Goal: Task Accomplishment & Management: Use online tool/utility

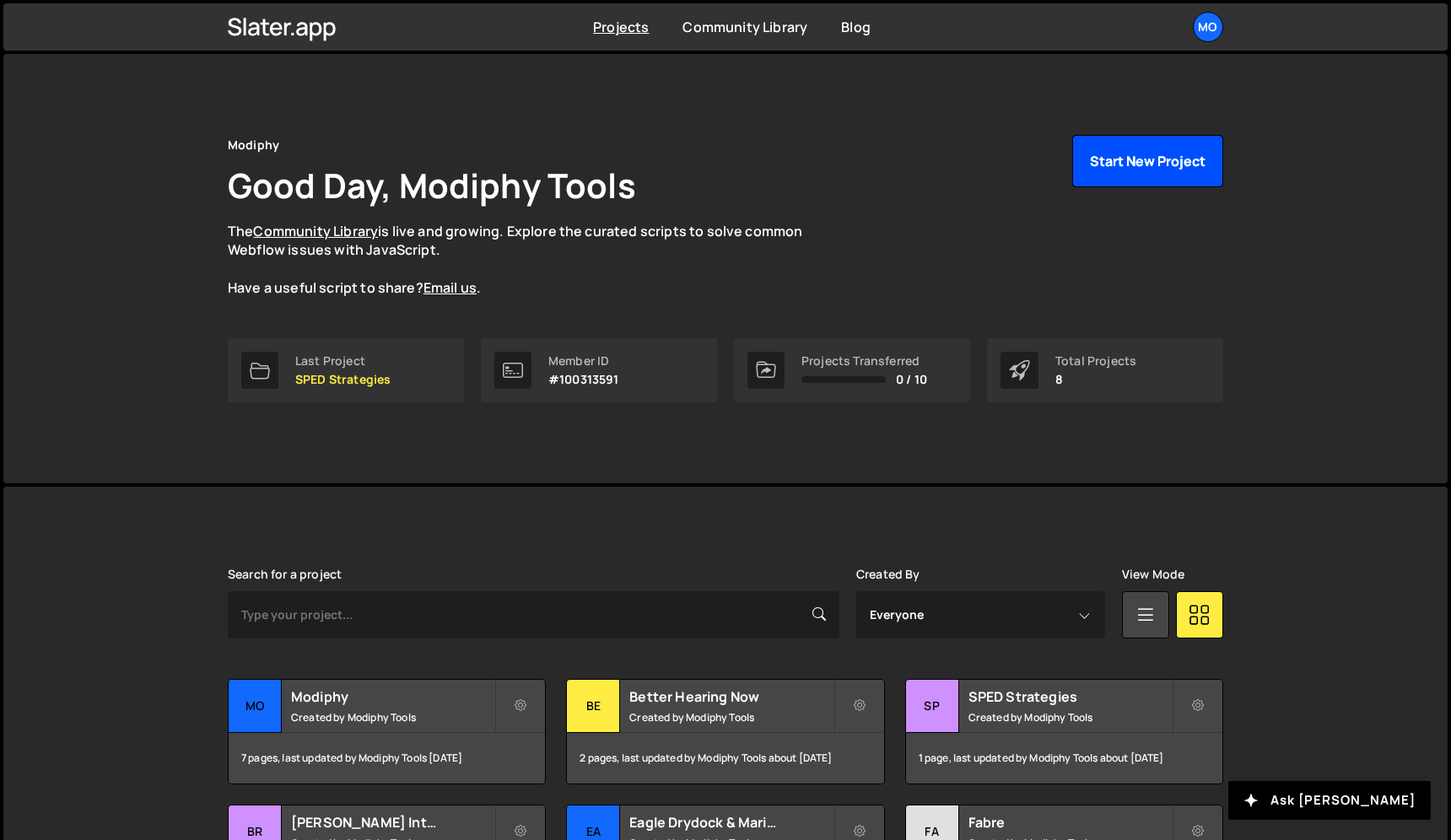
click at [1127, 170] on button "Start New Project" at bounding box center [1148, 161] width 151 height 52
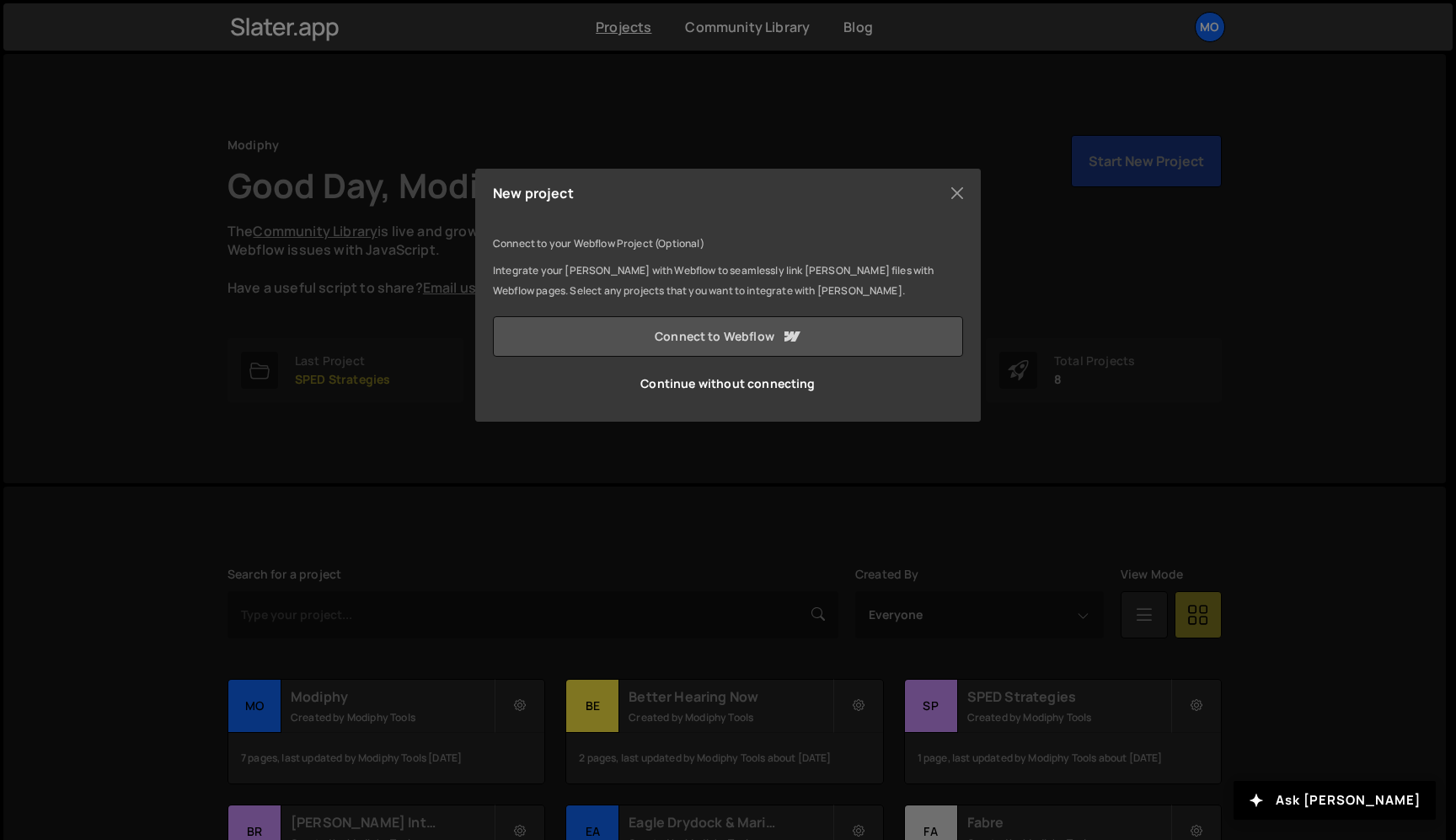
click at [851, 328] on link "Connect to Webflow" at bounding box center [728, 337] width 470 height 41
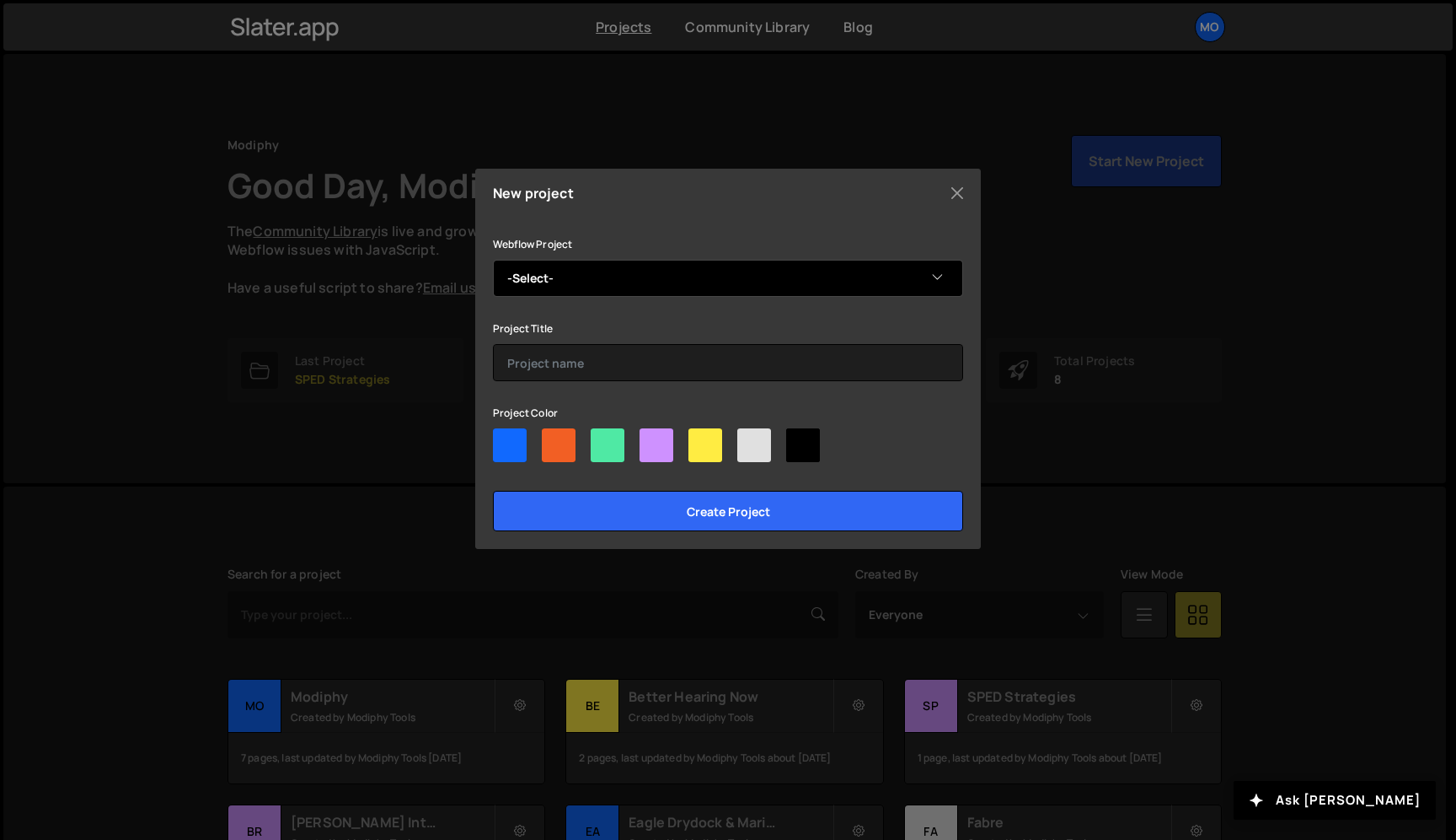
click at [820, 283] on select "-Select- Lending Street Lending Street" at bounding box center [728, 278] width 470 height 37
select select "68d43aecd01a0a5938d6ca98"
click at [493, 260] on select "-Select- Lending Street Lending Street" at bounding box center [728, 278] width 470 height 37
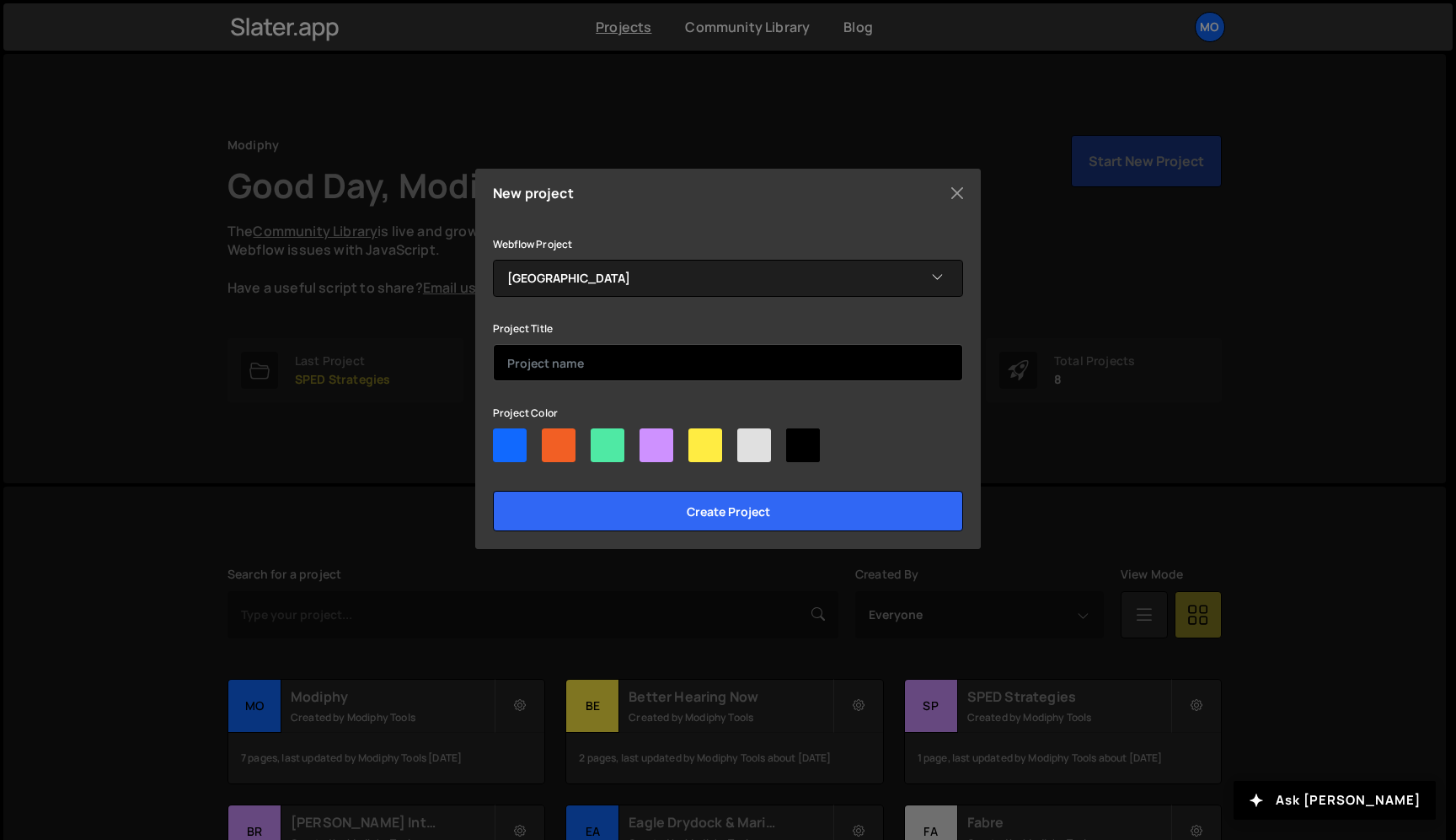
click at [739, 348] on input "text" at bounding box center [728, 363] width 470 height 37
type input "[GEOGRAPHIC_DATA]"
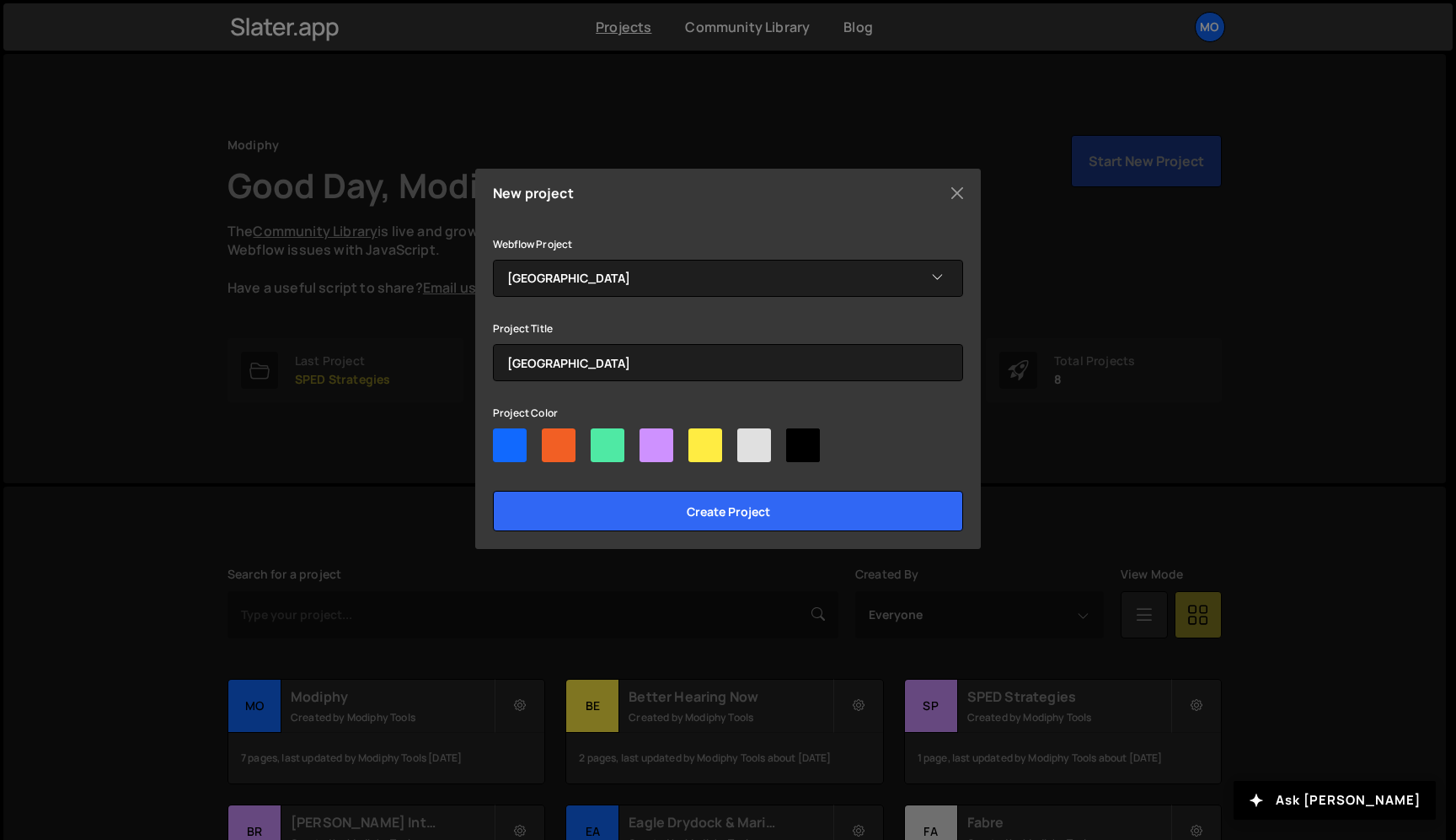
click at [616, 440] on div at bounding box center [607, 445] width 33 height 33
click at [602, 439] on input"] "radio" at bounding box center [596, 433] width 11 height 11
radio input"] "true"
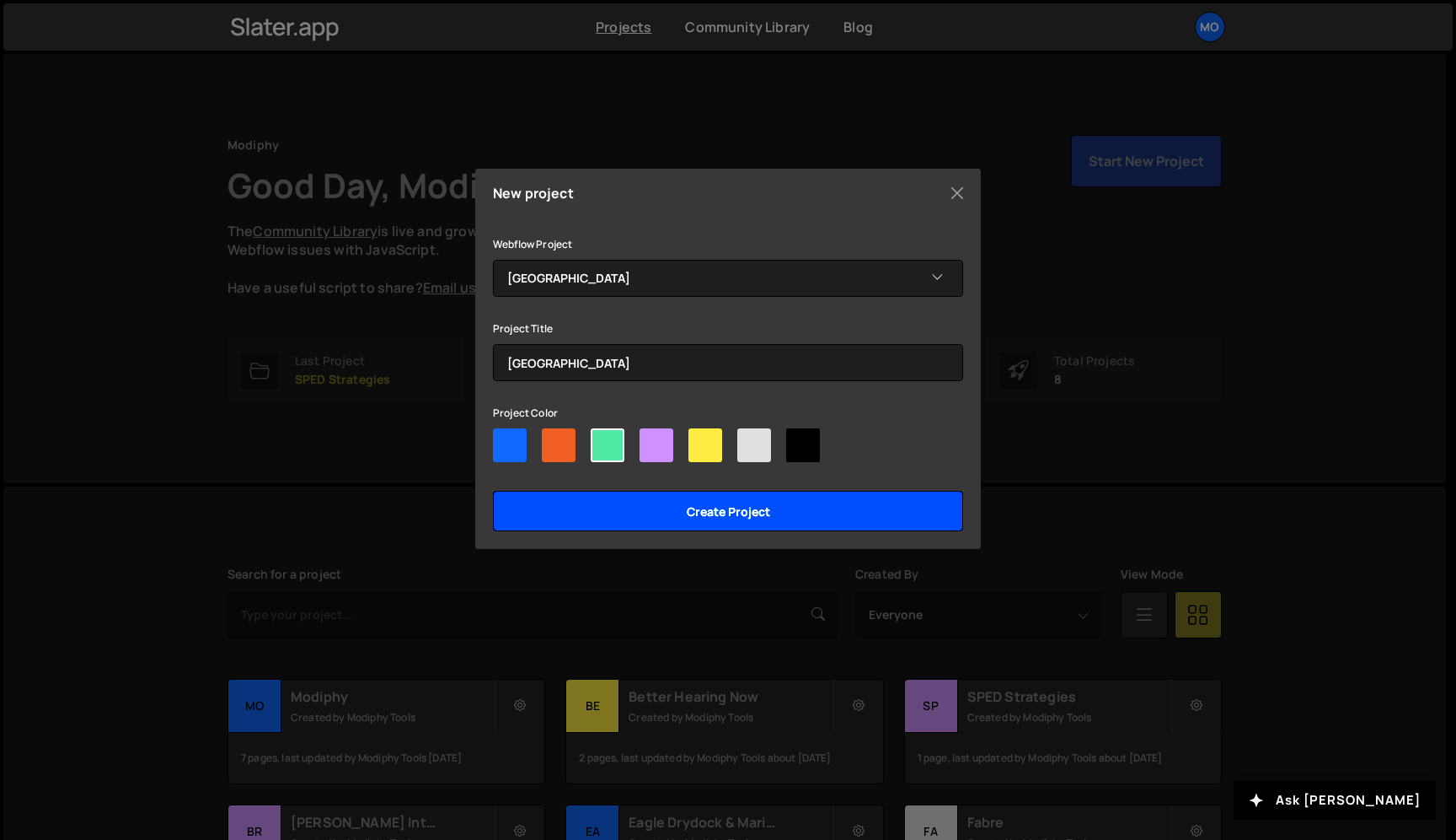
click at [642, 505] on input "Create project" at bounding box center [728, 512] width 470 height 41
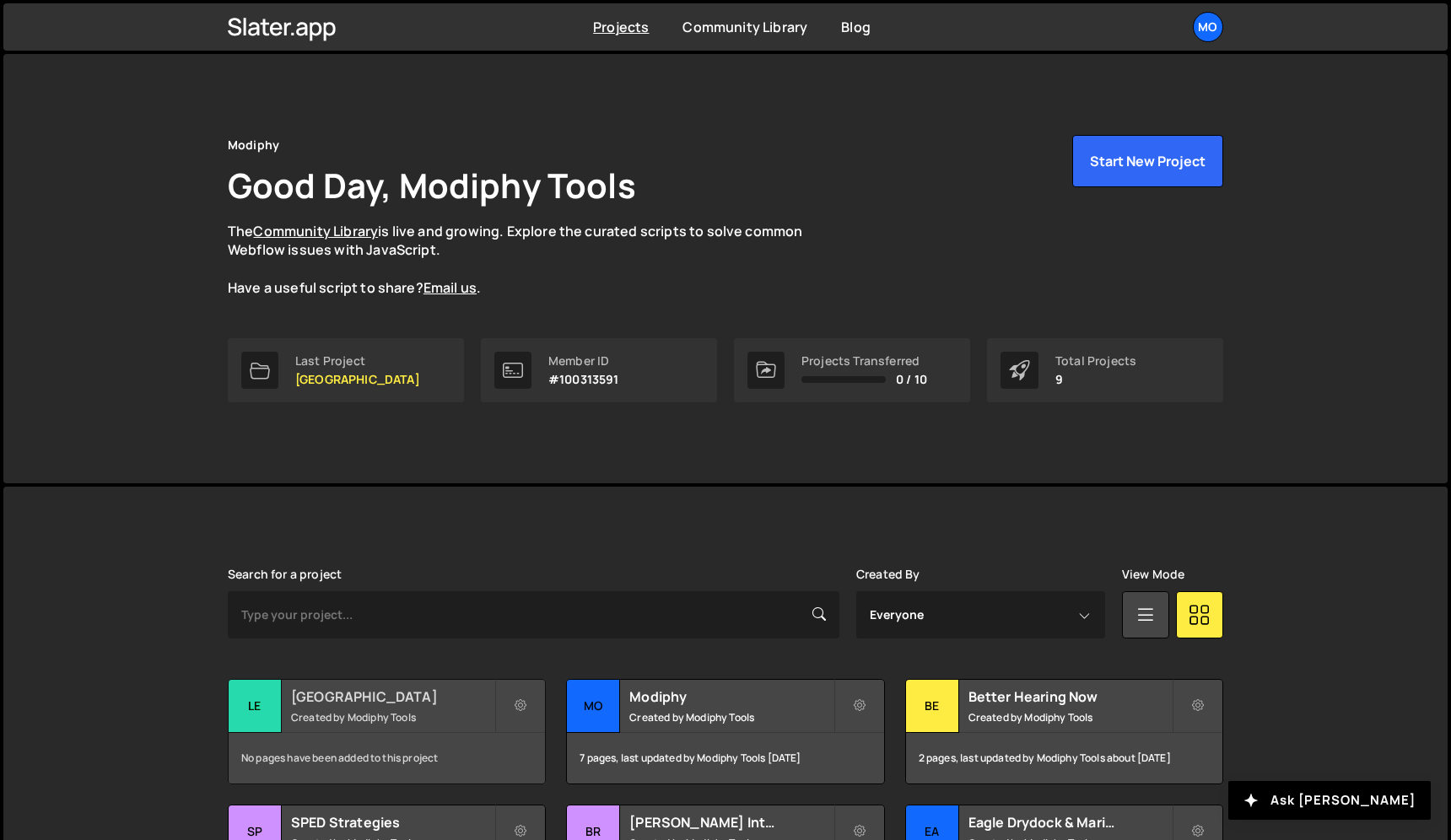
click at [415, 703] on h2 "[GEOGRAPHIC_DATA]" at bounding box center [393, 697] width 203 height 19
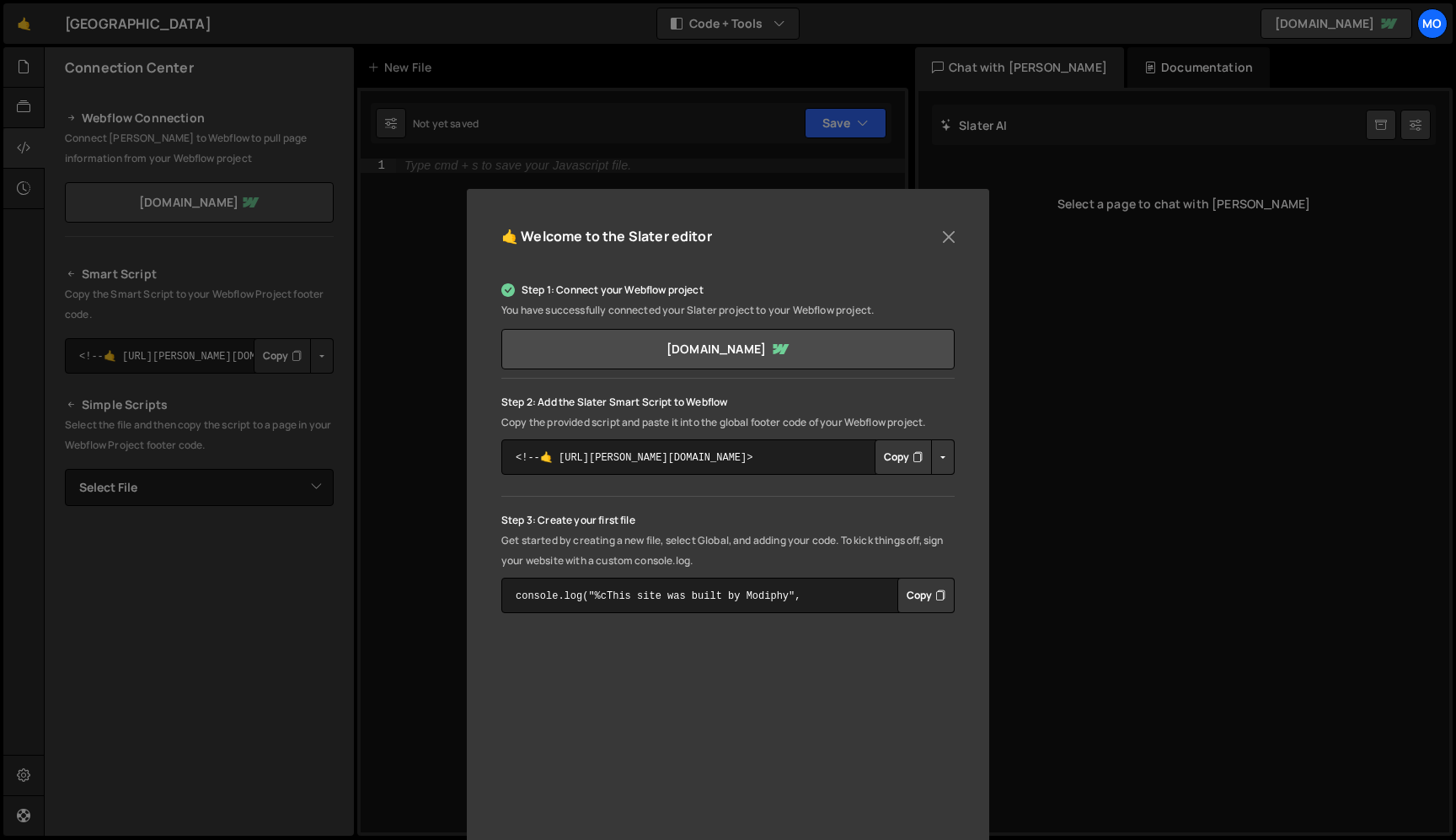
click at [913, 451] on icon "Button group with nested dropdown" at bounding box center [918, 457] width 10 height 17
click at [948, 235] on button "Close" at bounding box center [948, 236] width 25 height 25
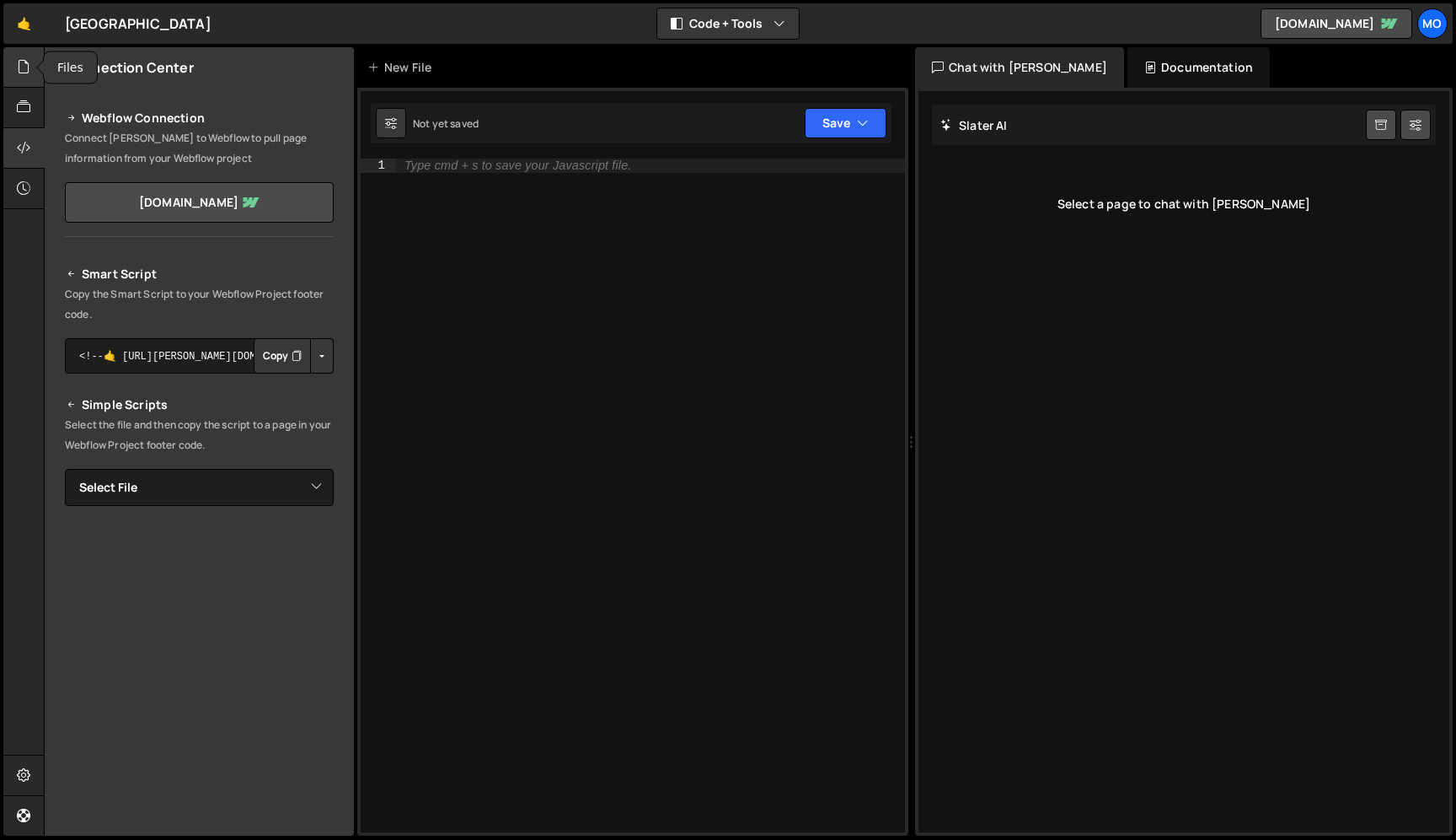
click at [19, 79] on div at bounding box center [24, 68] width 41 height 41
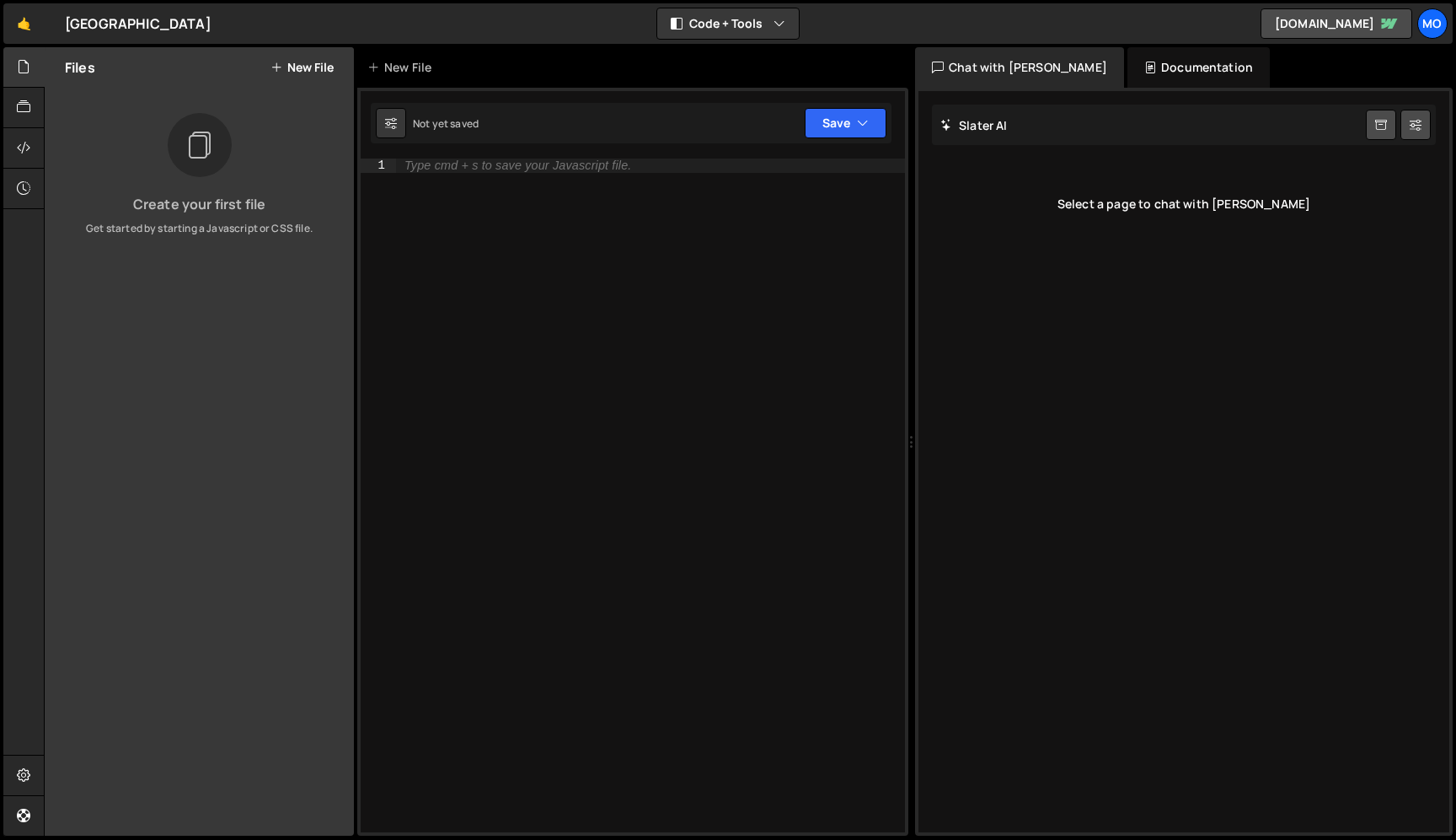
click at [318, 71] on button "New File" at bounding box center [302, 67] width 63 height 14
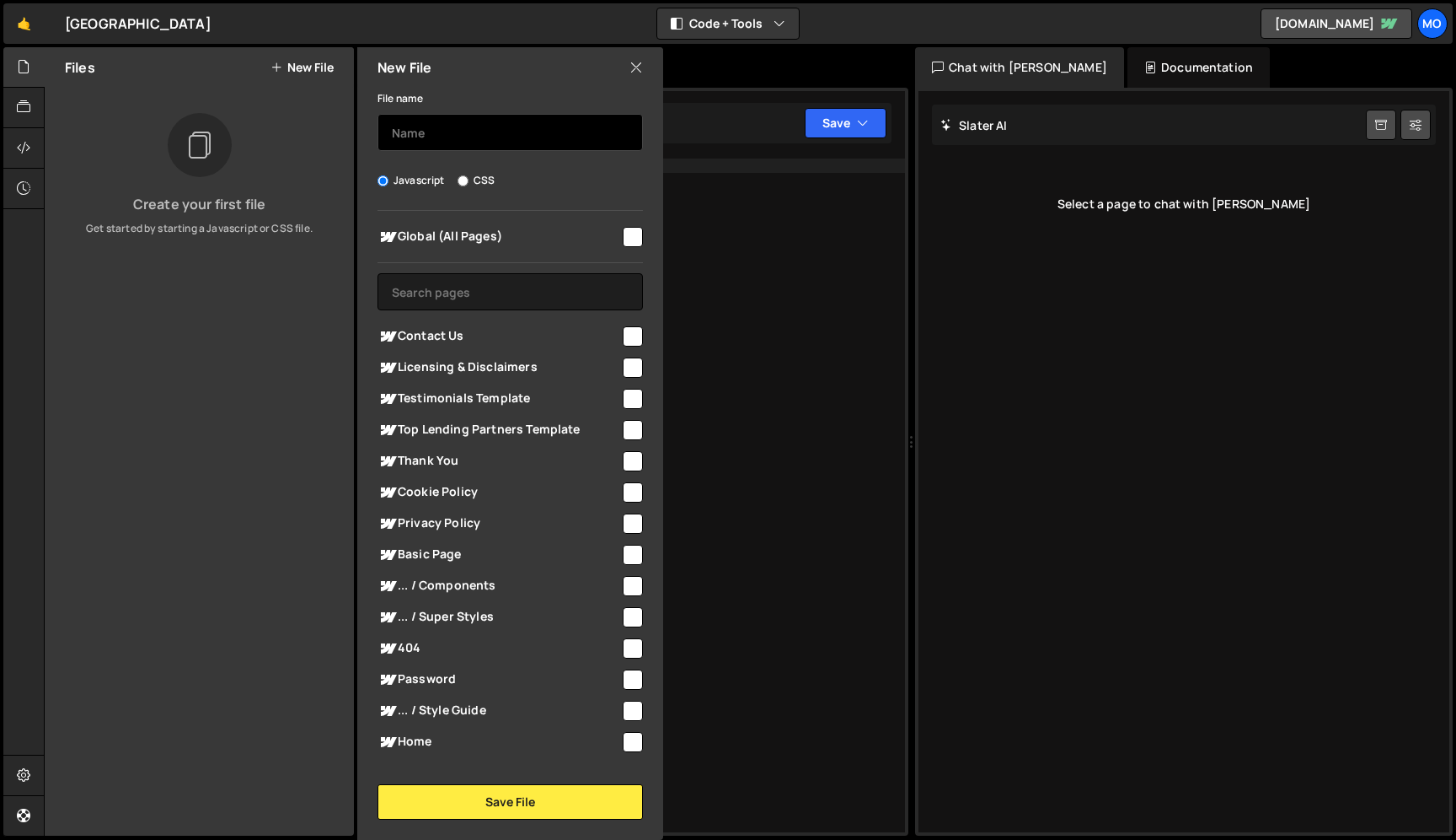
click at [459, 132] on input "text" at bounding box center [510, 132] width 266 height 37
type input "Hero Animation"
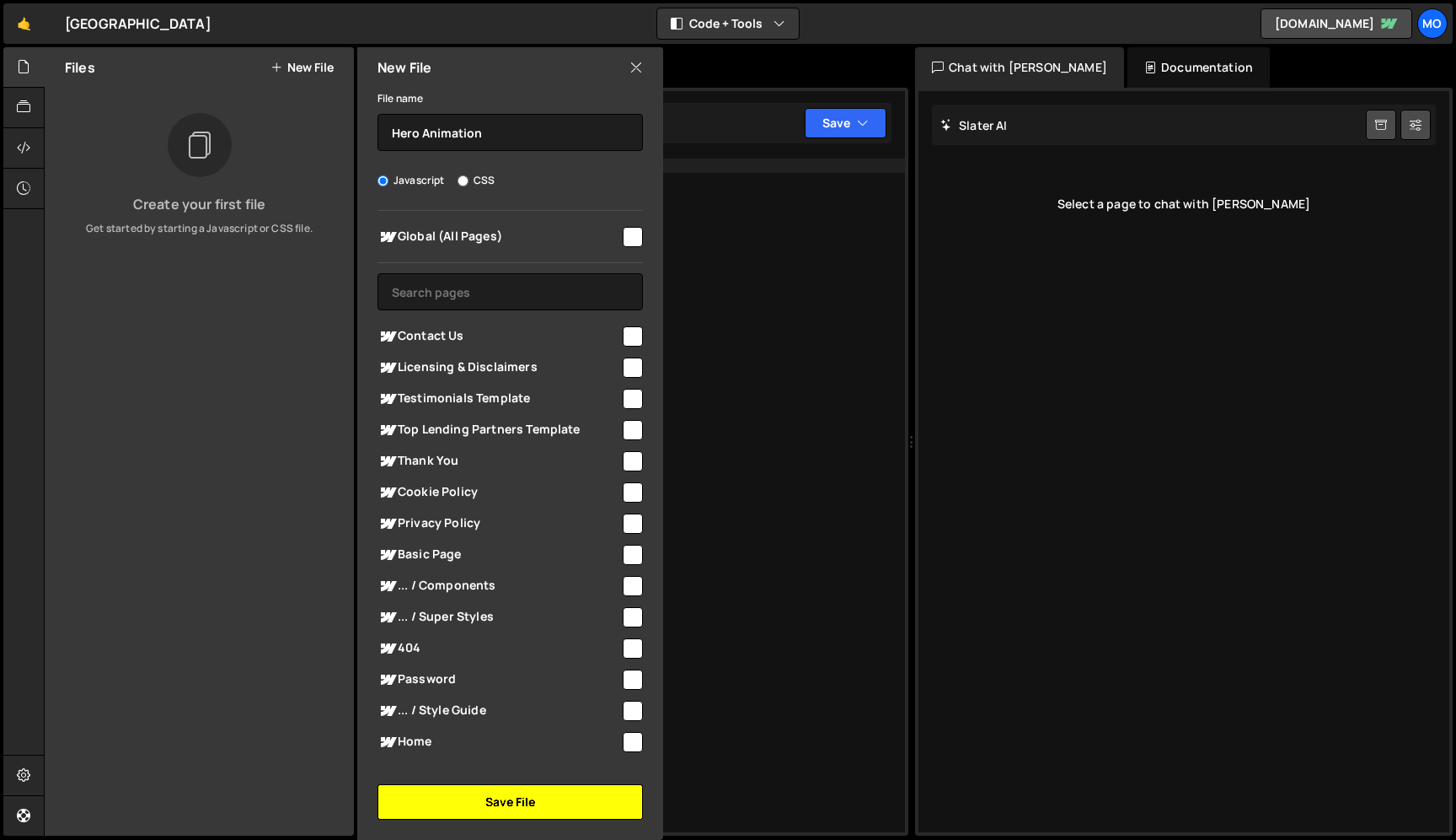
click at [514, 815] on button "Save File" at bounding box center [510, 802] width 266 height 35
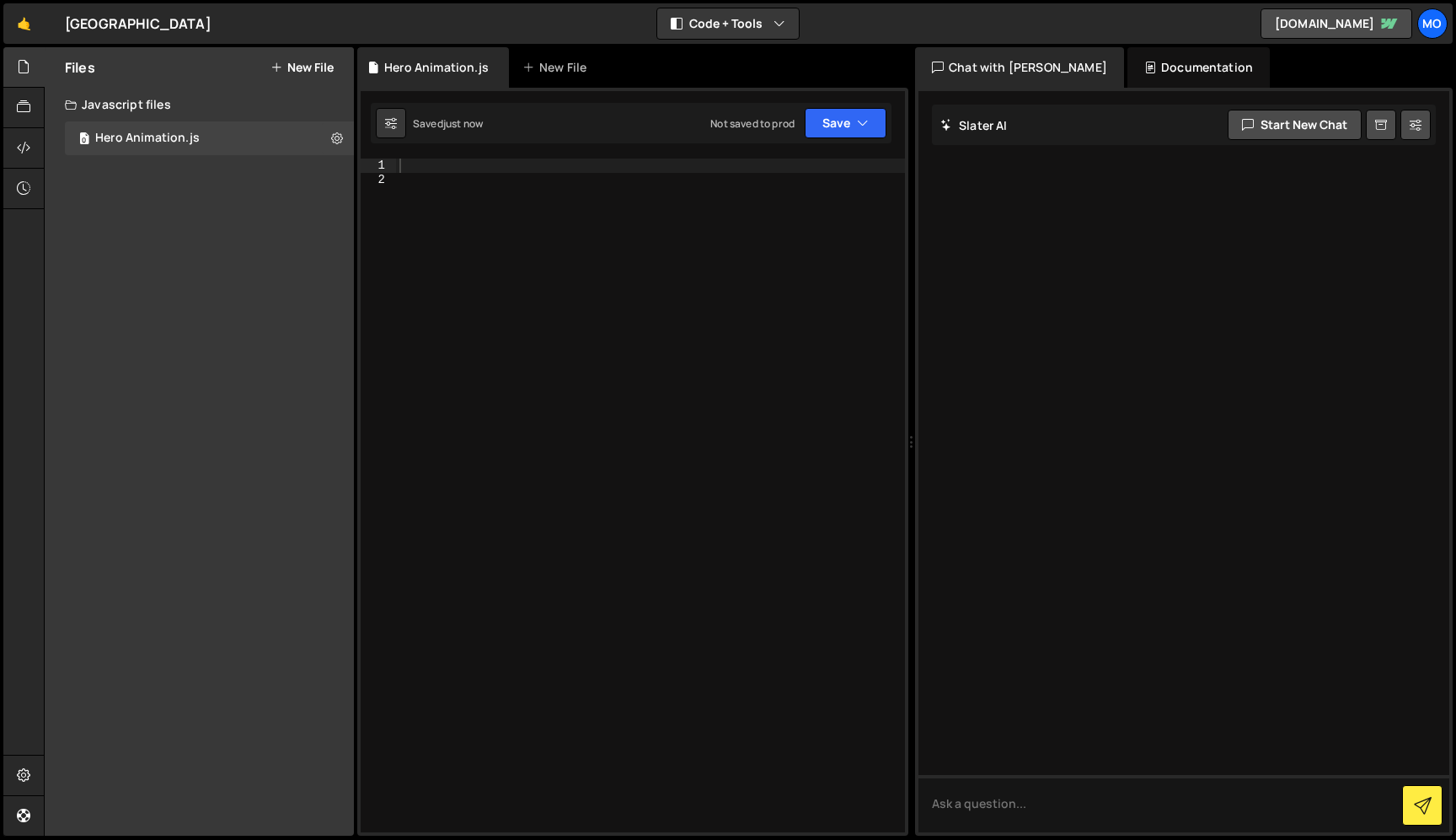
click at [680, 295] on div at bounding box center [650, 509] width 509 height 701
paste textarea "animateSlide(0);"
type textarea "animateSlide(0);"
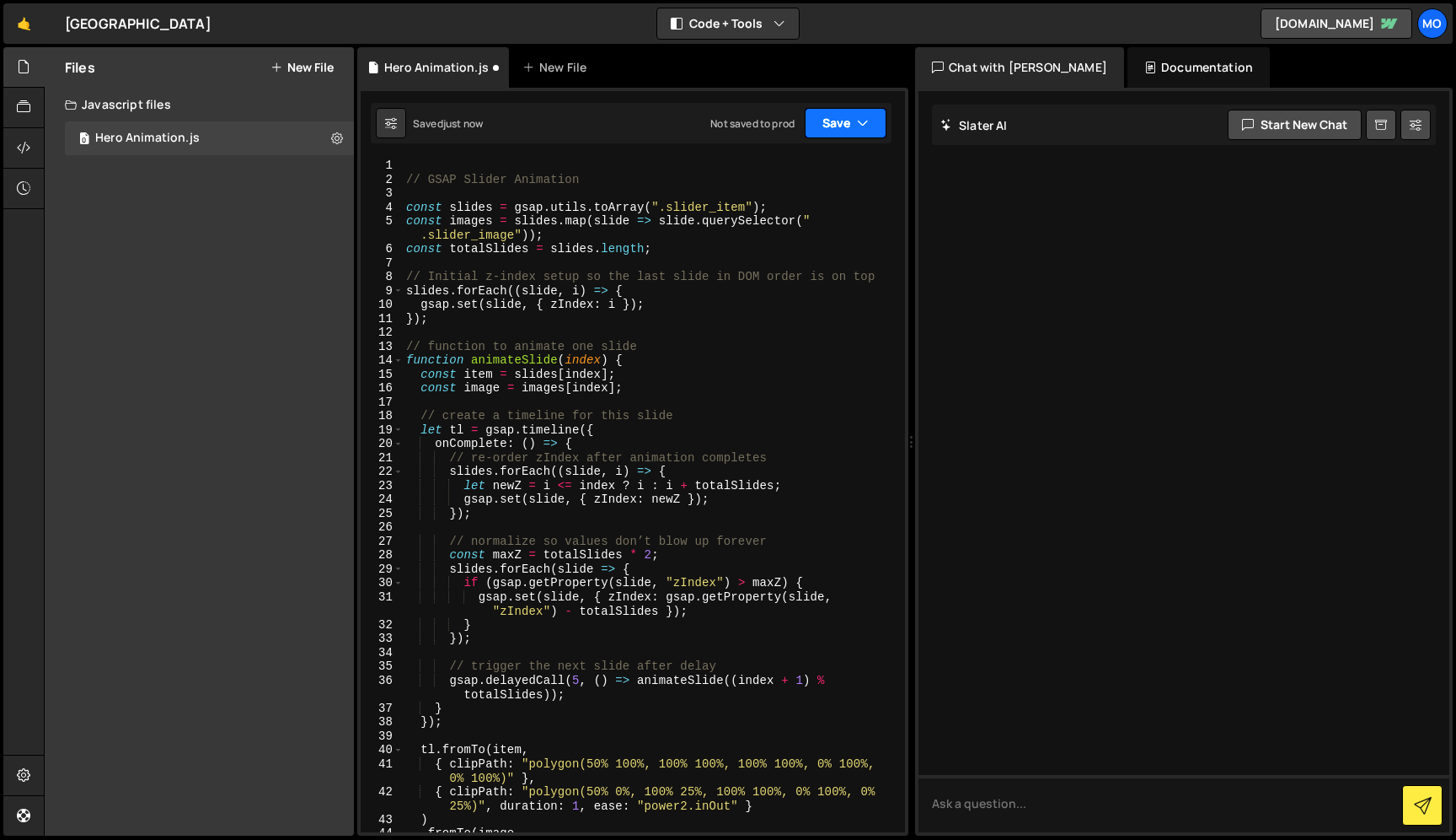
click at [851, 130] on button "Save" at bounding box center [846, 123] width 82 height 31
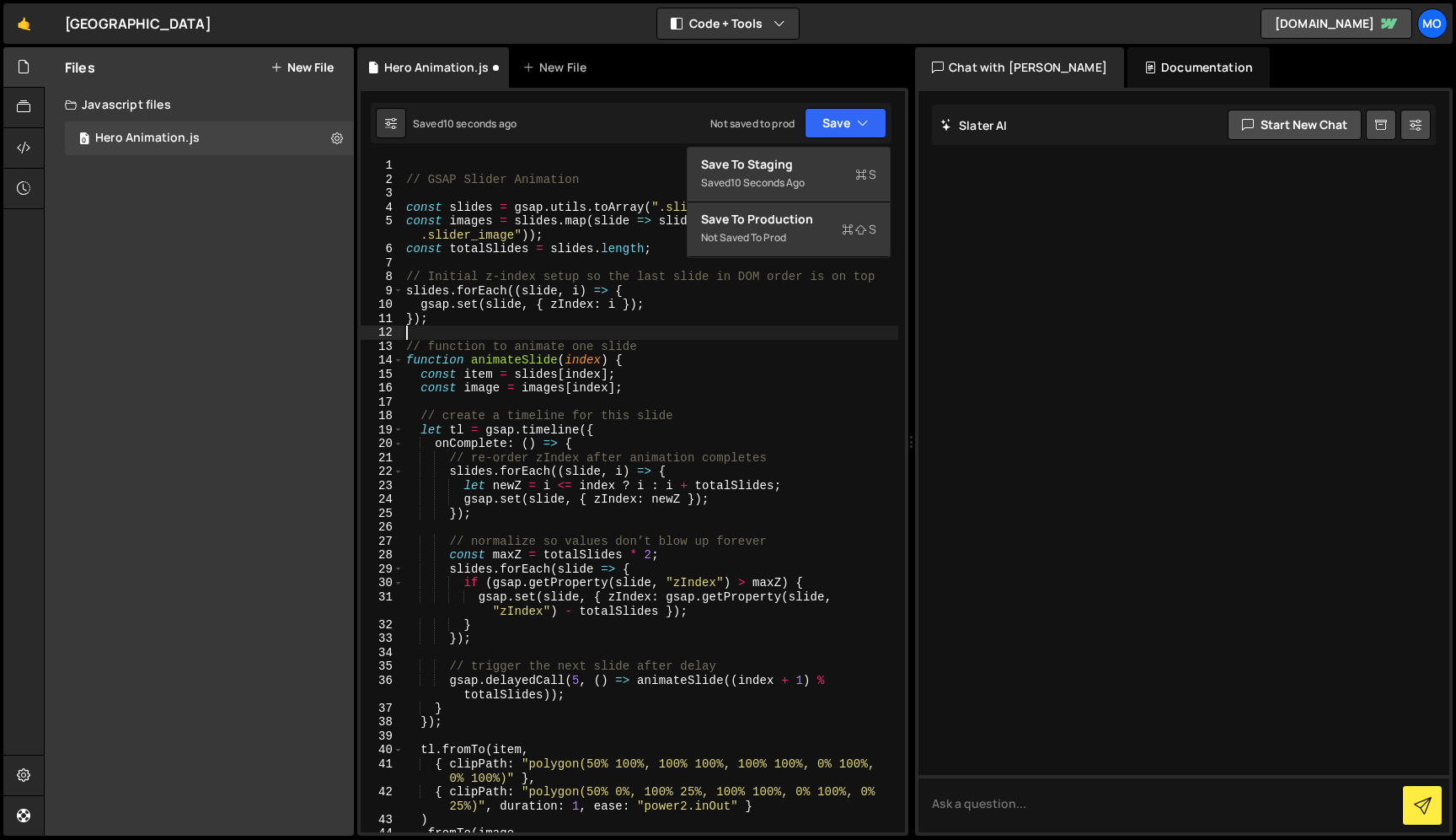
click at [818, 330] on div "// GSAP Slider Animation const slides = gsap . utils . toArray ( ".slider_item"…" at bounding box center [650, 509] width 496 height 701
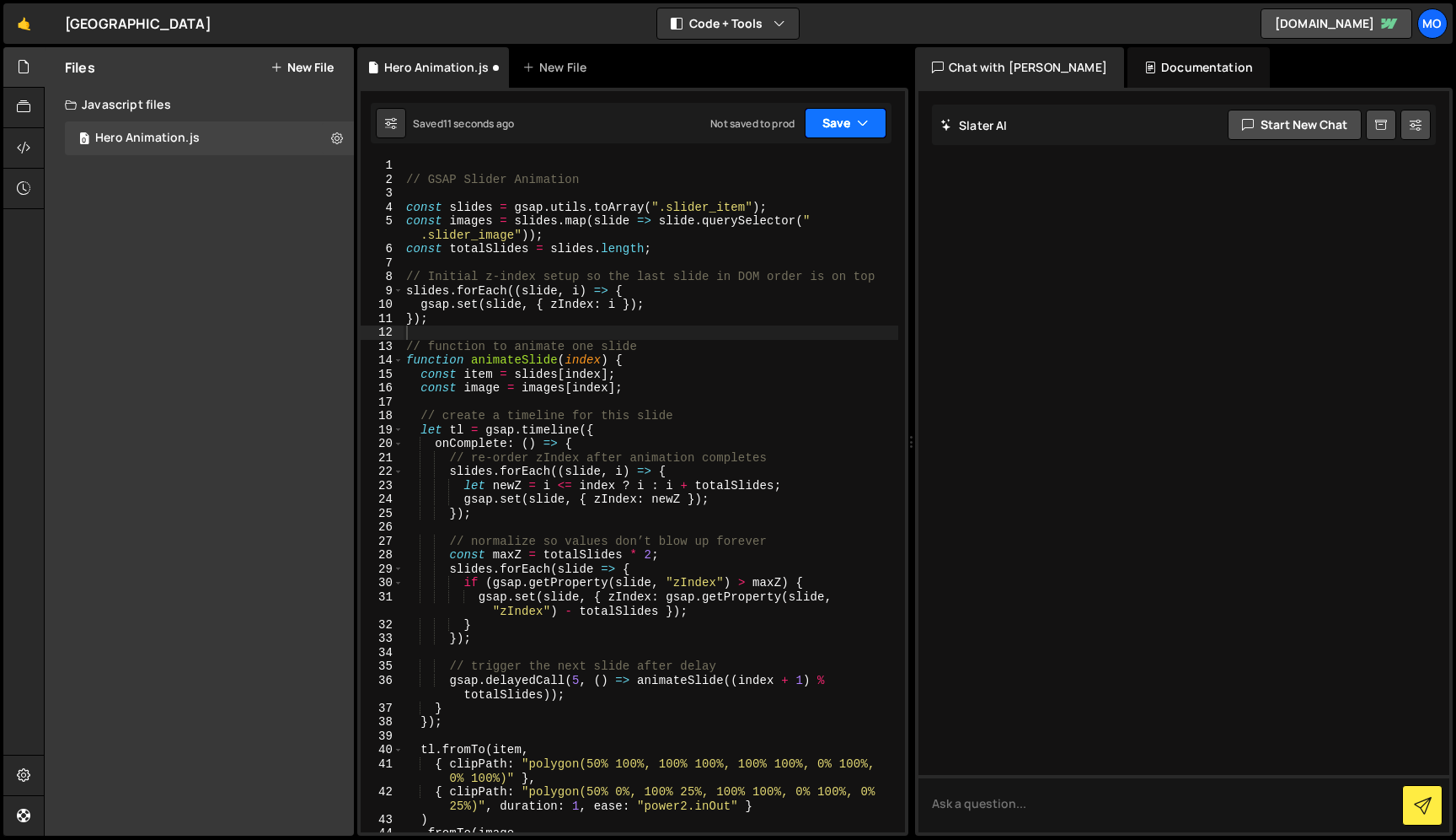
click at [854, 113] on button "Save" at bounding box center [846, 123] width 82 height 31
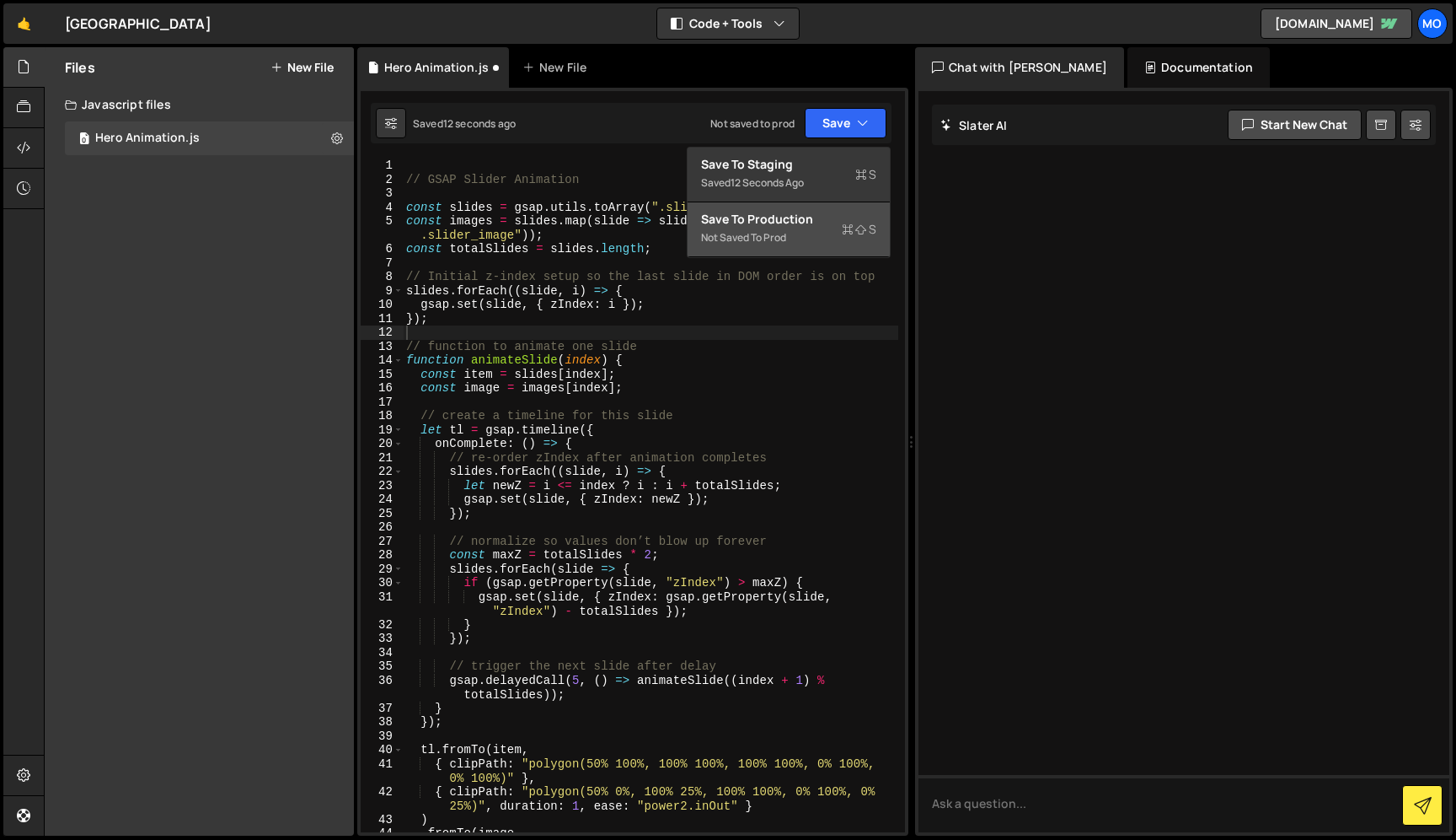
click at [827, 230] on div "Not saved to prod" at bounding box center [788, 238] width 176 height 20
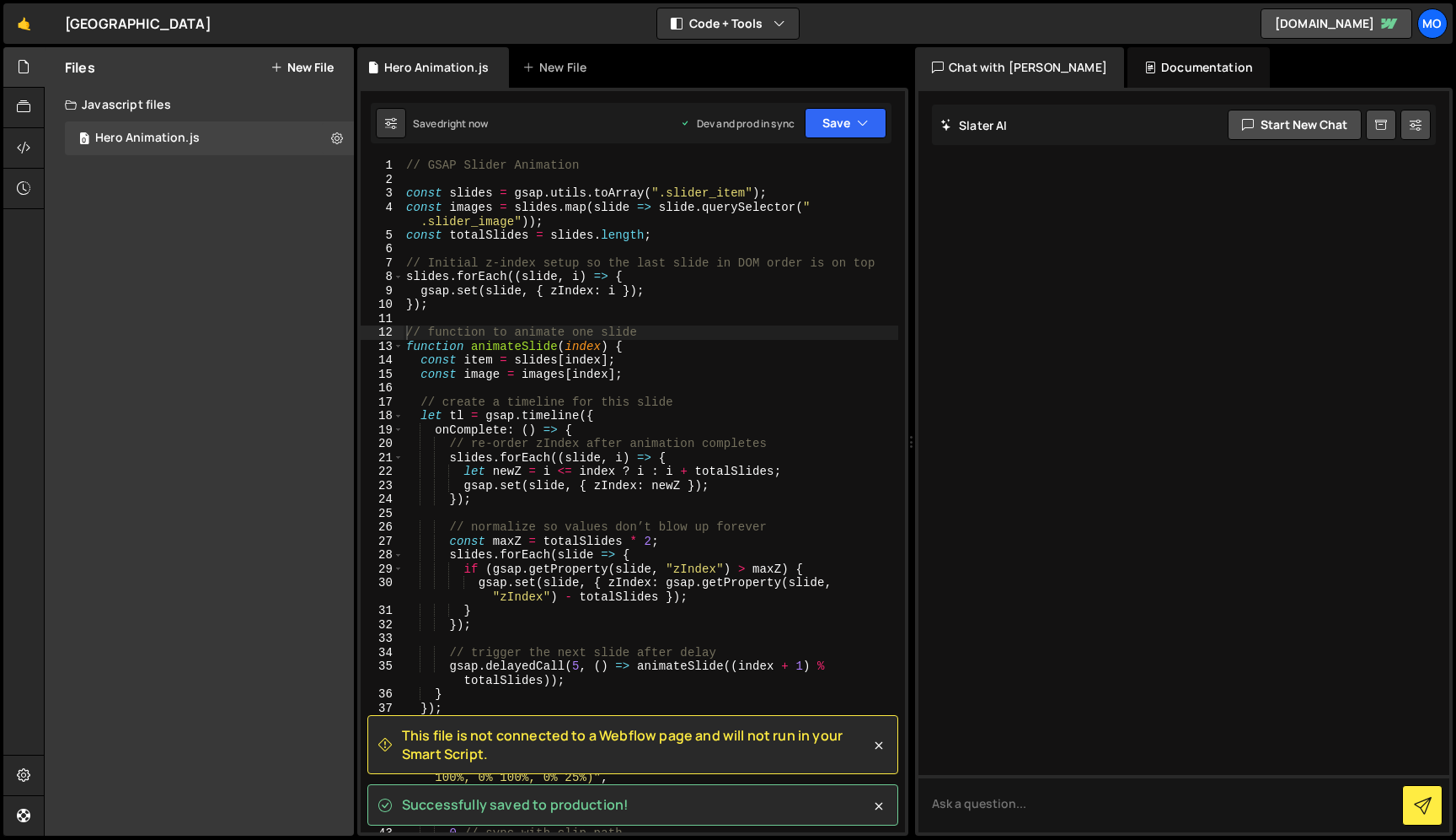
click at [213, 206] on div "Files New File Create your first file Get started by starting a Javascript or C…" at bounding box center [199, 442] width 310 height 789
click at [24, 115] on icon at bounding box center [23, 107] width 14 height 19
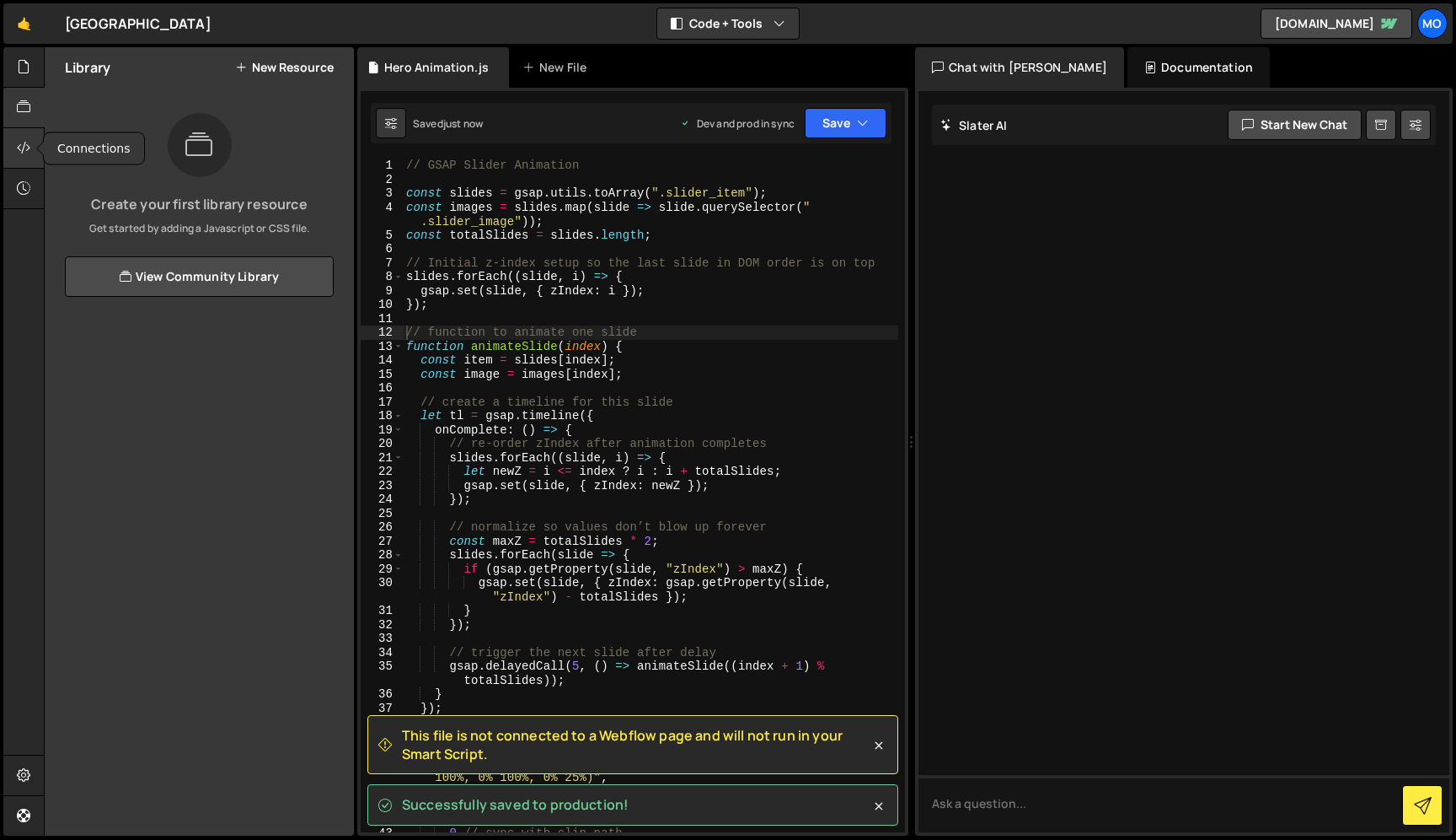
click at [32, 160] on div at bounding box center [24, 149] width 41 height 41
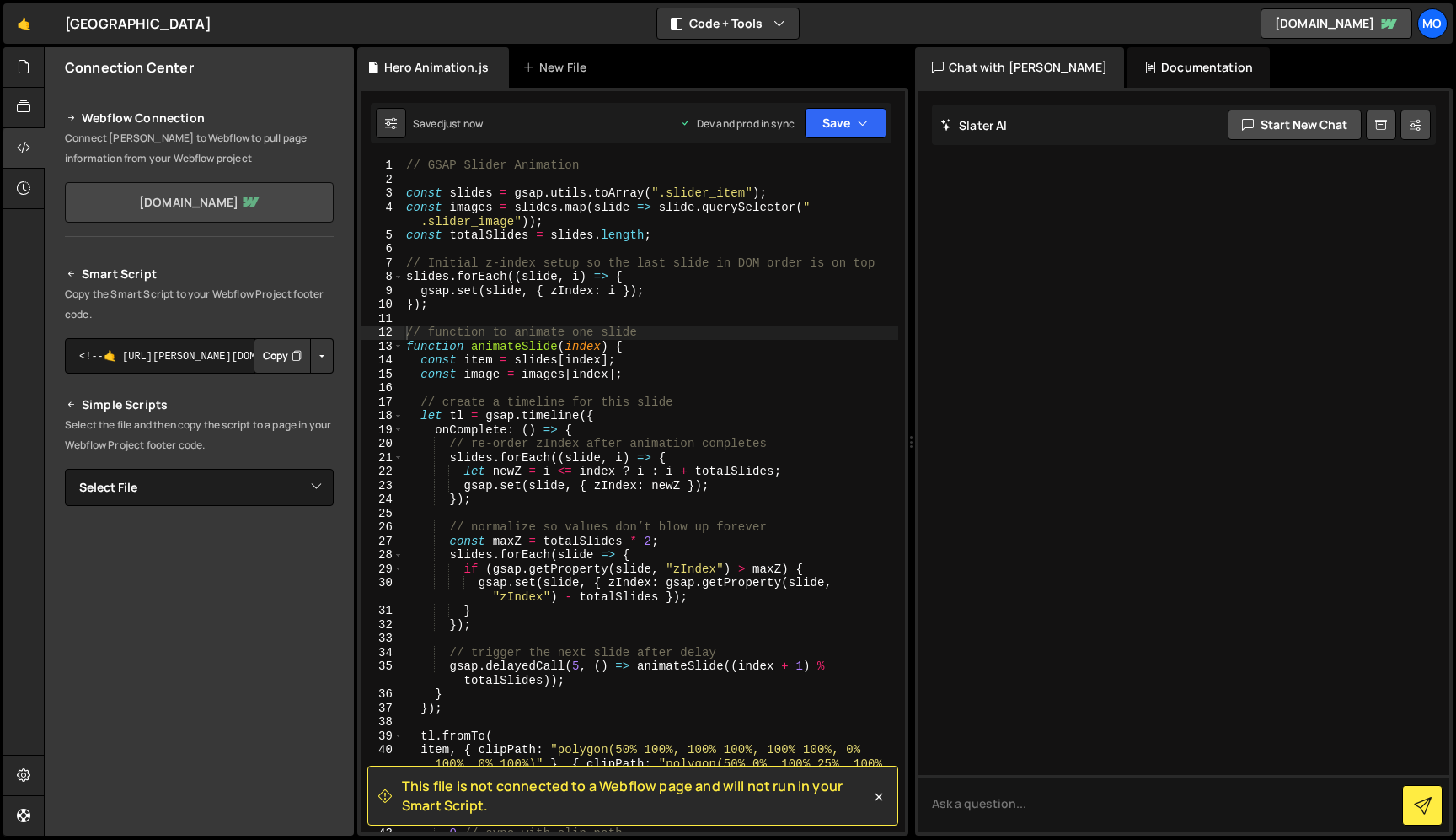
click at [198, 195] on link "lending-street.webflow.io" at bounding box center [199, 203] width 269 height 41
click at [27, 778] on icon at bounding box center [23, 775] width 14 height 19
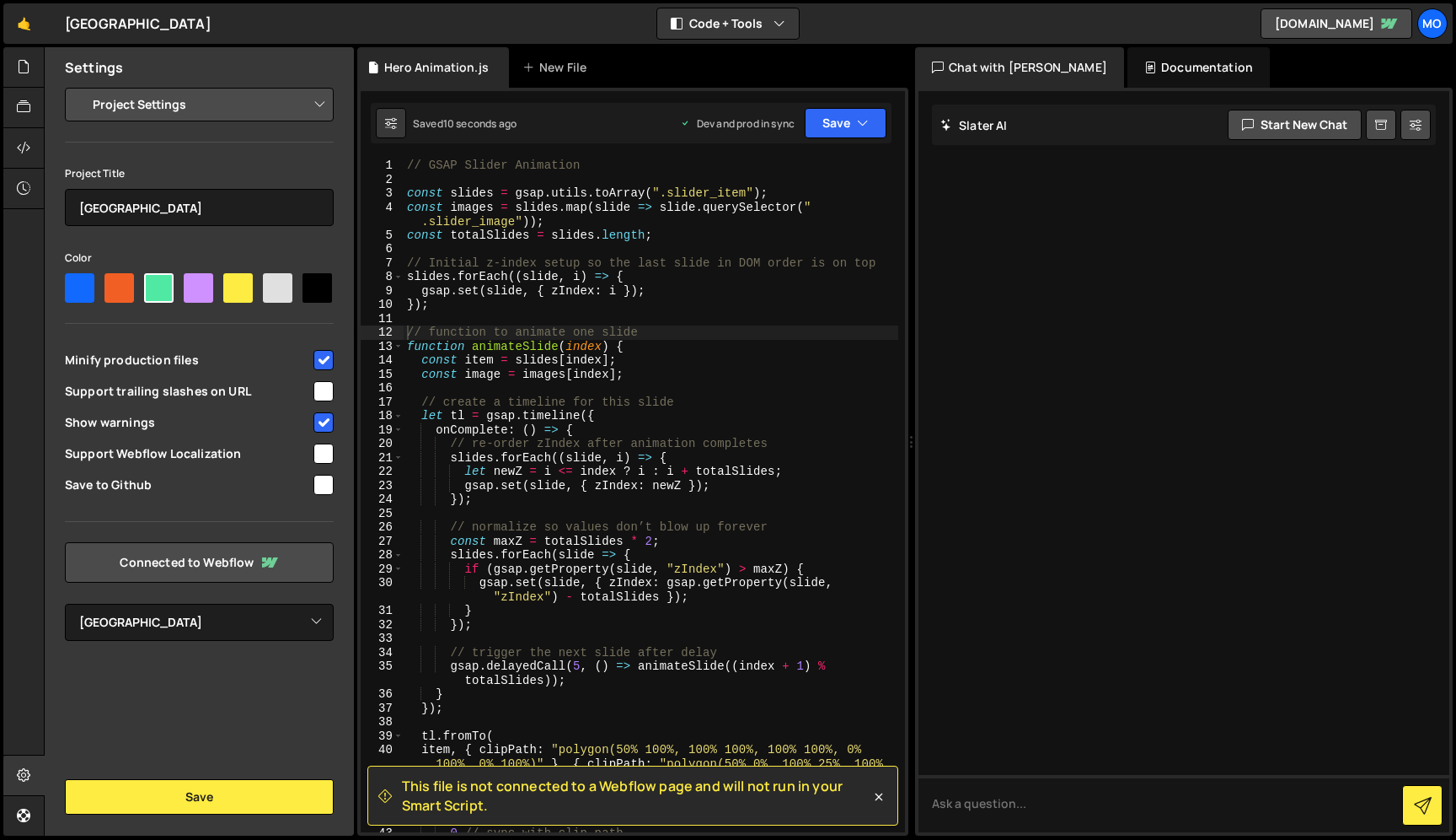
click at [180, 100] on select "Project Settings Code Editor Settings Chat Settings" at bounding box center [203, 104] width 247 height 37
click at [195, 660] on div "Settings Project Settings Code Editor Settings Chat Settings Project Title Lend…" at bounding box center [199, 442] width 310 height 789
click at [194, 635] on select "Select Project Lending Street Lending Street" at bounding box center [199, 622] width 269 height 37
select select "68d2c73206372b4335df8b8c"
click at [65, 604] on select "Select Project Lending Street Lending Street" at bounding box center [199, 622] width 269 height 37
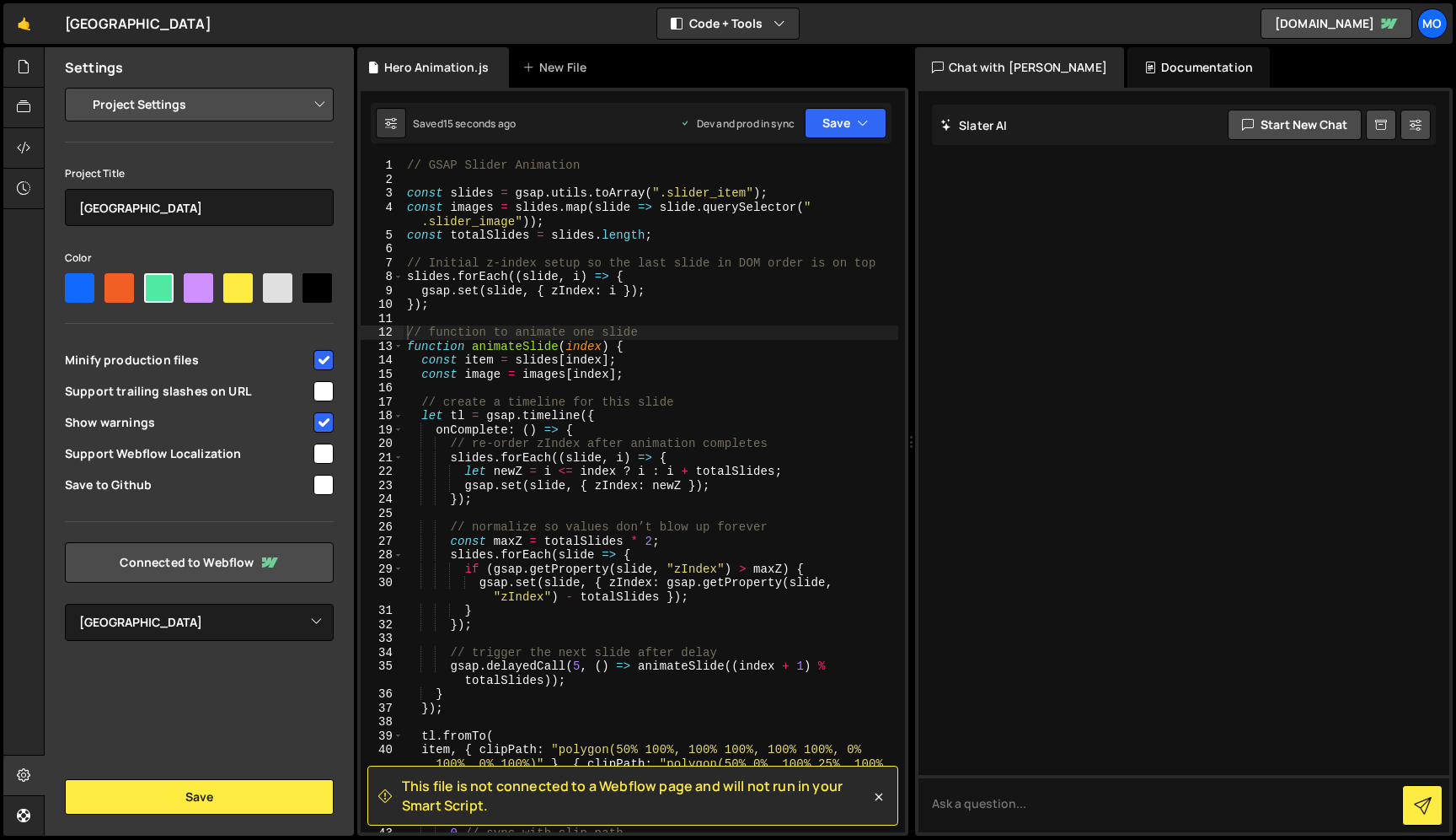
click at [188, 777] on div "Settings Project Settings Code Editor Settings Chat Settings Project Title [GEO…" at bounding box center [199, 442] width 310 height 789
click at [188, 792] on button "Save" at bounding box center [199, 797] width 269 height 35
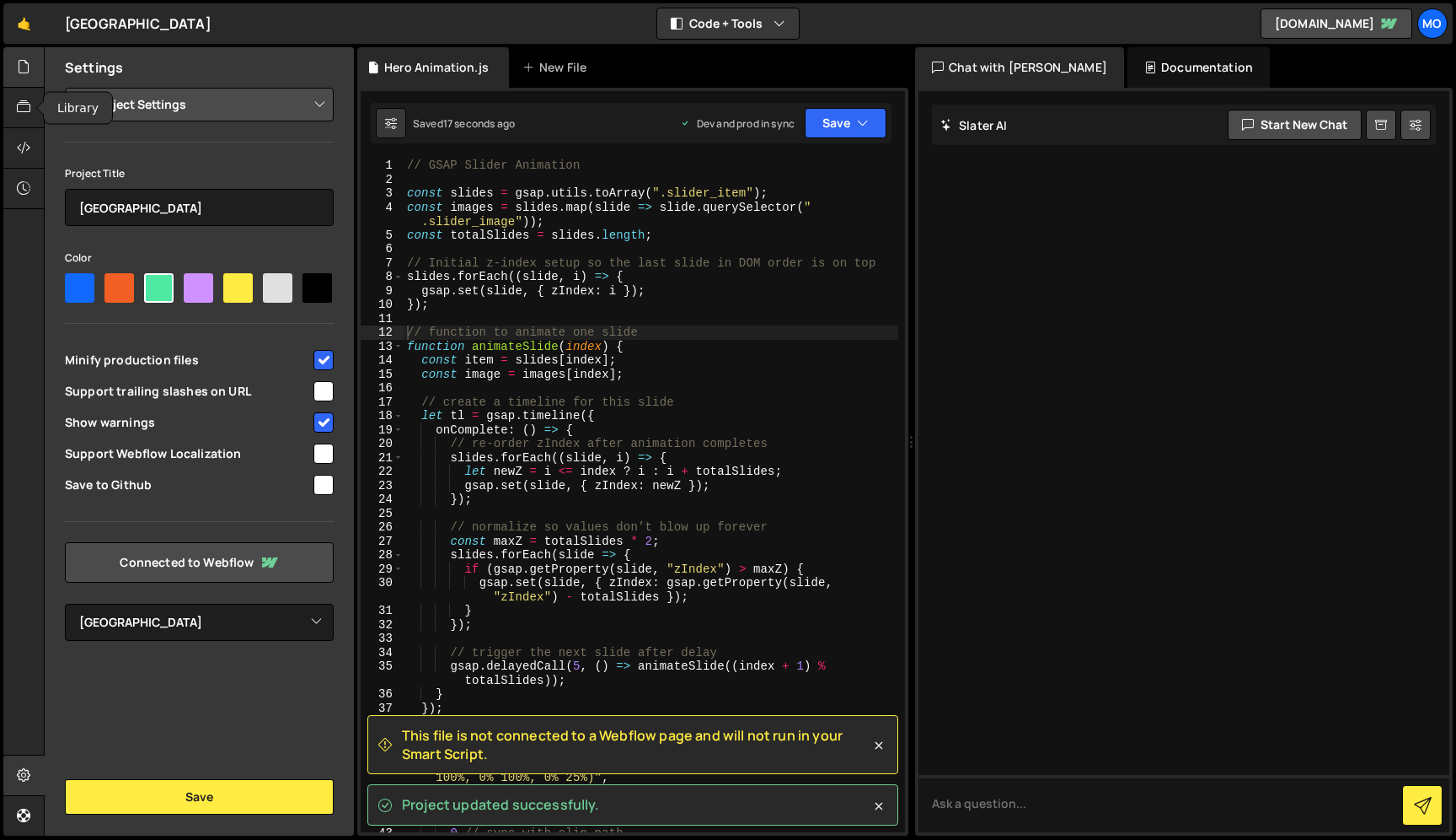
click at [30, 76] on icon at bounding box center [23, 67] width 14 height 19
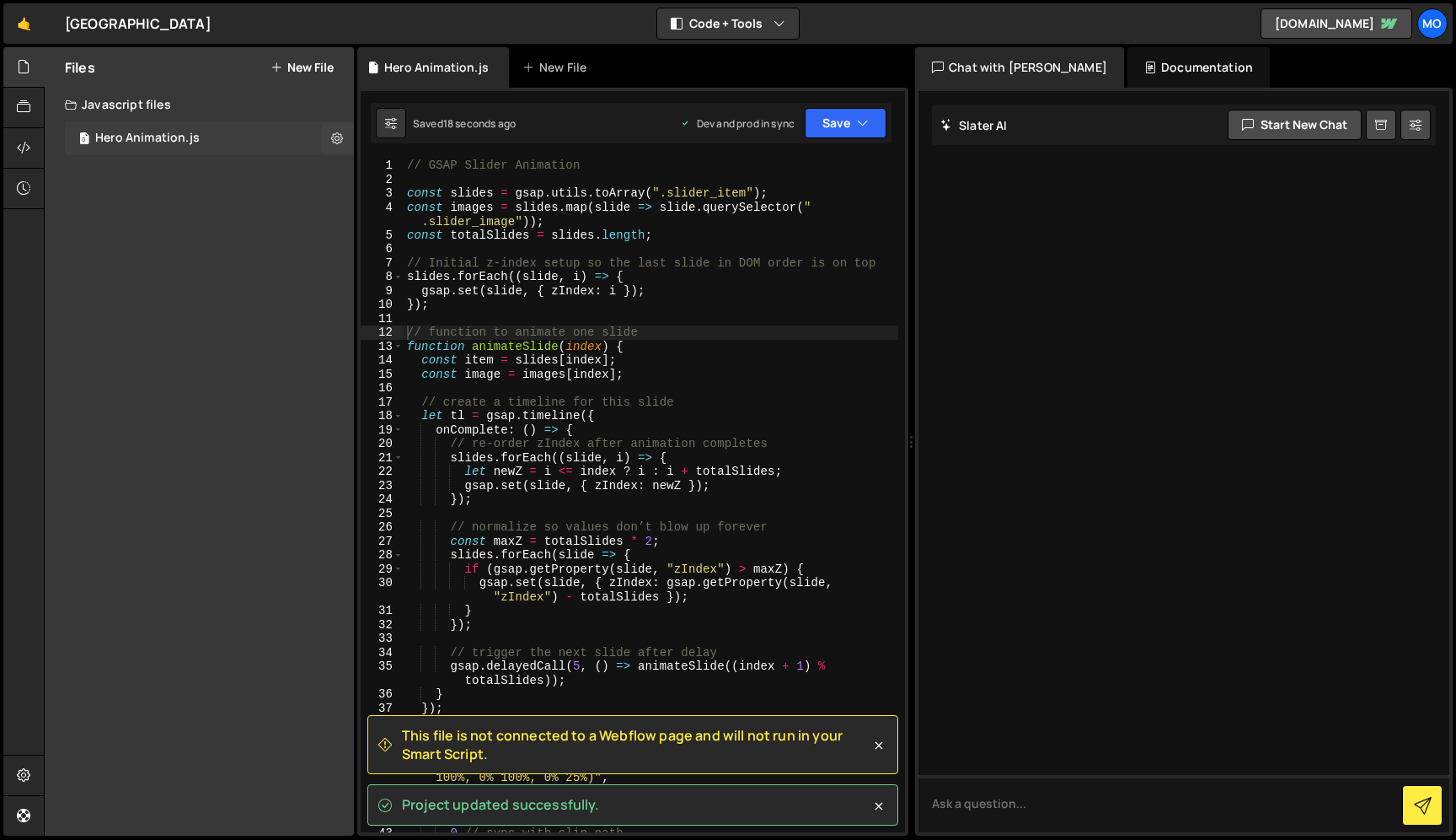
click at [206, 144] on div "0 Hero Animation.js 0" at bounding box center [209, 139] width 289 height 33
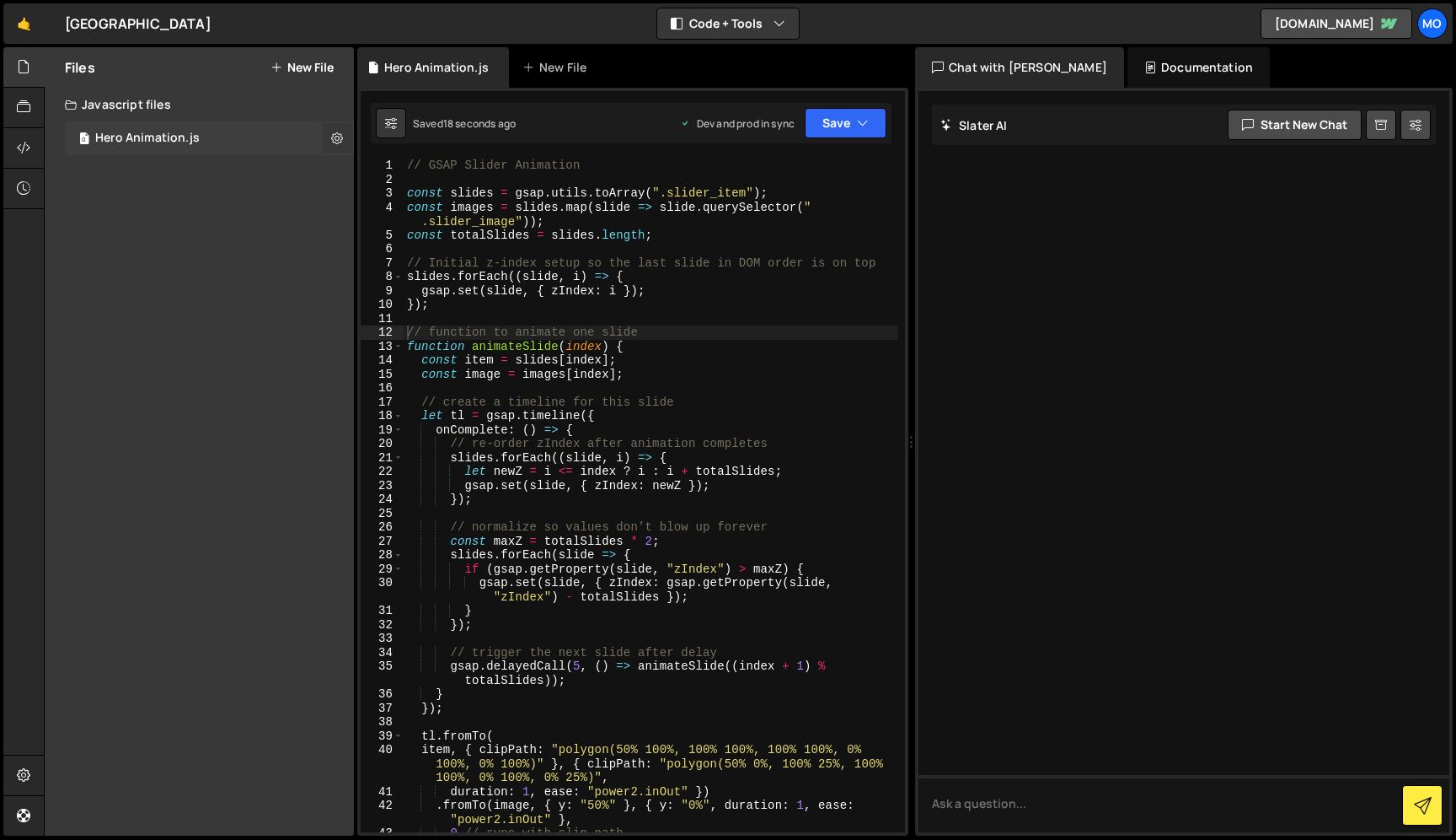
click at [334, 133] on icon at bounding box center [337, 138] width 12 height 16
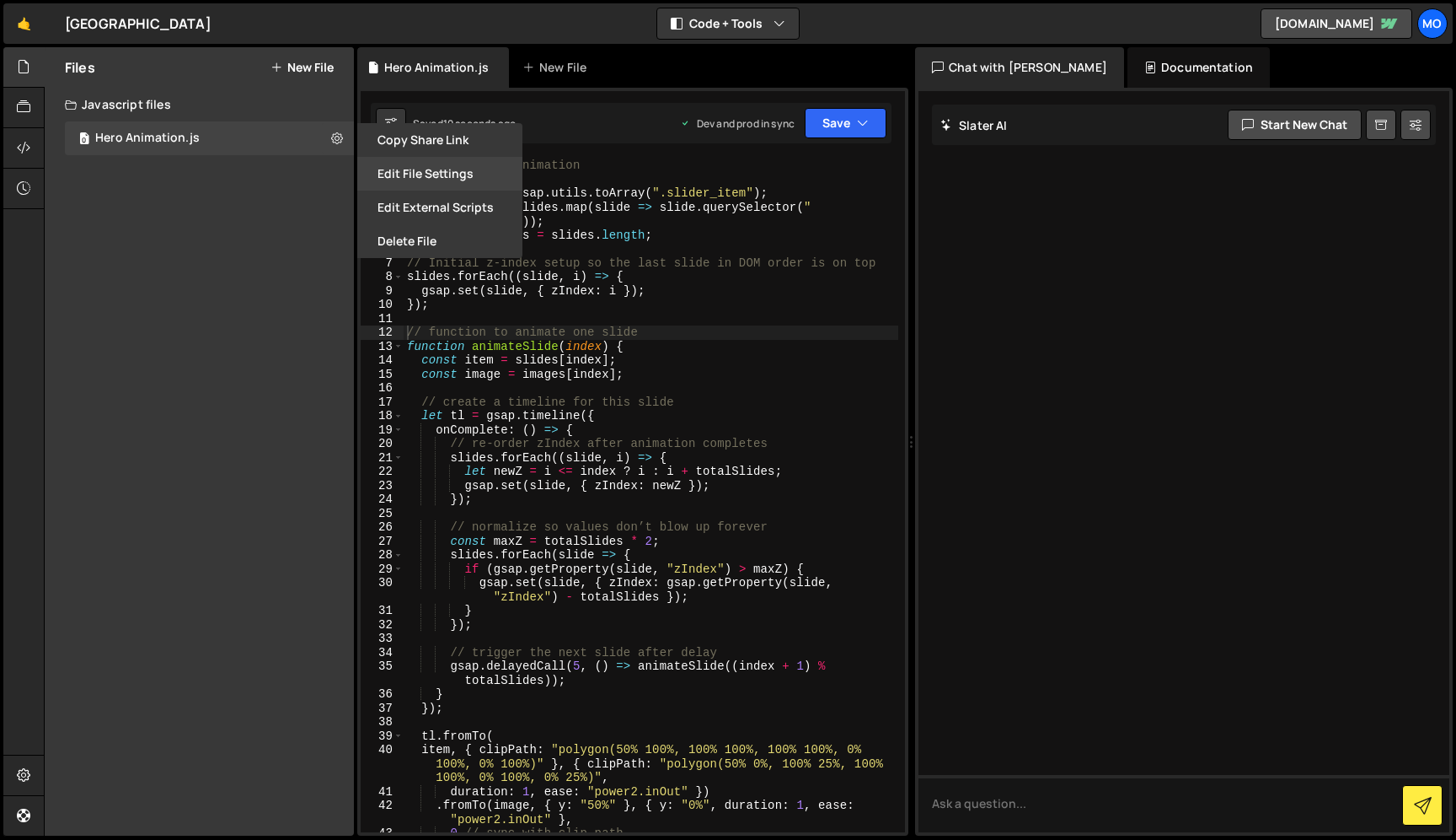
click at [411, 172] on button "Edit File Settings" at bounding box center [440, 174] width 165 height 33
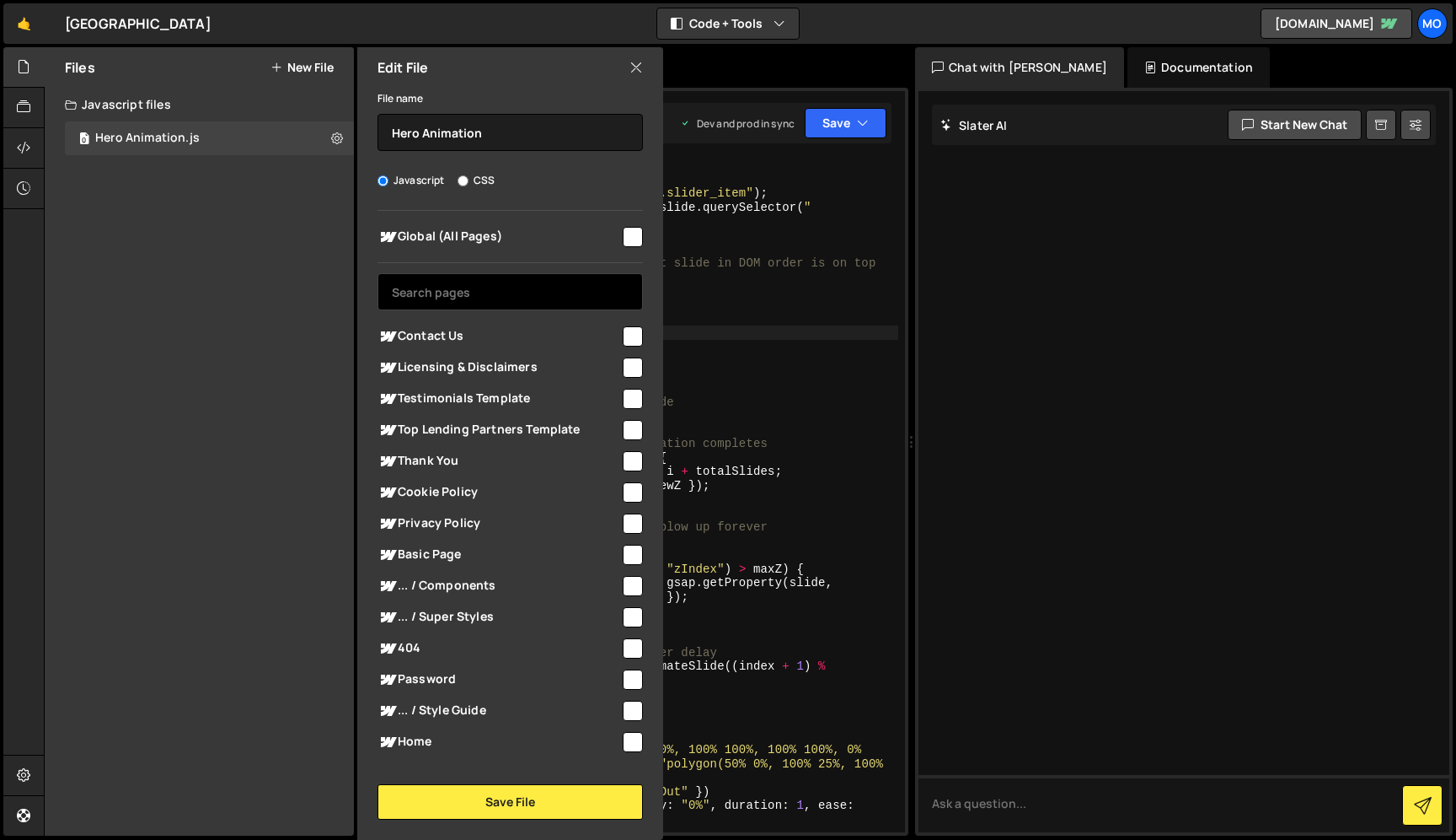
click at [498, 293] on input "text" at bounding box center [510, 292] width 266 height 37
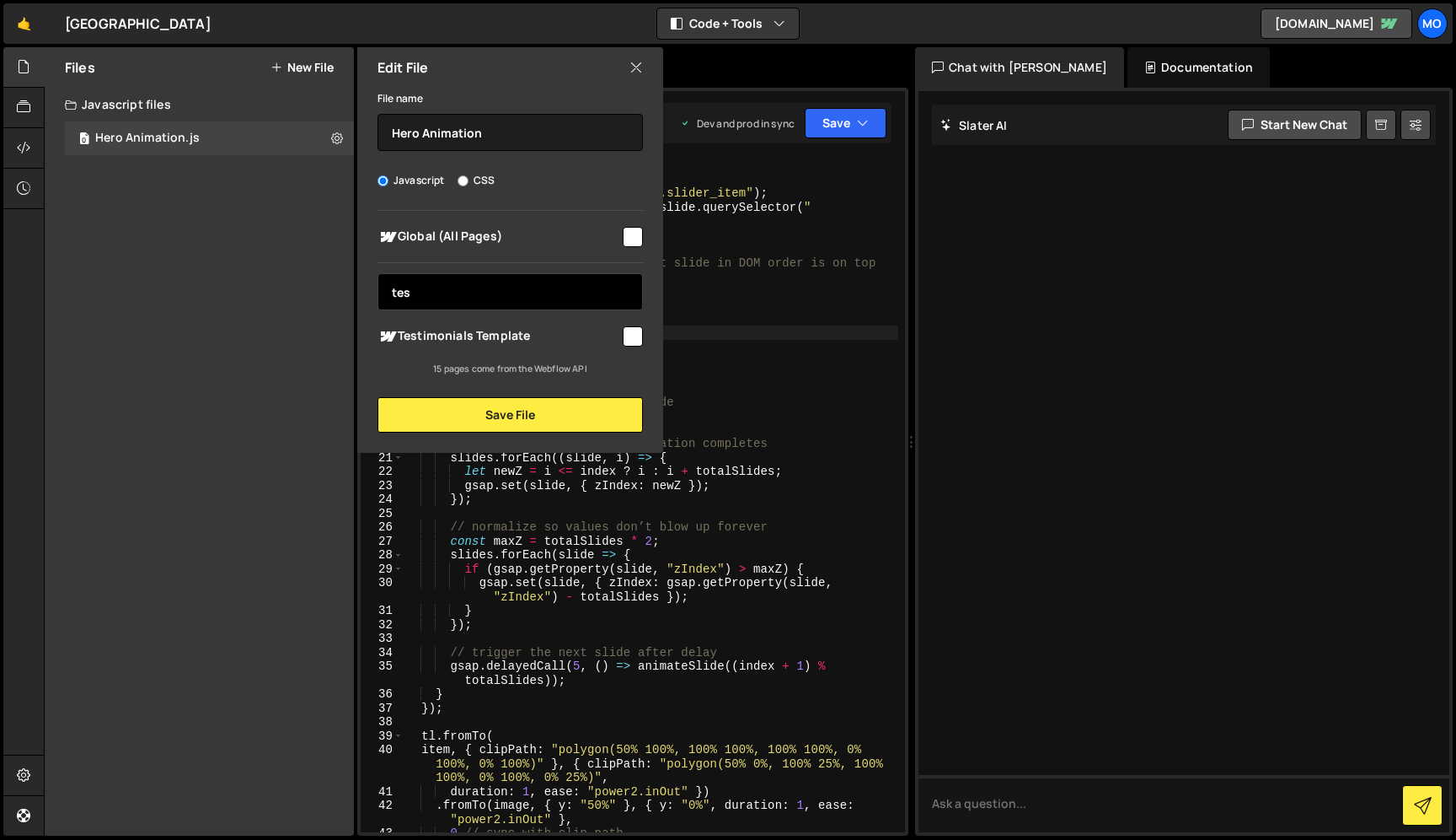
type input "test"
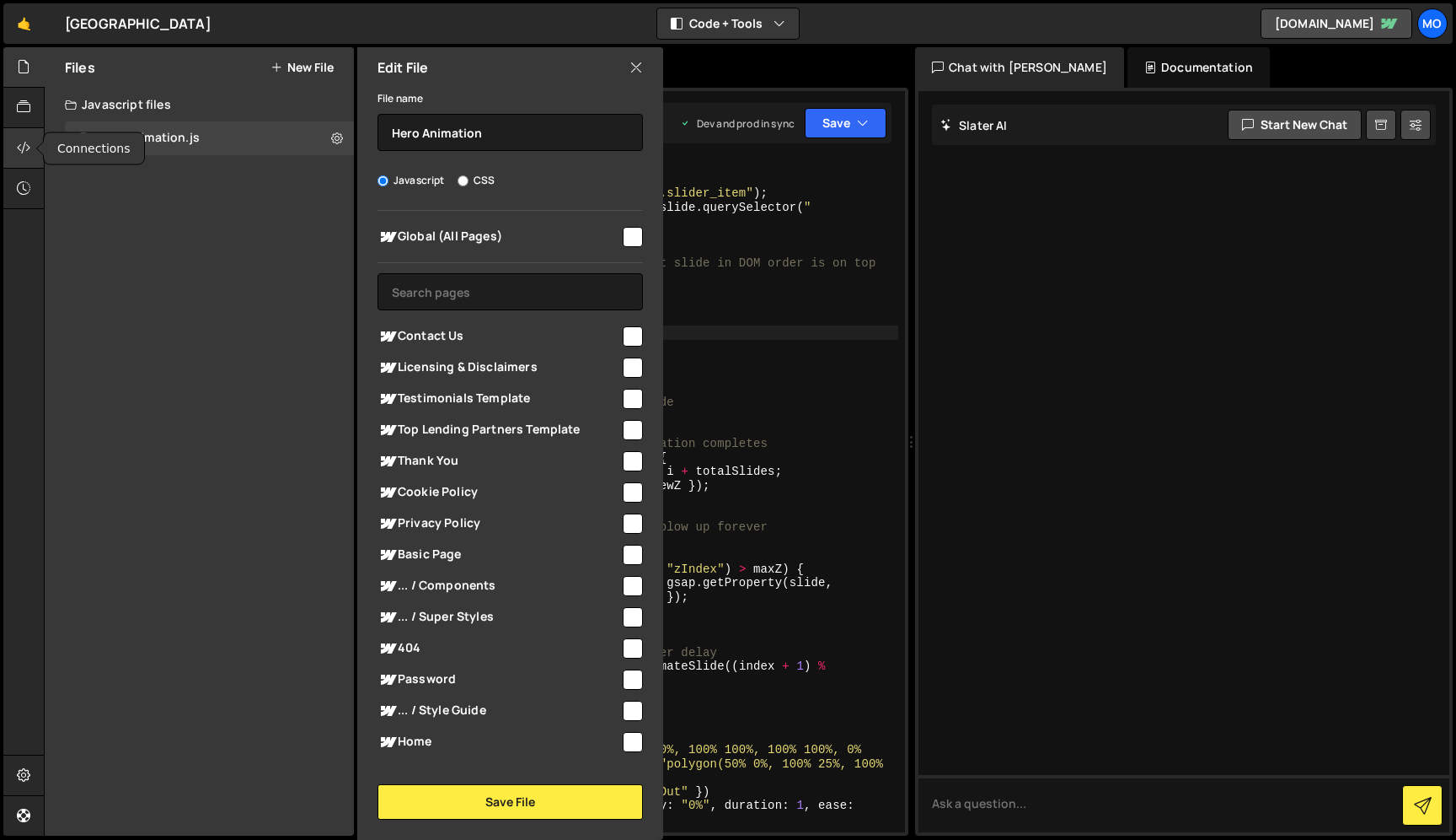
click at [18, 150] on icon at bounding box center [23, 148] width 14 height 19
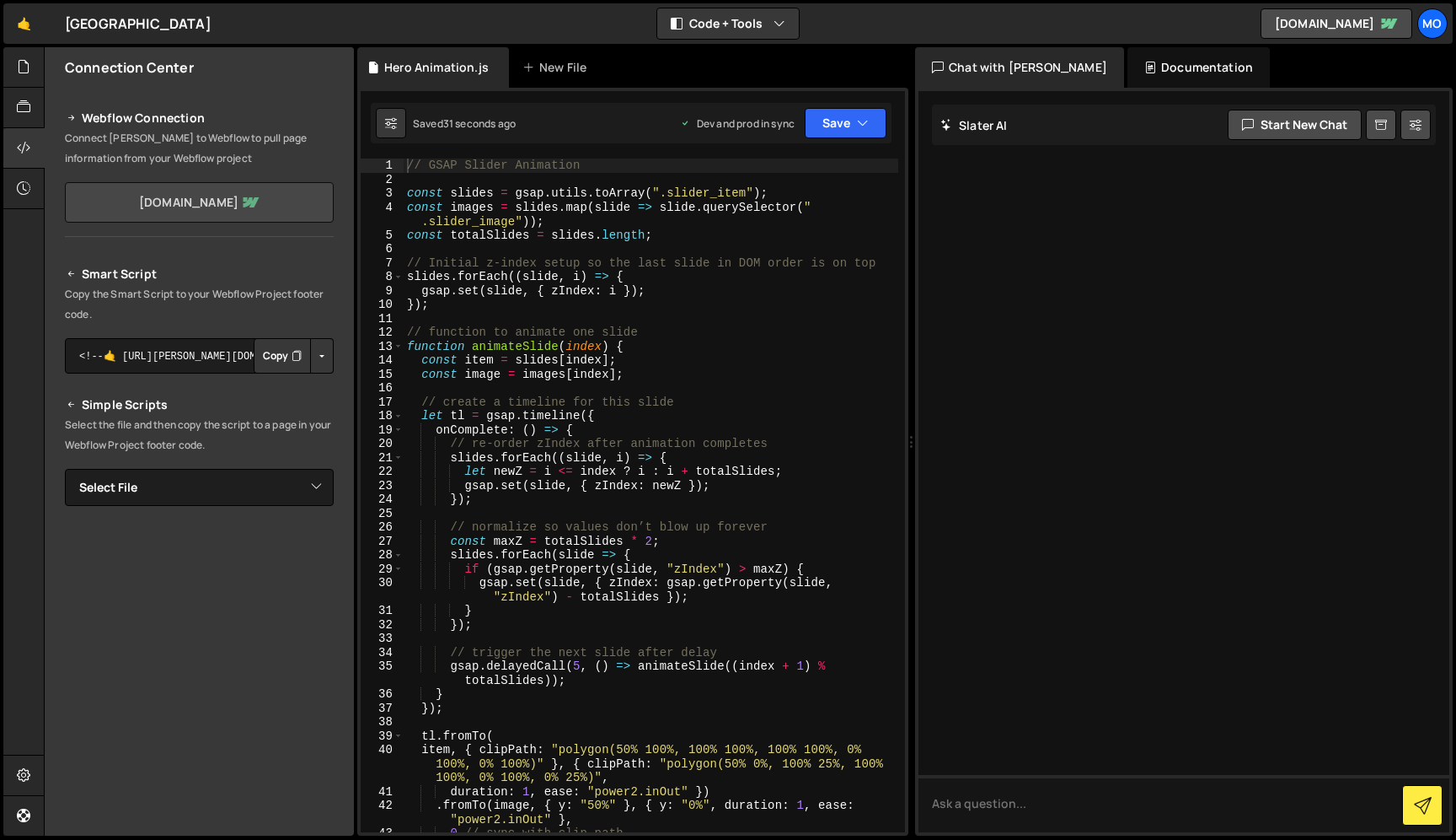
click at [165, 202] on link "[DOMAIN_NAME]" at bounding box center [199, 203] width 269 height 41
click at [231, 244] on div "Smart Script Copy the Smart Script to your Webflow Project footer code. <!--🤙 […" at bounding box center [199, 548] width 310 height 609
click at [26, 774] on icon at bounding box center [23, 775] width 14 height 19
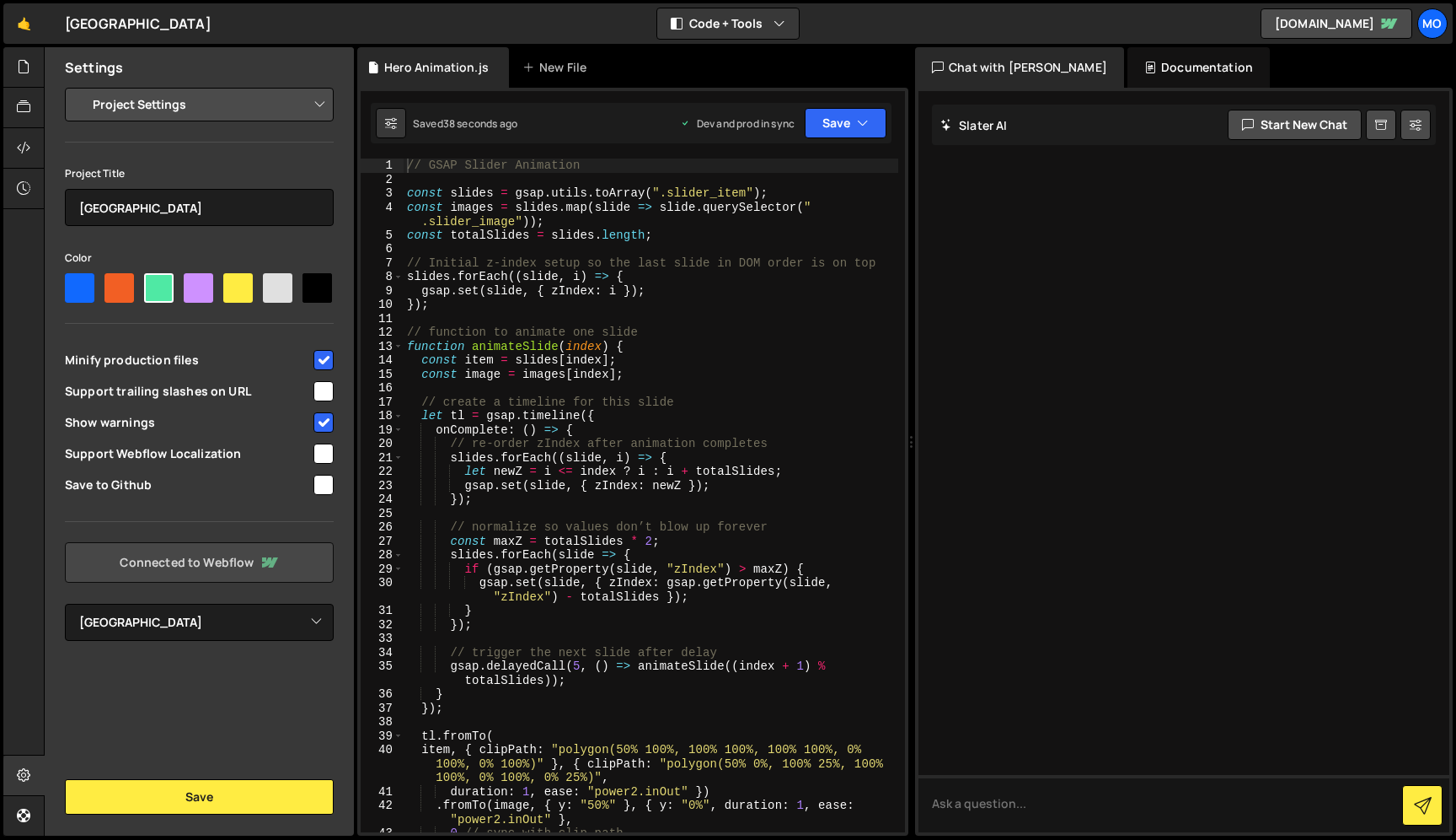
click at [260, 565] on icon at bounding box center [269, 563] width 20 height 20
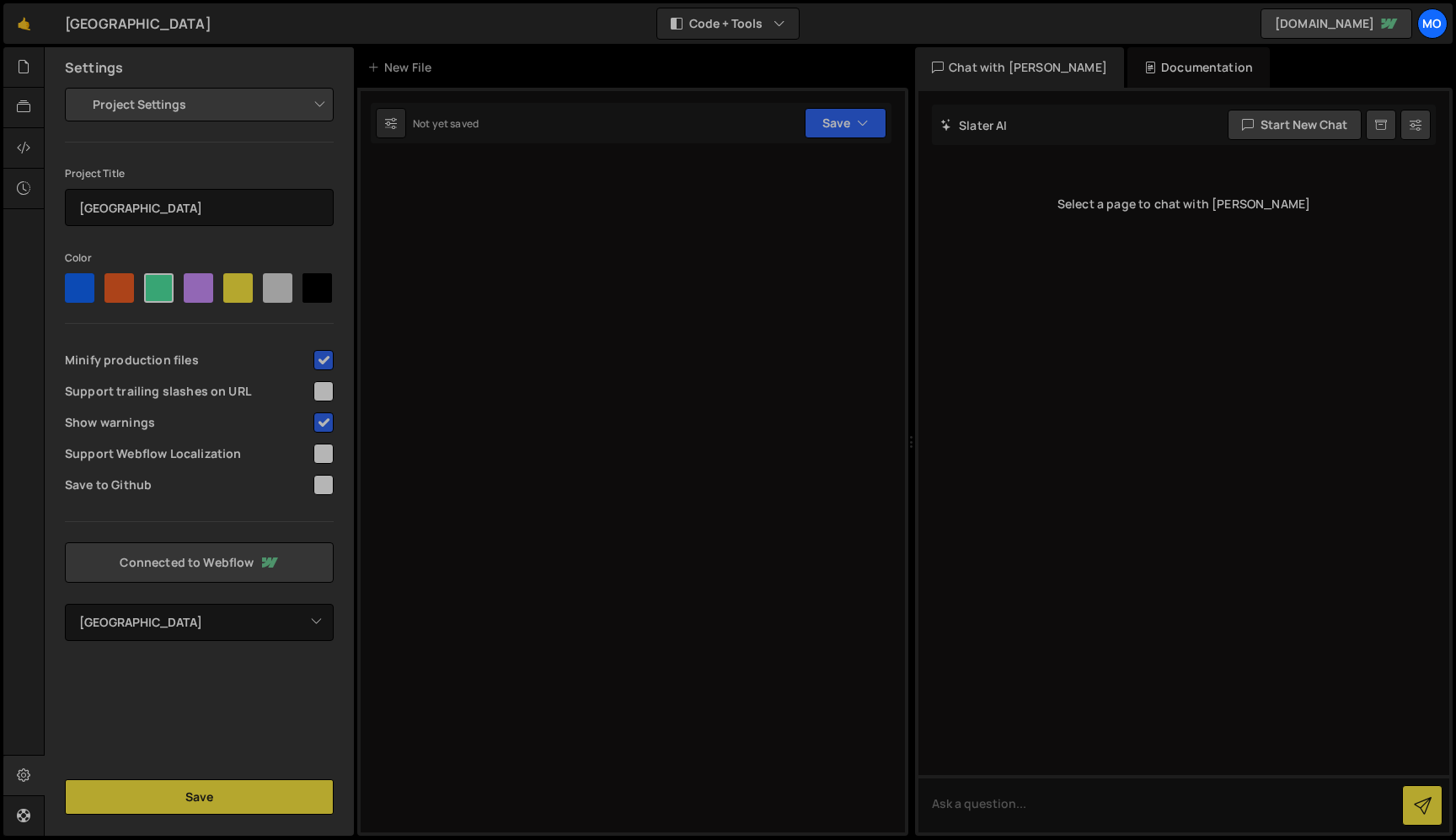
select select "68d2c73206372b4335df8b8c"
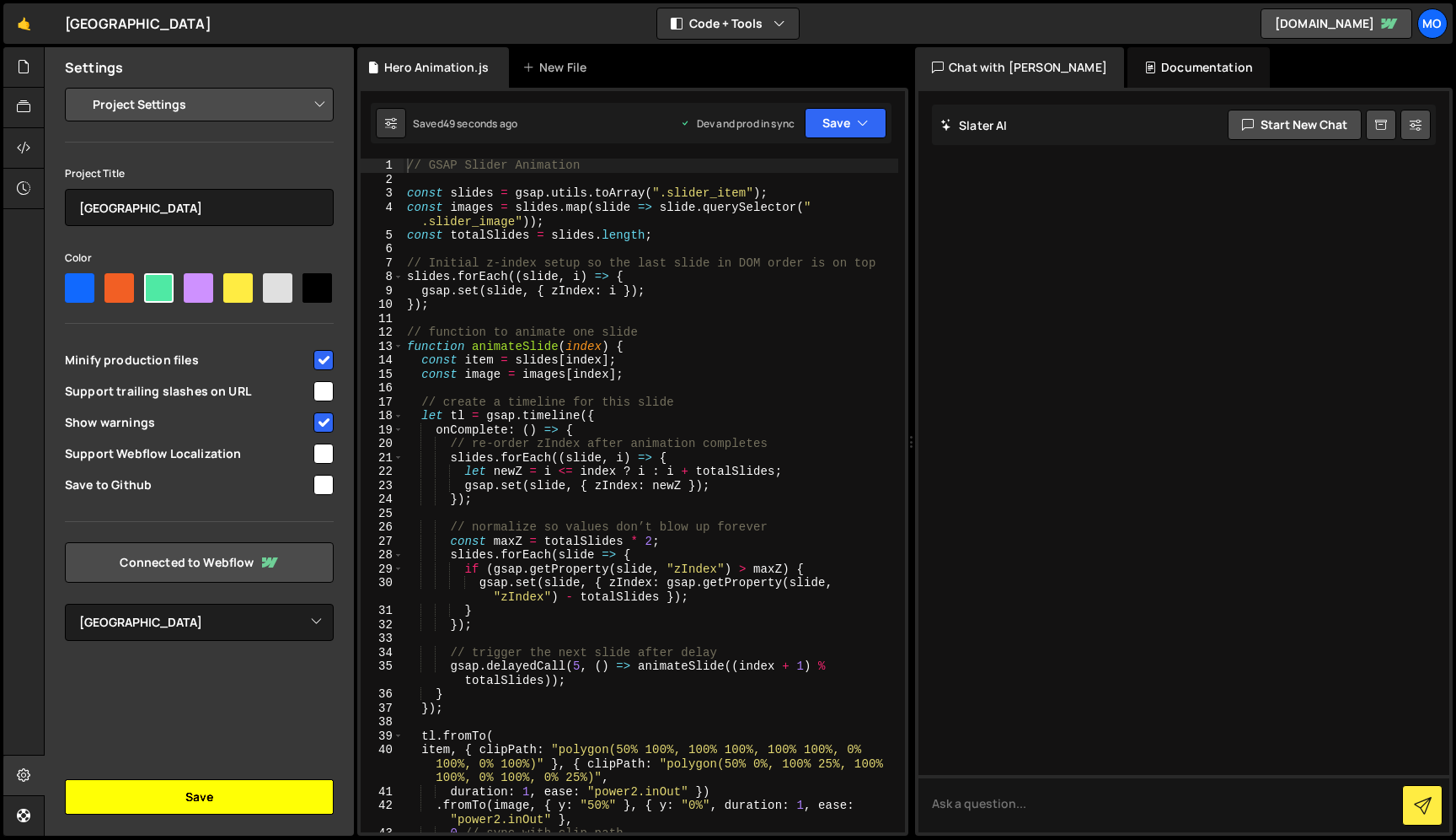
click at [213, 793] on button "Save" at bounding box center [199, 797] width 269 height 35
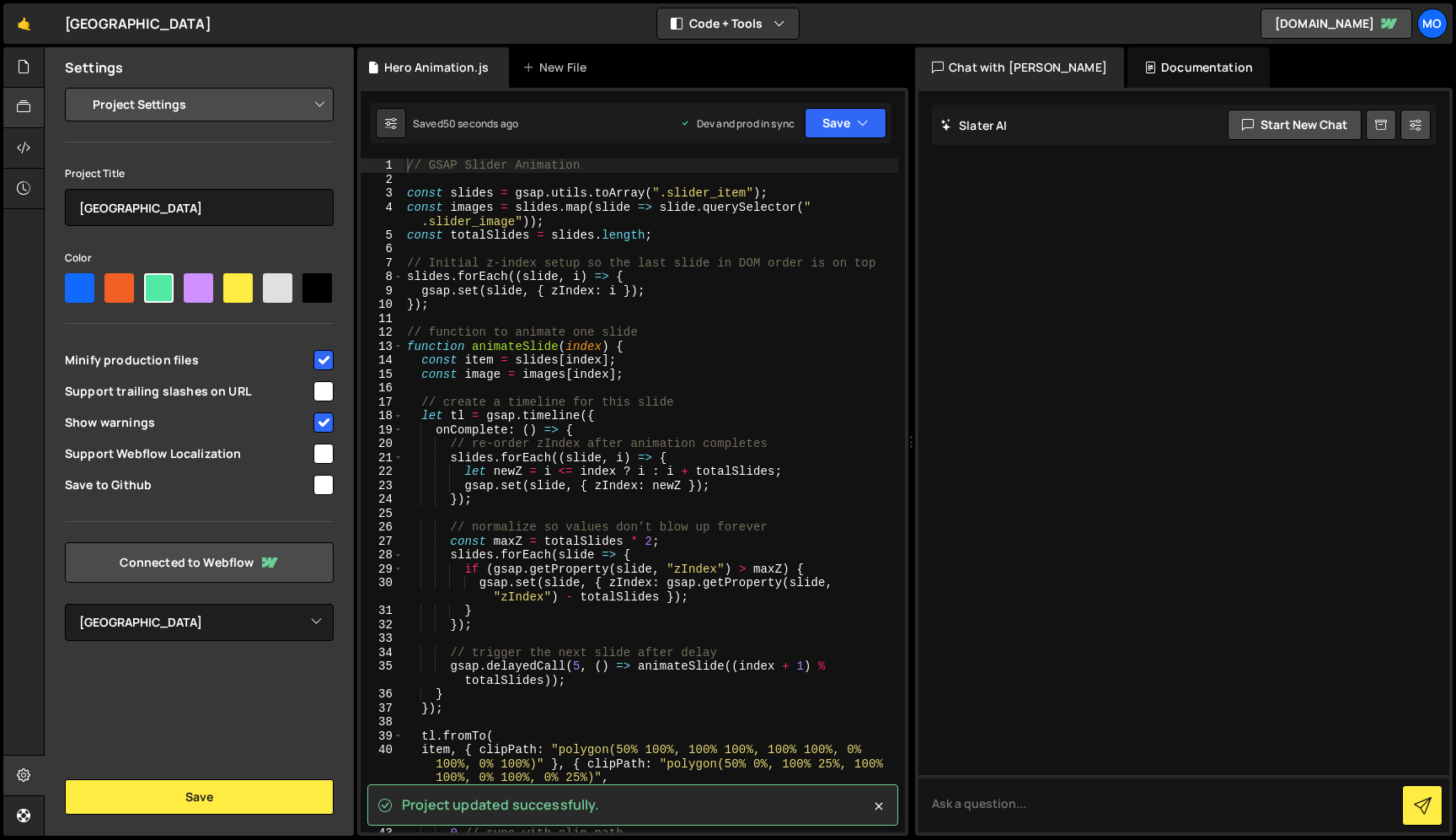
click at [30, 105] on icon at bounding box center [23, 107] width 14 height 19
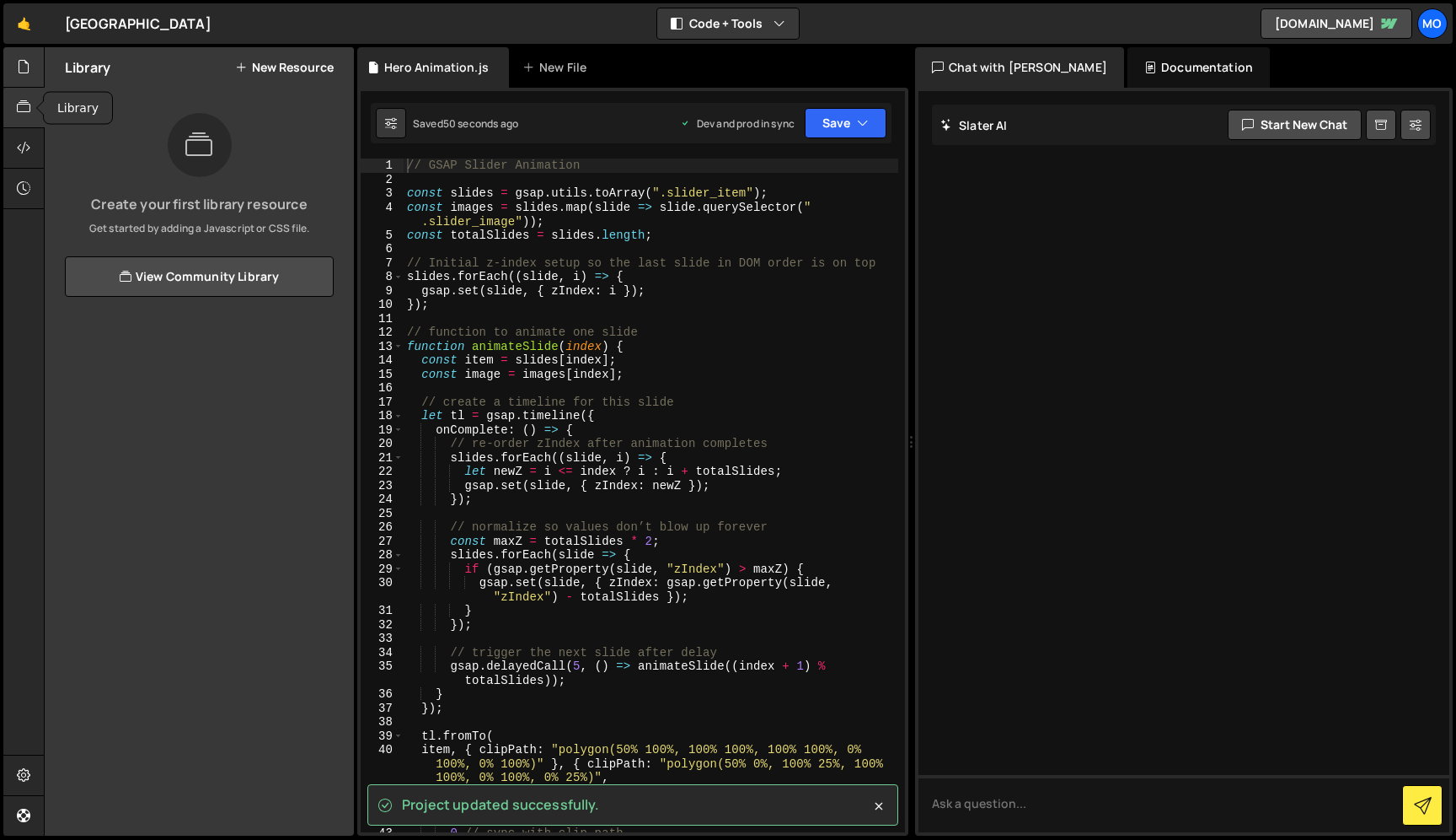
click at [26, 54] on div at bounding box center [24, 68] width 41 height 41
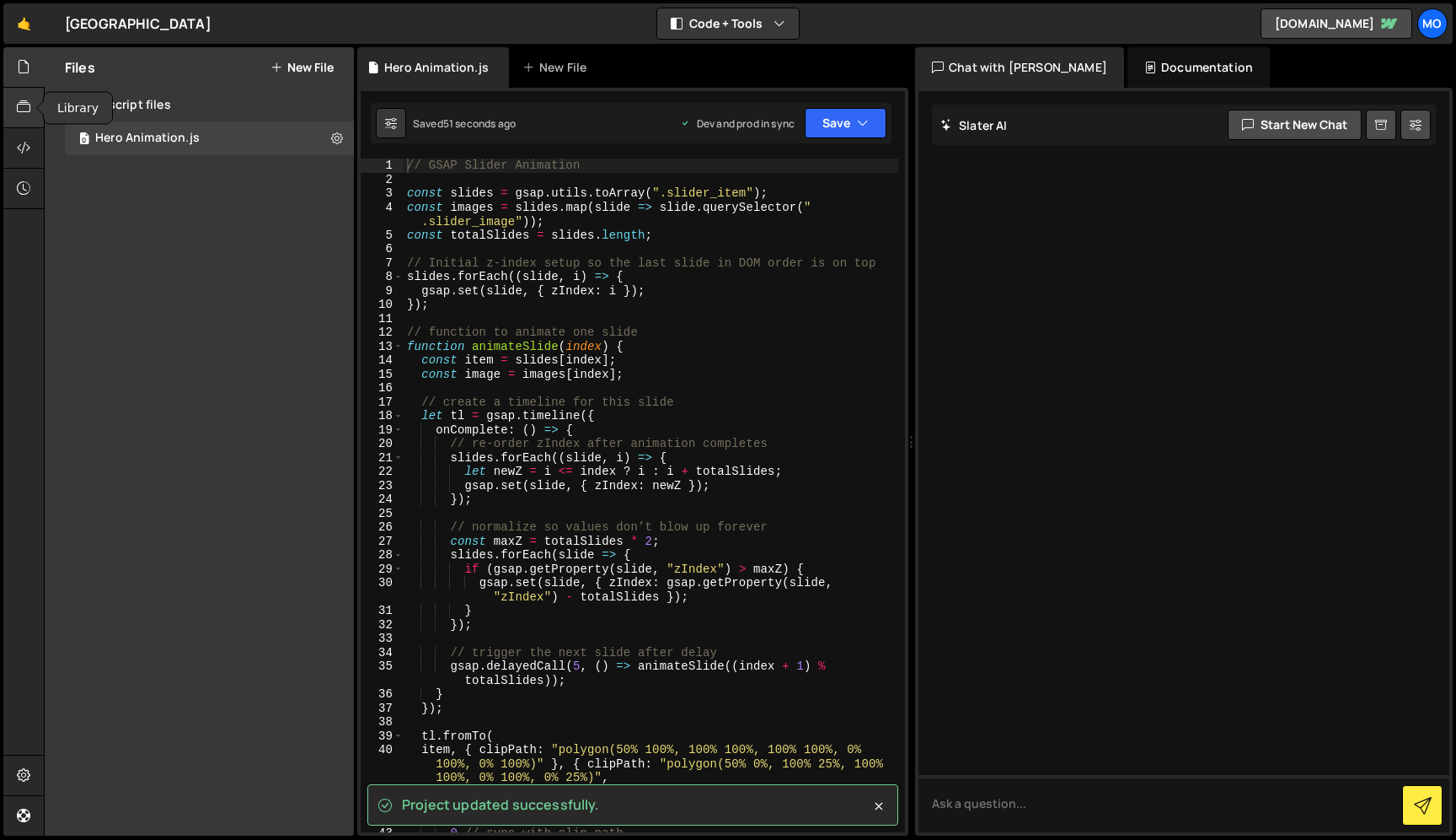
click at [26, 127] on div at bounding box center [24, 108] width 41 height 41
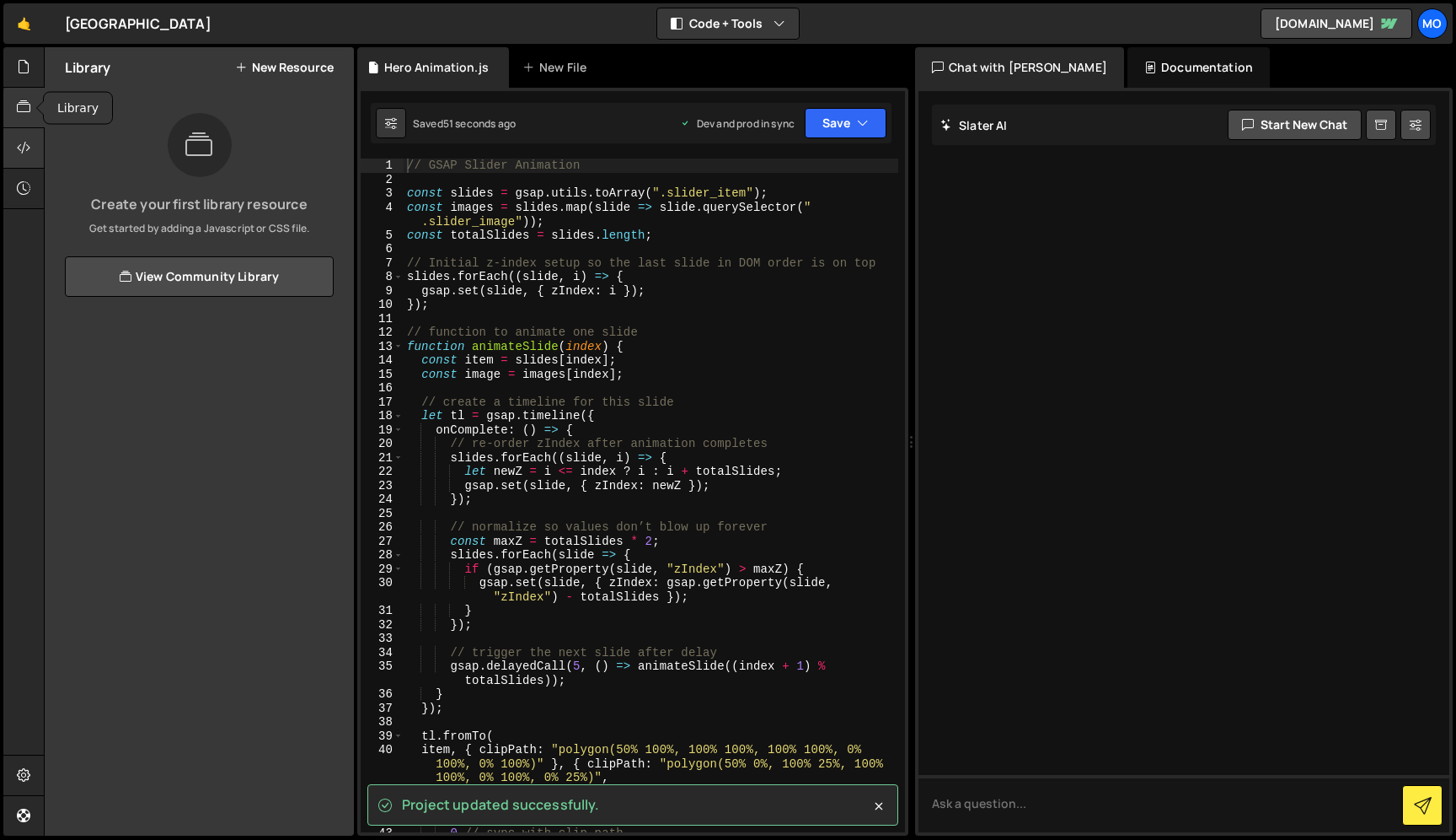
click at [27, 143] on icon at bounding box center [23, 148] width 14 height 19
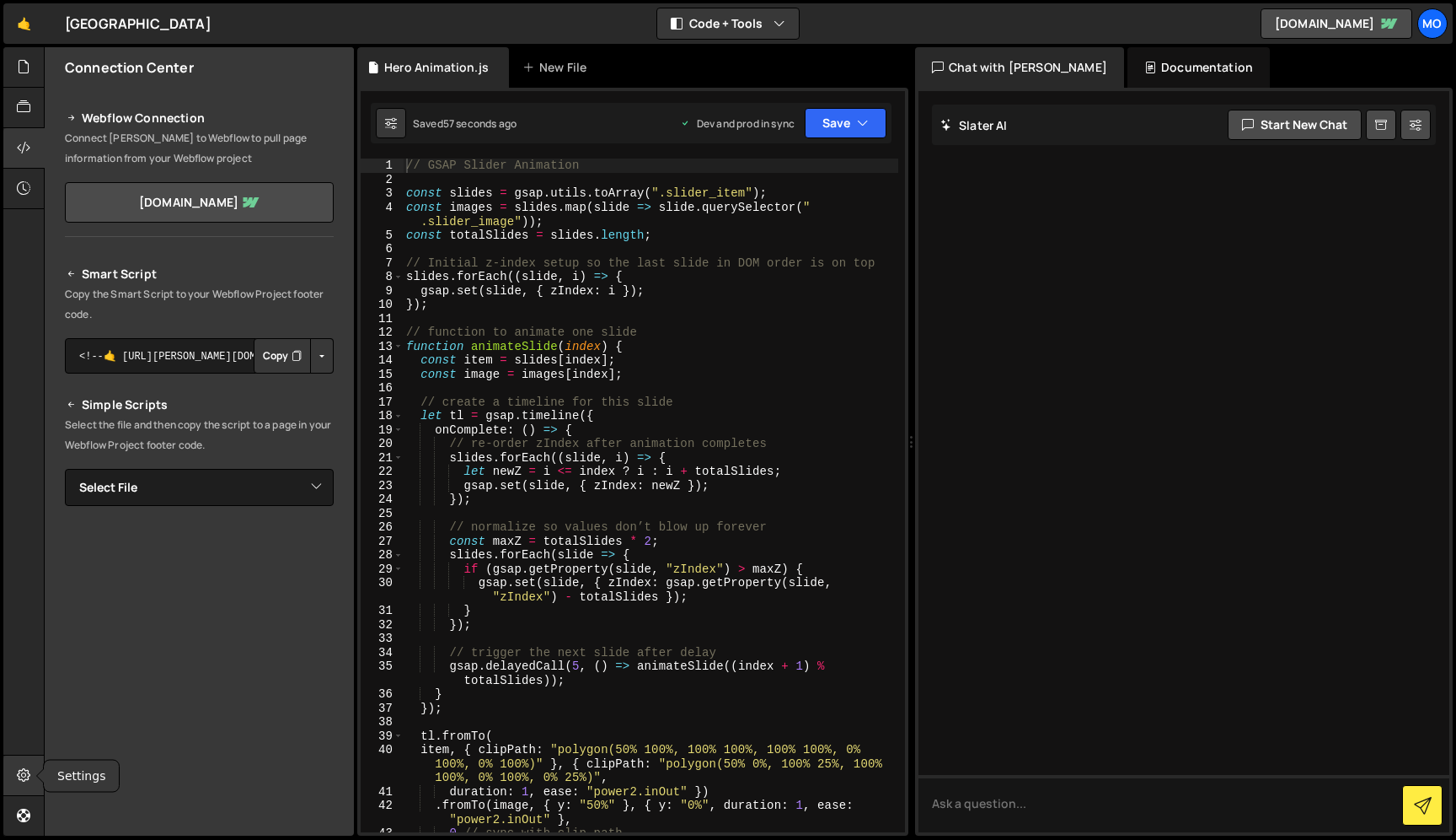
click at [25, 767] on icon at bounding box center [23, 775] width 14 height 19
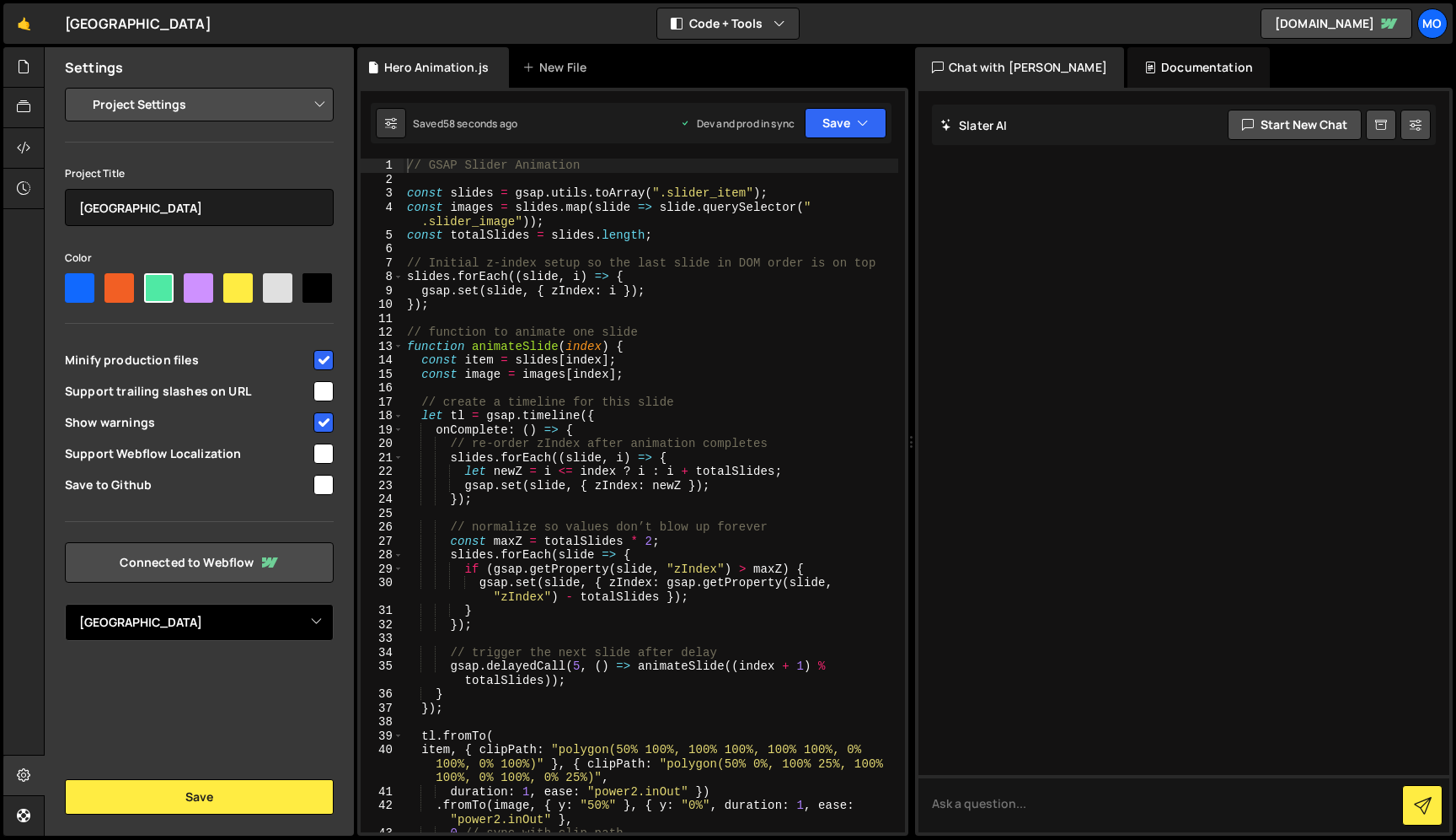
click at [187, 616] on select "Select Project [GEOGRAPHIC_DATA]" at bounding box center [199, 622] width 269 height 37
select select
click at [65, 604] on select "Select Project [GEOGRAPHIC_DATA]" at bounding box center [199, 622] width 269 height 37
click at [202, 572] on link "Connected to Webflow" at bounding box center [199, 563] width 269 height 41
click at [191, 622] on select "Select Project Lending Street Lending Street Copy of Lending Street" at bounding box center [199, 622] width 269 height 37
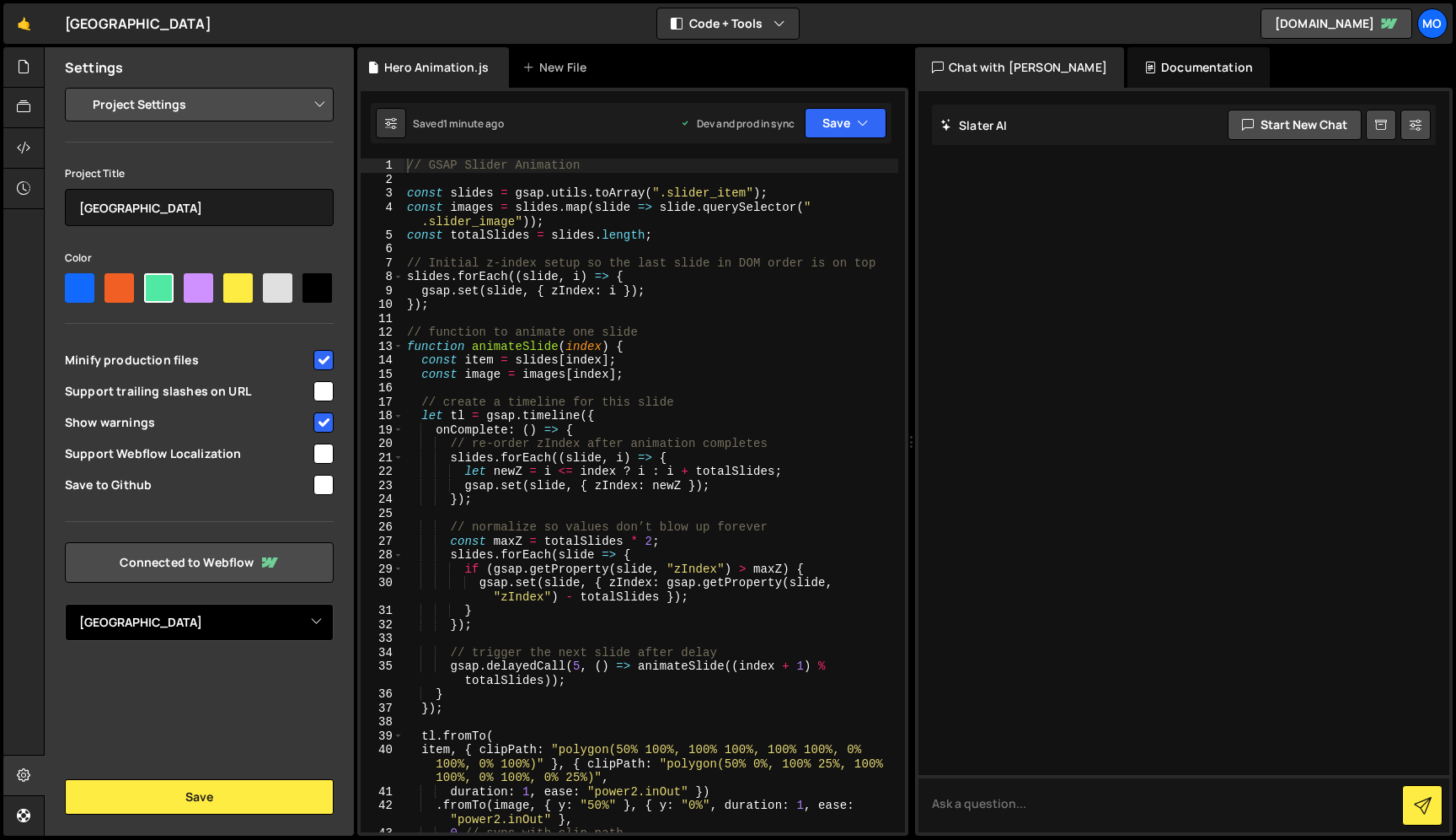
select select "68e7b349327e40d50f3a9265"
click at [65, 604] on select "Select Project Lending Street Lending Street Copy of Lending Street" at bounding box center [199, 622] width 269 height 37
click at [207, 775] on div "Settings Project Settings Code Editor Settings Chat Settings Project Title Lend…" at bounding box center [199, 442] width 310 height 789
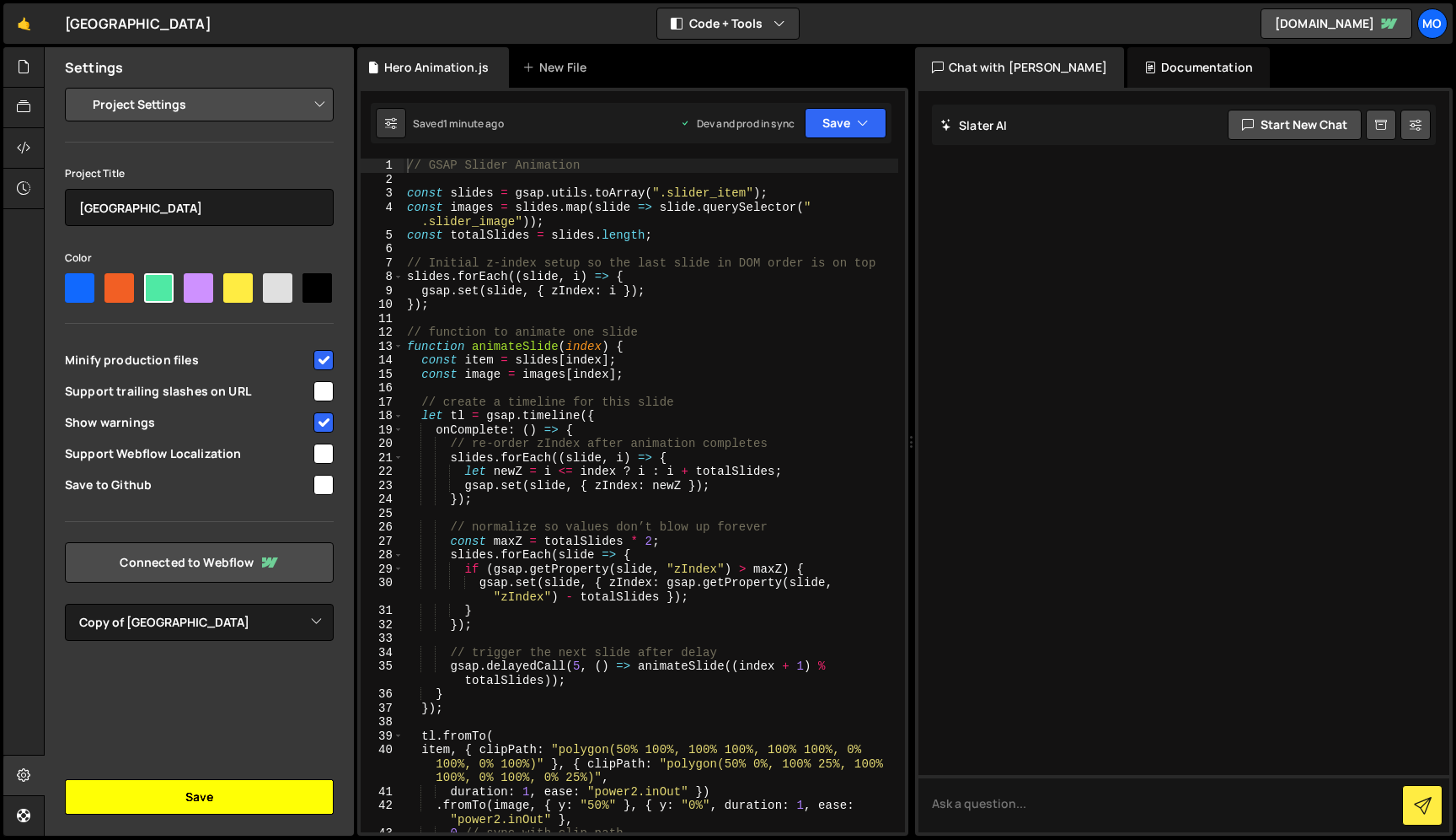
click at [207, 784] on button "Save" at bounding box center [199, 797] width 269 height 35
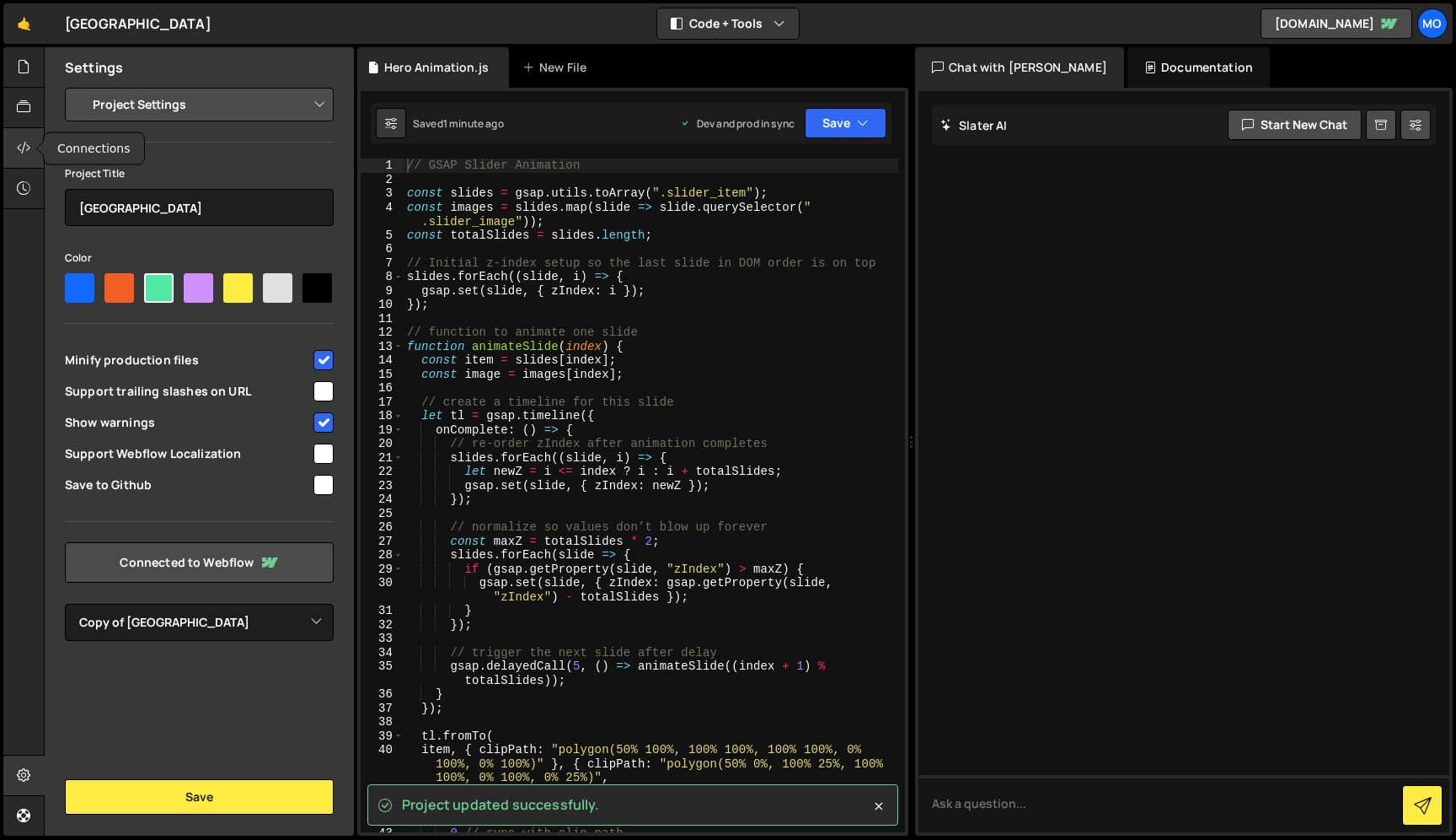
click at [18, 155] on icon at bounding box center [23, 148] width 14 height 19
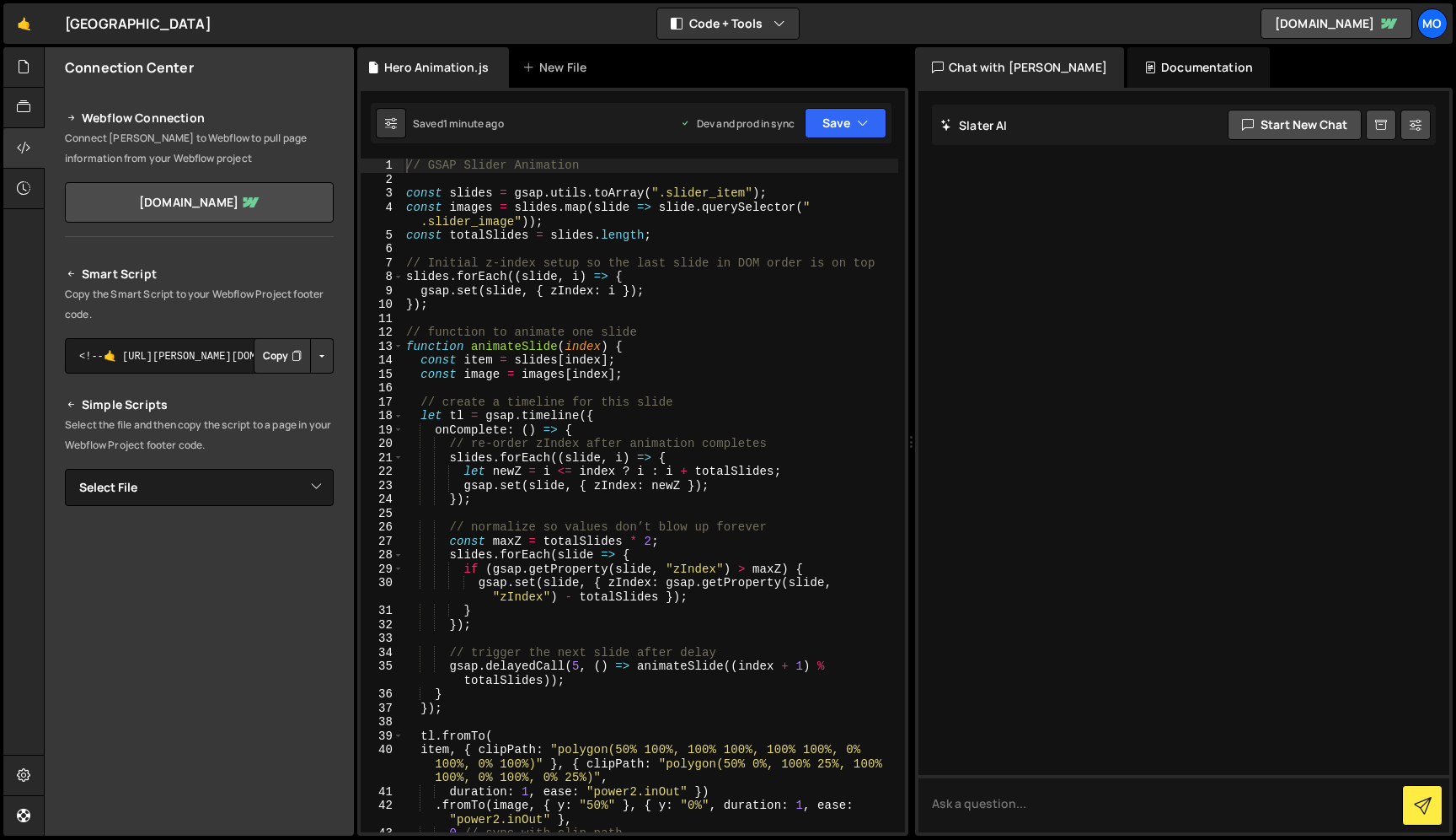
type textarea "gsap.set(slide, { zIndex: i });"
click at [598, 293] on div "// GSAP Slider Animation const slides = gsap . utils . toArray ( ".slider_item"…" at bounding box center [650, 509] width 496 height 701
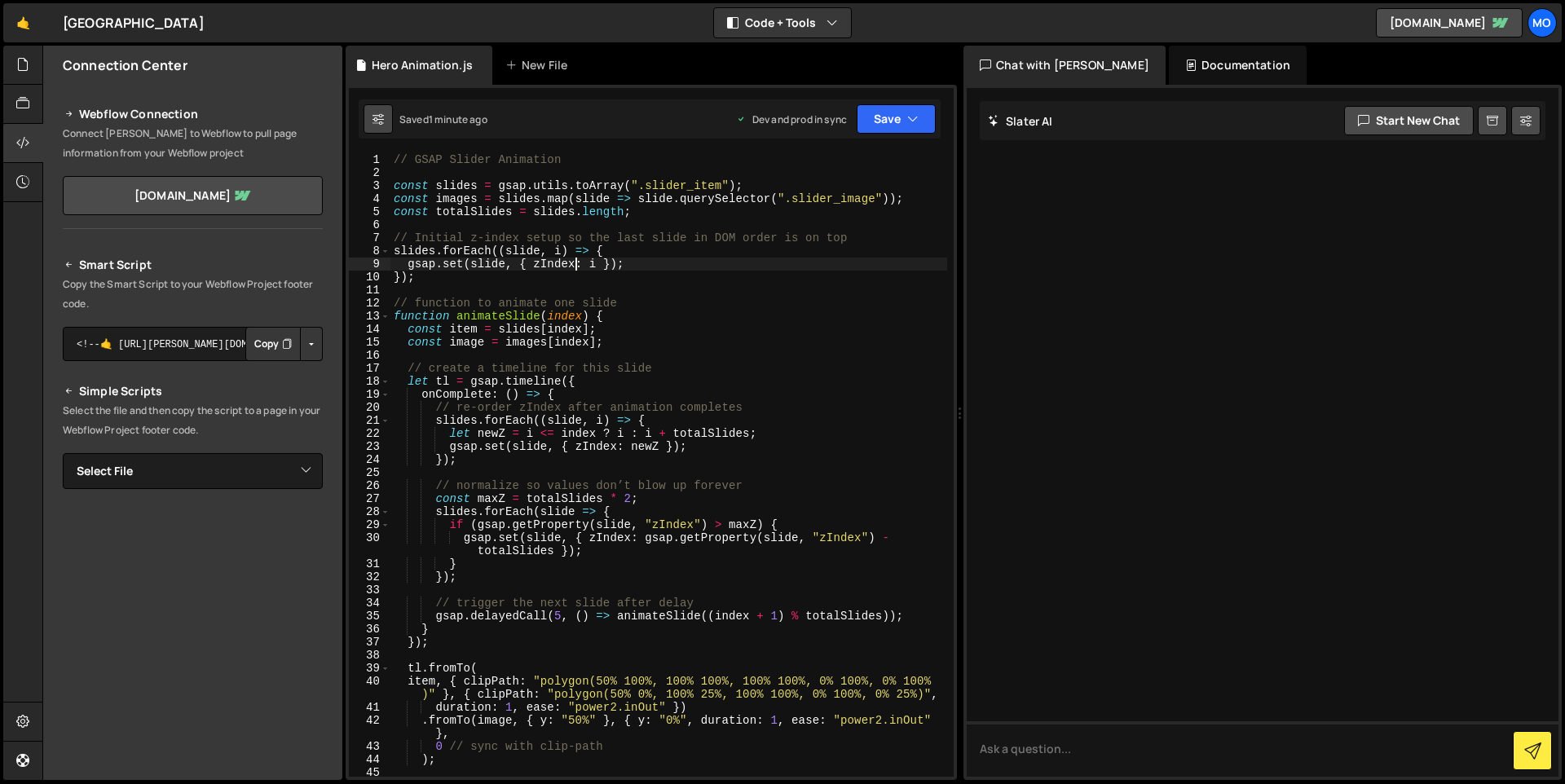
click at [378, 121] on icon at bounding box center [378, 119] width 12 height 16
select select "editor"
select select "ace/theme/monokai"
type input "14"
checkbox input "true"
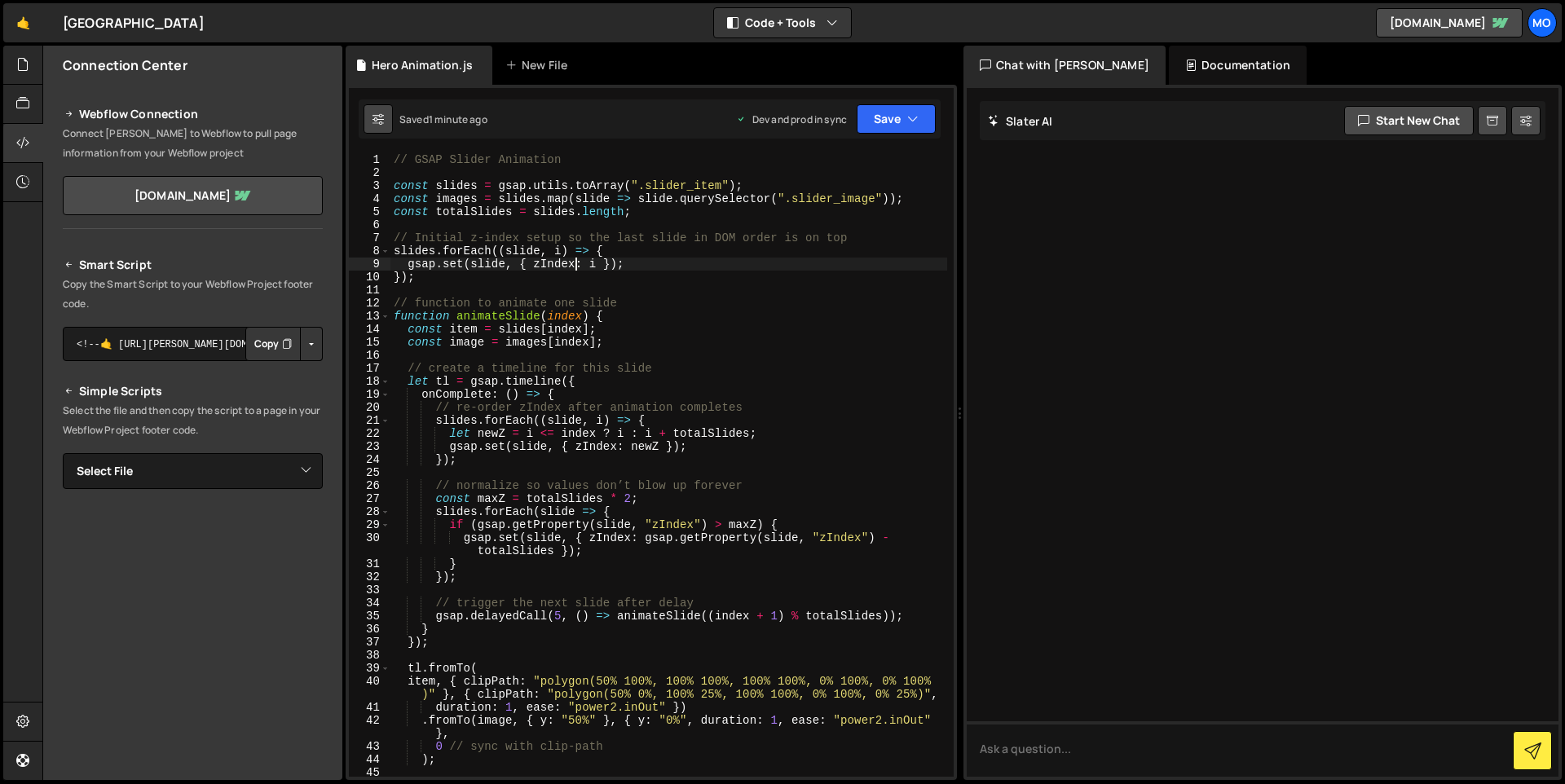
checkbox input "true"
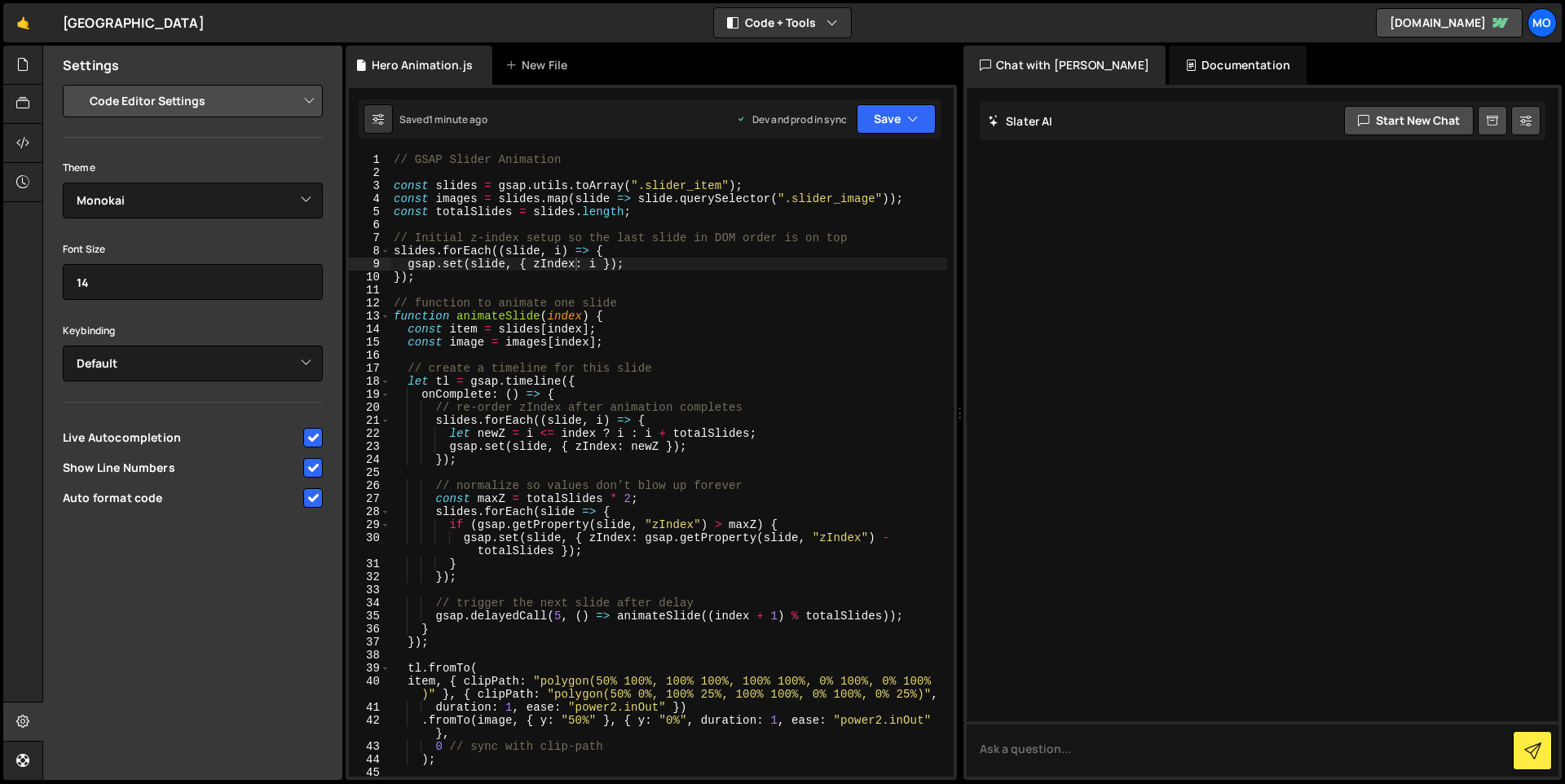
click at [44, 155] on div "Project Settings Code Editor Settings Chat Settings Project Title [GEOGRAPHIC_D…" at bounding box center [192, 298] width 300 height 428
click at [35, 153] on div at bounding box center [23, 144] width 40 height 40
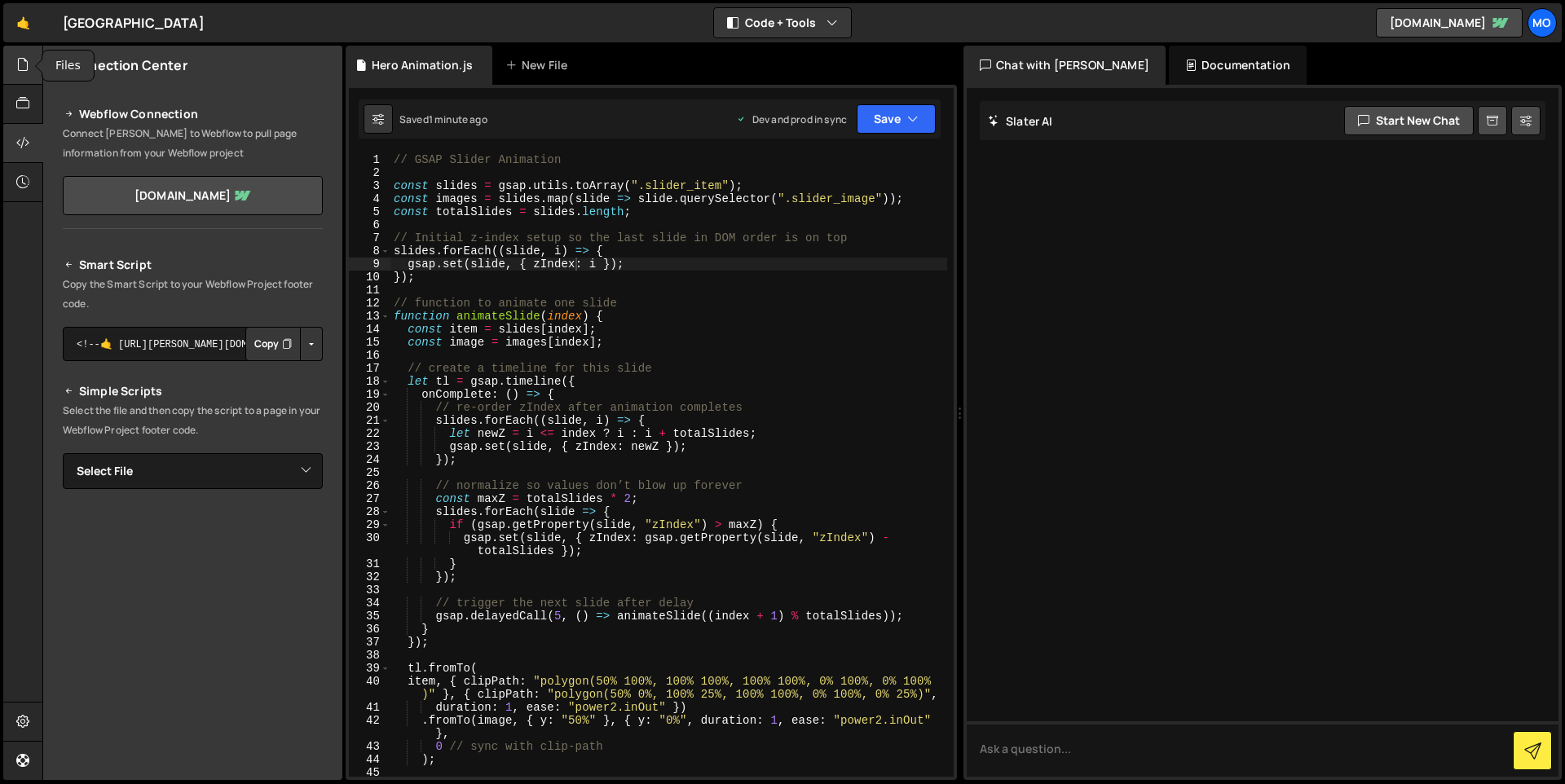
click at [18, 83] on div at bounding box center [23, 66] width 40 height 40
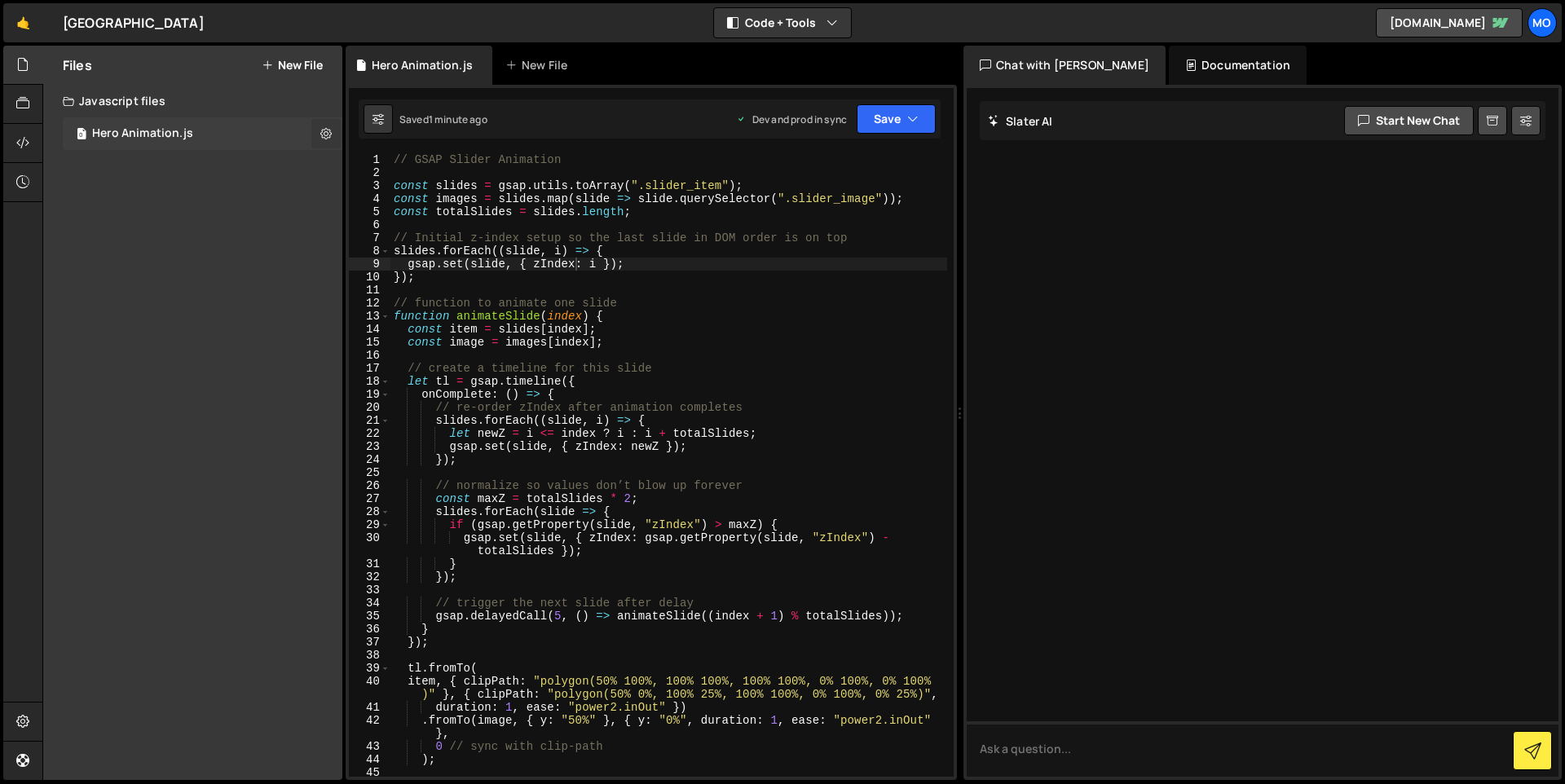
click at [321, 134] on icon at bounding box center [326, 133] width 12 height 15
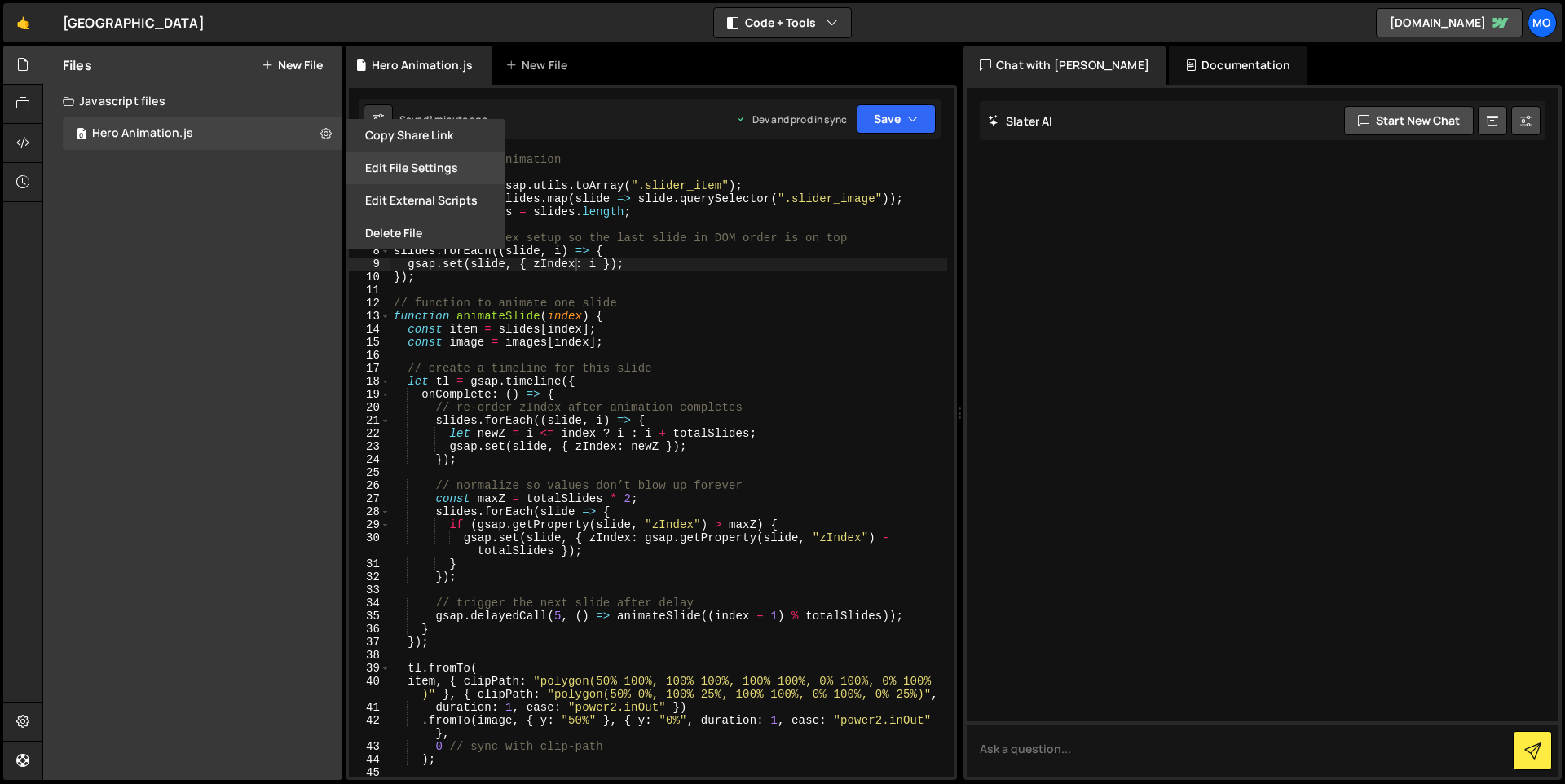
click at [410, 172] on button "Edit File Settings" at bounding box center [425, 168] width 160 height 32
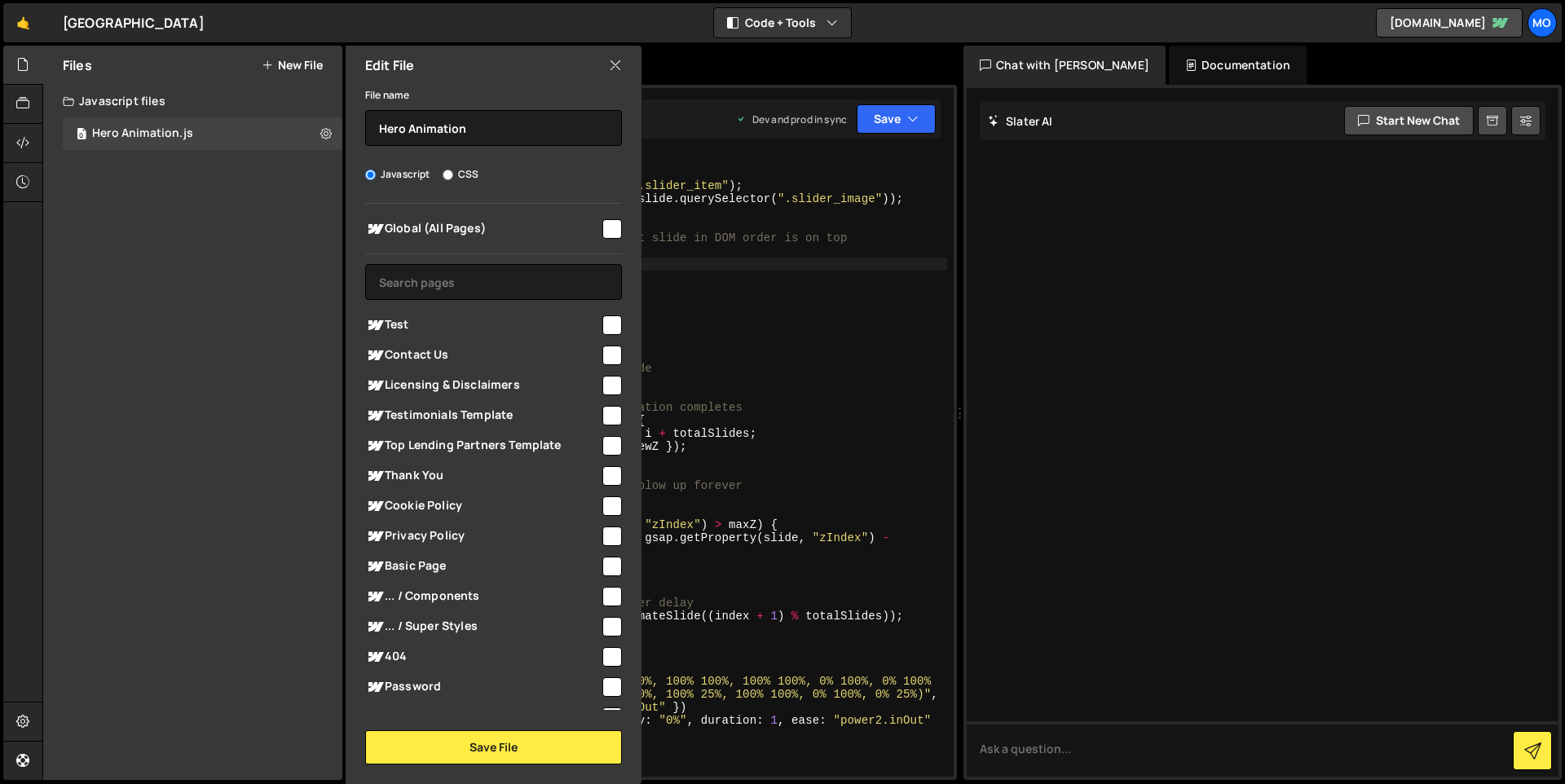
scroll to position [76, 0]
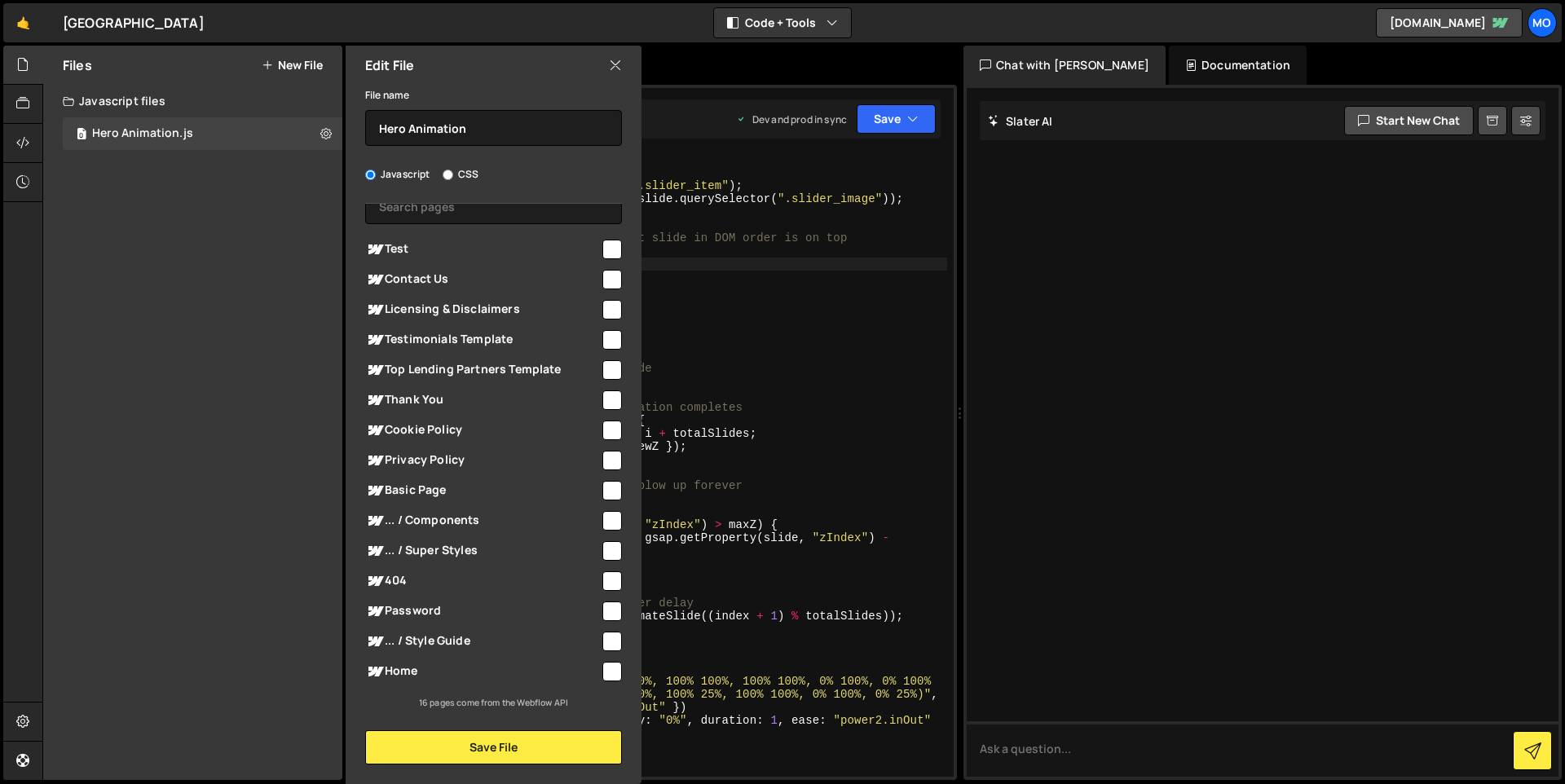
click at [608, 677] on input "checkbox" at bounding box center [613, 672] width 20 height 20
checkbox input "true"
click at [563, 753] on button "Save File" at bounding box center [494, 747] width 257 height 34
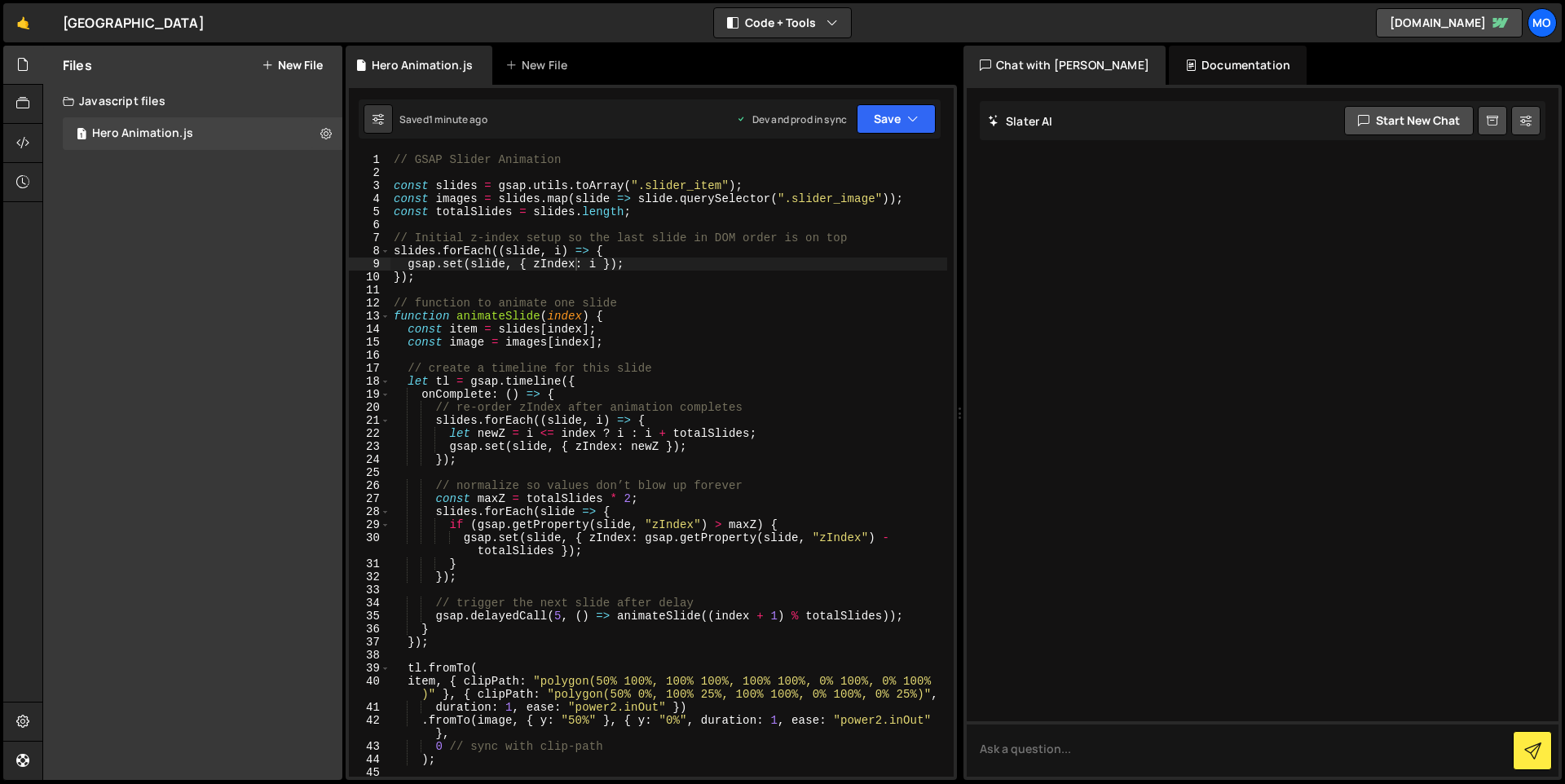
click at [908, 136] on div "Saved 1 minute ago Dev and prod in sync Upgrade to Edit Save Save to Staging S …" at bounding box center [649, 120] width 582 height 40
click at [908, 129] on button "Save" at bounding box center [897, 119] width 79 height 30
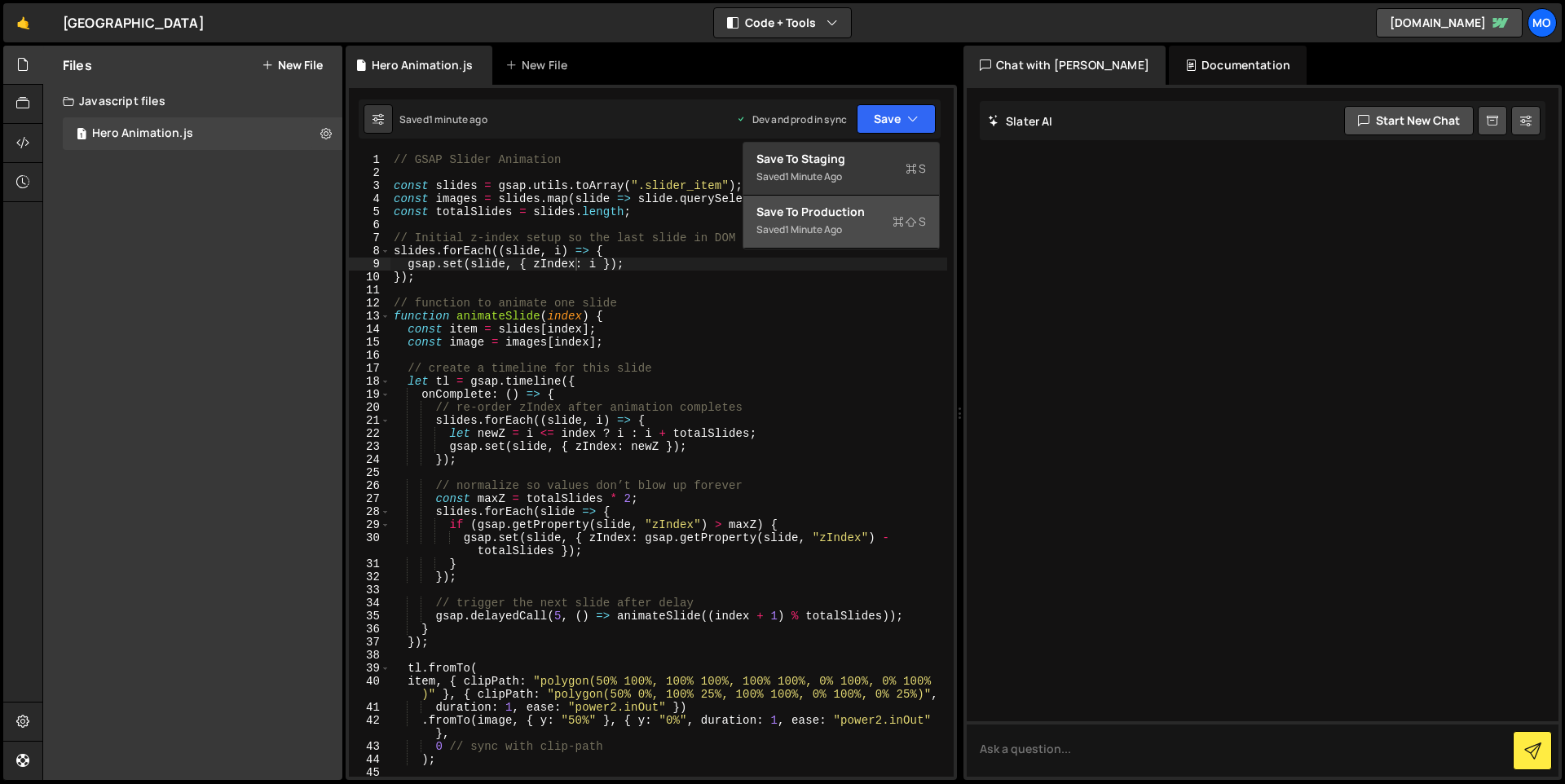
click at [869, 235] on div "Saved 1 minute ago" at bounding box center [841, 230] width 170 height 20
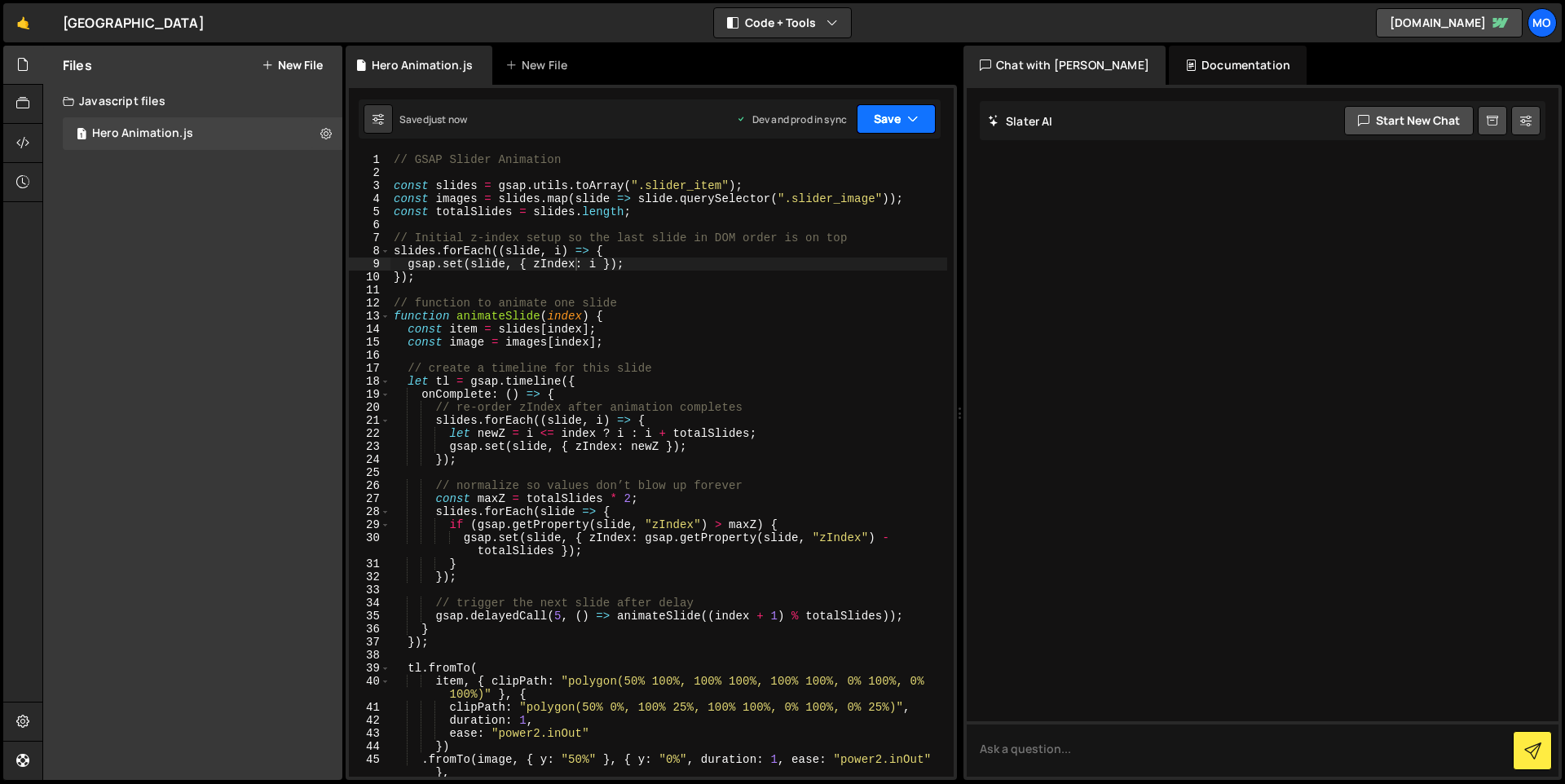
click at [881, 123] on button "Save" at bounding box center [897, 119] width 79 height 30
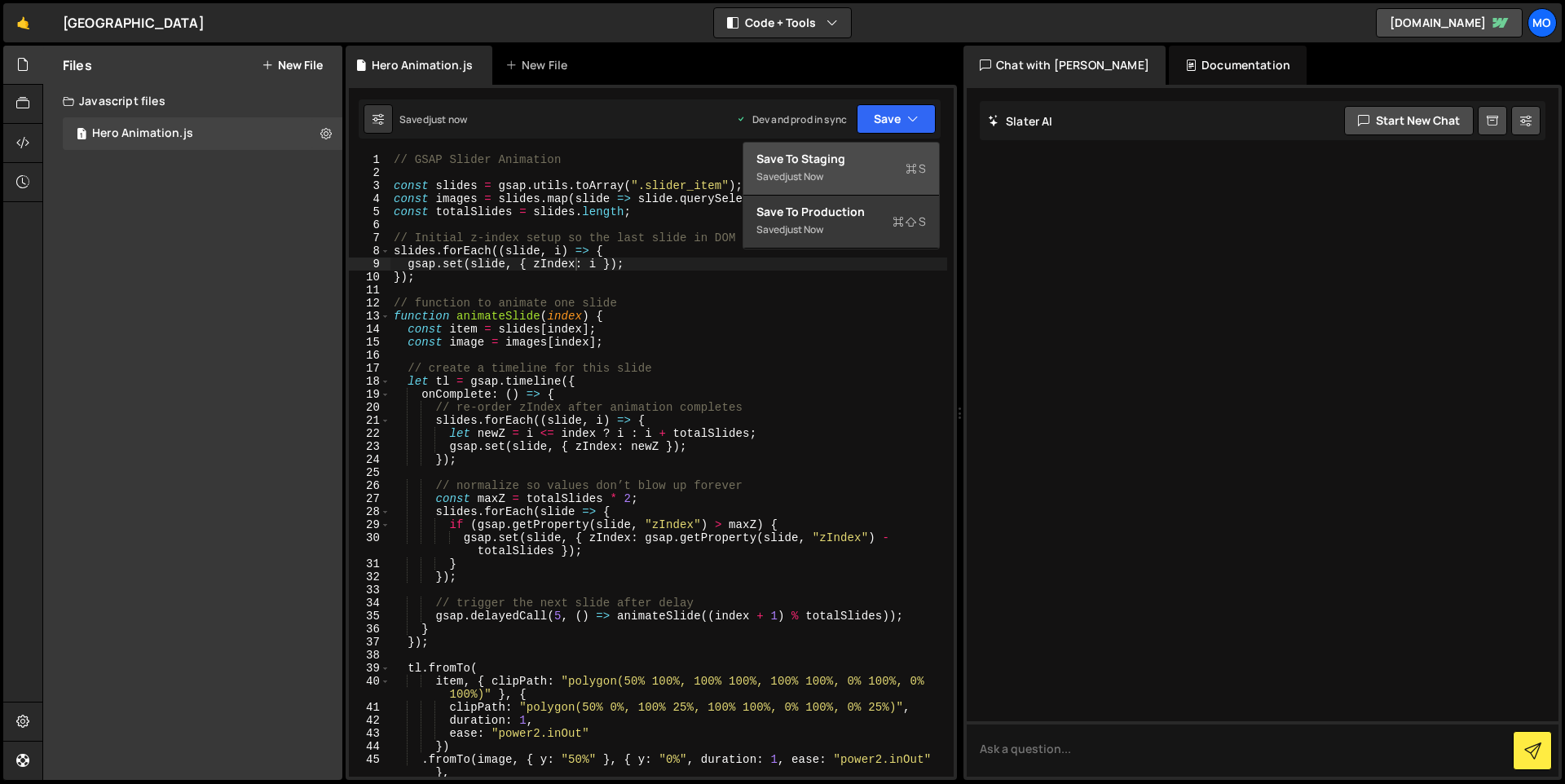
click at [853, 156] on div "Save to Staging S" at bounding box center [841, 159] width 170 height 16
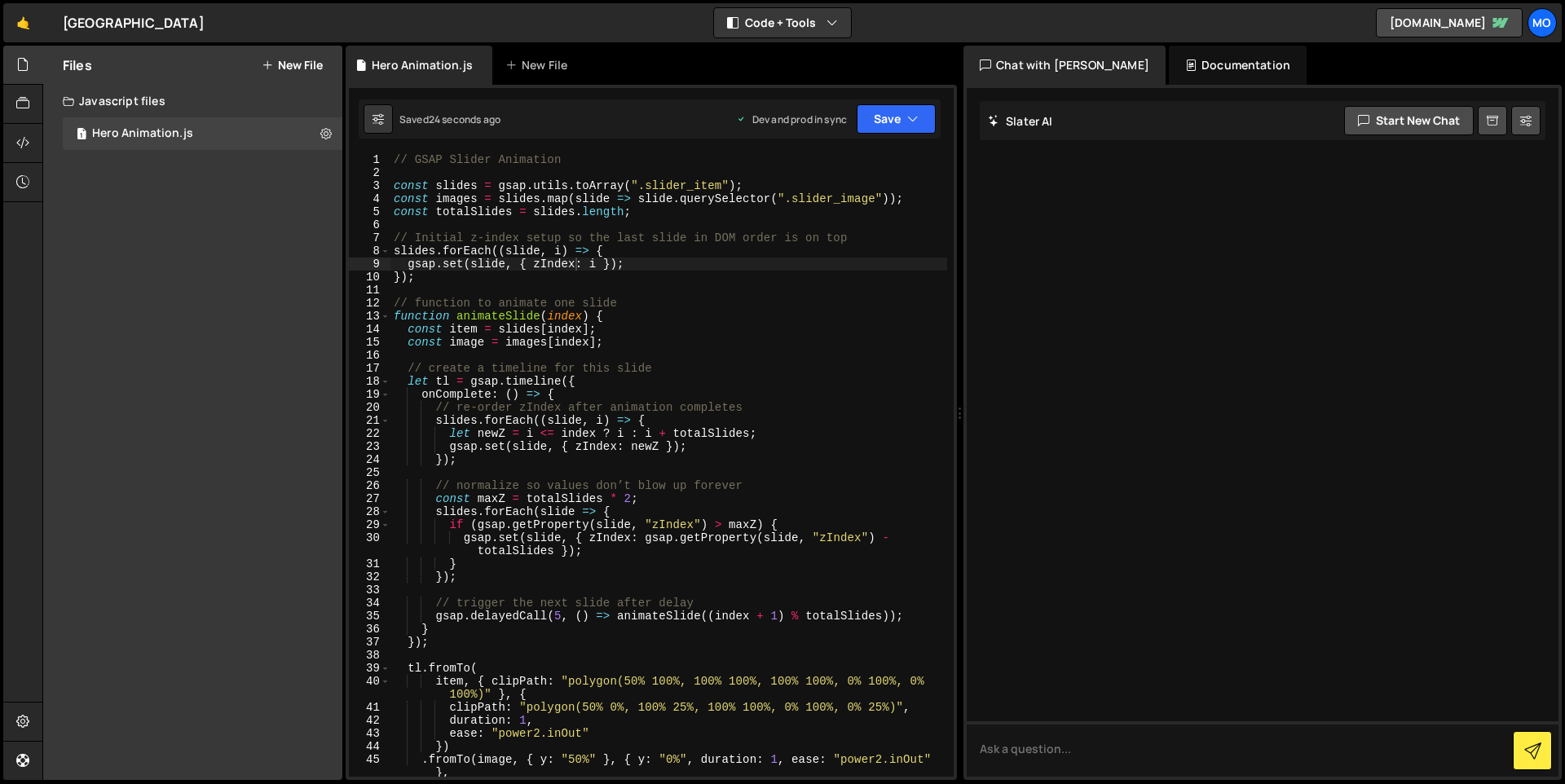
click at [579, 240] on div "// GSAP Slider Animation const slides = gsap . utils . toArray ( ".slider_item"…" at bounding box center [668, 477] width 557 height 649
click at [21, 110] on icon at bounding box center [22, 103] width 13 height 18
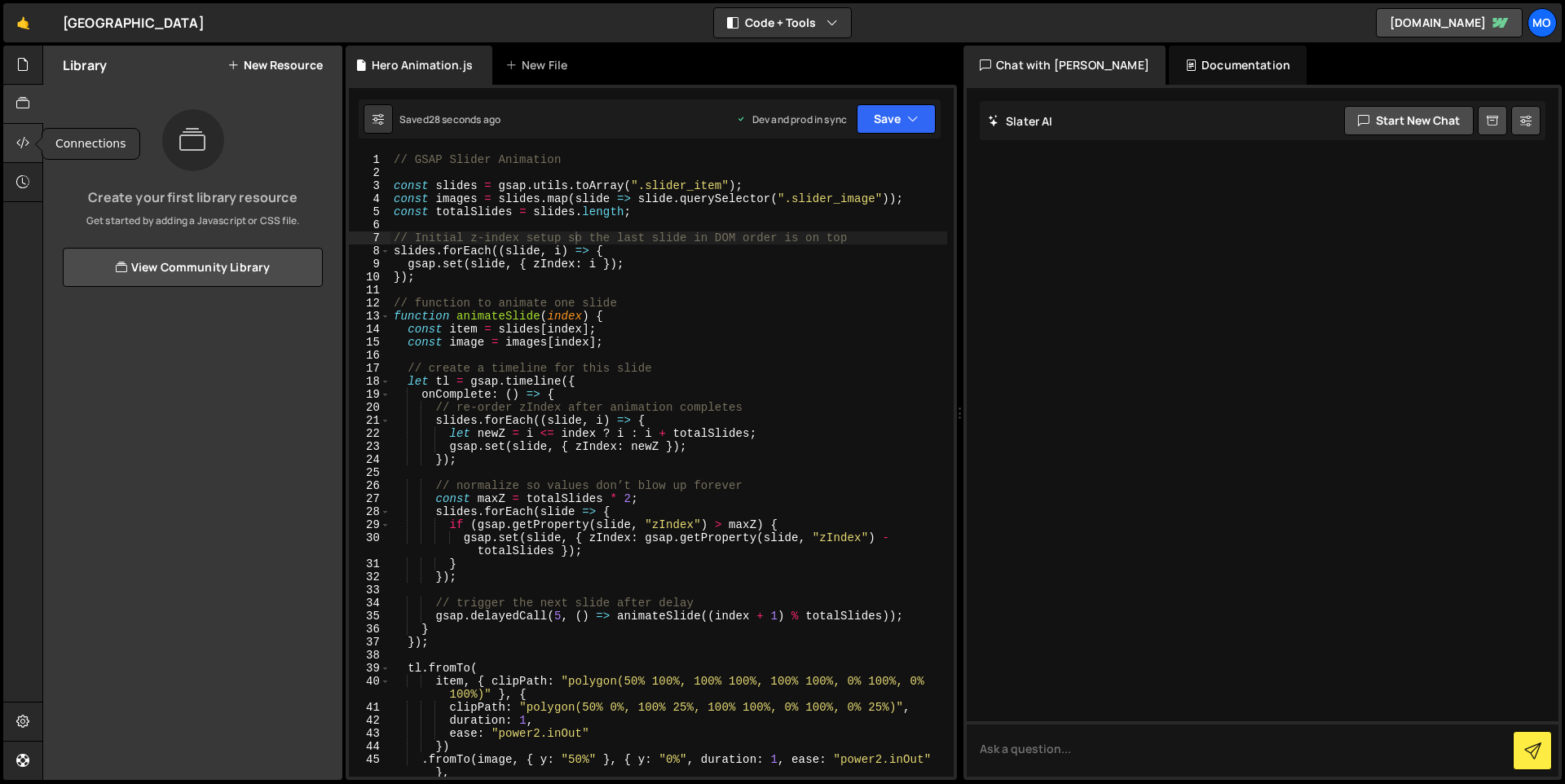
click at [21, 139] on icon at bounding box center [22, 143] width 13 height 18
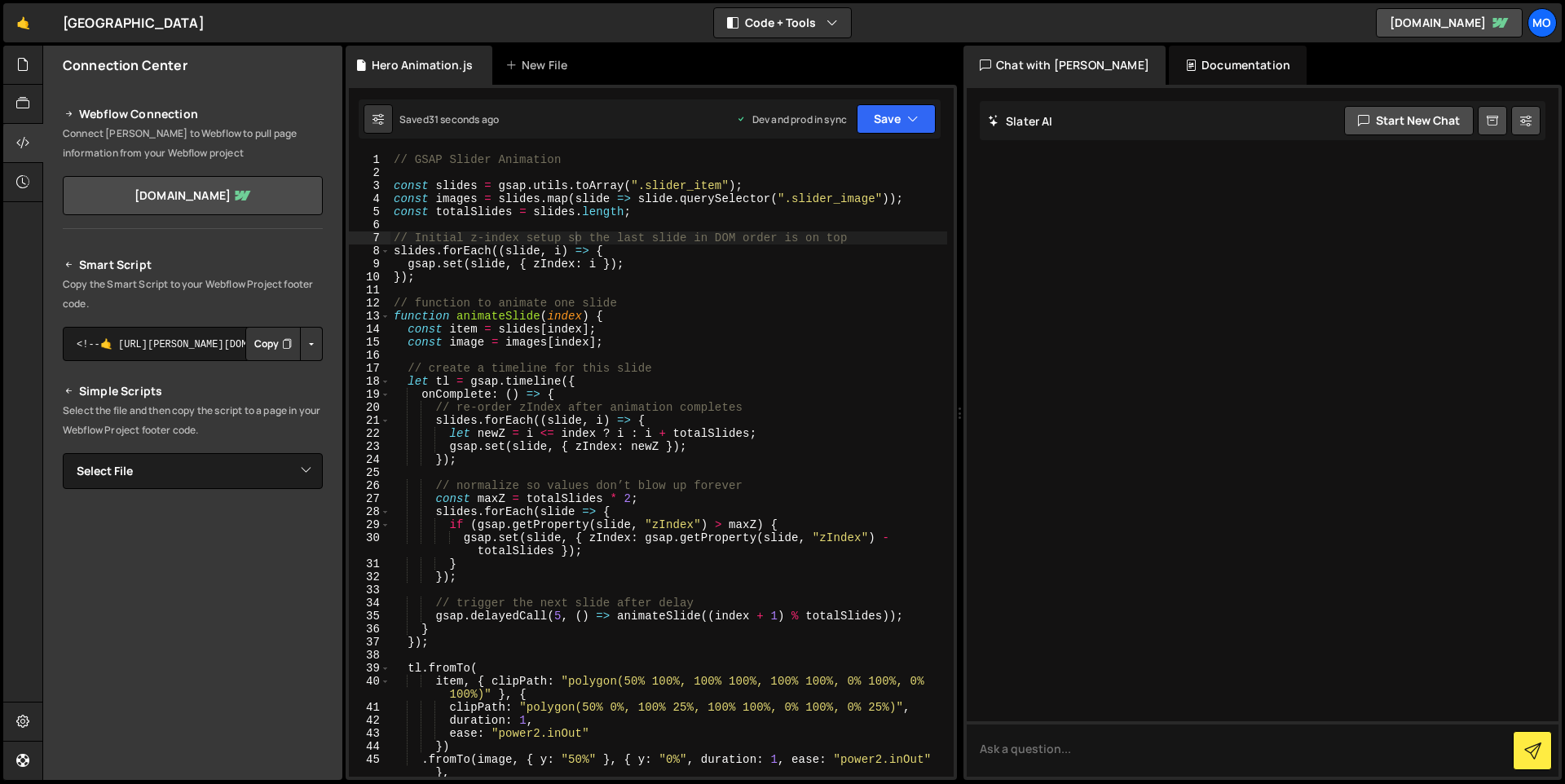
click at [272, 353] on button "Copy" at bounding box center [273, 343] width 56 height 34
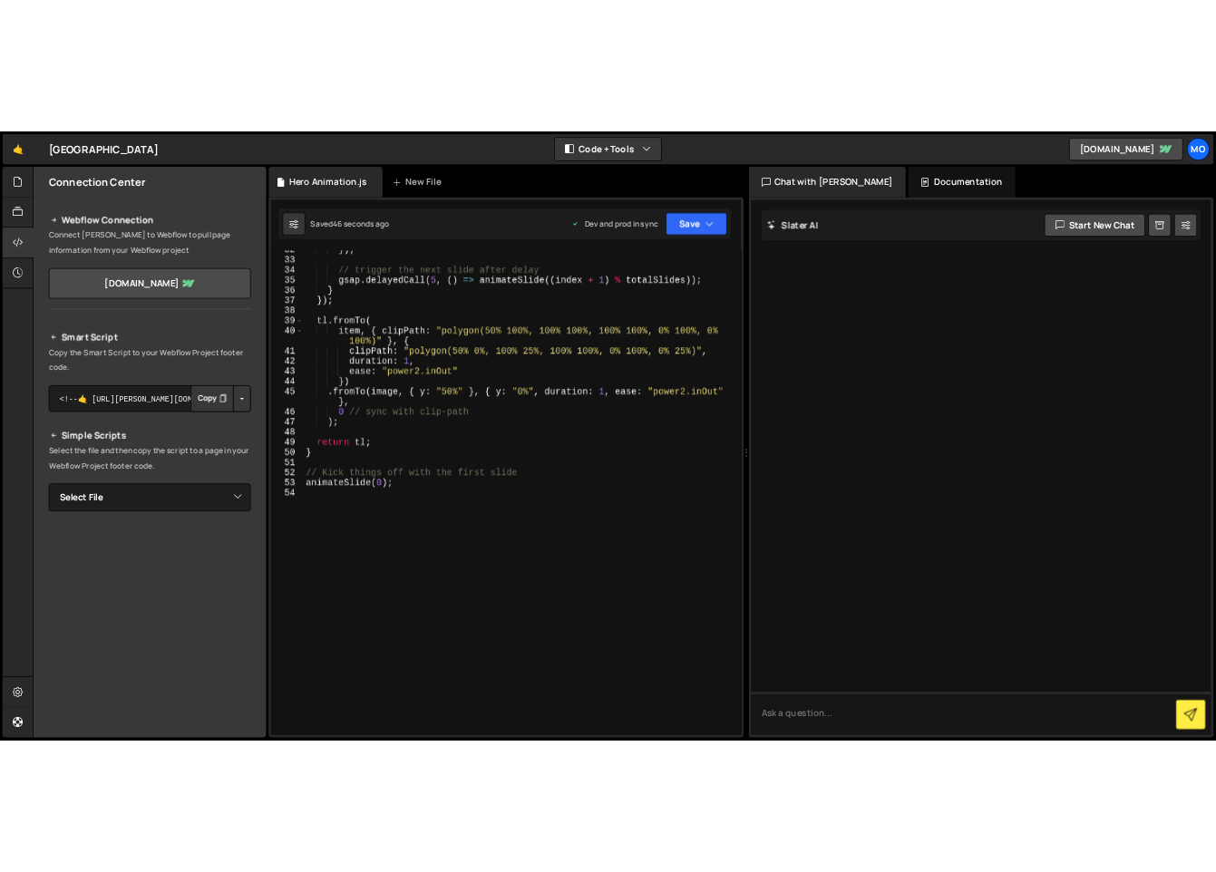
scroll to position [0, 0]
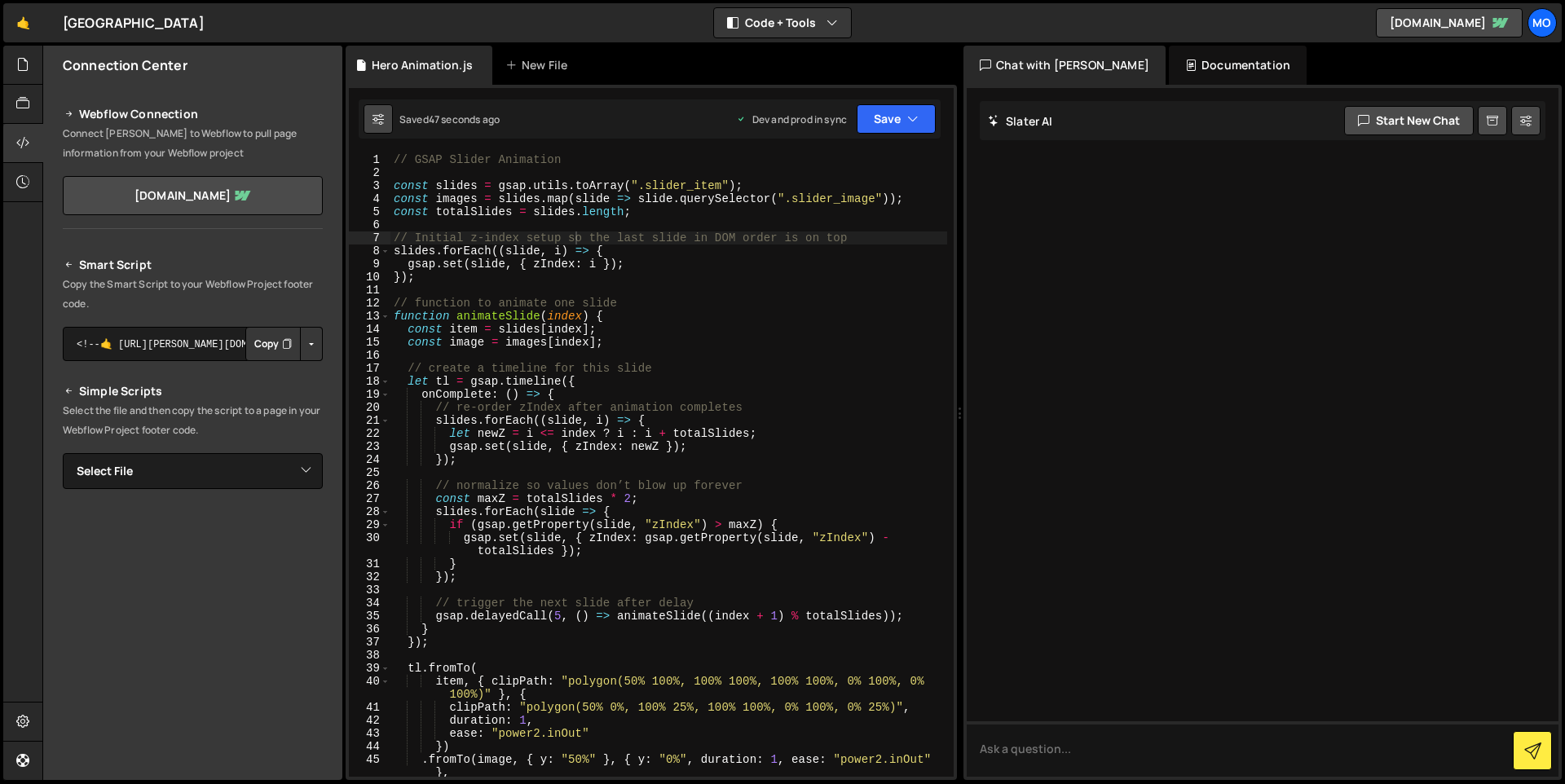
click at [378, 120] on icon at bounding box center [378, 119] width 12 height 16
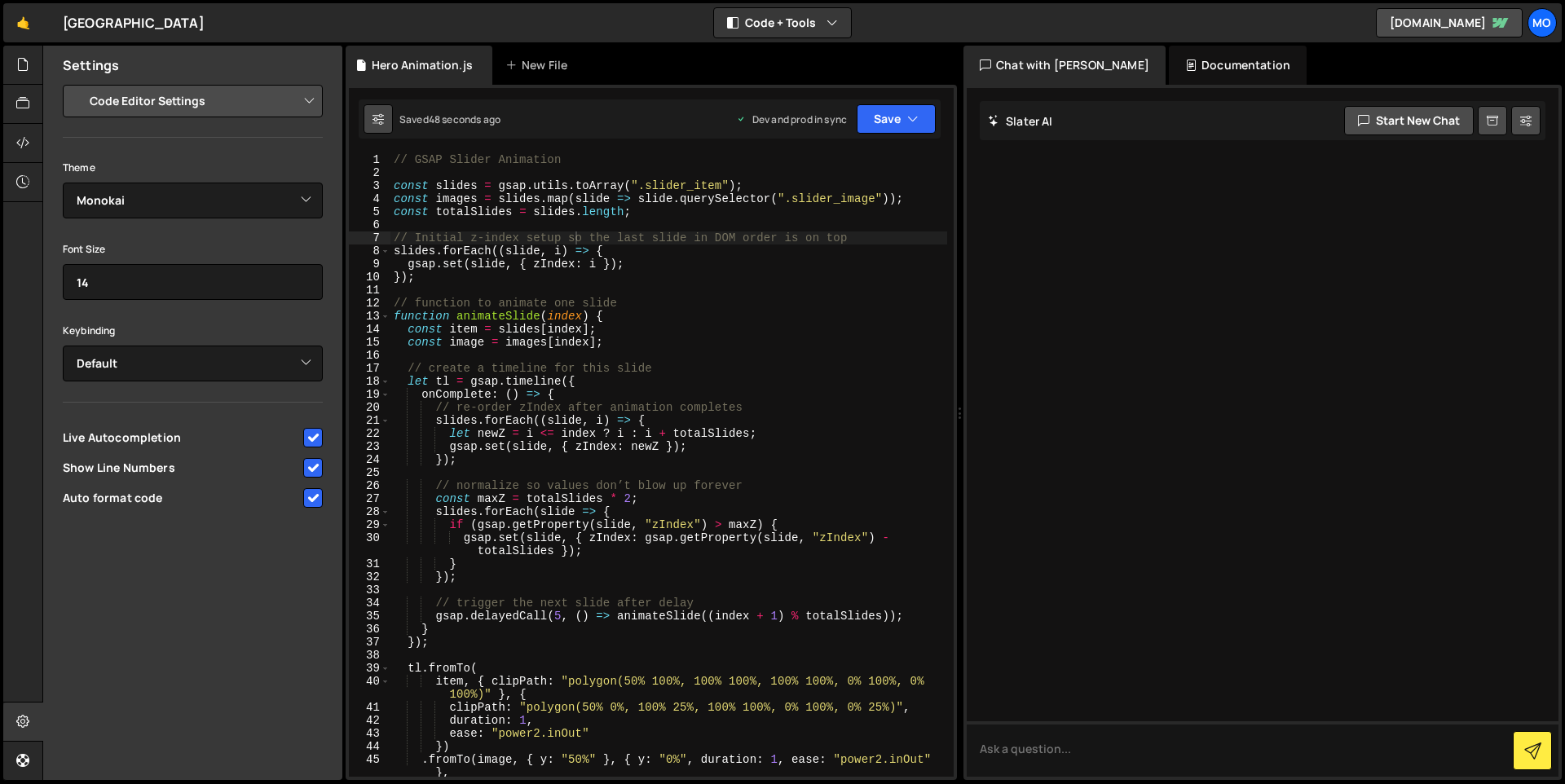
click at [378, 120] on icon at bounding box center [378, 119] width 12 height 16
click at [436, 68] on div "Hero Animation.js" at bounding box center [422, 65] width 101 height 16
click at [37, 67] on div at bounding box center [38, 66] width 6 height 13
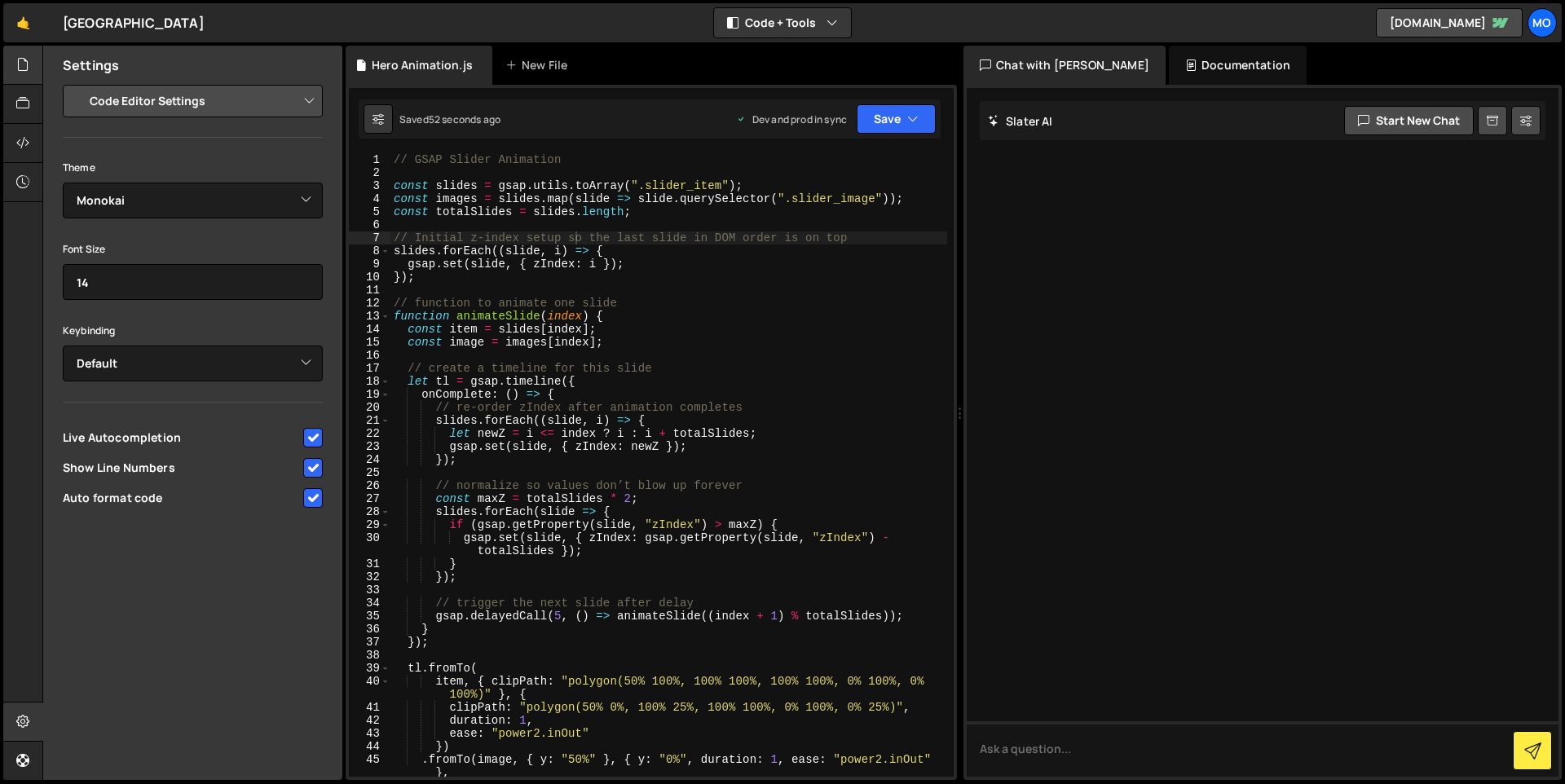
click at [31, 66] on div at bounding box center [23, 66] width 40 height 40
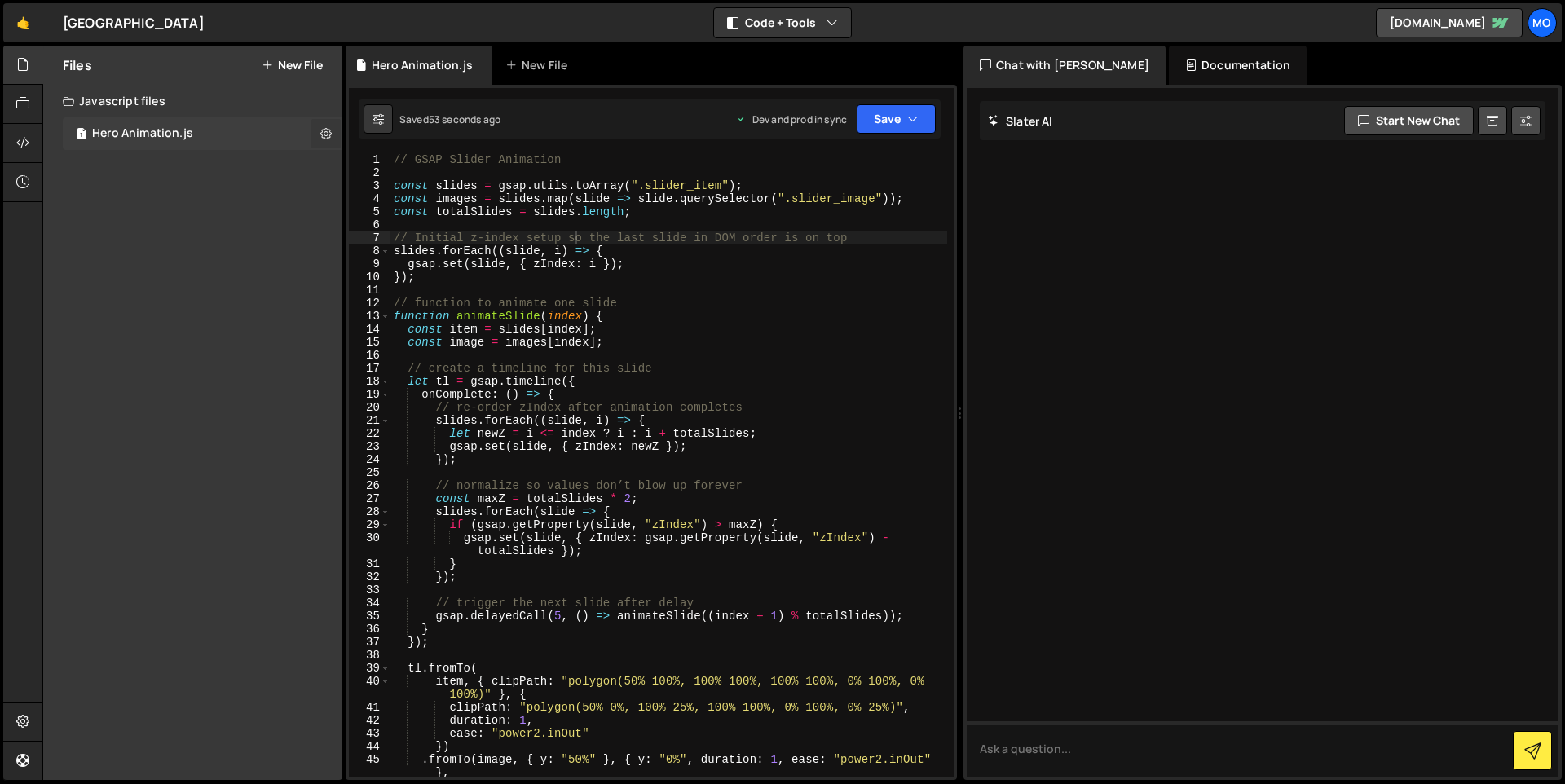
click at [326, 136] on icon at bounding box center [326, 133] width 12 height 15
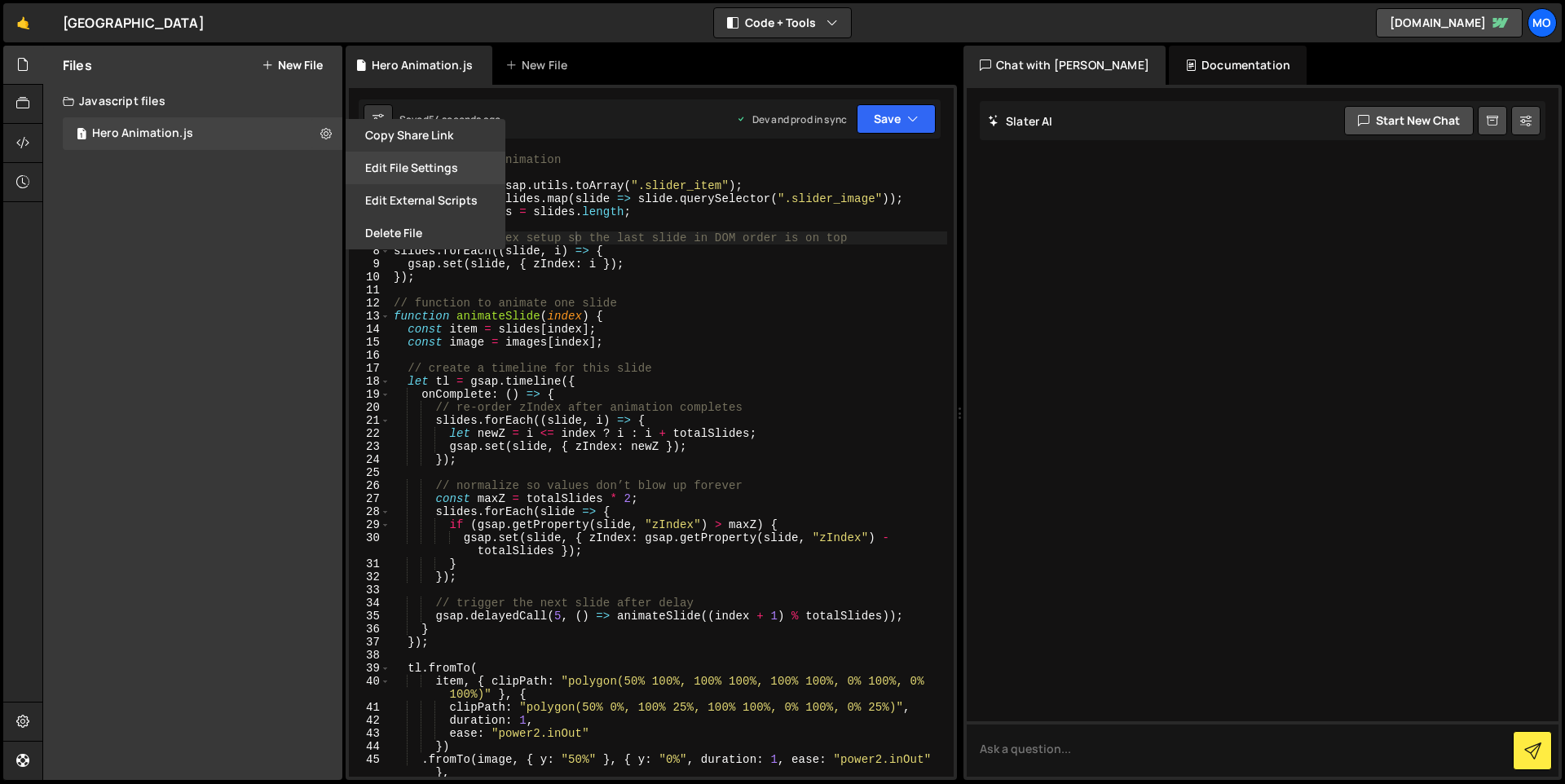
click at [417, 164] on button "Edit File Settings" at bounding box center [425, 168] width 160 height 32
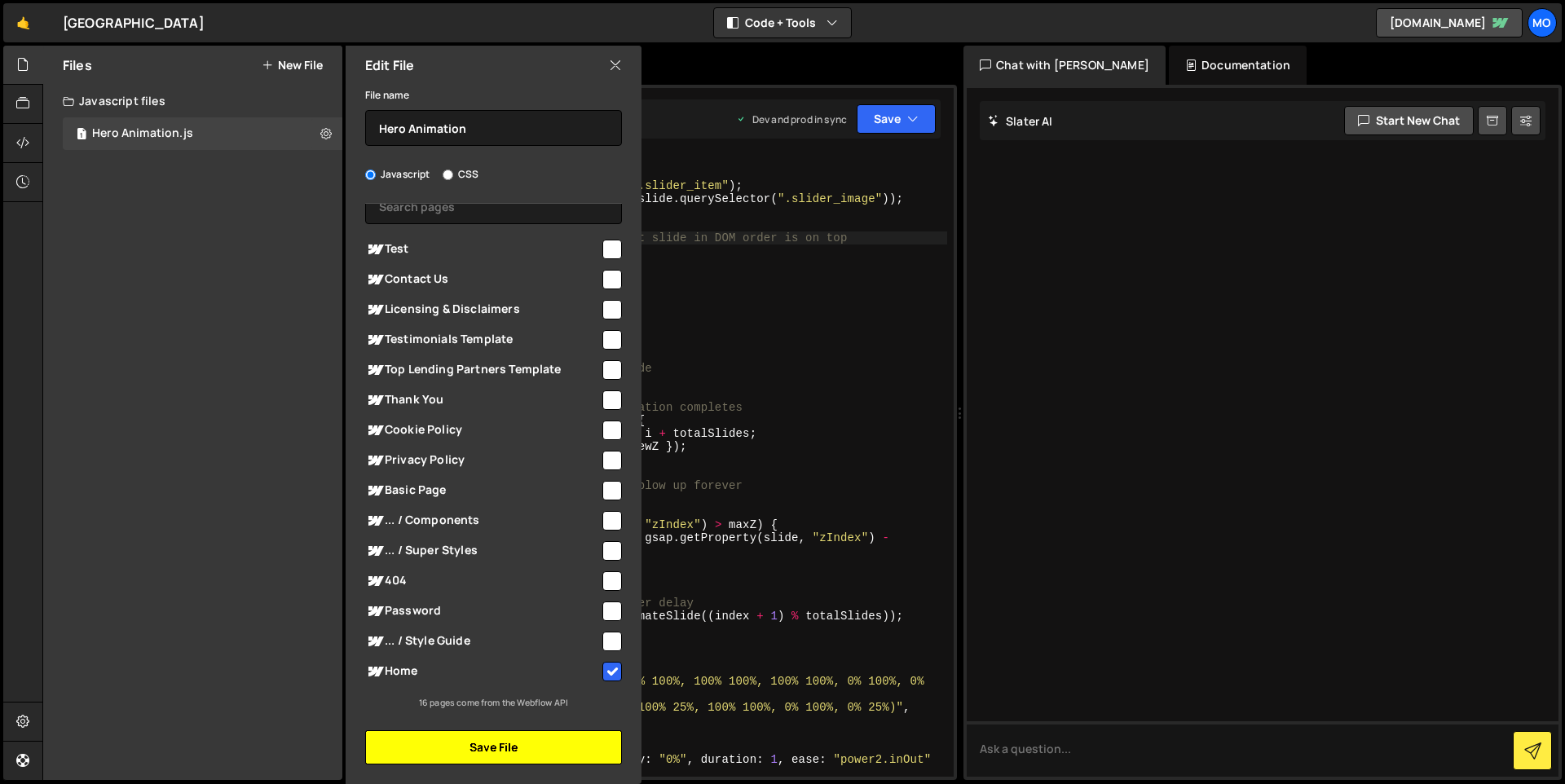
click at [484, 741] on button "Save File" at bounding box center [494, 747] width 257 height 34
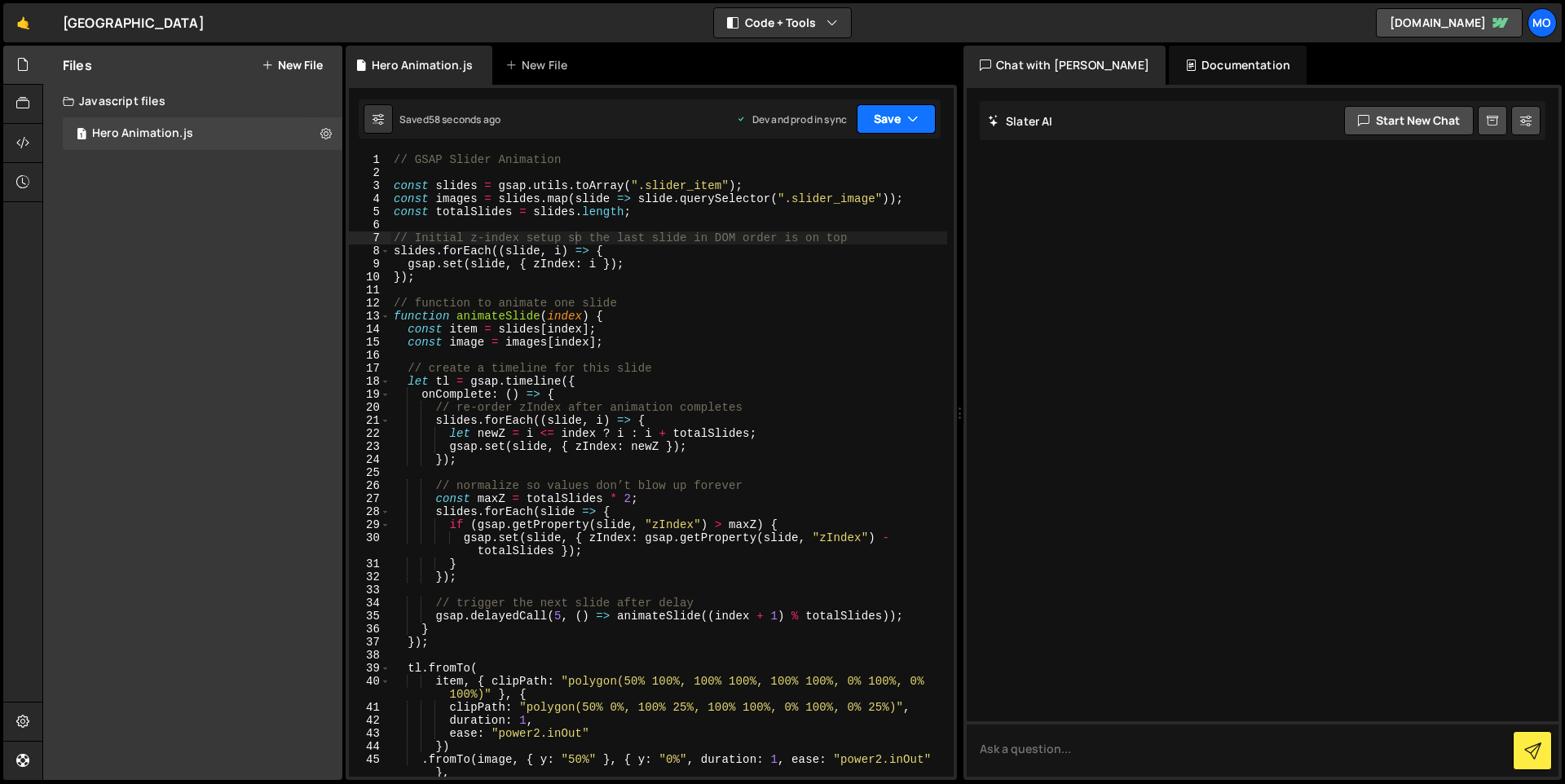
click at [913, 117] on icon "button" at bounding box center [913, 119] width 12 height 16
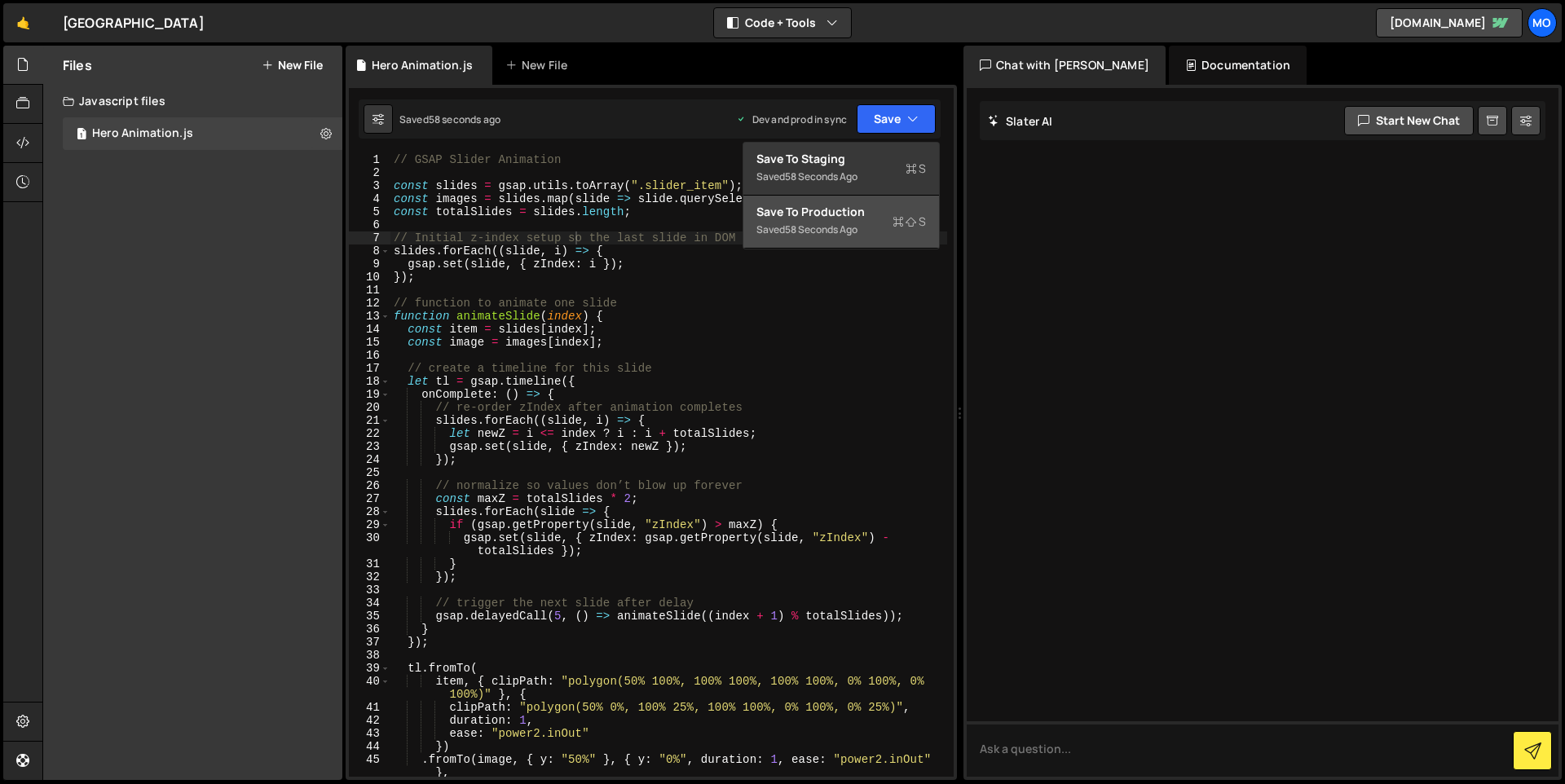
click at [872, 222] on div "Saved 58 seconds ago" at bounding box center [841, 230] width 170 height 20
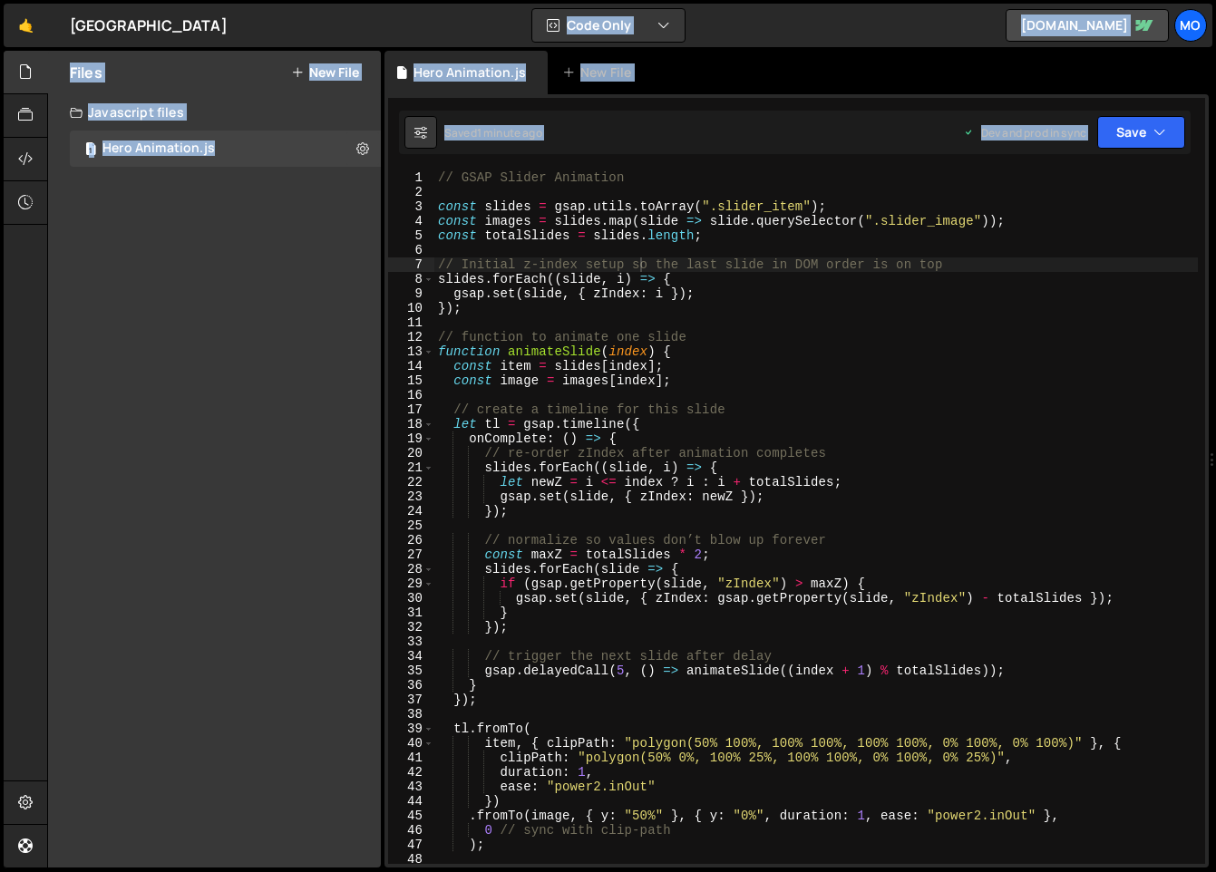
drag, startPoint x: 804, startPoint y: 457, endPoint x: 1225, endPoint y: 453, distance: 421.5
click at [1216, 453] on html "Projects [GEOGRAPHIC_DATA] Blog Mo Projects Your Teams Invite team member Accou…" at bounding box center [608, 436] width 1216 height 872
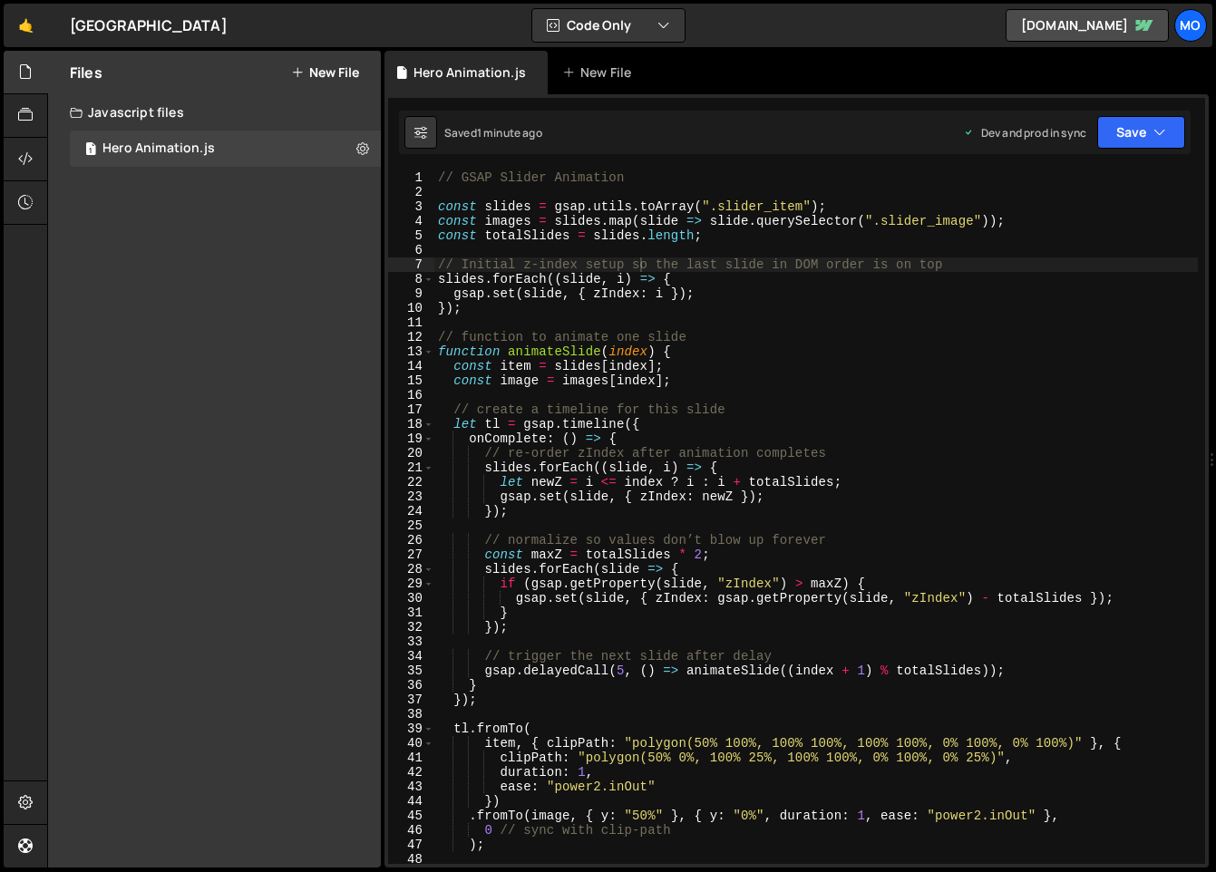
click at [1039, 344] on div "// GSAP Slider Animation const slides = gsap . utils . toArray ( ".slider_item"…" at bounding box center [815, 531] width 763 height 722
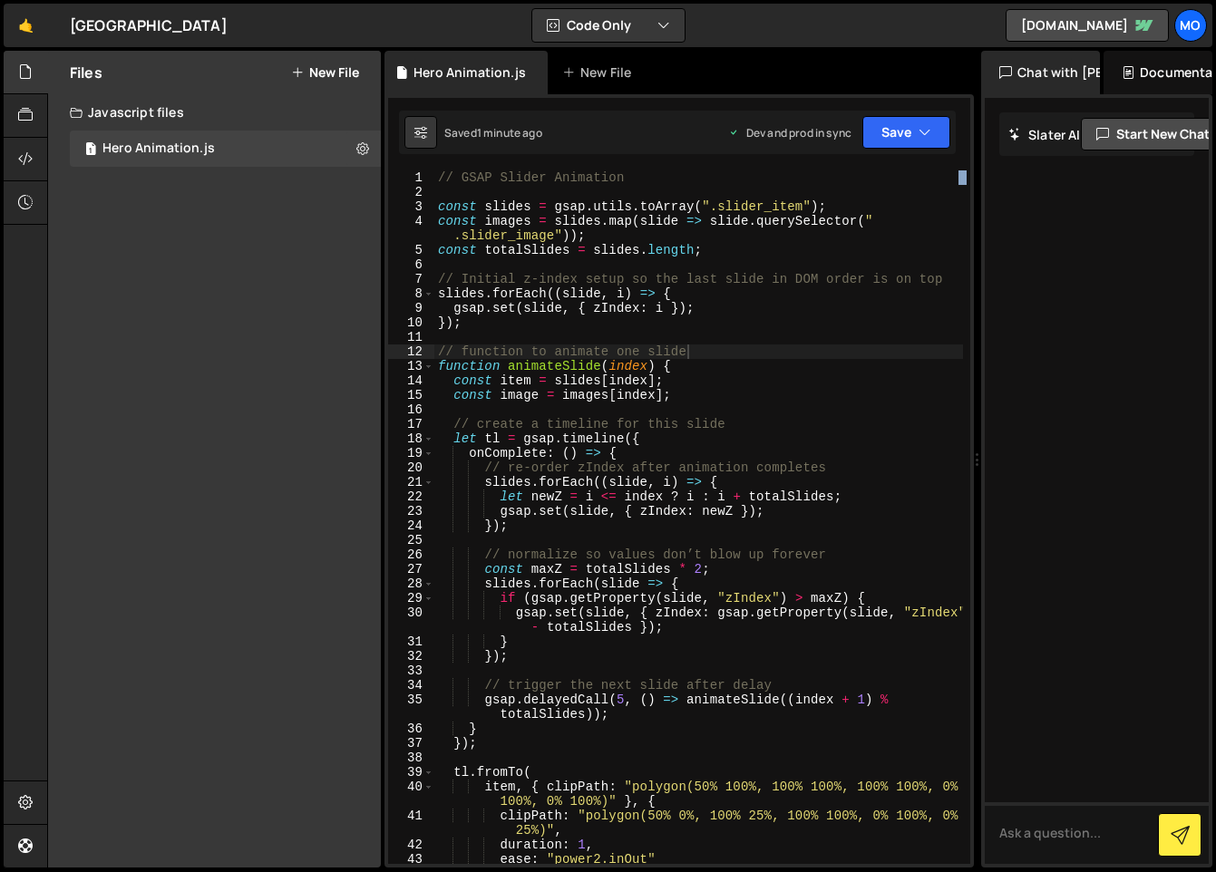
drag, startPoint x: 1211, startPoint y: 455, endPoint x: 947, endPoint y: 445, distance: 264.0
click at [947, 445] on div "Files New File Javascript files 1 Hero Animation.js 0 CSS files Copy share link…" at bounding box center [631, 460] width 1168 height 818
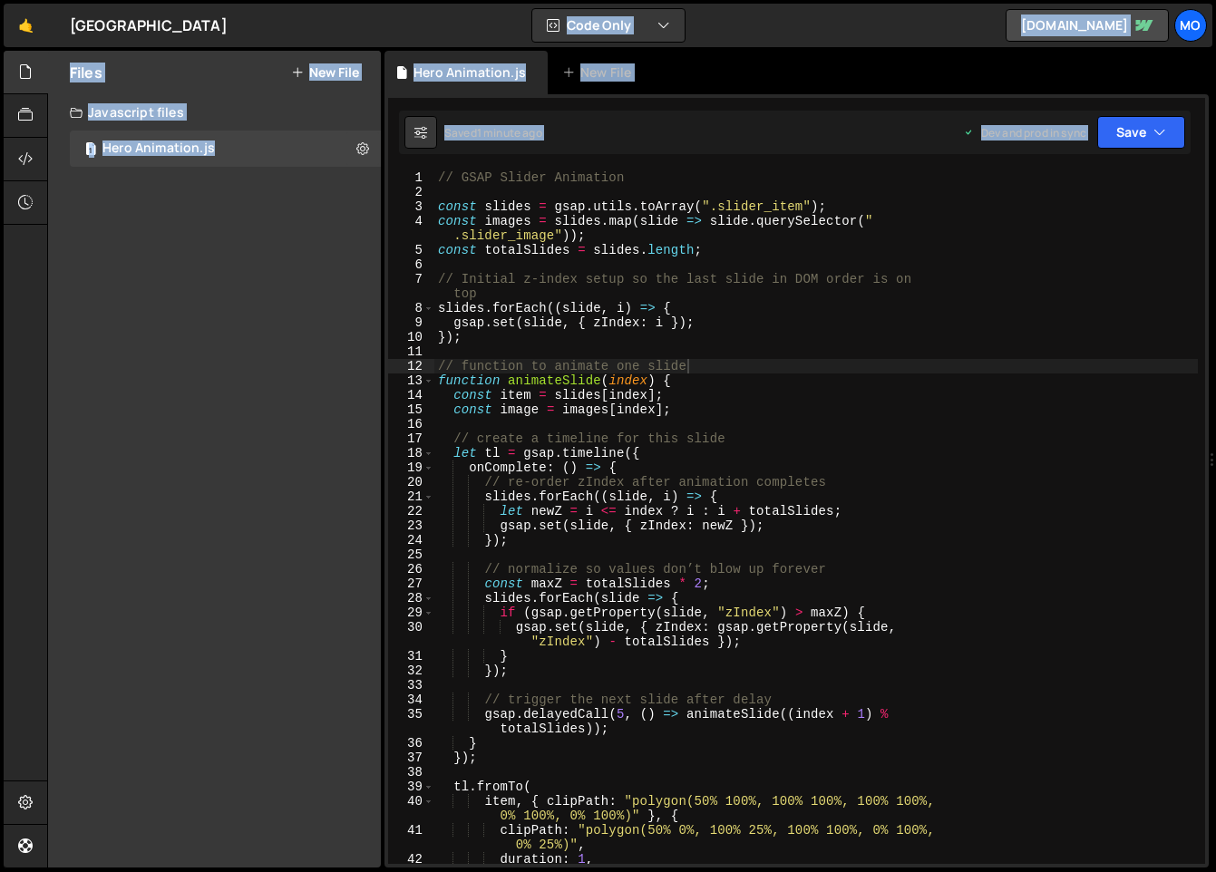
drag, startPoint x: 956, startPoint y: 449, endPoint x: 1339, endPoint y: 451, distance: 382.5
click at [1216, 451] on html "Projects [GEOGRAPHIC_DATA] Blog Mo Projects Your Teams Invite team member Accou…" at bounding box center [608, 436] width 1216 height 872
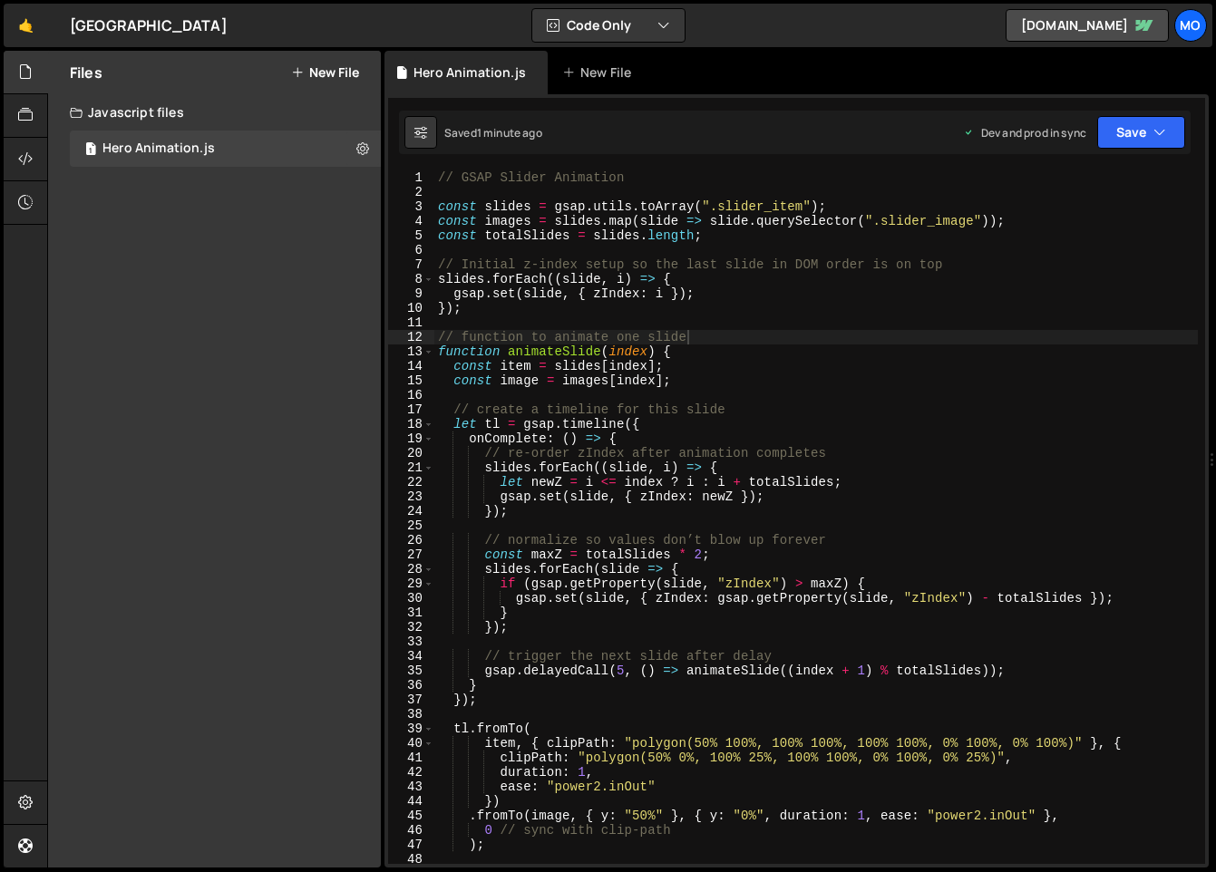
click at [1003, 366] on div "// GSAP Slider Animation const slides = gsap . utils . toArray ( ".slider_item"…" at bounding box center [815, 531] width 763 height 722
click at [720, 174] on div "// GSAP Slider Animation const slides = gsap . utils . toArray ( ".slider_item"…" at bounding box center [815, 531] width 763 height 722
type textarea "// GSAP Slider Animation"
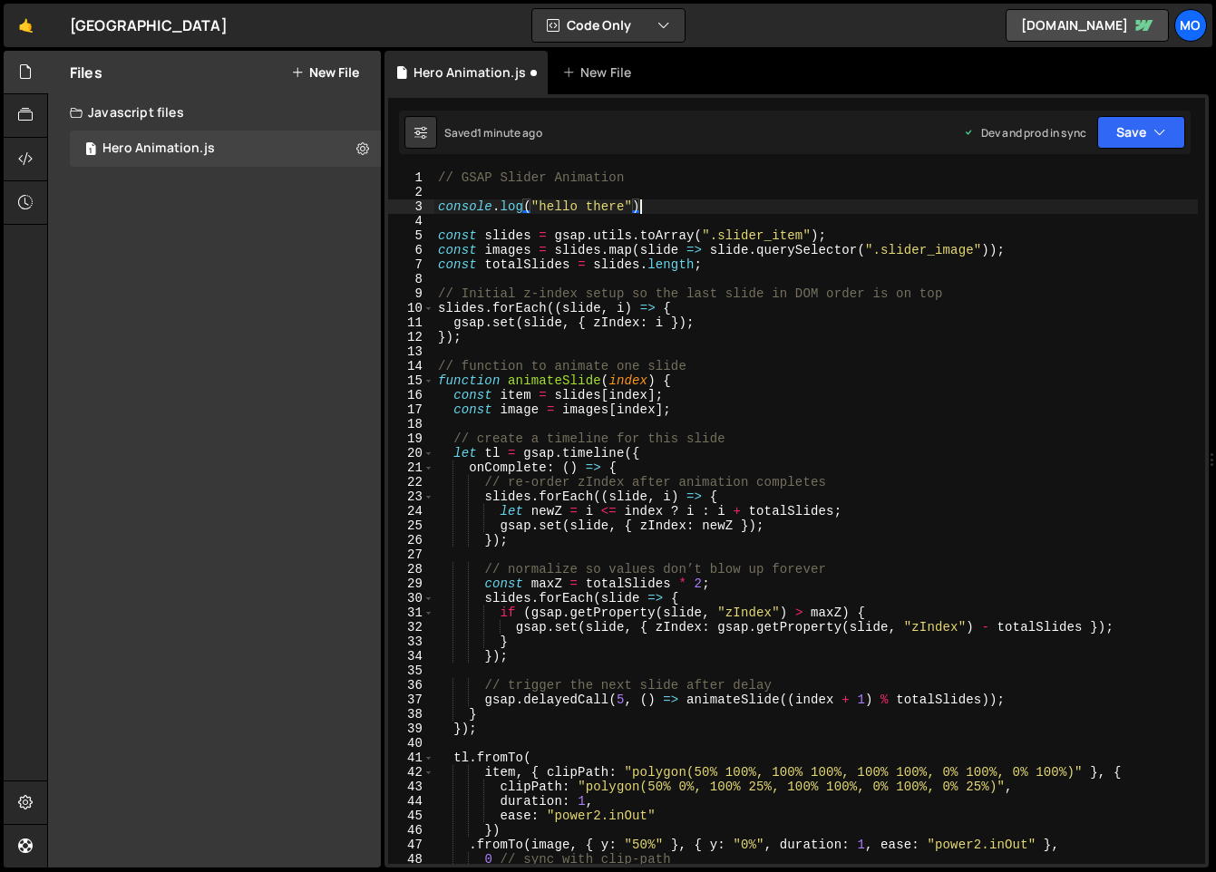
scroll to position [0, 14]
type textarea "console.log("hello there");"
click at [1138, 131] on button "Save" at bounding box center [1141, 132] width 88 height 33
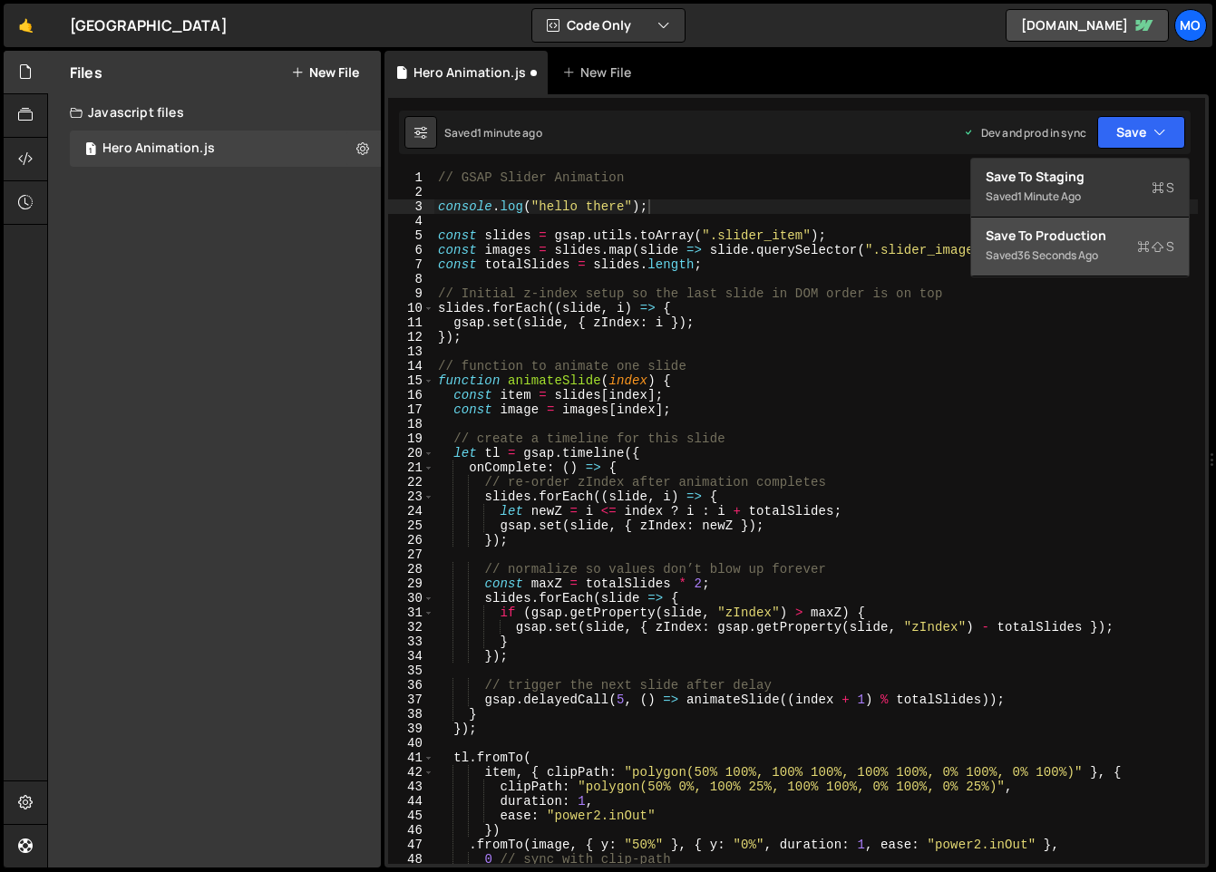
click at [1084, 251] on div "36 seconds ago" at bounding box center [1057, 254] width 81 height 15
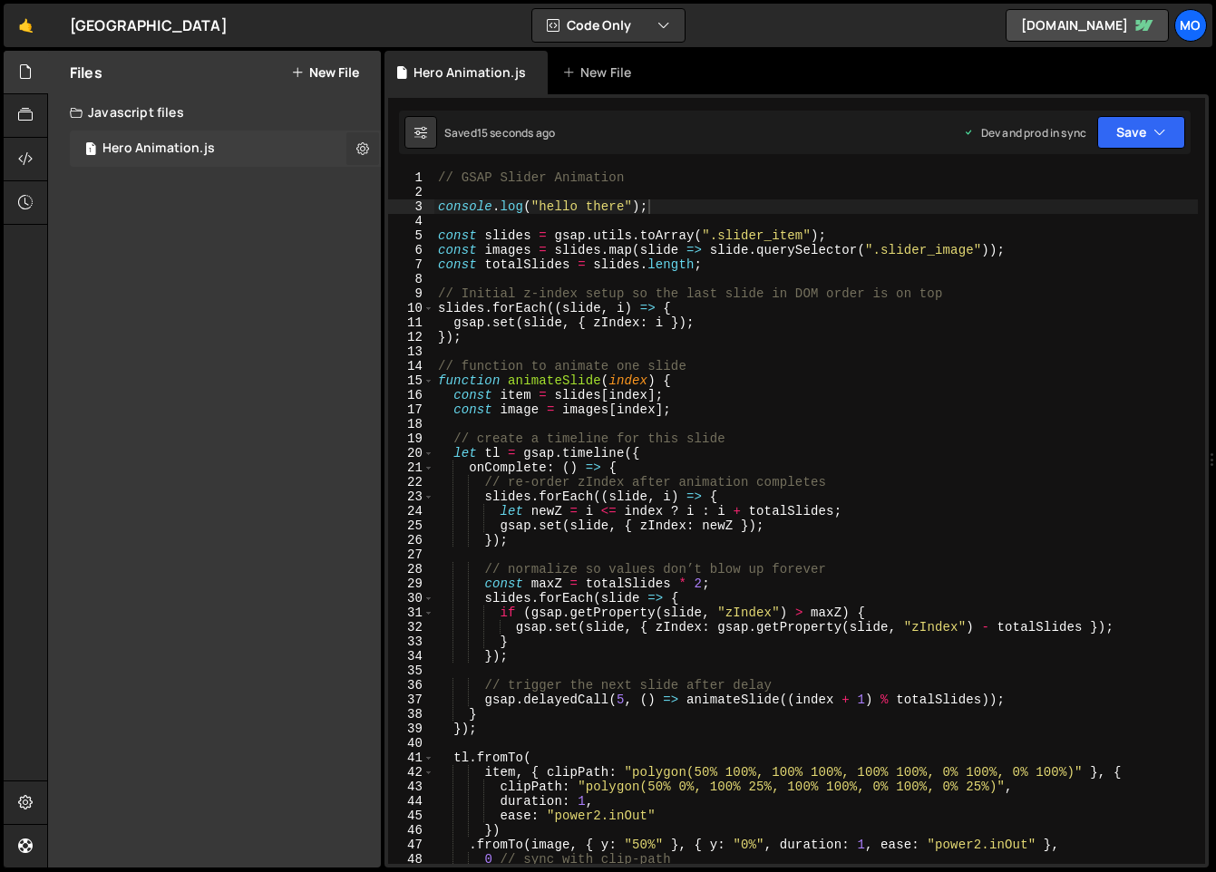
click at [363, 145] on icon at bounding box center [362, 148] width 13 height 17
type input "Hero Animation"
radio input "true"
checkbox input "true"
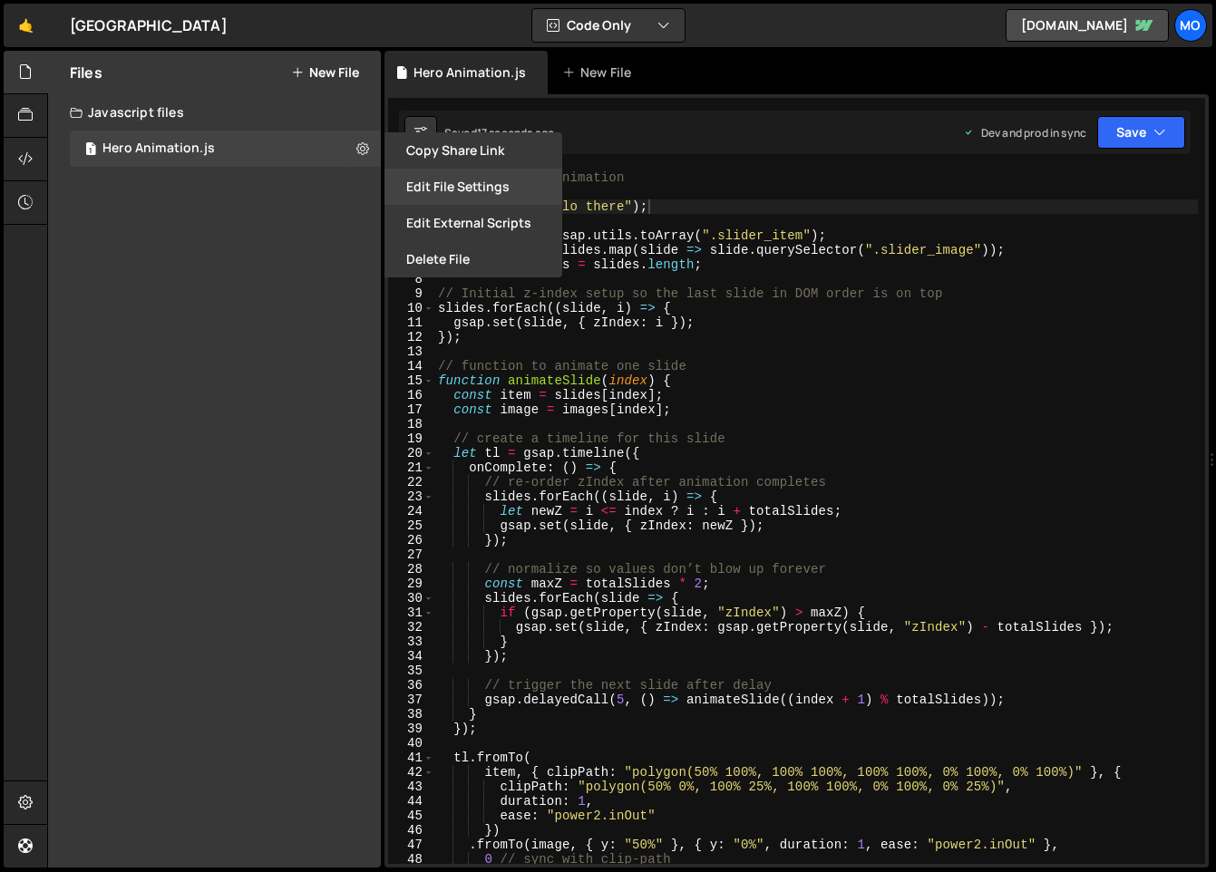
click at [431, 184] on button "Edit File Settings" at bounding box center [473, 187] width 178 height 36
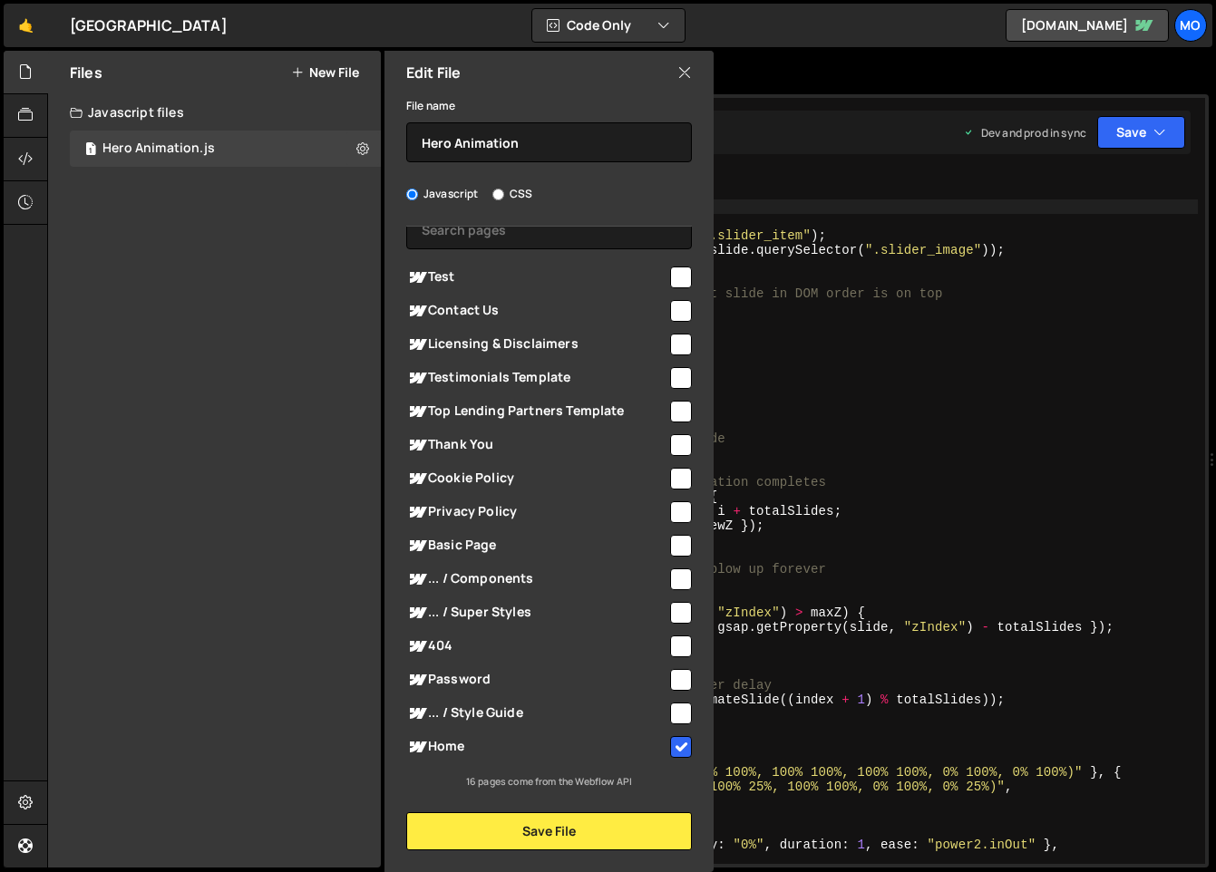
scroll to position [0, 0]
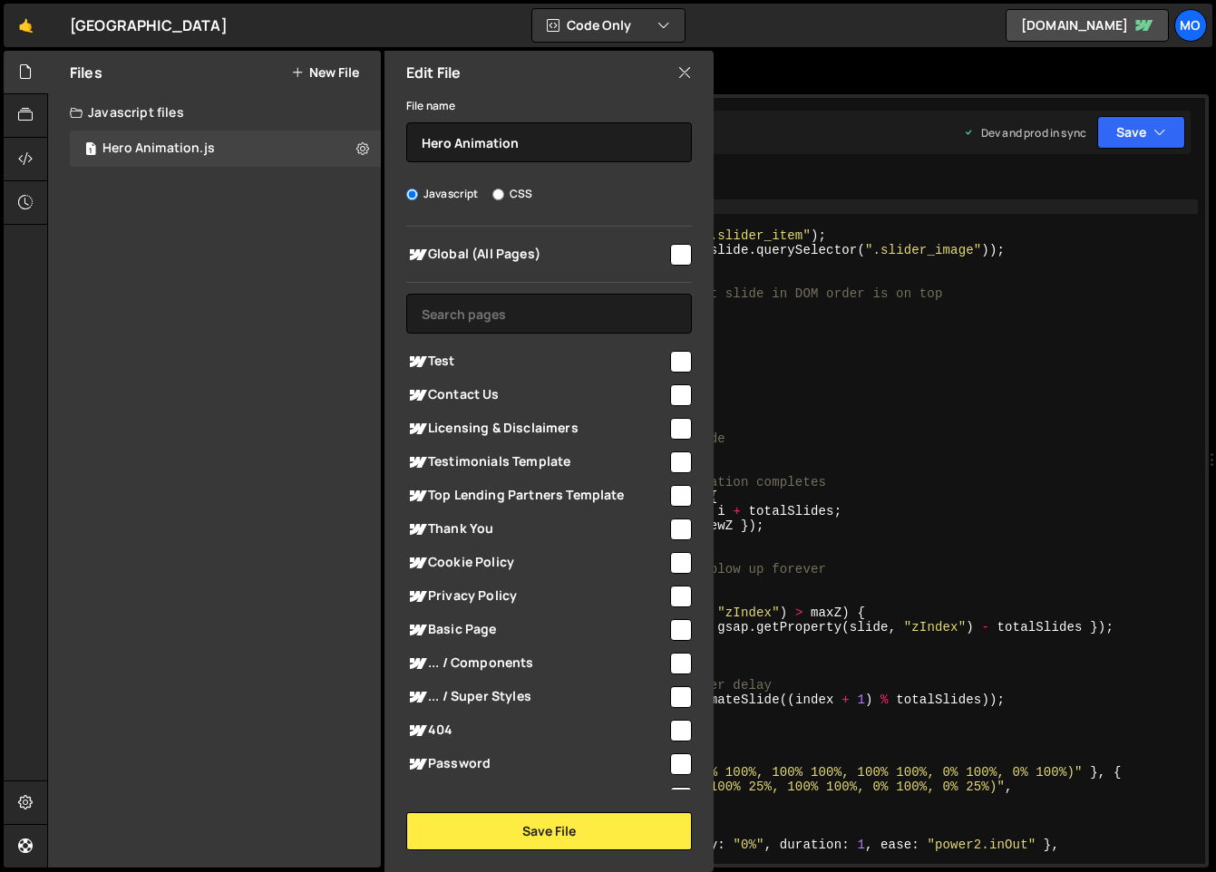
click at [681, 248] on input "checkbox" at bounding box center [681, 255] width 22 height 22
checkbox input "true"
click at [594, 827] on button "Save File" at bounding box center [549, 831] width 286 height 38
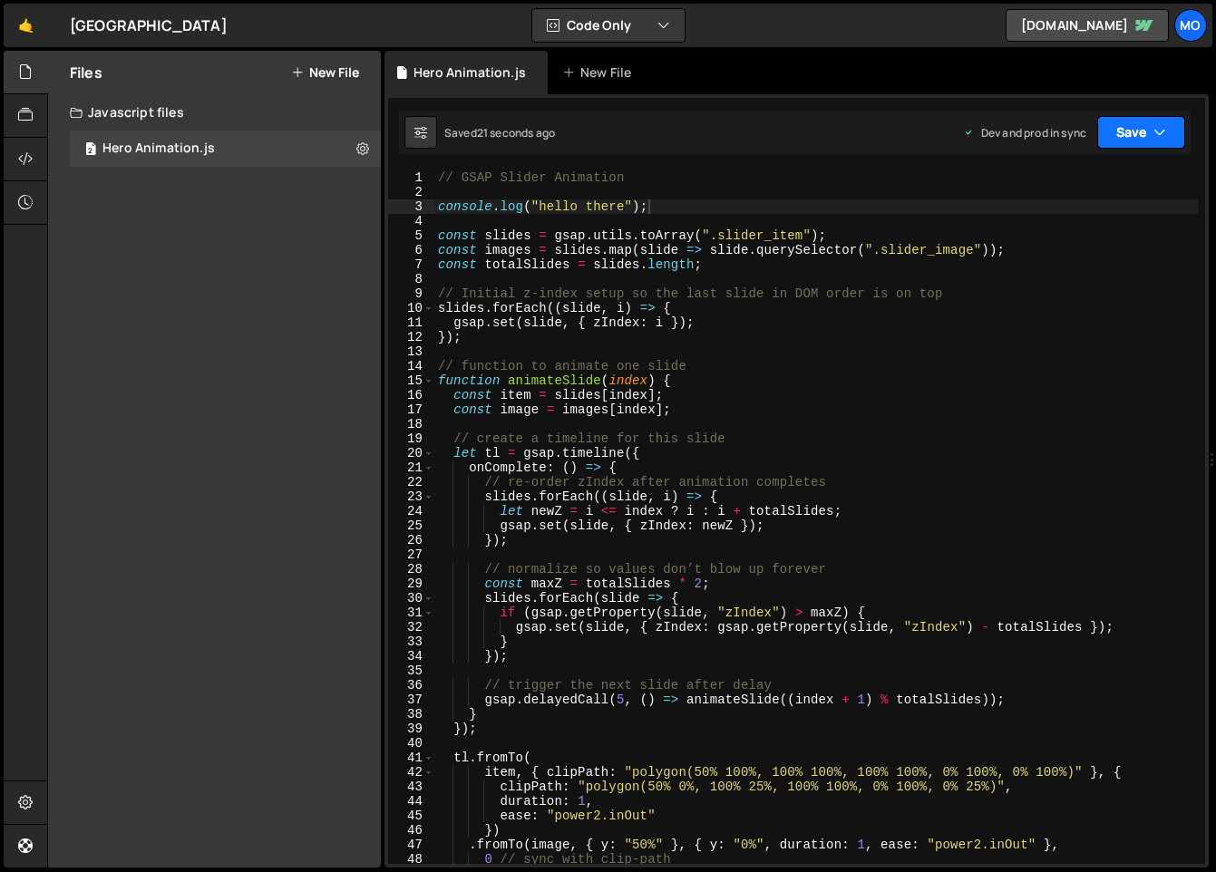
click at [1153, 140] on icon "button" at bounding box center [1159, 132] width 13 height 18
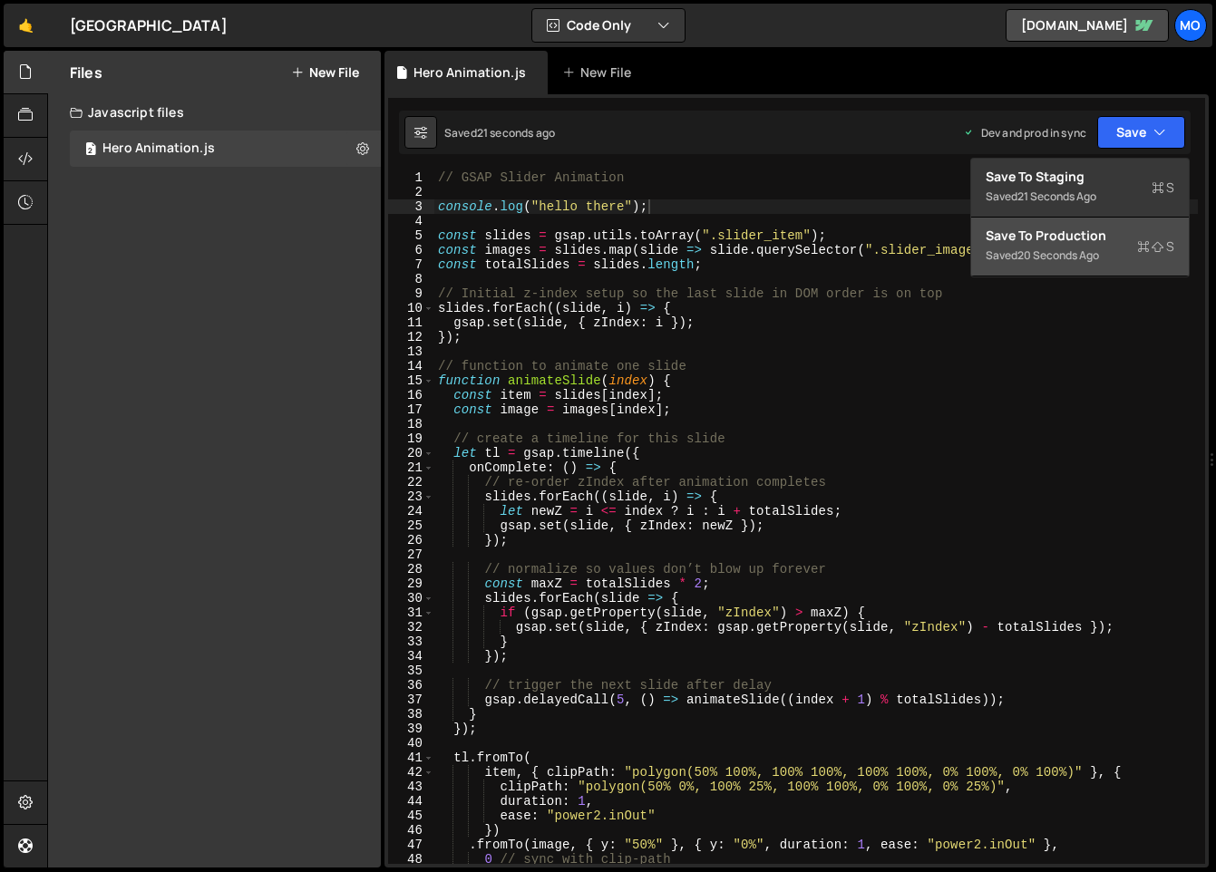
click at [1098, 243] on div "Save to Production S" at bounding box center [1079, 236] width 189 height 18
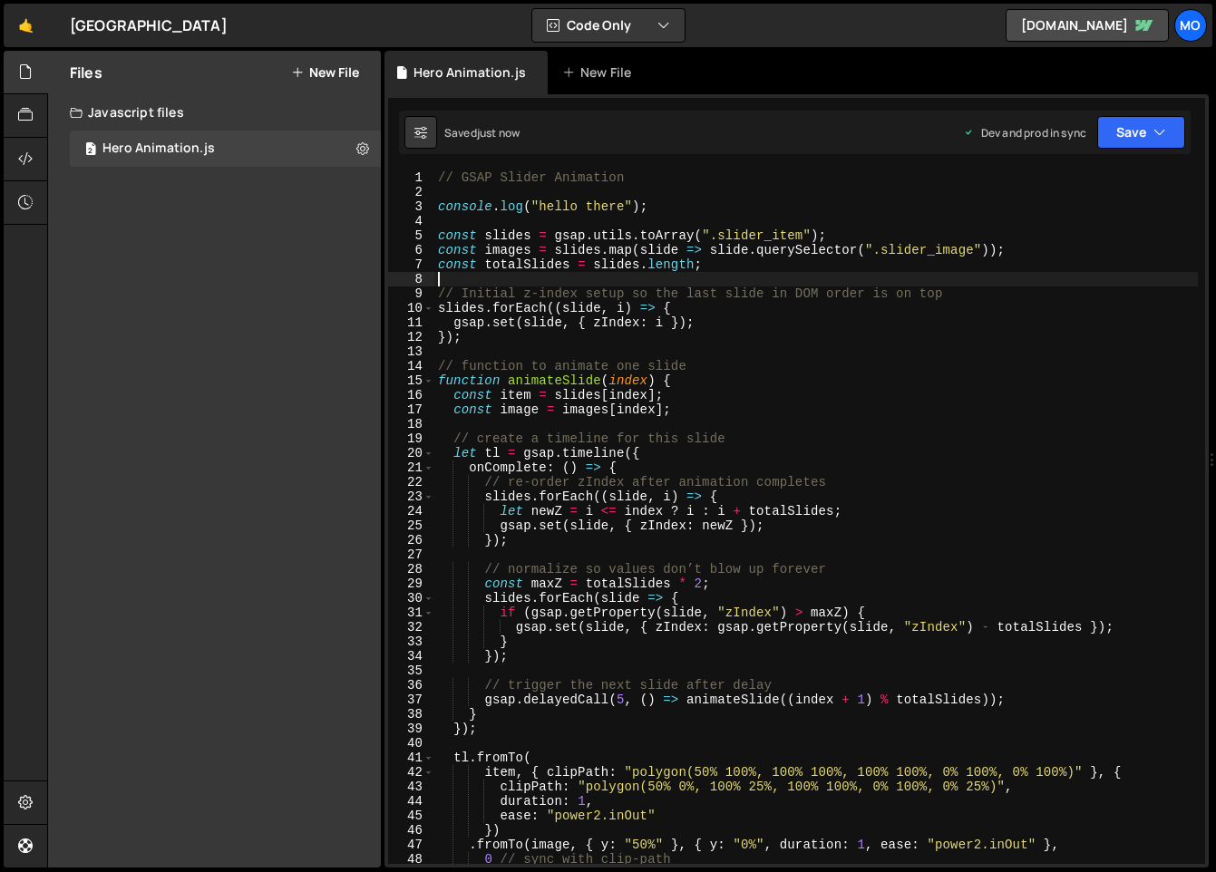
click at [781, 272] on div "// GSAP Slider Animation console . log ( "hello there" ) ; const slides = gsap …" at bounding box center [815, 531] width 763 height 722
click at [752, 263] on div "// GSAP Slider Animation console . log ( "hello there" ) ; const slides = gsap …" at bounding box center [815, 531] width 763 height 722
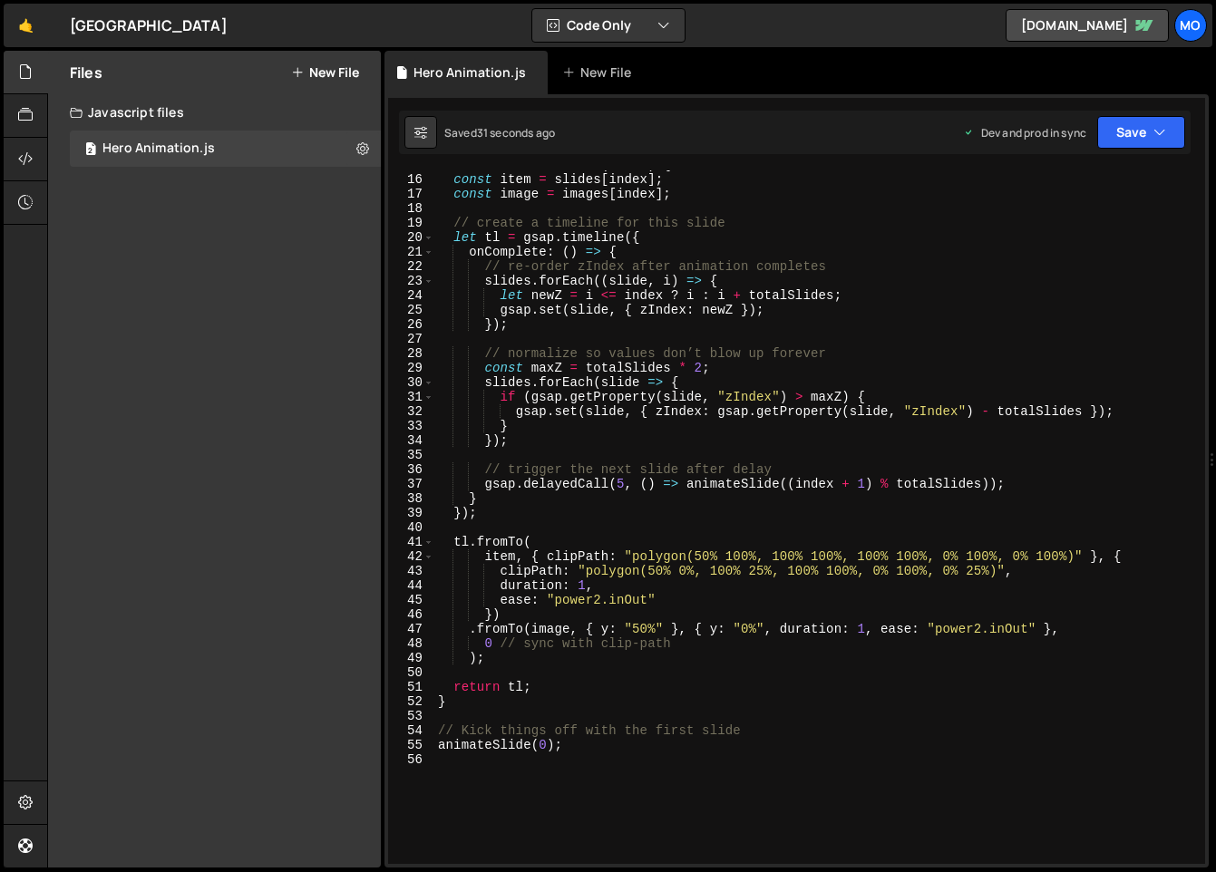
scroll to position [241, 0]
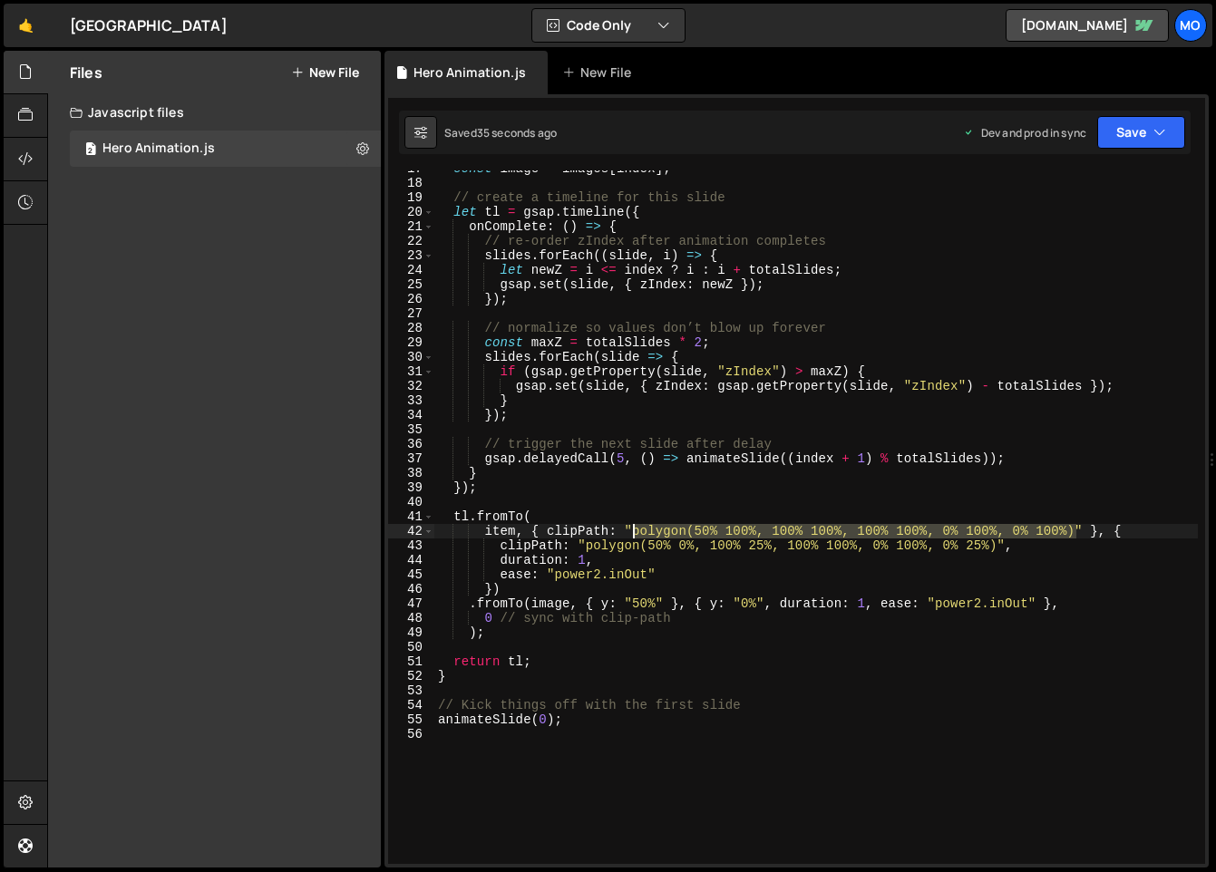
drag, startPoint x: 1076, startPoint y: 529, endPoint x: 631, endPoint y: 535, distance: 445.1
click at [631, 535] on div "const image = images [ index ] ; // create a timeline for this slide let tl = g…" at bounding box center [815, 522] width 763 height 722
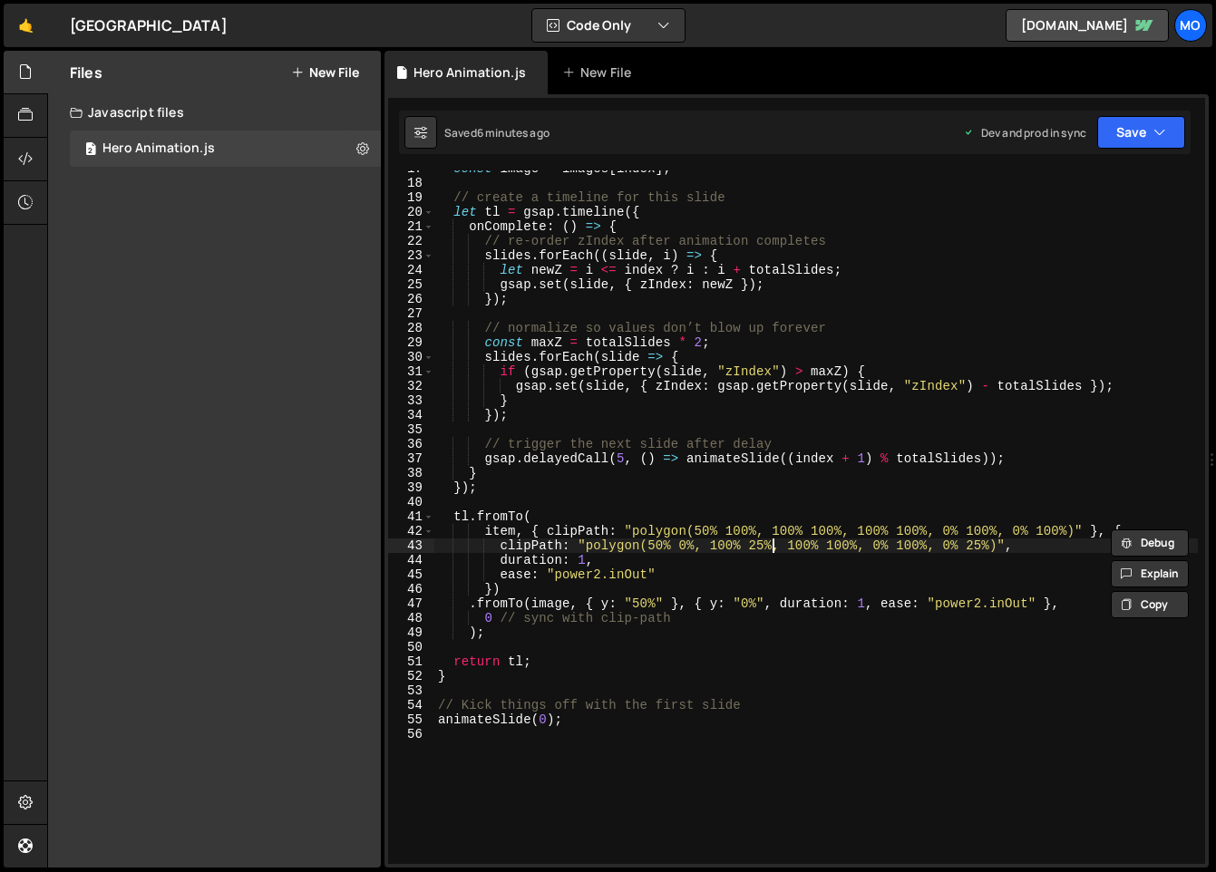
click at [775, 541] on div "const image = images [ index ] ; // create a timeline for this slide let tl = g…" at bounding box center [815, 522] width 763 height 722
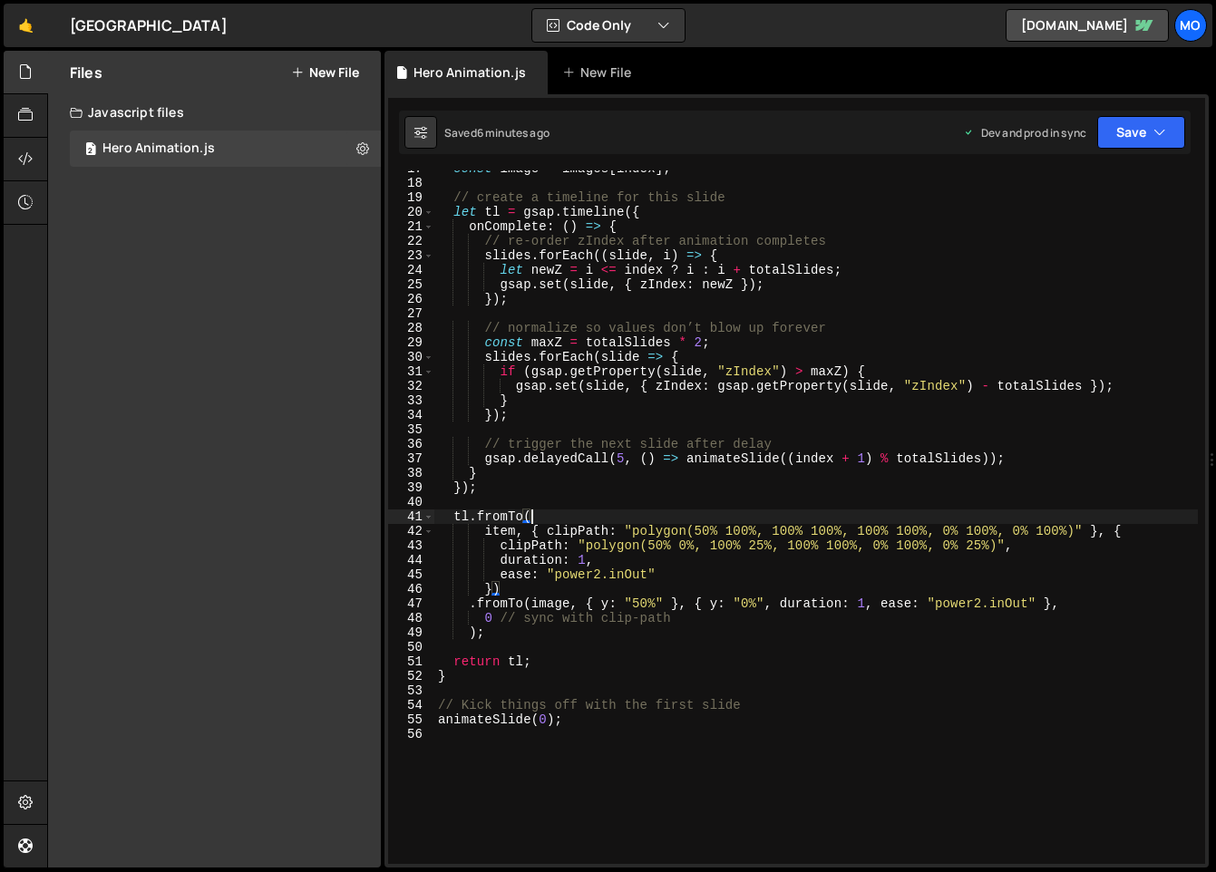
click at [742, 523] on div "const image = images [ index ] ; // create a timeline for this slide let tl = g…" at bounding box center [815, 522] width 763 height 722
click at [828, 527] on div "const image = images [ index ] ; // create a timeline for this slide let tl = g…" at bounding box center [815, 522] width 763 height 722
click at [1055, 528] on div "const image = images [ index ] ; // create a timeline for this slide let tl = g…" at bounding box center [815, 522] width 763 height 722
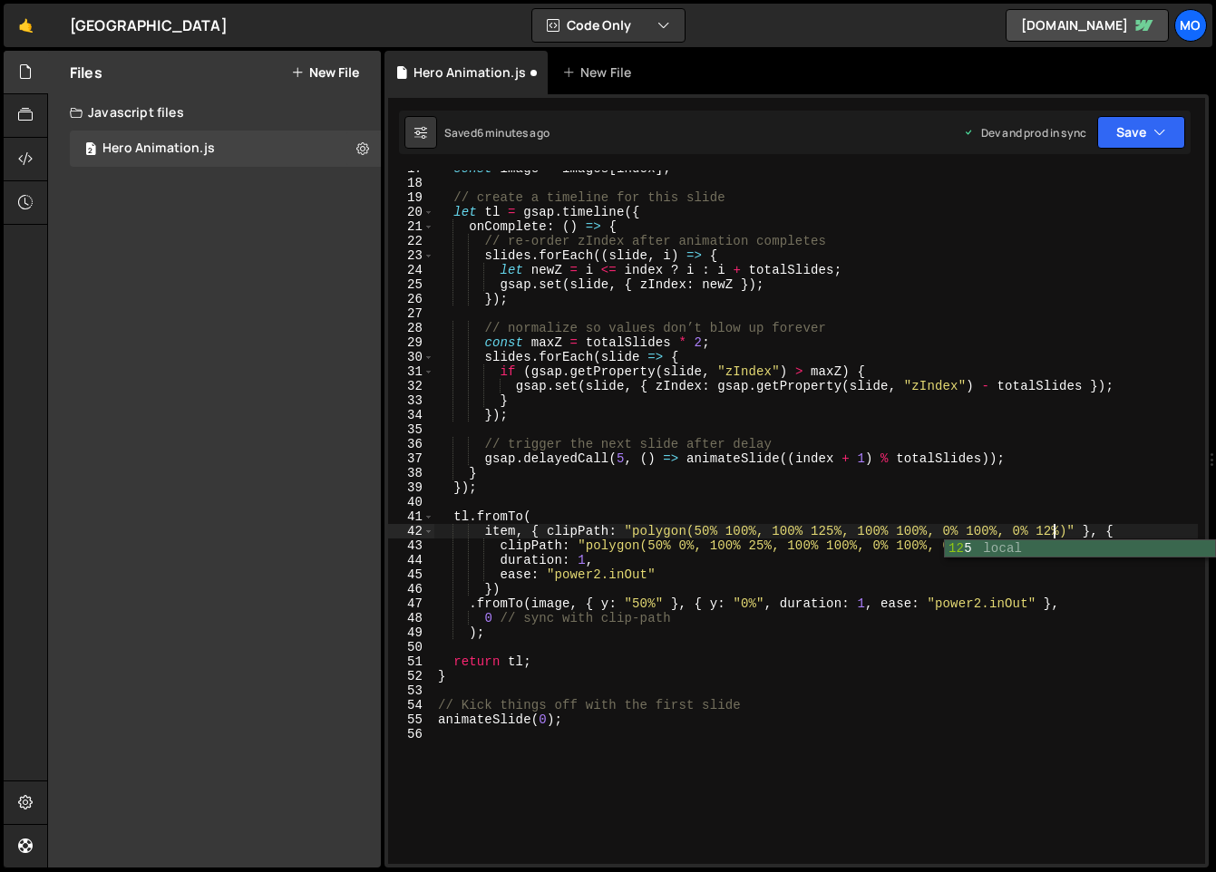
scroll to position [0, 44]
click at [1172, 123] on button "Save" at bounding box center [1141, 132] width 88 height 33
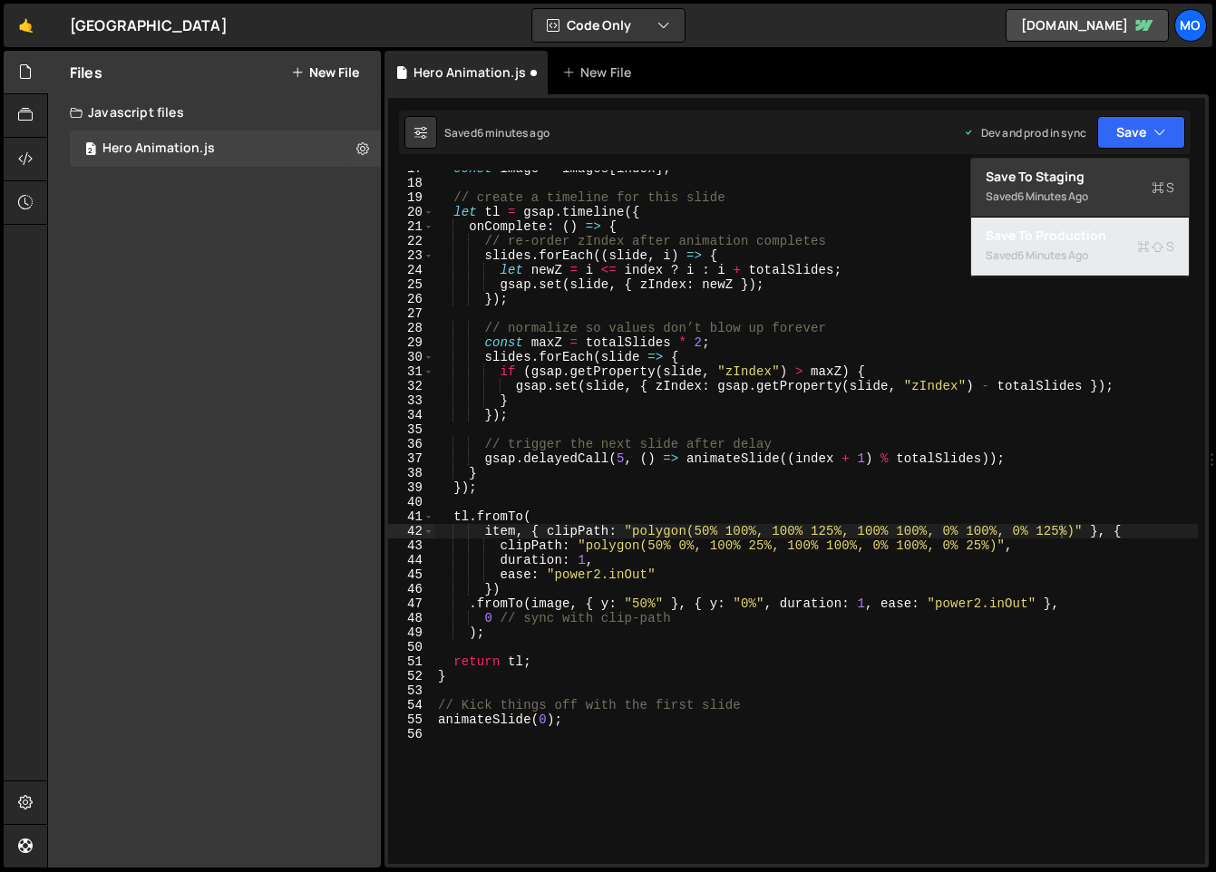
click at [1121, 245] on div "Saved 6 minutes ago" at bounding box center [1079, 256] width 189 height 22
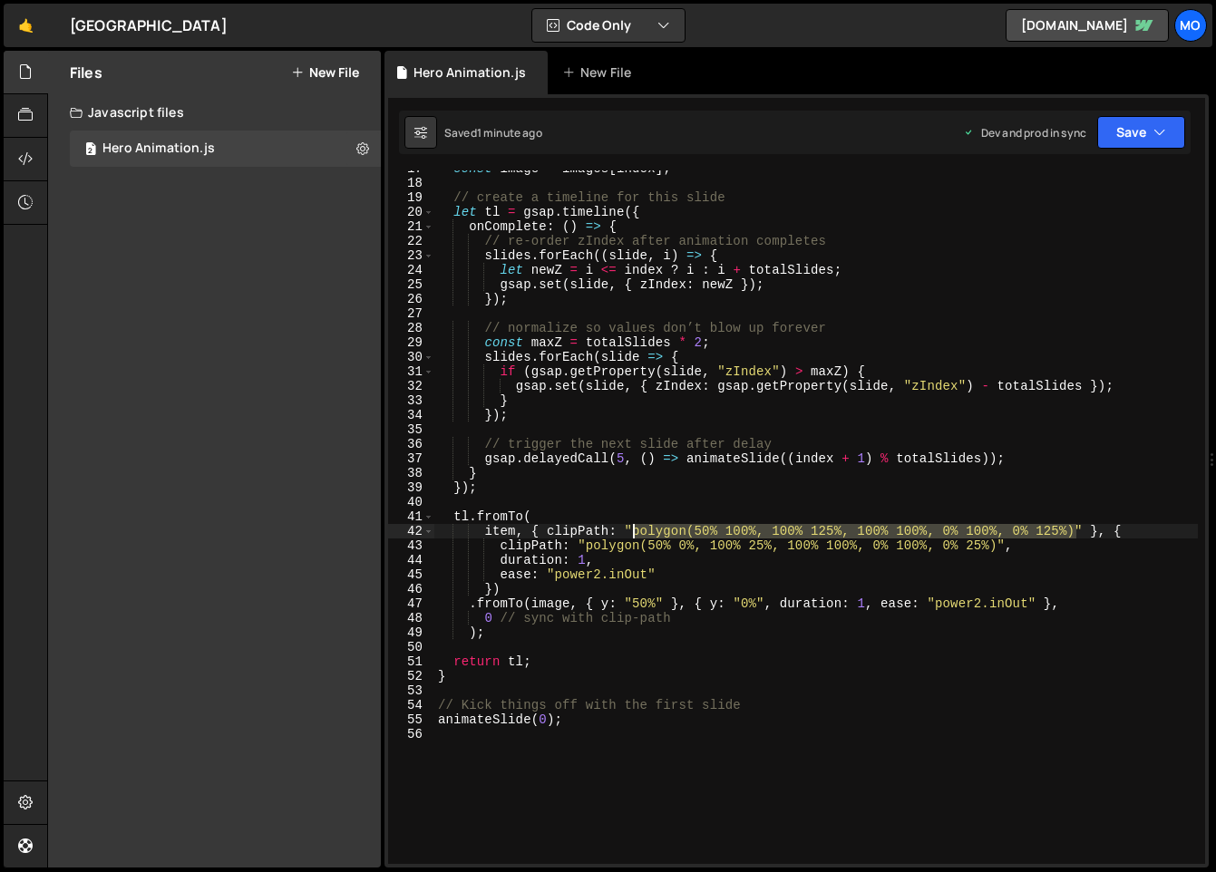
drag, startPoint x: 1076, startPoint y: 535, endPoint x: 632, endPoint y: 534, distance: 444.2
click at [632, 534] on div "const image = images [ index ] ; // create a timeline for this slide let tl = g…" at bounding box center [815, 522] width 763 height 722
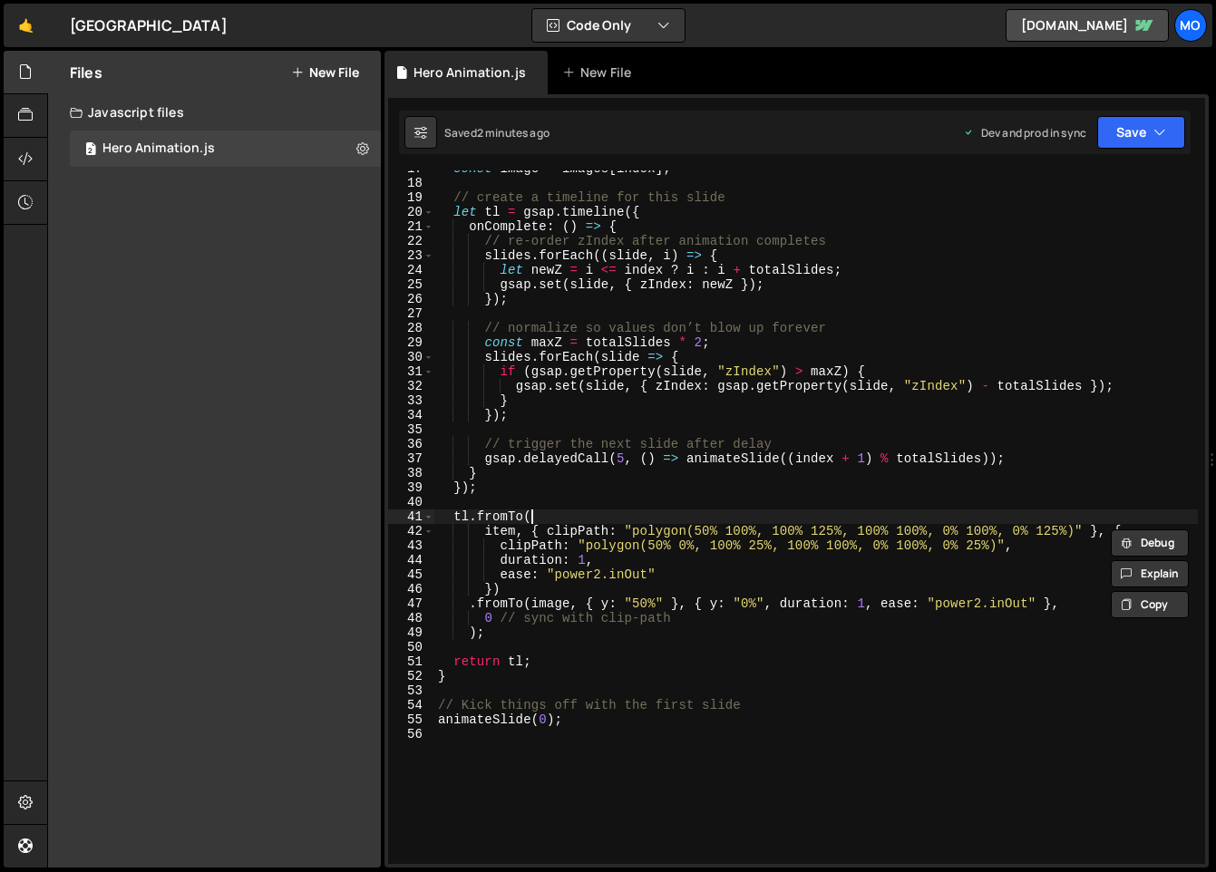
click at [657, 523] on div "const image = images [ index ] ; // create a timeline for this slide let tl = g…" at bounding box center [815, 522] width 763 height 722
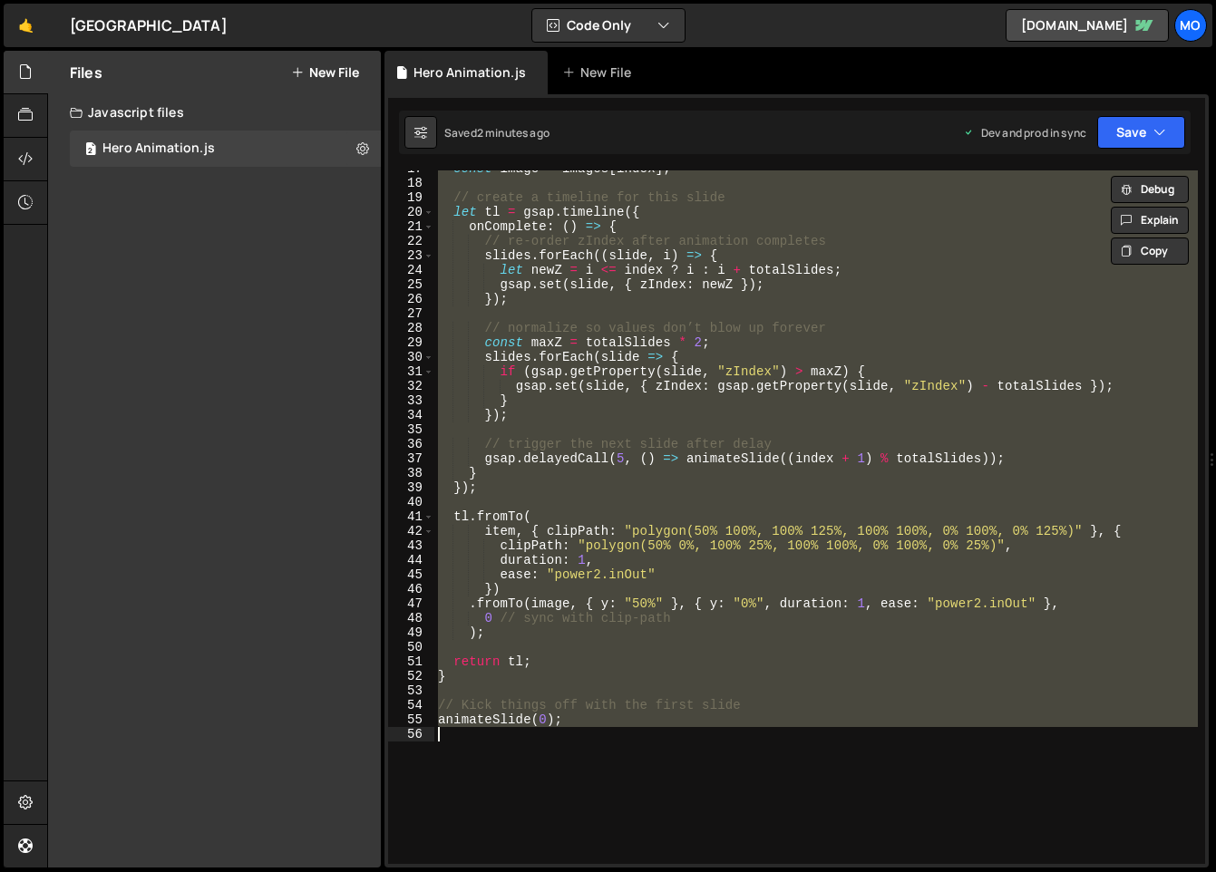
paste textarea
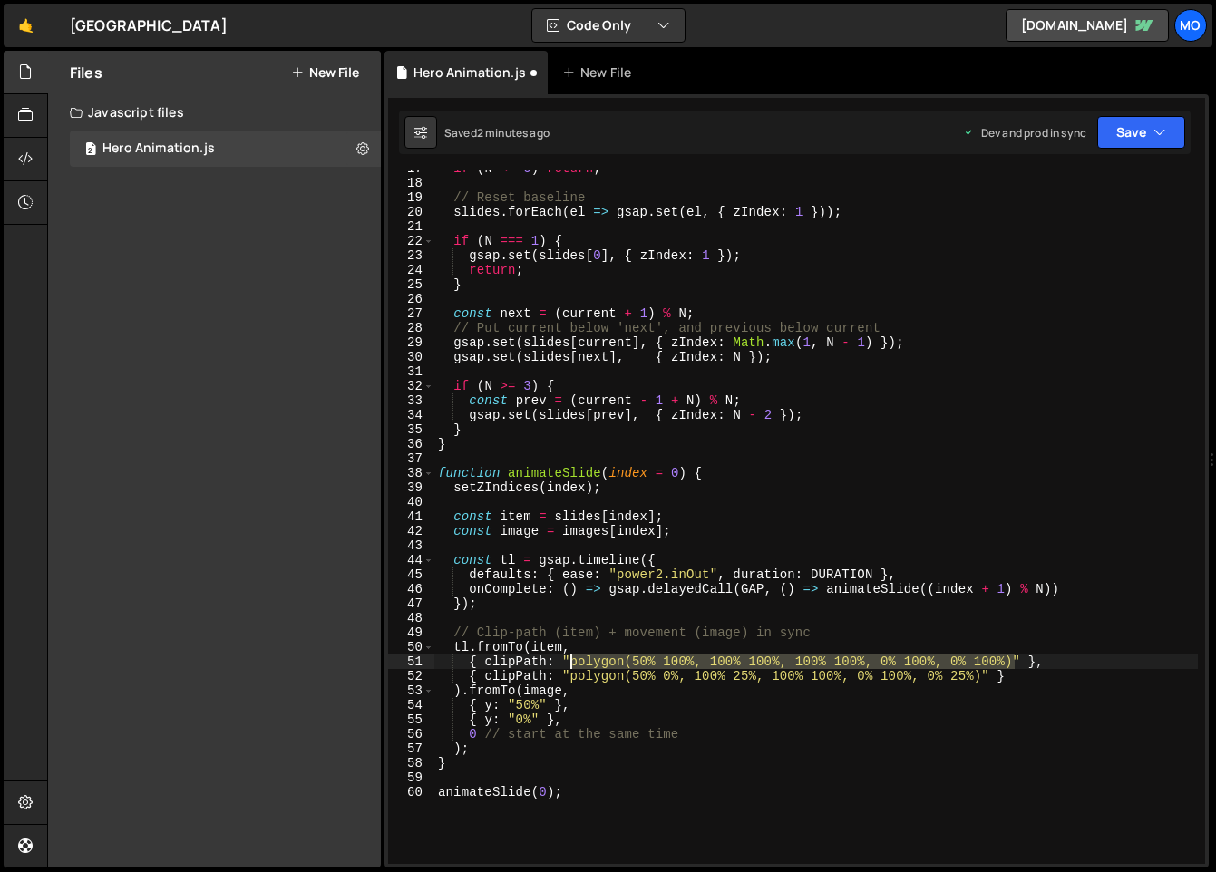
drag, startPoint x: 1012, startPoint y: 662, endPoint x: 567, endPoint y: 664, distance: 444.2
click at [567, 664] on div "if ( N <= 0 ) return ; // Reset baseline slides . forEach ( el => gsap . set ( …" at bounding box center [815, 522] width 763 height 722
paste textarea "25%, 100% 100%, 0% 100%, 0% 125"
type textarea "{ clipPath: "polygon(50% 100%, 100% 125%, 100% 100%, 0% 100%, 0% 125%)" },"
click at [1142, 139] on button "Save" at bounding box center [1141, 132] width 88 height 33
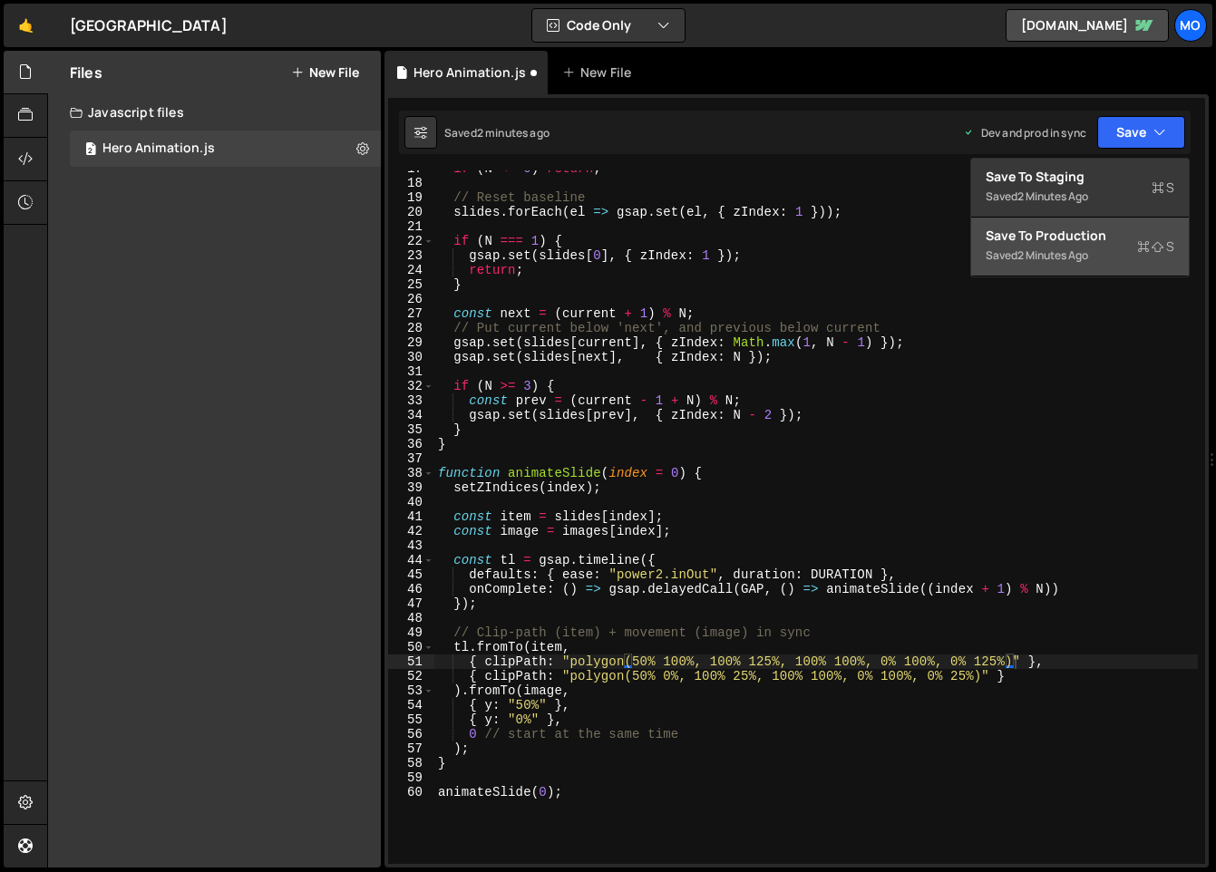
click at [1093, 239] on div "Save to Production S" at bounding box center [1079, 236] width 189 height 18
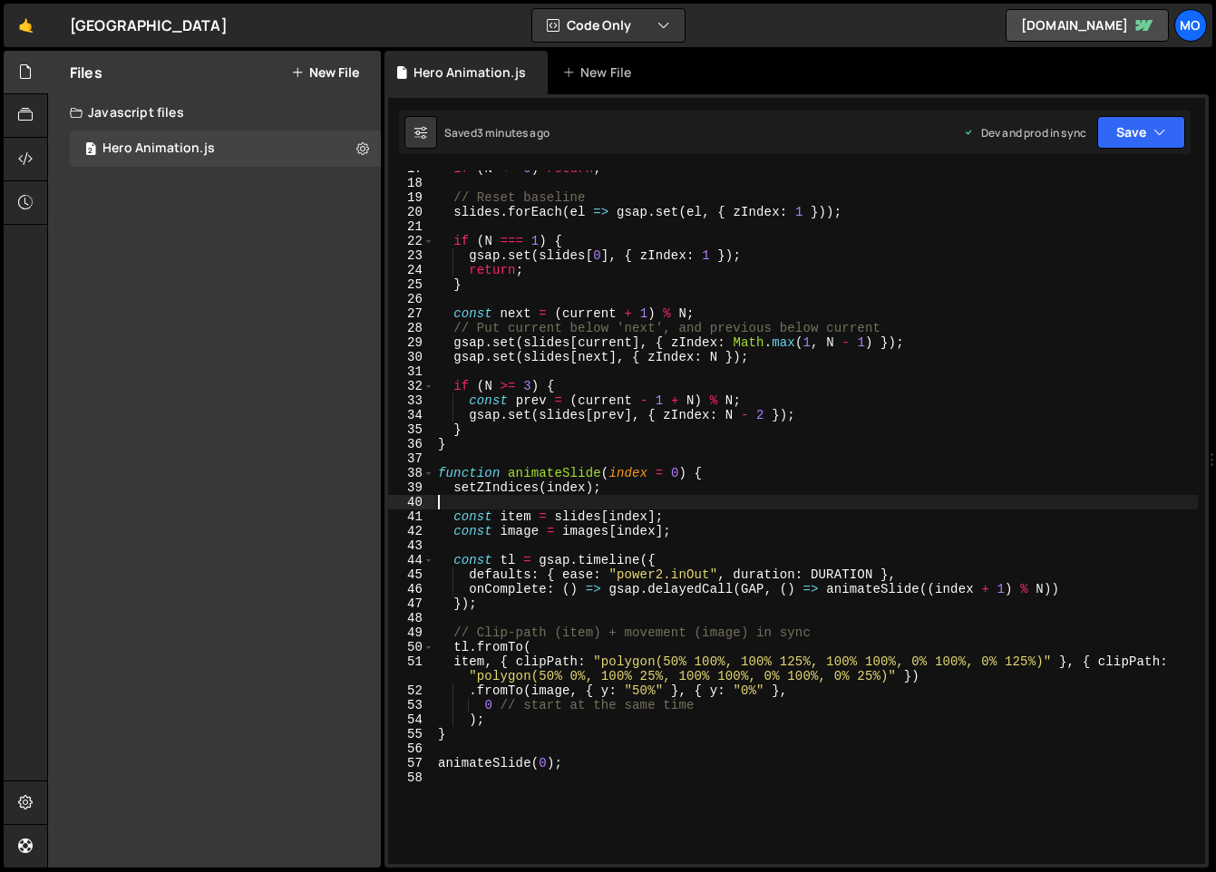
click at [616, 509] on div "if ( N <= 0 ) return ; // Reset baseline slides . forEach ( el => gsap . set ( …" at bounding box center [815, 522] width 763 height 722
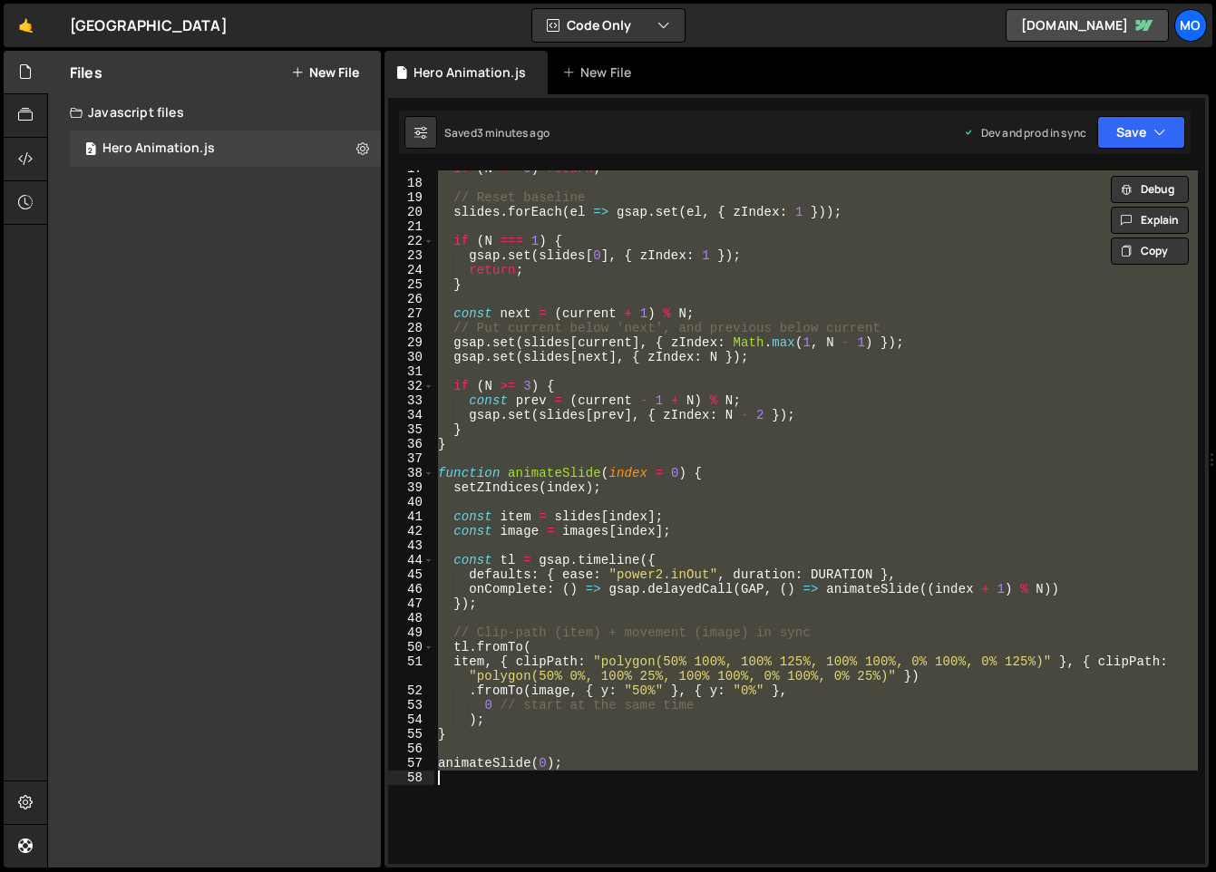
paste textarea
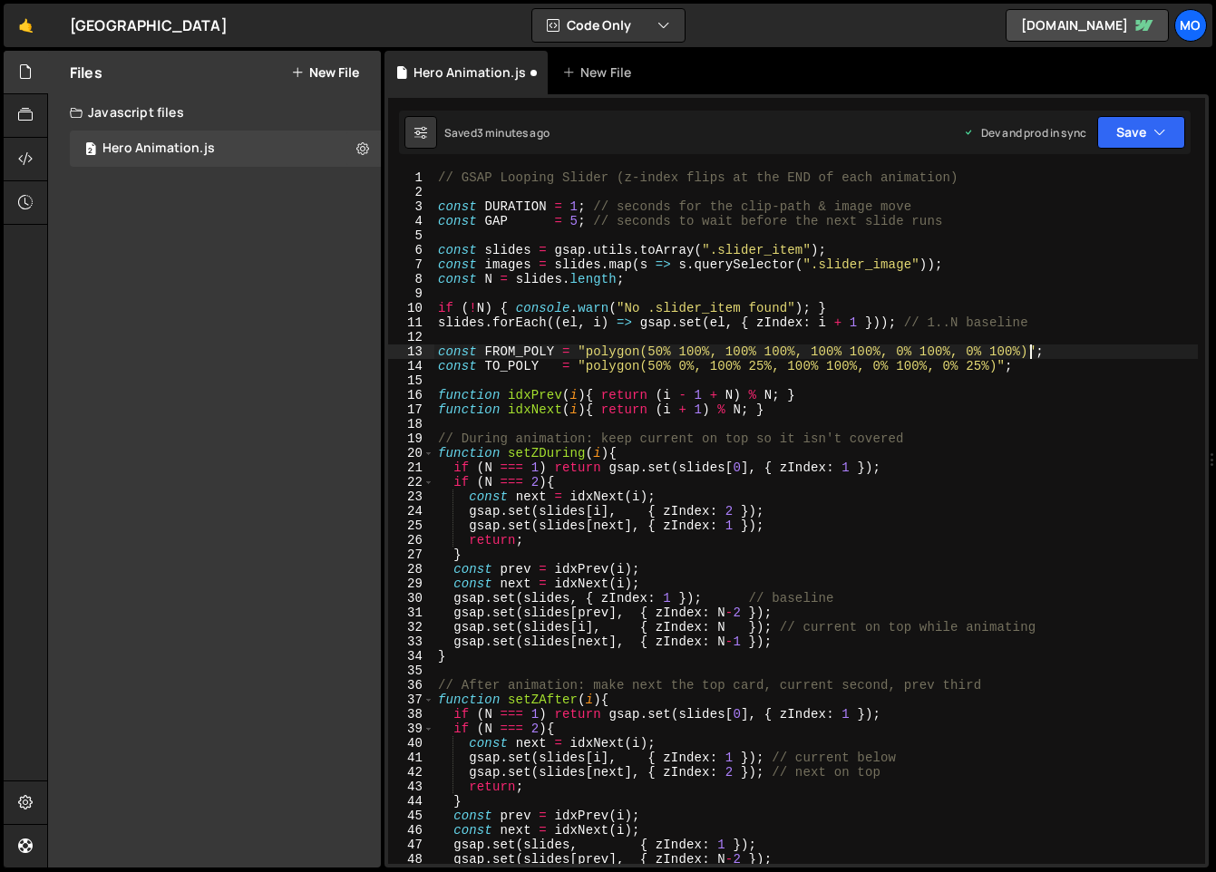
click at [1029, 350] on div "// GSAP Looping Slider (z-index flips at the END of each animation) const DURAT…" at bounding box center [815, 531] width 763 height 722
click at [586, 353] on div "// GSAP Looping Slider (z-index flips at the END of each animation) const DURAT…" at bounding box center [815, 531] width 763 height 722
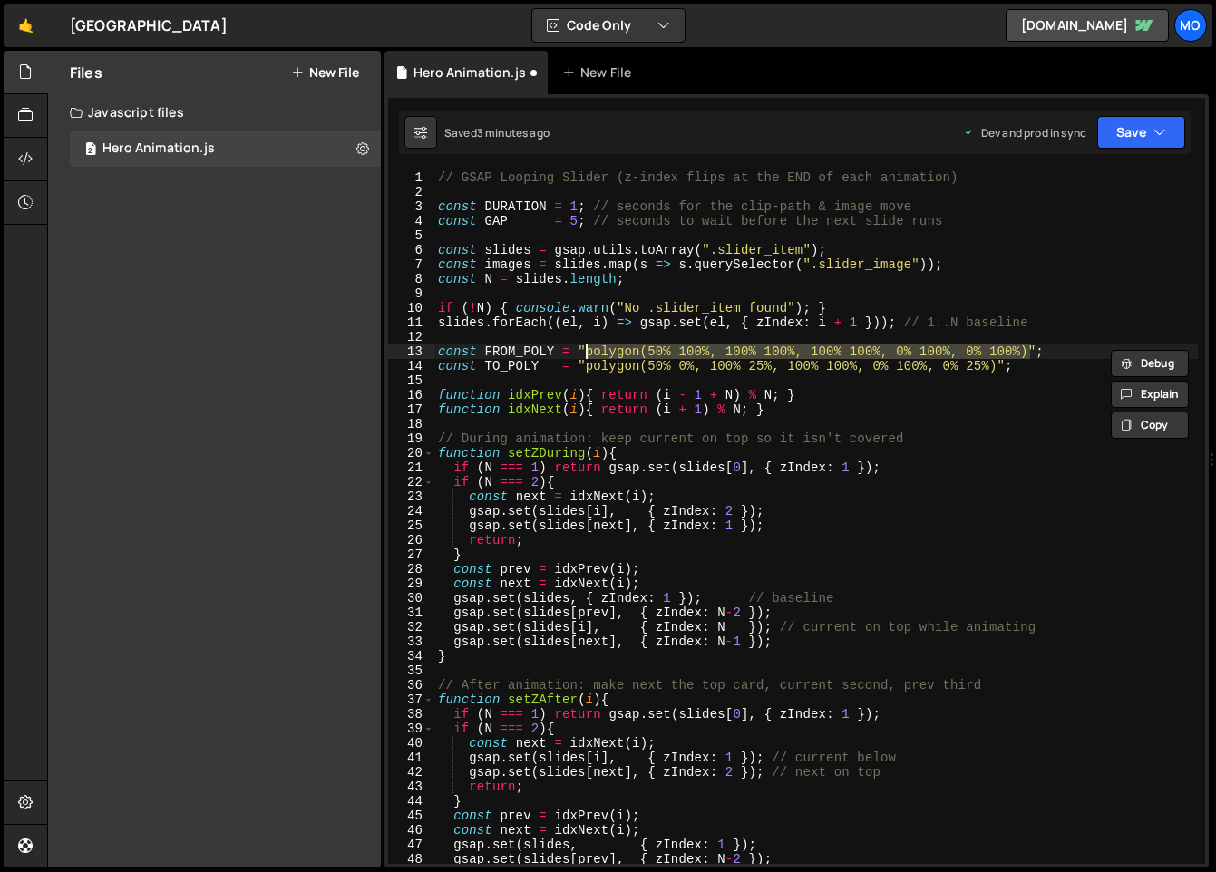
paste textarea "25%, 100% 100%, 0% 100%, 0% 125"
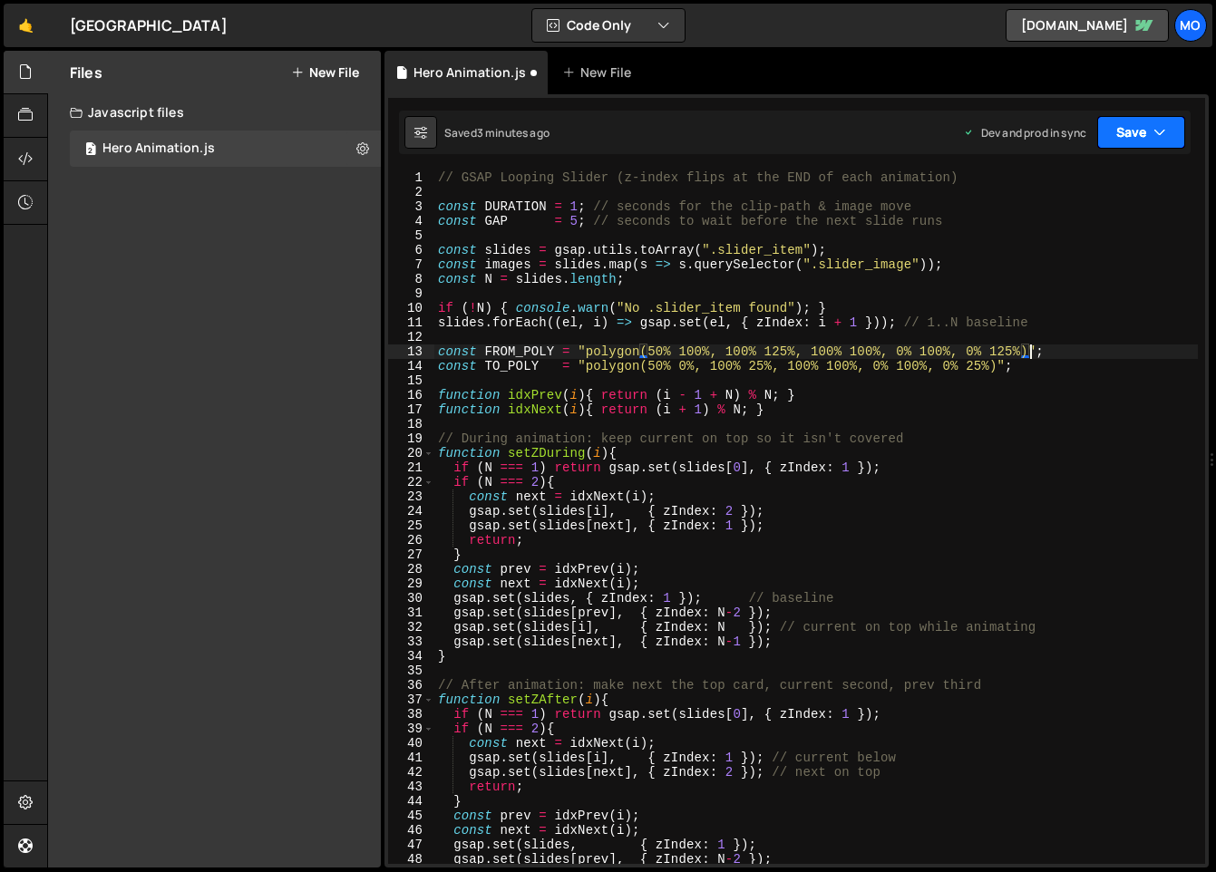
click at [1128, 132] on button "Save" at bounding box center [1141, 132] width 88 height 33
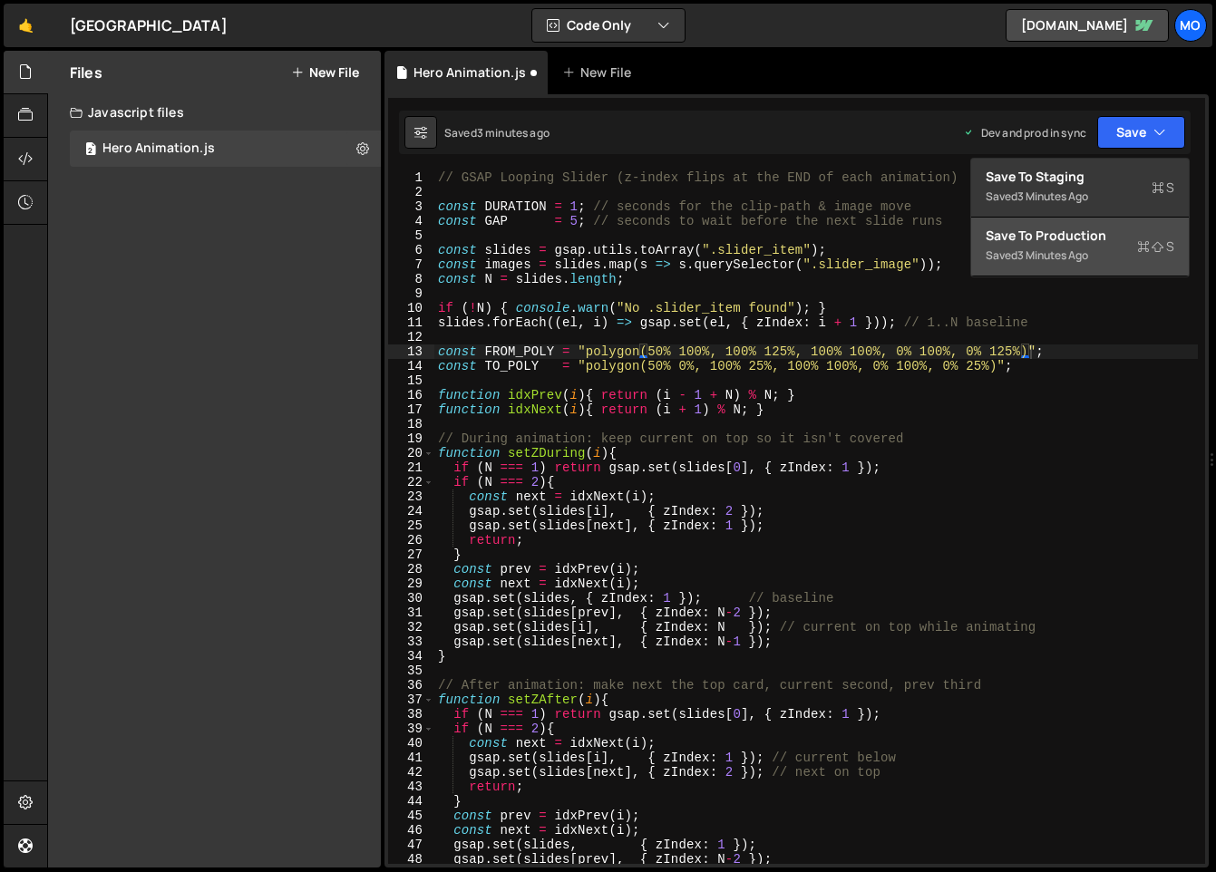
click at [1123, 240] on div "Save to Production S" at bounding box center [1079, 236] width 189 height 18
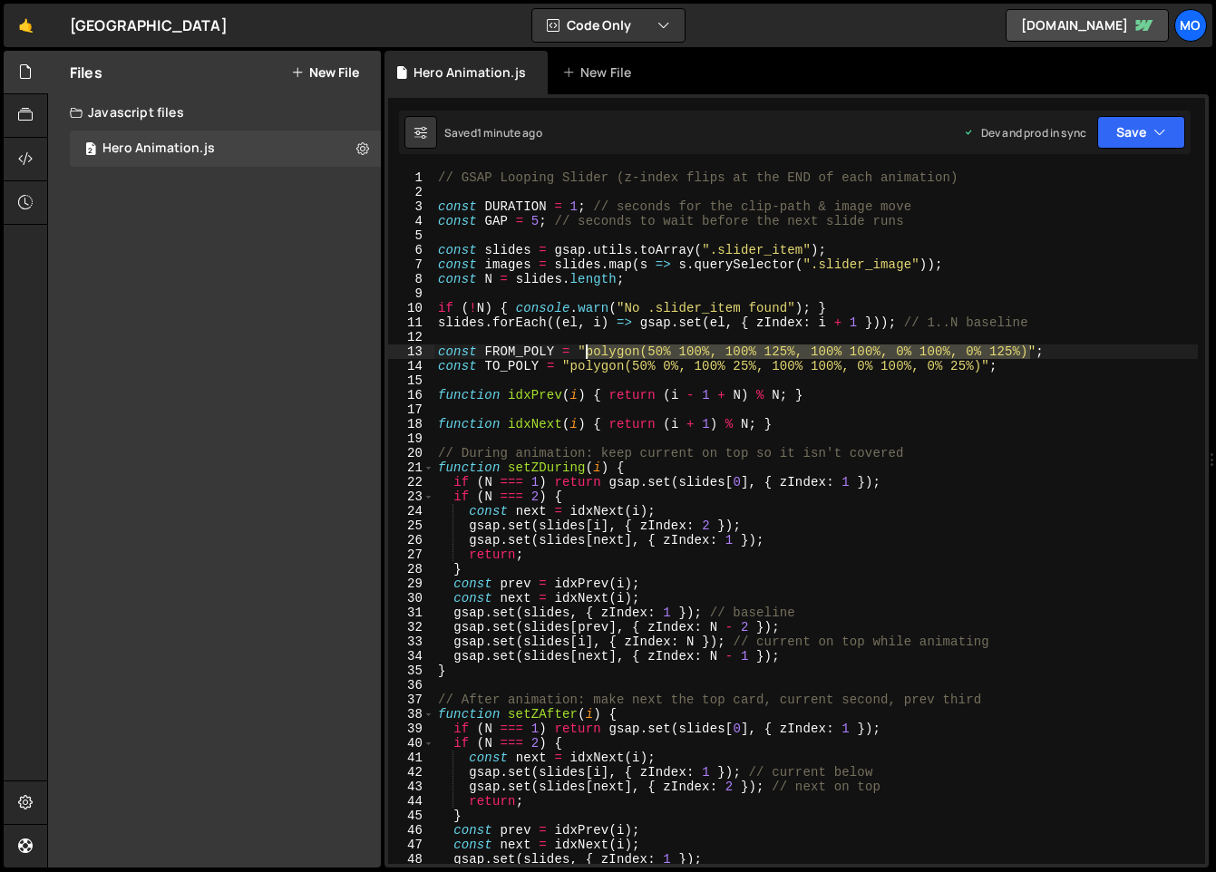
drag, startPoint x: 1029, startPoint y: 348, endPoint x: 587, endPoint y: 354, distance: 441.5
click at [587, 354] on div "// GSAP Looping Slider (z-index flips at the END of each animation) const DURAT…" at bounding box center [815, 531] width 763 height 722
click at [539, 305] on div "// GSAP Looping Slider (z-index flips at the END of each animation) const DURAT…" at bounding box center [815, 531] width 763 height 722
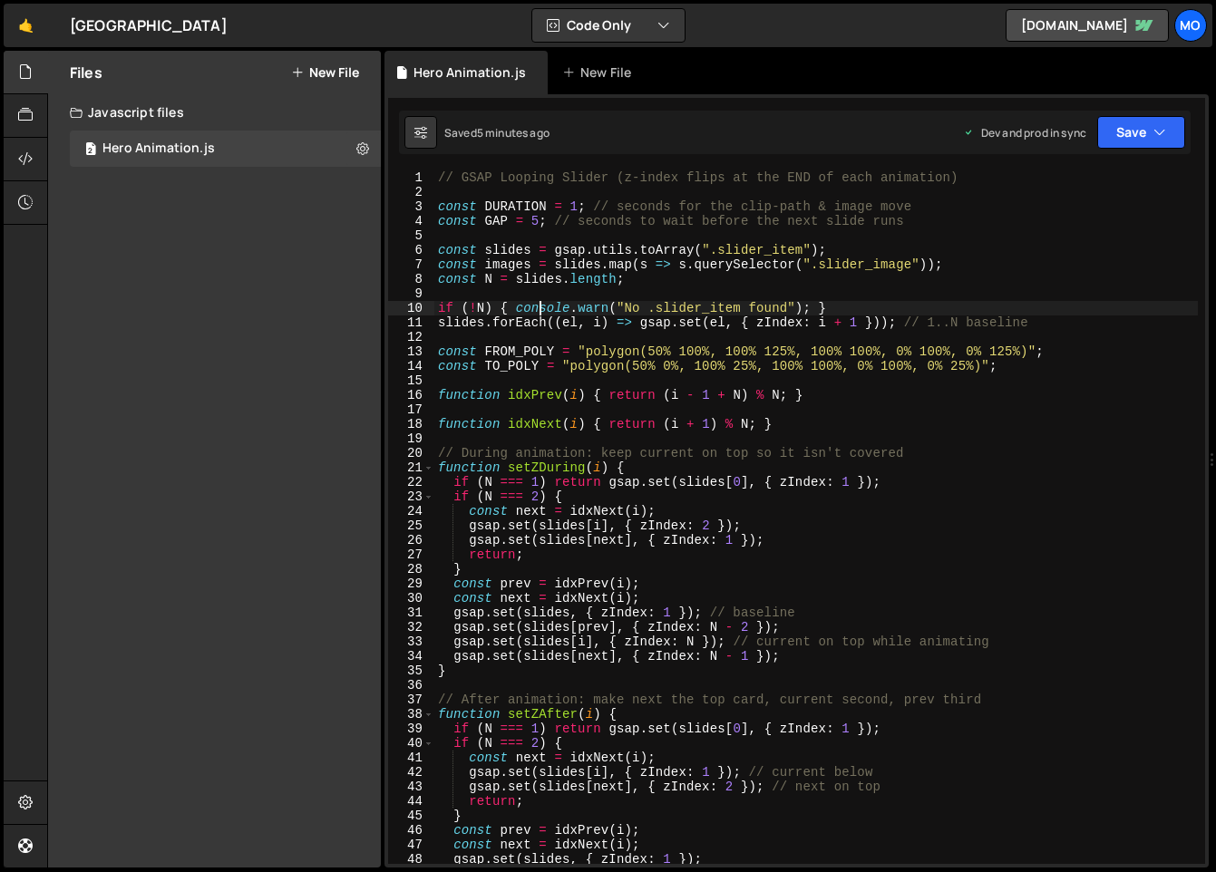
paste textarea "run(0);"
type textarea "run(0);"
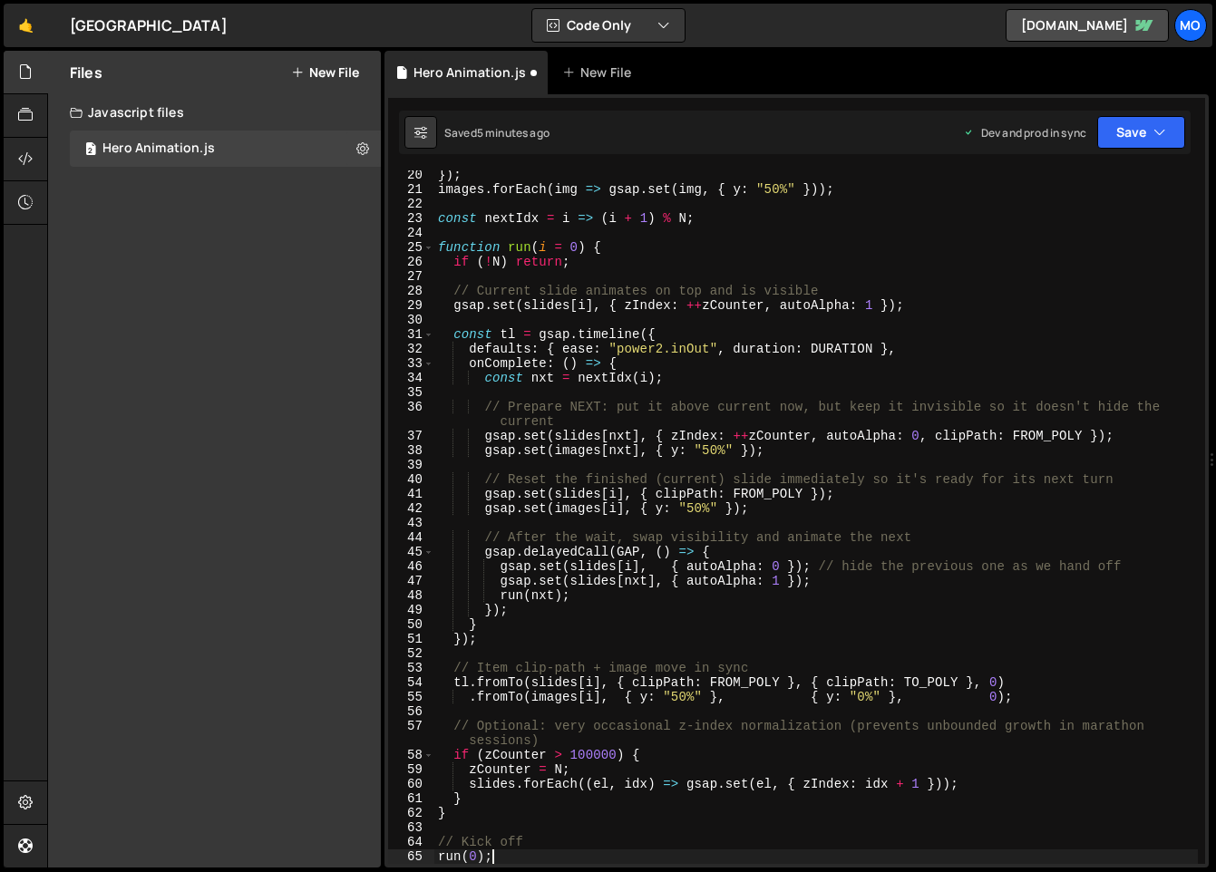
scroll to position [278, 0]
click at [1133, 142] on button "Save" at bounding box center [1141, 132] width 88 height 33
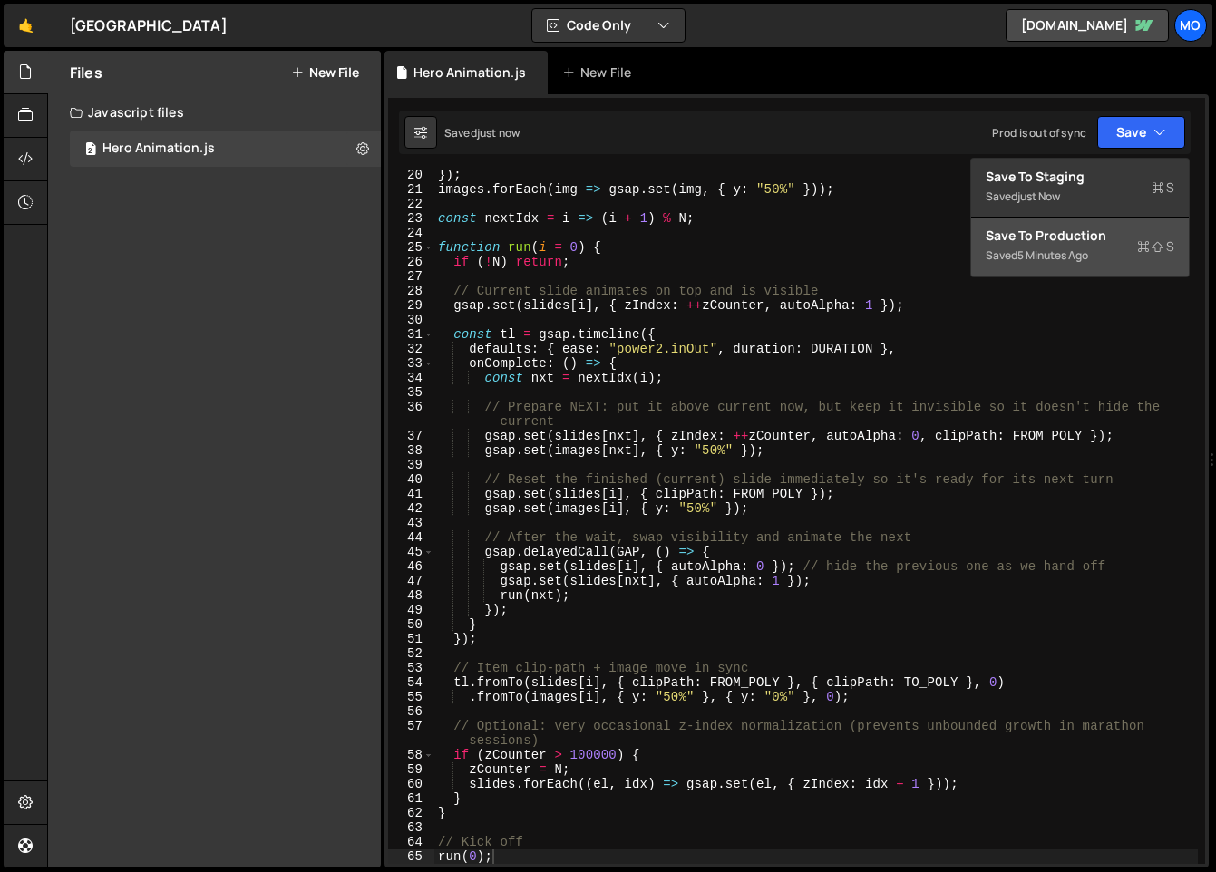
click at [1090, 231] on div "Save to Production S" at bounding box center [1079, 236] width 189 height 18
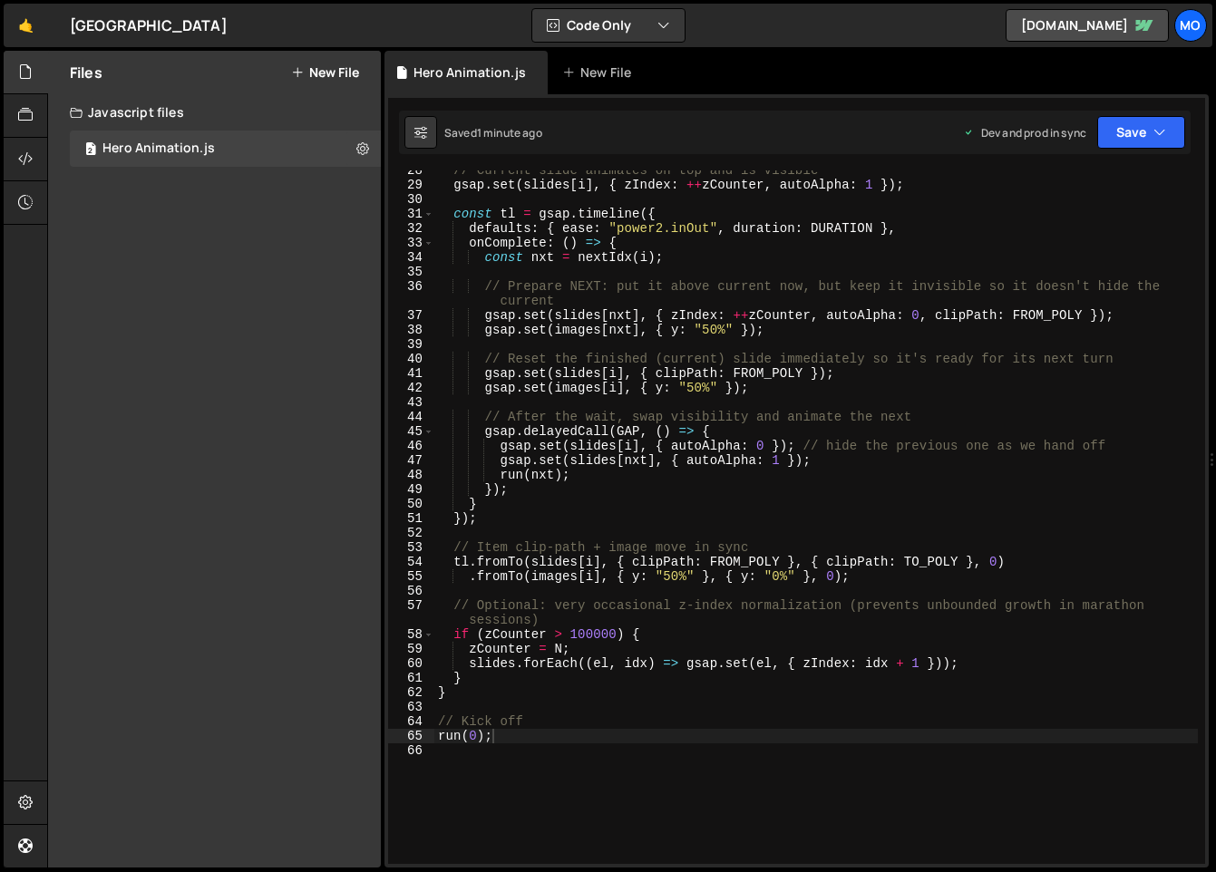
scroll to position [400, 0]
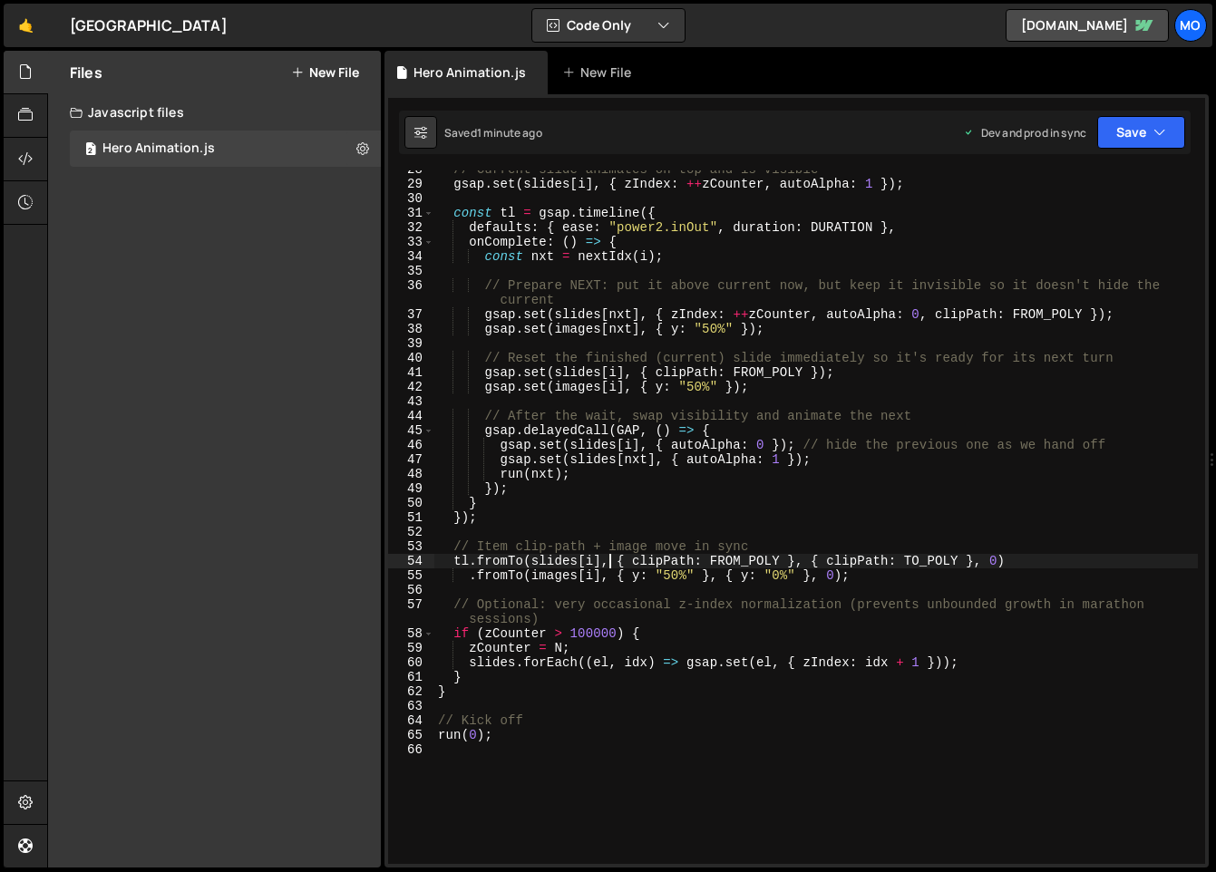
click at [608, 559] on div "// Current slide animates on top and is visible gsap . set ( slides [ i ] , { z…" at bounding box center [815, 523] width 763 height 722
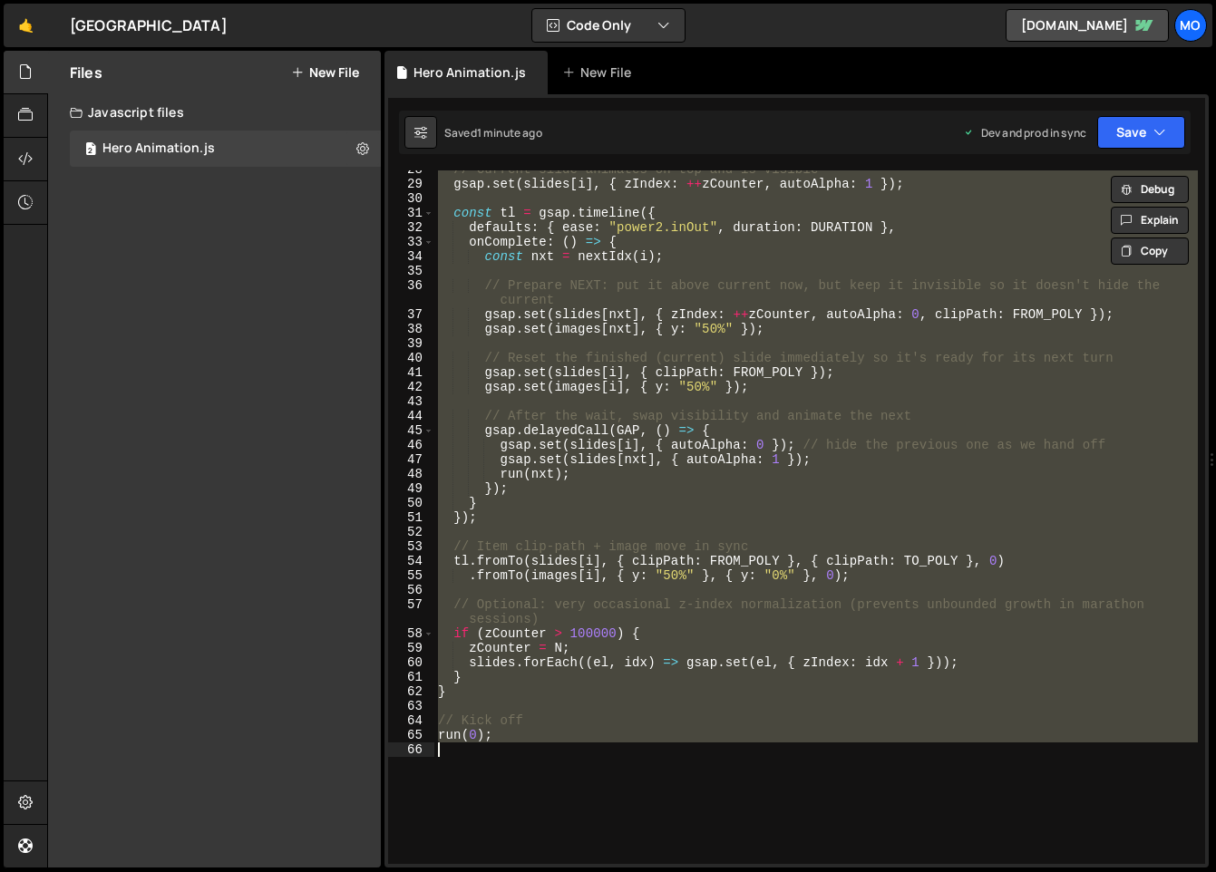
paste textarea
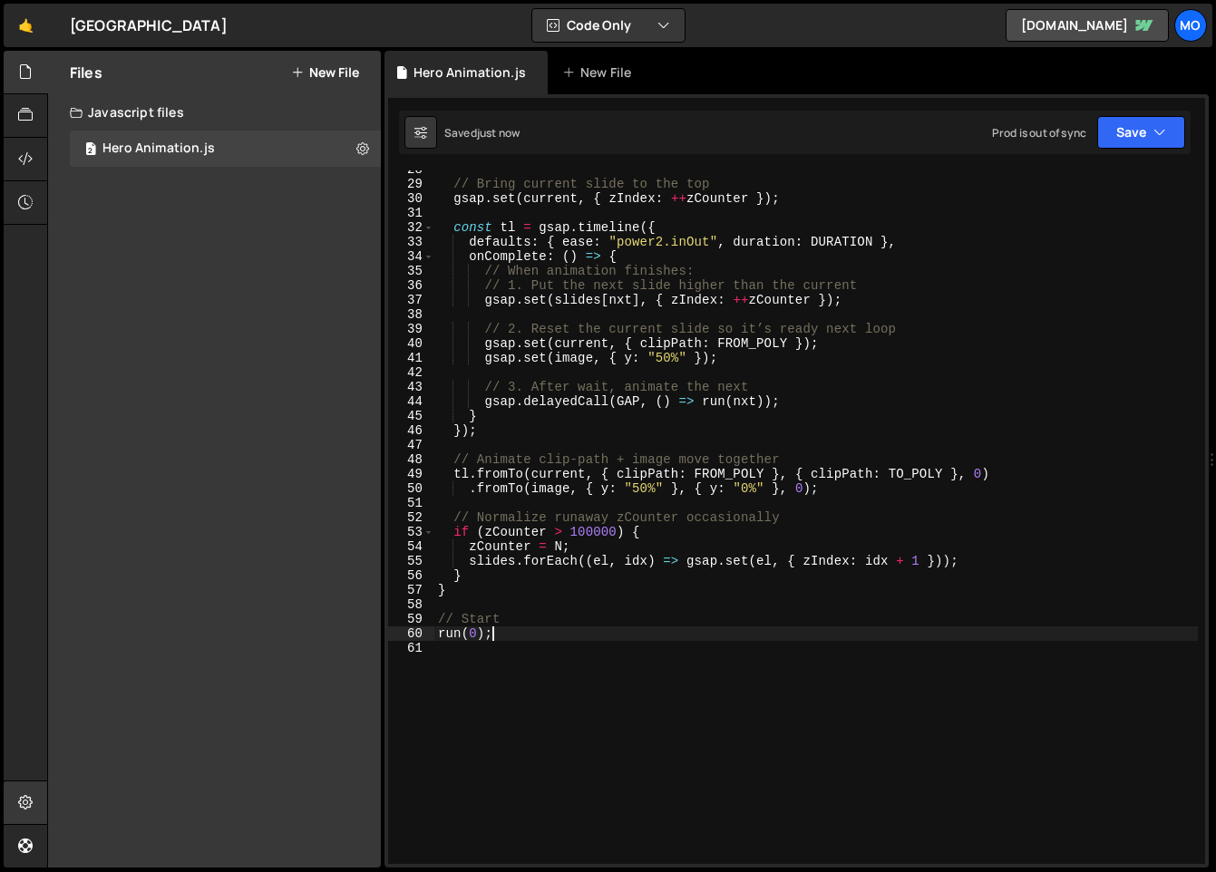
scroll to position [0, 0]
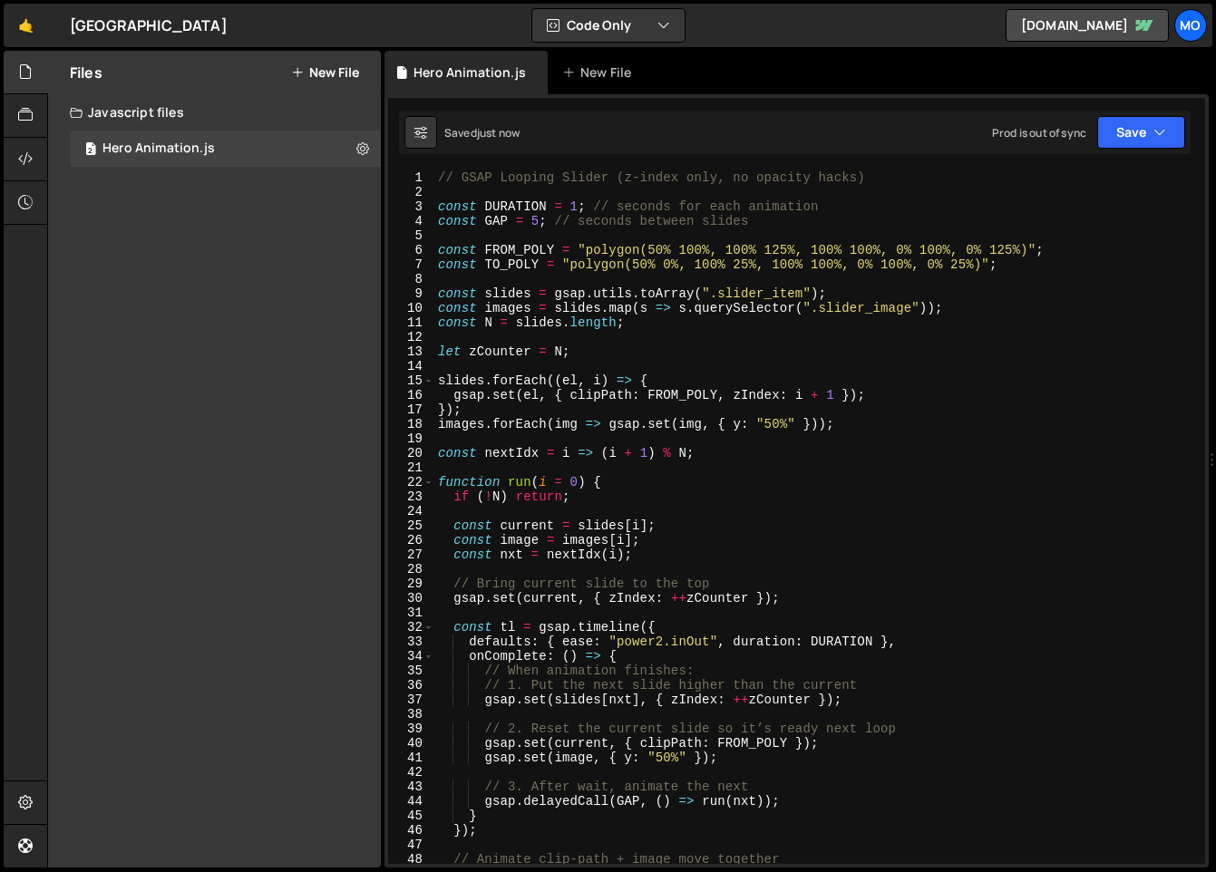
click at [1133, 153] on div "Saved just now Prod is out of sync Upgrade to Edit Save Save to Staging S Saved…" at bounding box center [794, 133] width 791 height 44
click at [1130, 142] on button "Save" at bounding box center [1141, 132] width 88 height 33
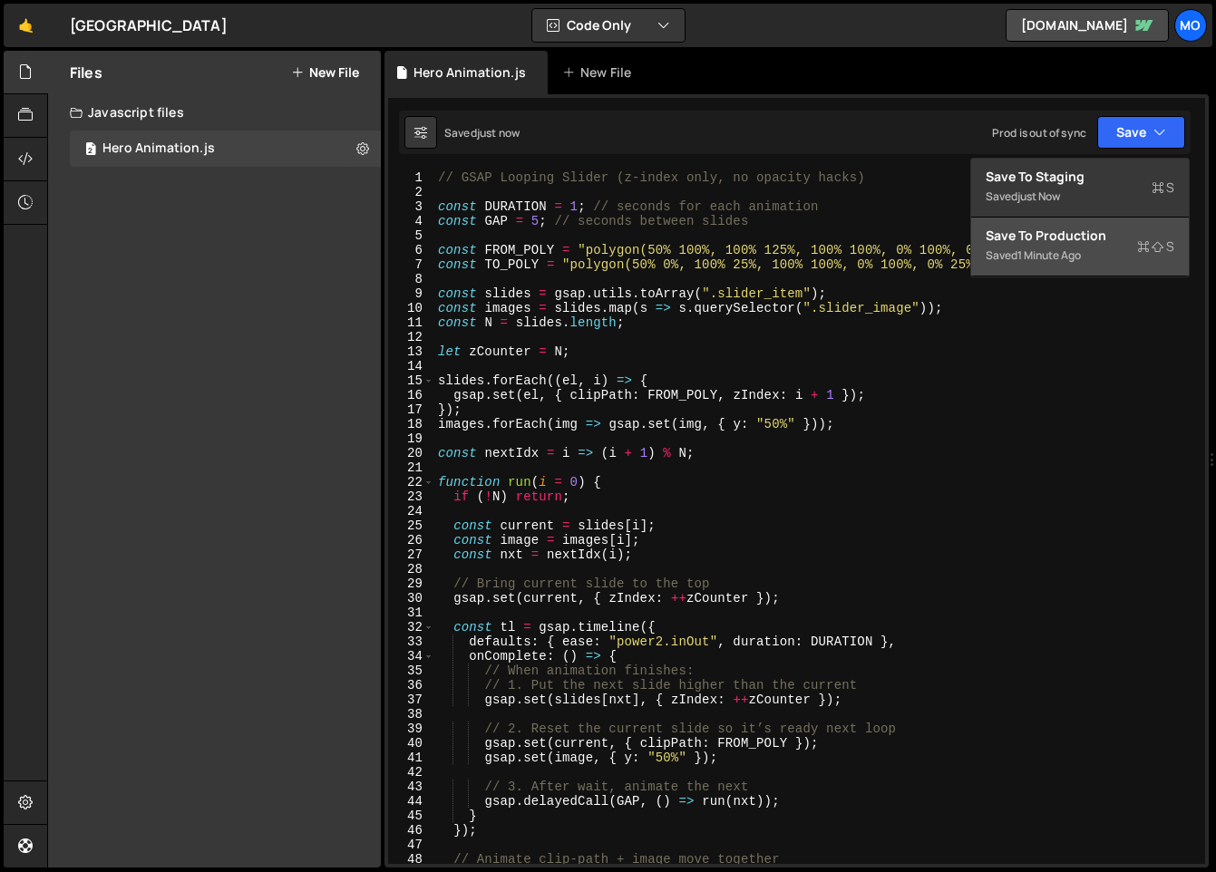
click at [1092, 249] on div "Saved 1 minute ago" at bounding box center [1079, 256] width 189 height 22
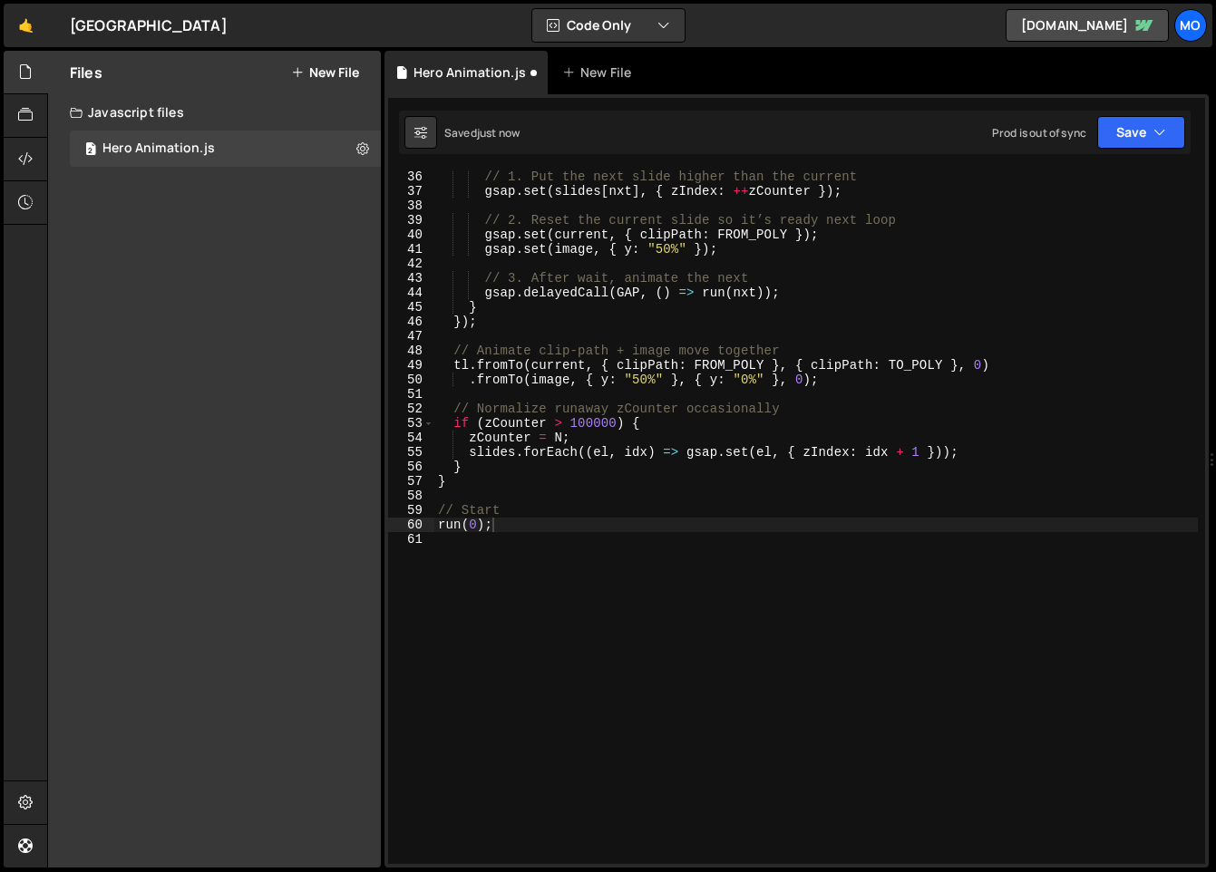
scroll to position [509, 0]
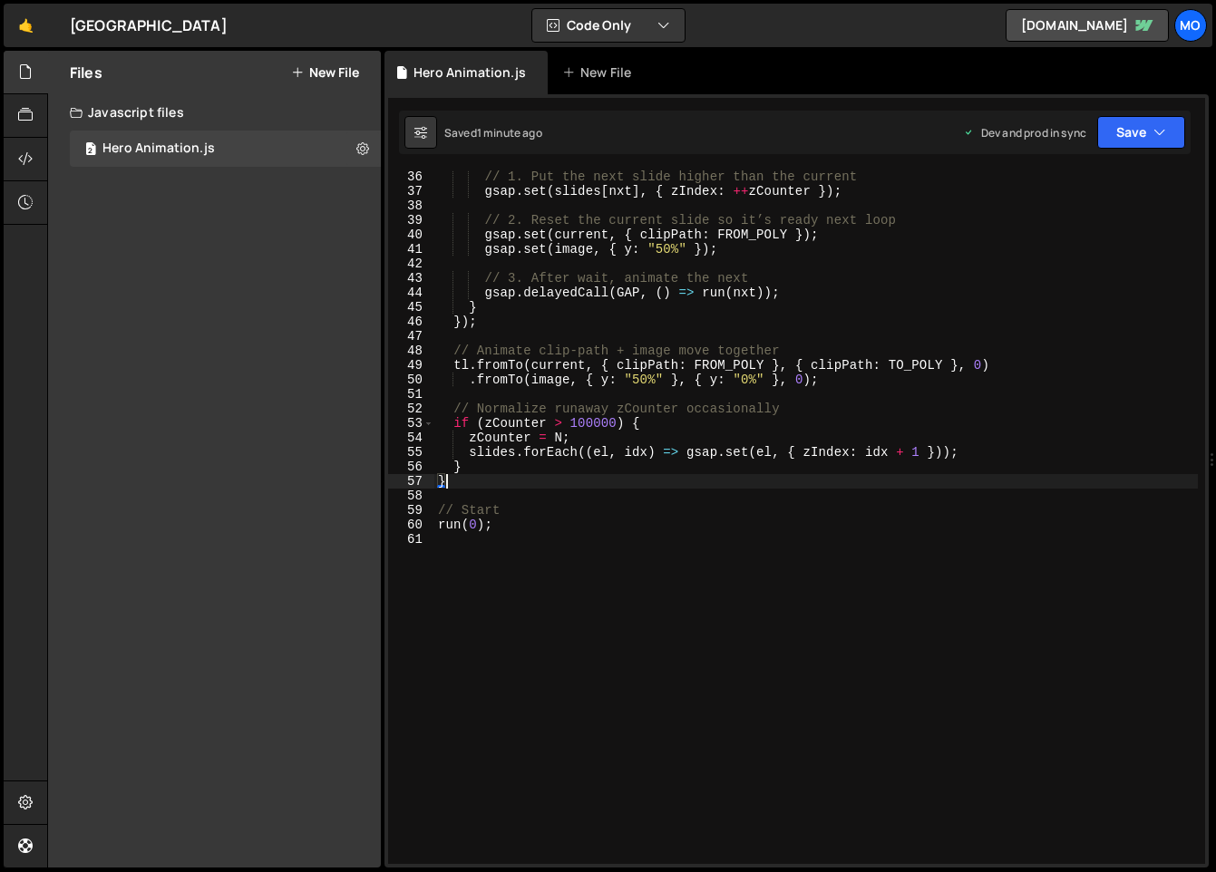
click at [703, 479] on div "// 1. Put the next slide higher than the current gsap . set ( slides [ nxt ] , …" at bounding box center [815, 531] width 763 height 722
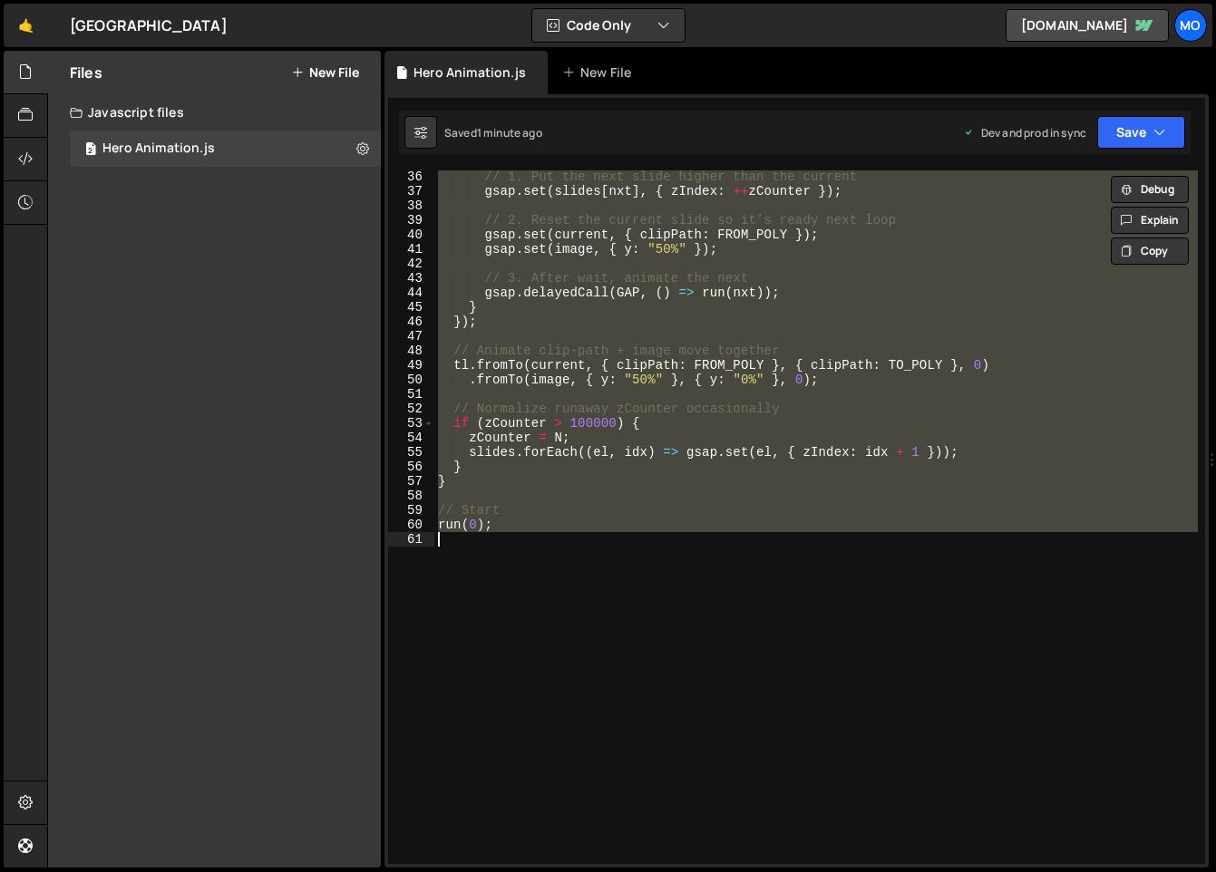
paste textarea
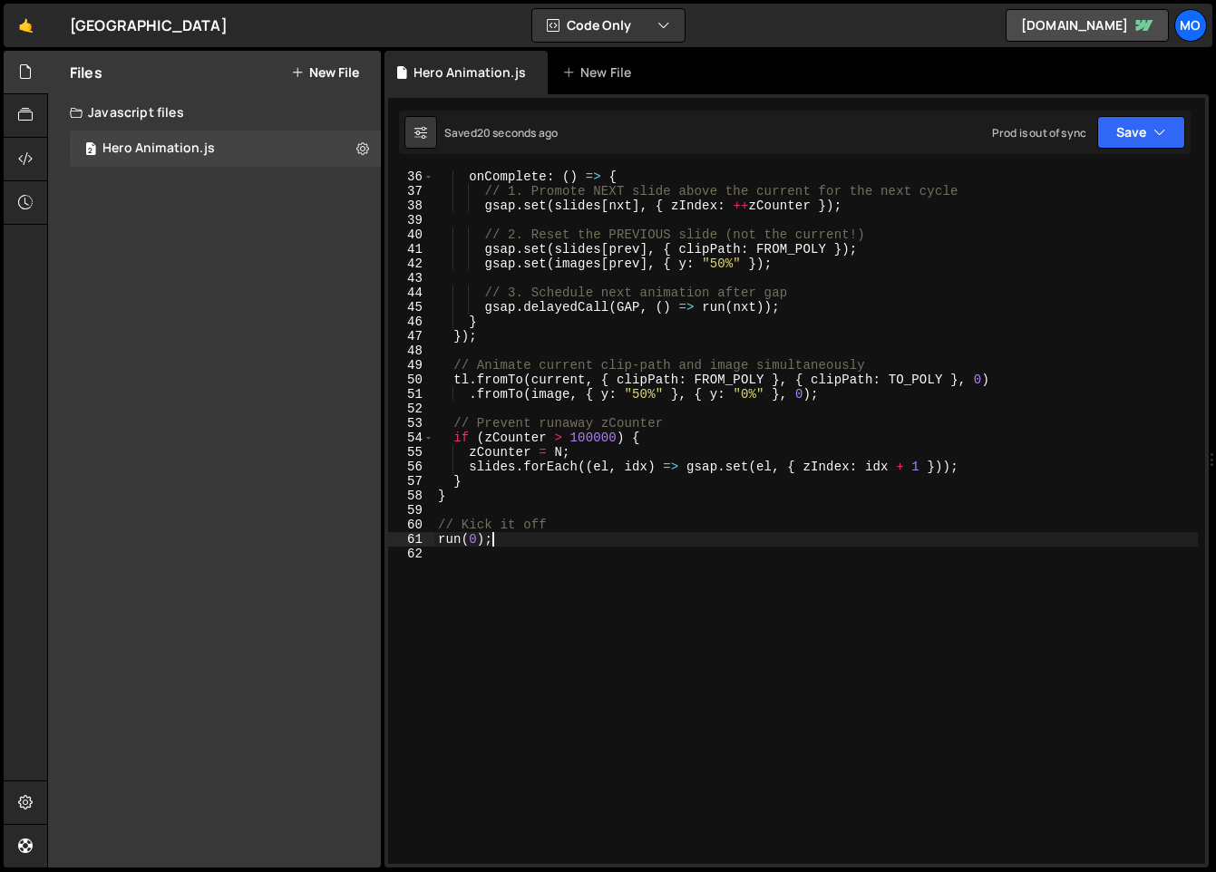
click at [644, 393] on div "onComplete : ( ) => { // 1. Promote NEXT slide above the current for the next c…" at bounding box center [815, 531] width 763 height 722
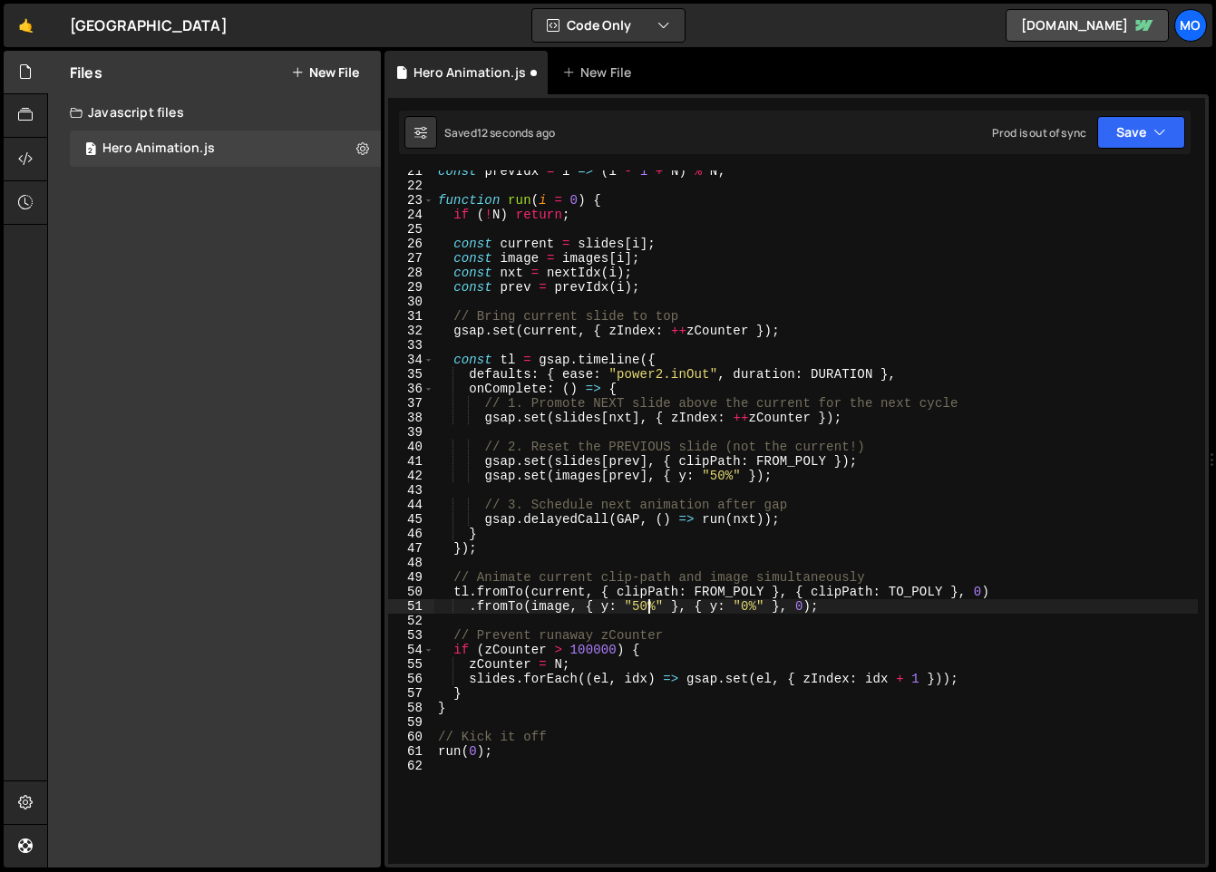
scroll to position [297, 0]
drag, startPoint x: 663, startPoint y: 369, endPoint x: 616, endPoint y: 371, distance: 46.3
click at [616, 371] on div "const prevIdx = i => ( i - 1 + N ) % N ; function run ( i = 0 ) { if ( ! N ) re…" at bounding box center [815, 525] width 763 height 722
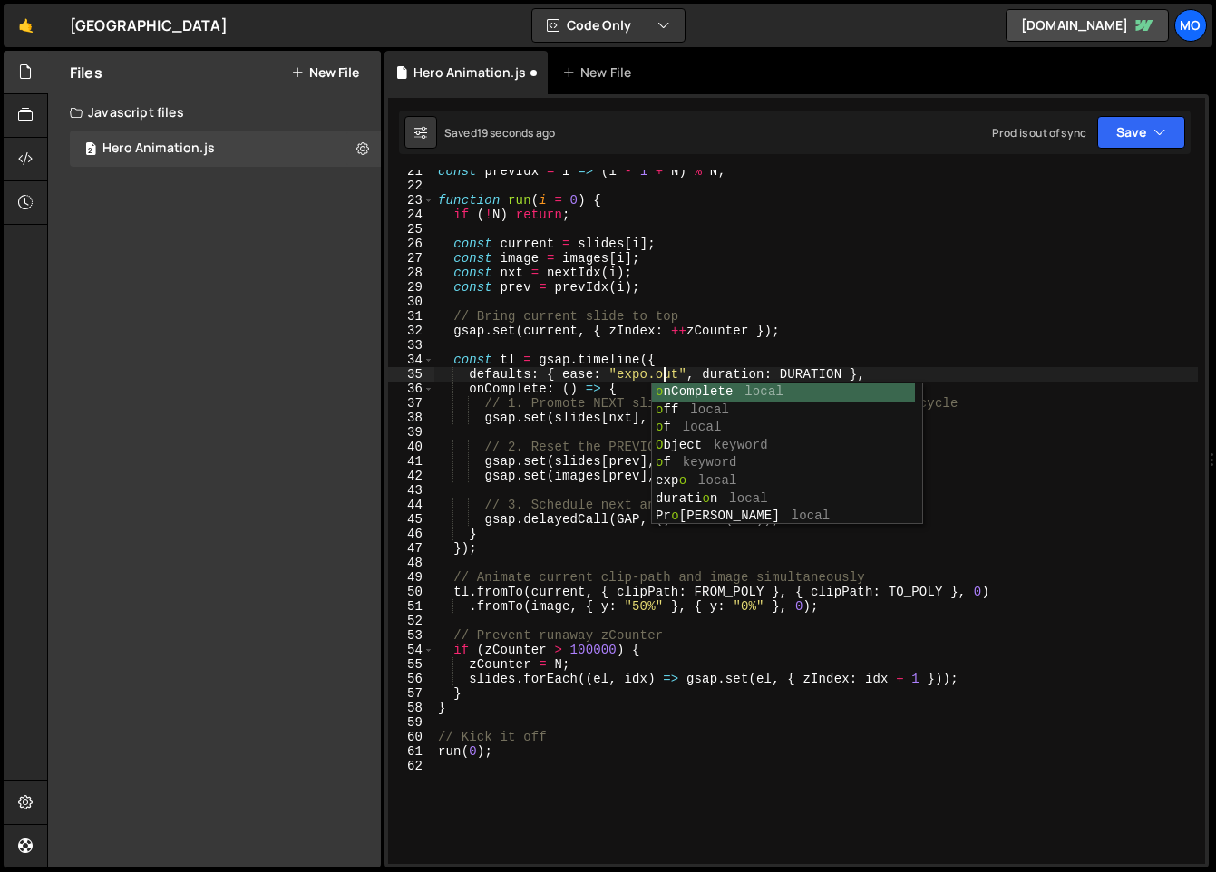
click at [689, 361] on div "const prevIdx = i => ( i - 1 + N ) % N ; function run ( i = 0 ) { if ( ! N ) re…" at bounding box center [815, 525] width 763 height 722
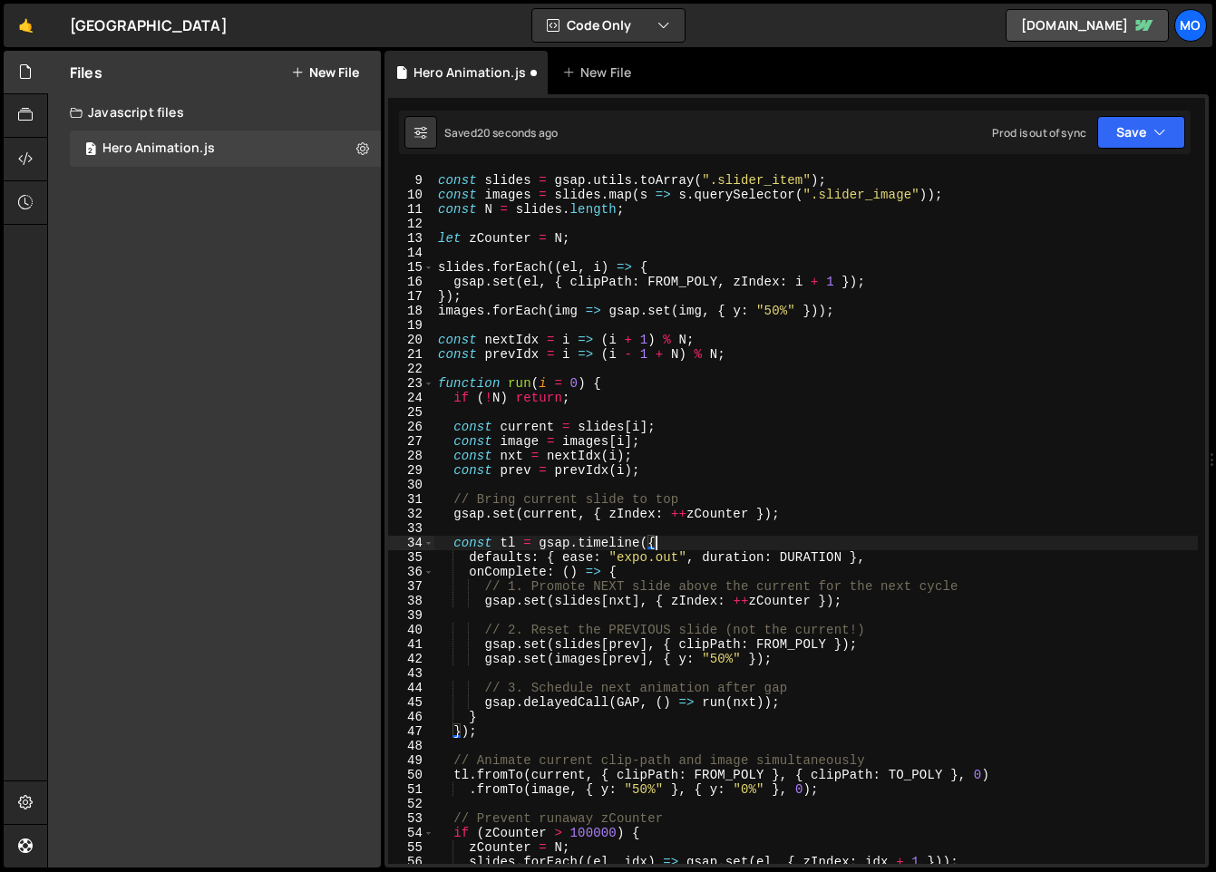
scroll to position [0, 0]
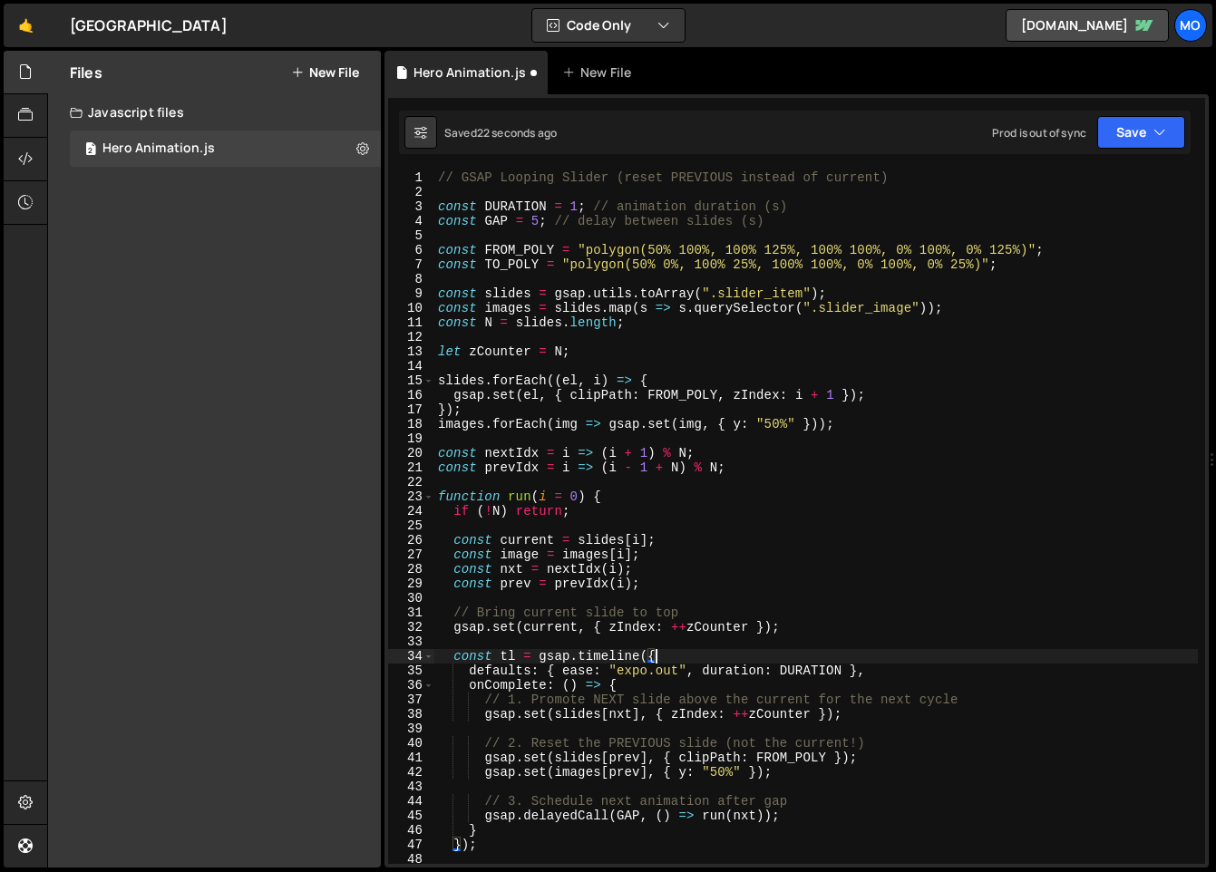
click at [573, 202] on div "// GSAP Looping Slider (reset PREVIOUS instead of current) const DURATION = 1 ;…" at bounding box center [815, 531] width 763 height 722
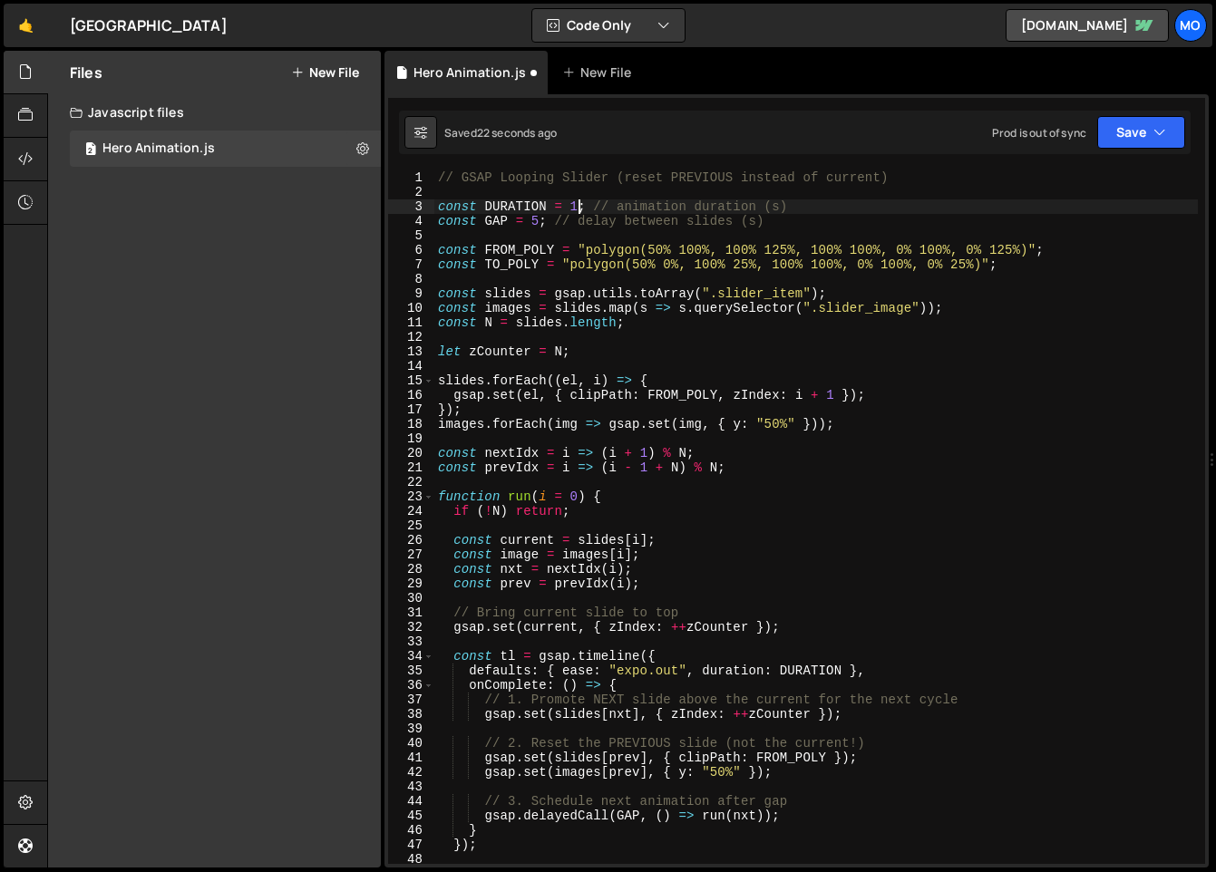
scroll to position [0, 11]
click at [536, 220] on div "// GSAP Looping Slider (reset PREVIOUS instead of current) const DURATION = 1.5…" at bounding box center [815, 531] width 763 height 722
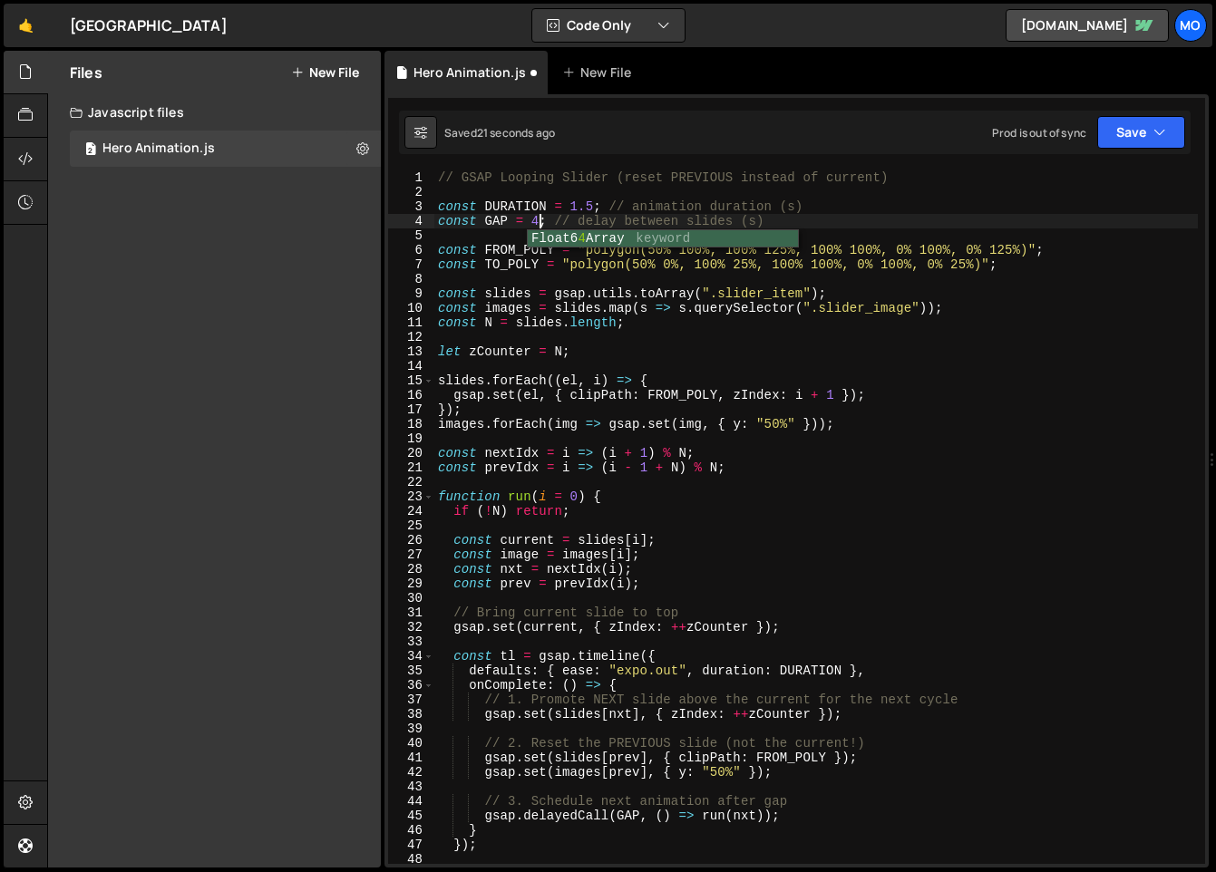
scroll to position [0, 7]
click at [674, 255] on div "// GSAP Looping Slider (reset PREVIOUS instead of current) const DURATION = 1.5…" at bounding box center [815, 531] width 763 height 722
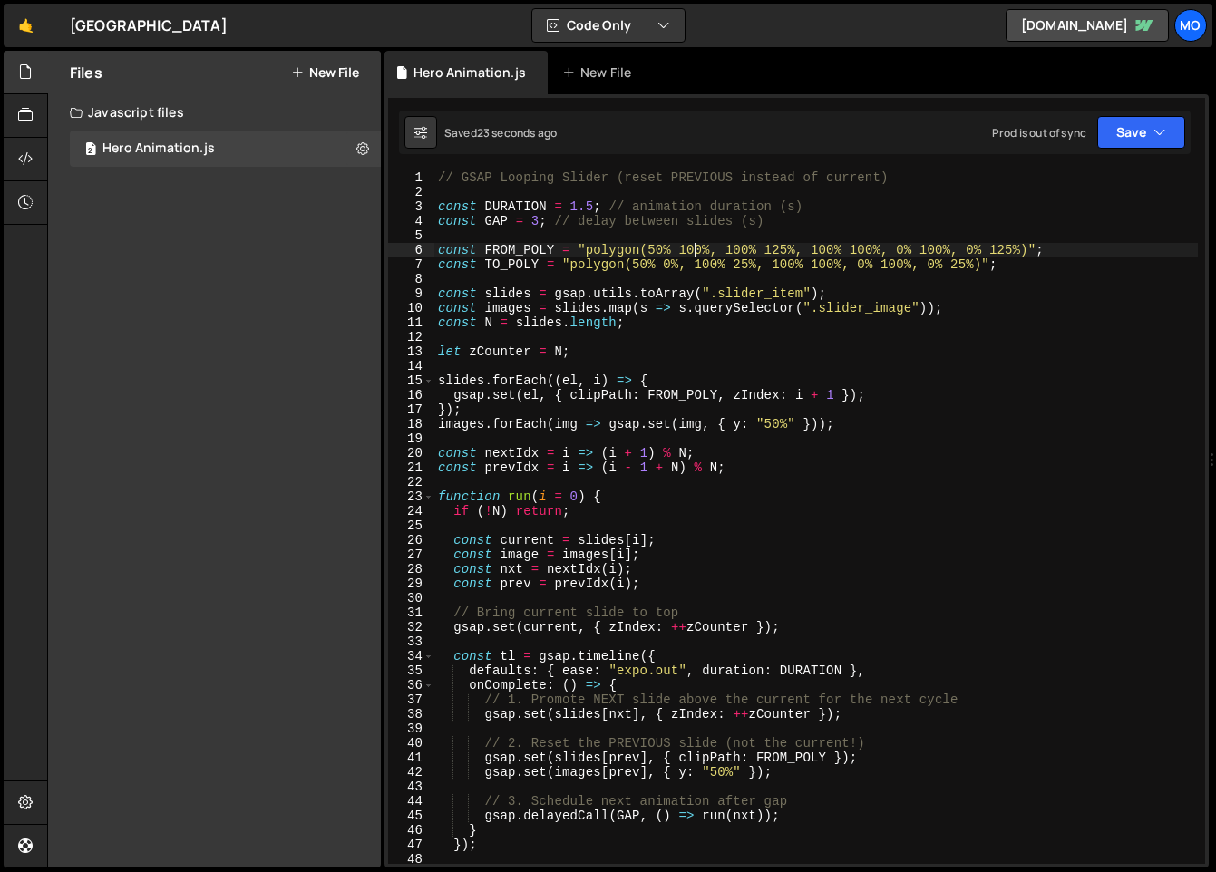
click at [697, 254] on div "// GSAP Looping Slider (reset PREVIOUS instead of current) const DURATION = 1.5…" at bounding box center [815, 531] width 763 height 722
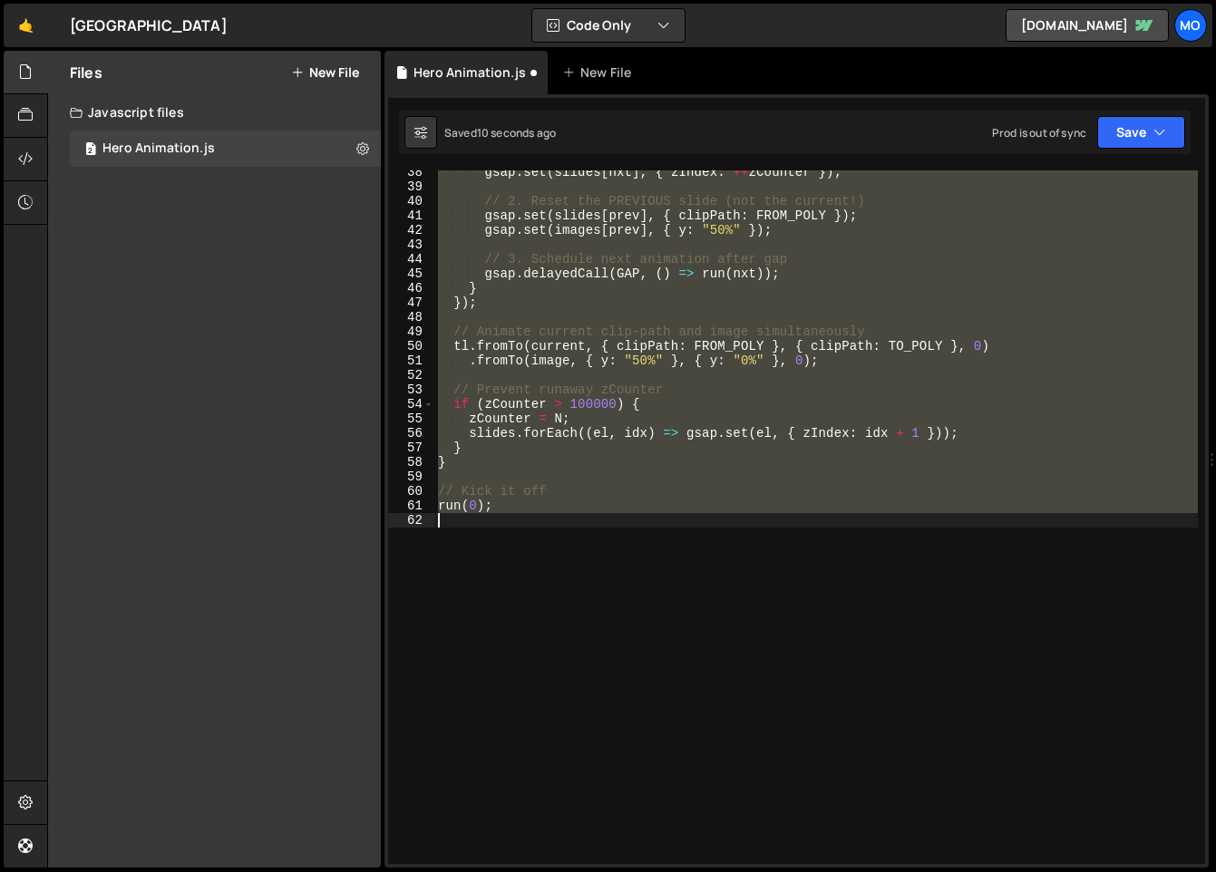
scroll to position [0, 0]
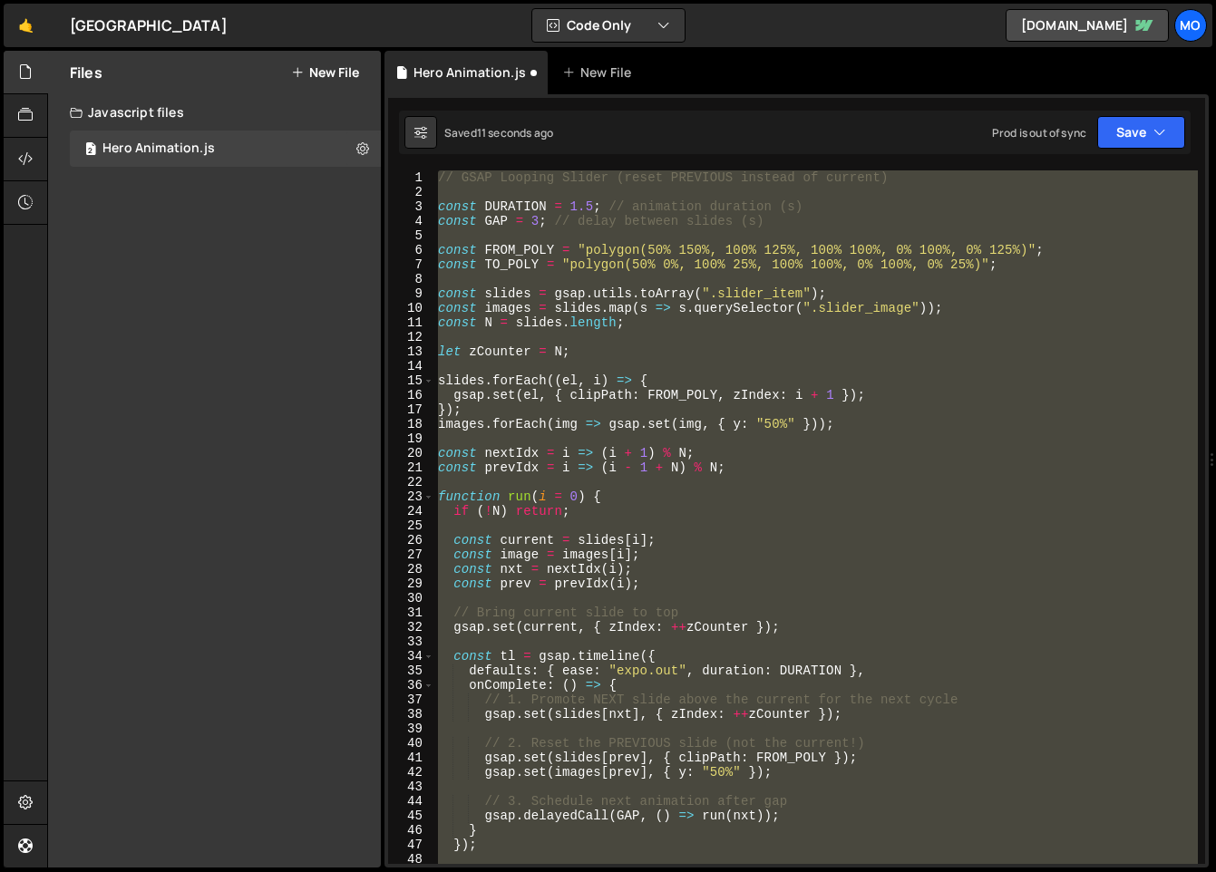
click at [697, 247] on div "// GSAP Looping Slider (reset PREVIOUS instead of current) const DURATION = 1.5…" at bounding box center [815, 516] width 763 height 693
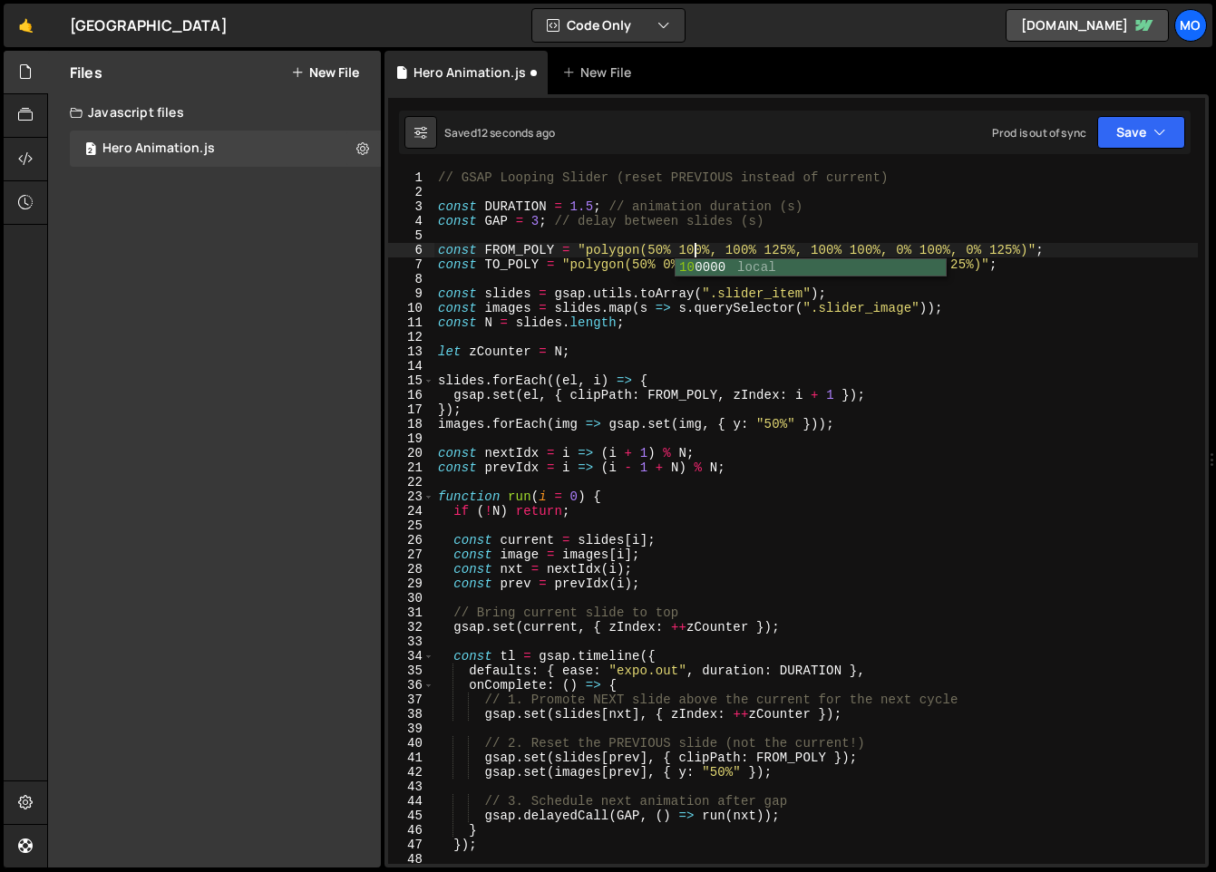
scroll to position [0, 17]
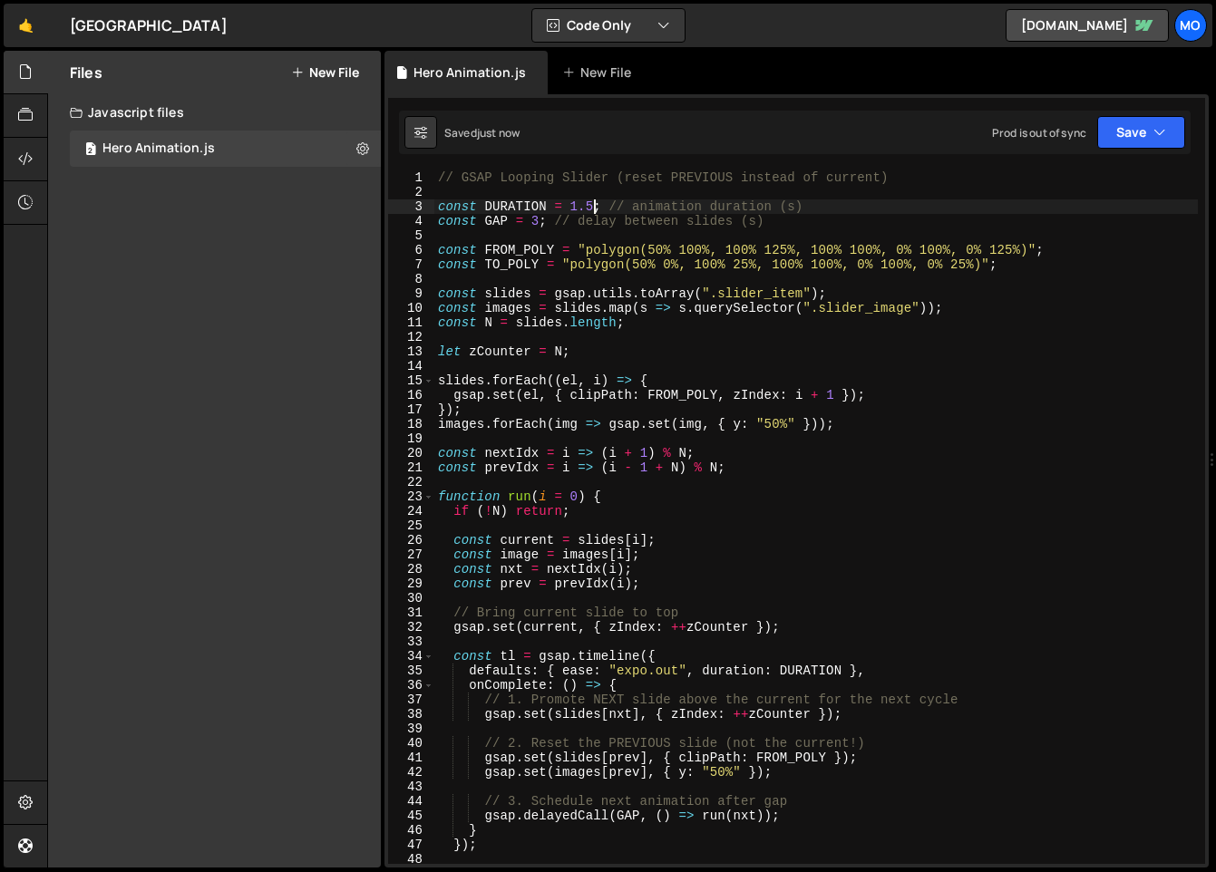
click at [595, 207] on div "// GSAP Looping Slider (reset PREVIOUS instead of current) const DURATION = 1.5…" at bounding box center [815, 531] width 763 height 722
type textarea "const DURATION = 1.75; // animation duration (s)"
click at [343, 69] on button "New File" at bounding box center [325, 72] width 68 height 15
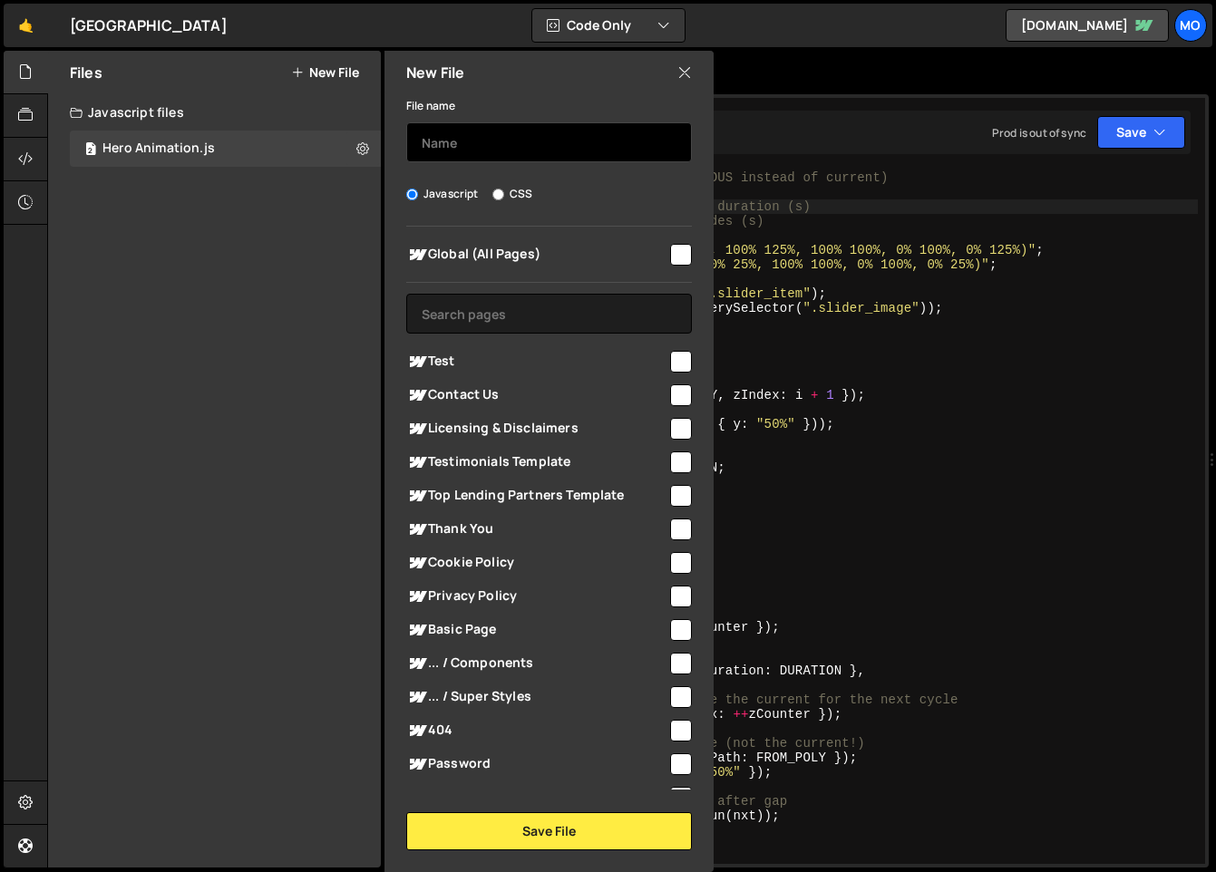
click at [447, 127] on input "text" at bounding box center [549, 142] width 286 height 40
type input "Nav Border Switch"
click at [675, 269] on div "Global (All Pages)" at bounding box center [549, 254] width 286 height 34
click at [673, 262] on input "checkbox" at bounding box center [681, 255] width 22 height 22
checkbox input "true"
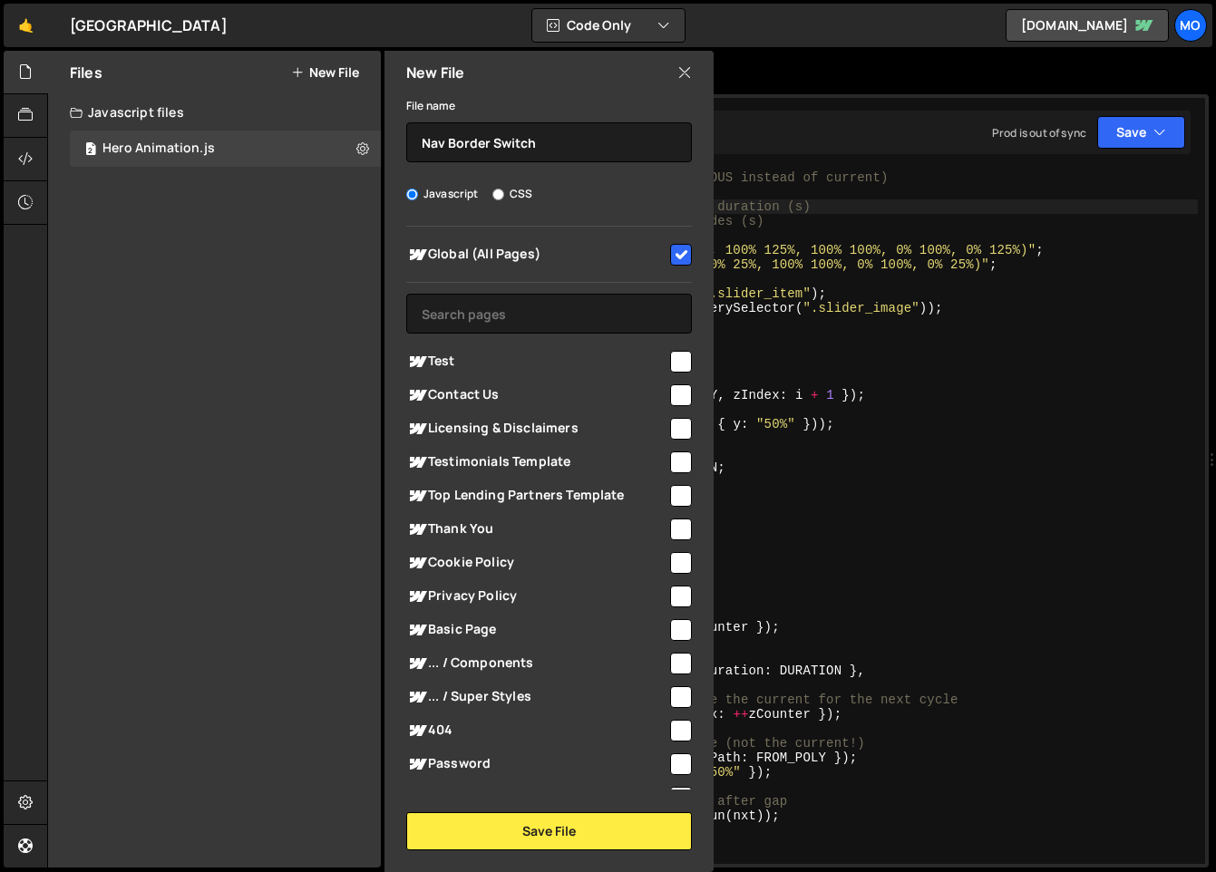
click at [617, 809] on div "File name Nav Border Switch Javascript CSS Global (All Pages)" at bounding box center [548, 472] width 329 height 756
click at [613, 823] on button "Save File" at bounding box center [549, 831] width 286 height 38
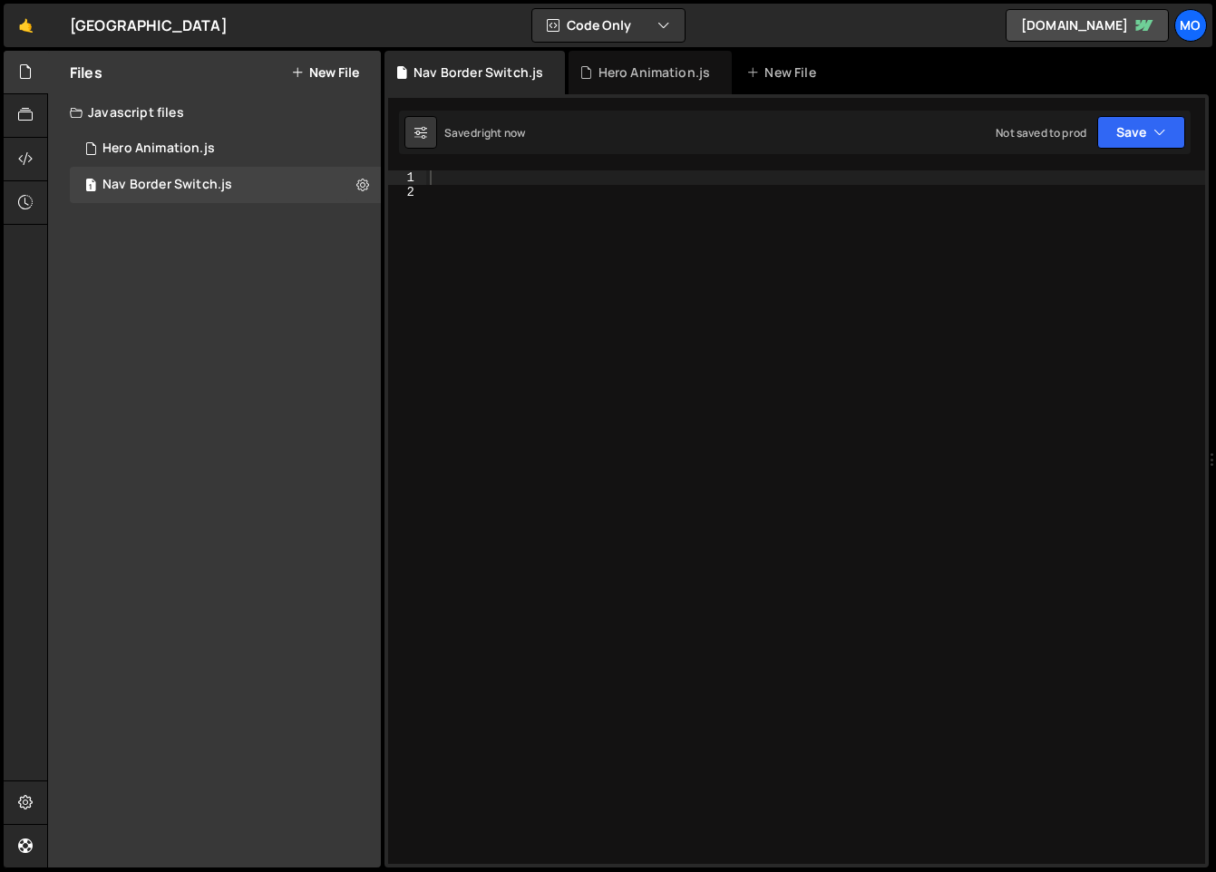
click at [796, 362] on div at bounding box center [815, 531] width 779 height 722
paste textarea "});"
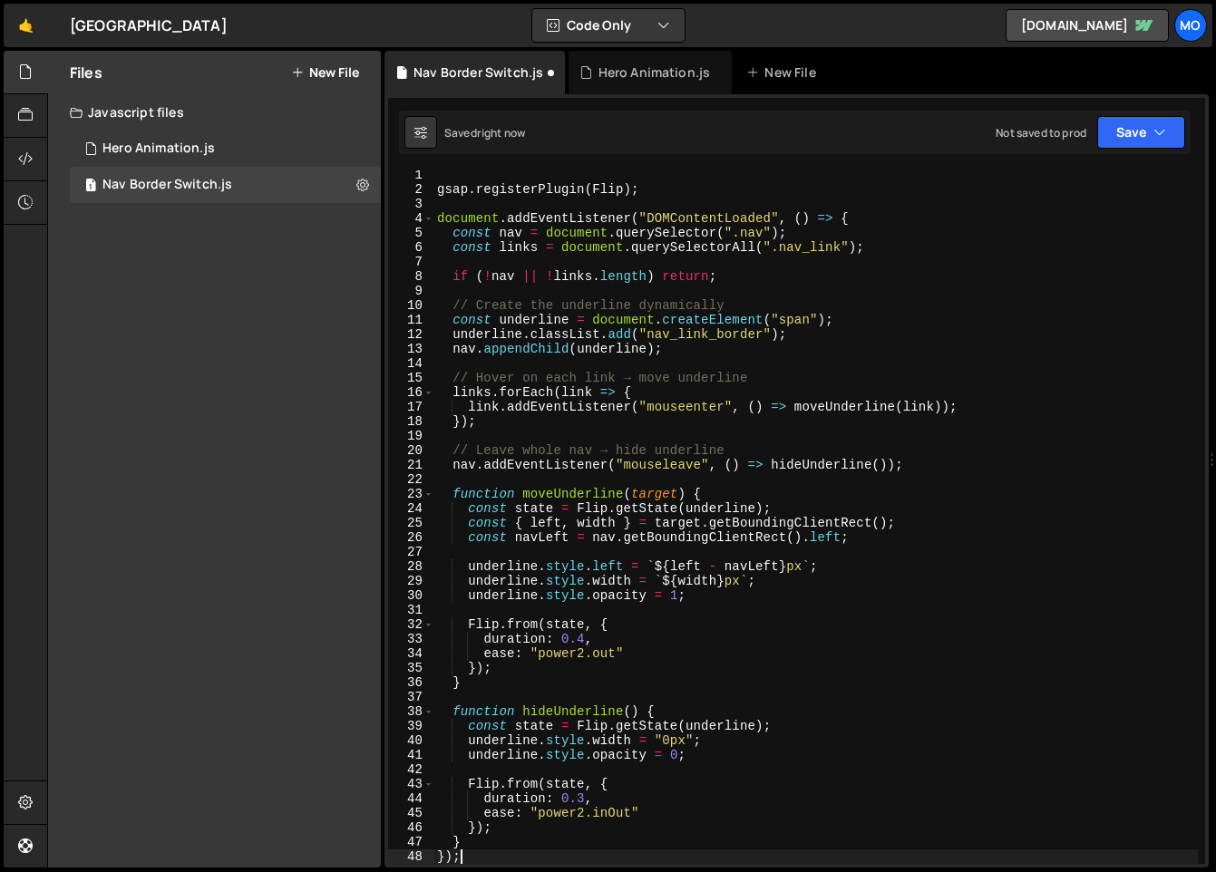
click at [1115, 153] on div "Saved right now Not saved to prod Upgrade to Edit Save Save to Staging S Saved …" at bounding box center [794, 133] width 791 height 44
click at [1143, 128] on button "Save" at bounding box center [1141, 132] width 88 height 33
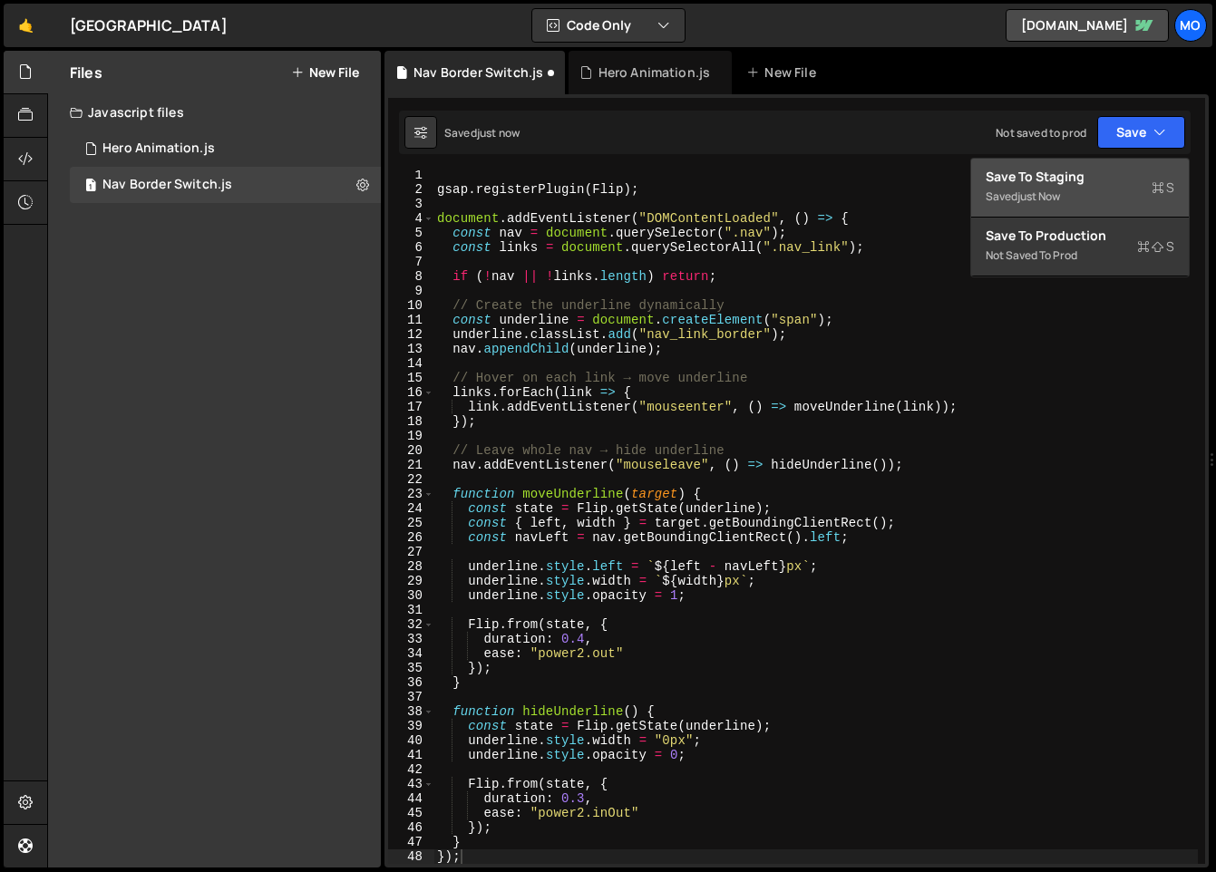
click at [1120, 203] on div "Saved just now" at bounding box center [1079, 197] width 189 height 22
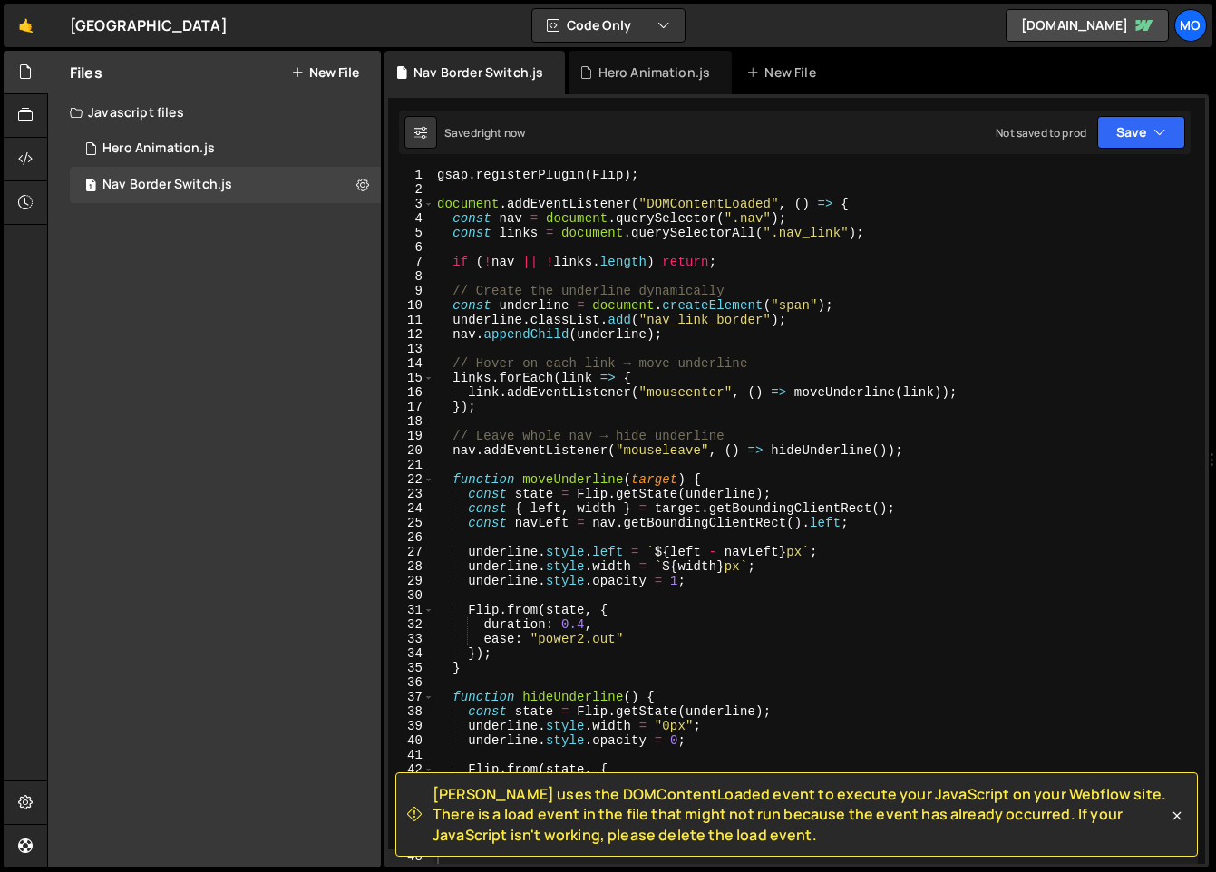
click at [1051, 235] on div "gsap . registerPlugin ( Flip ) ; document . addEventListener ( "DOMContentLoade…" at bounding box center [815, 529] width 764 height 722
click at [990, 197] on div "gsap . registerPlugin ( Flip ) ; document . addEventListener ( "DOMContentLoade…" at bounding box center [815, 529] width 764 height 722
type textarea "document.addEventListener("DOMContentLoaded", () => {"
click at [498, 343] on div "gsap . registerPlugin ( Flip ) ; document . addEventListener ( "DOMContentLoade…" at bounding box center [815, 529] width 764 height 722
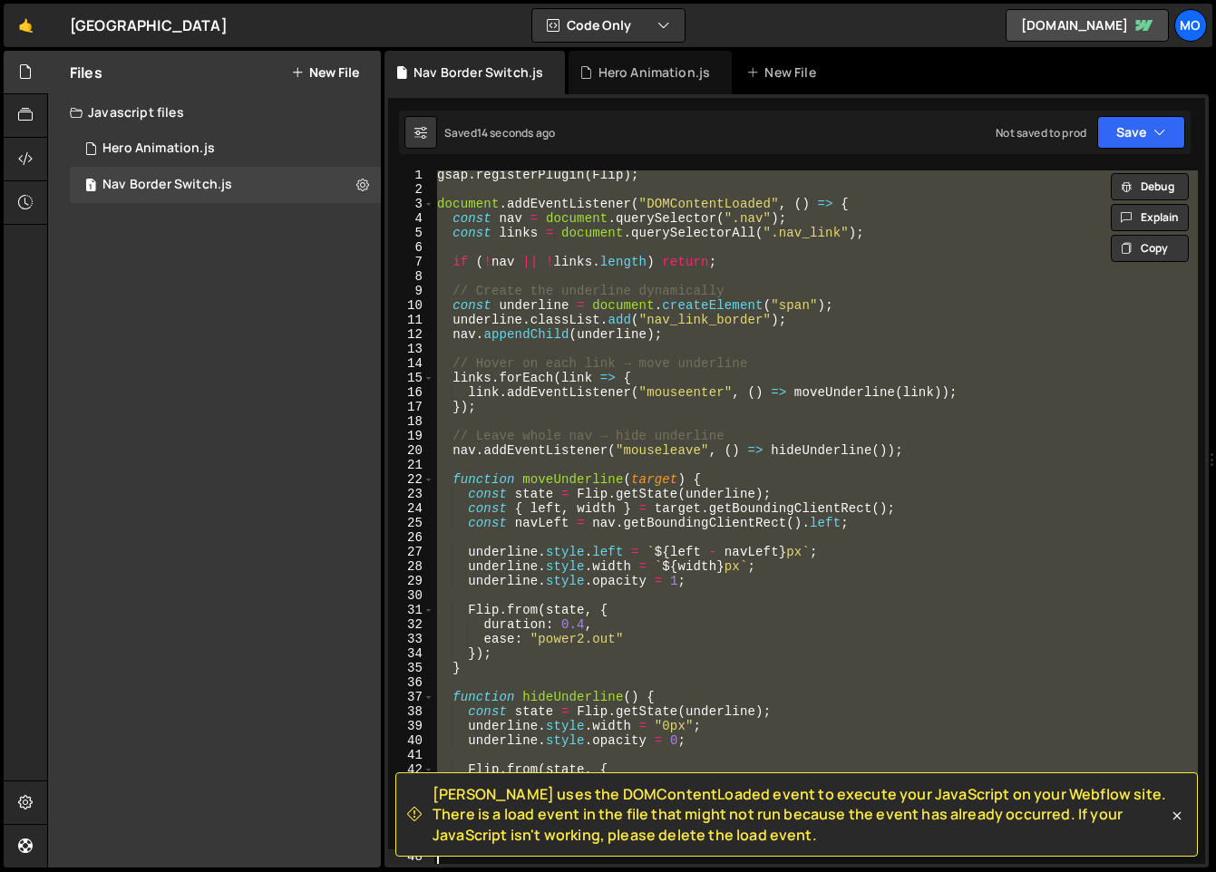
paste textarea
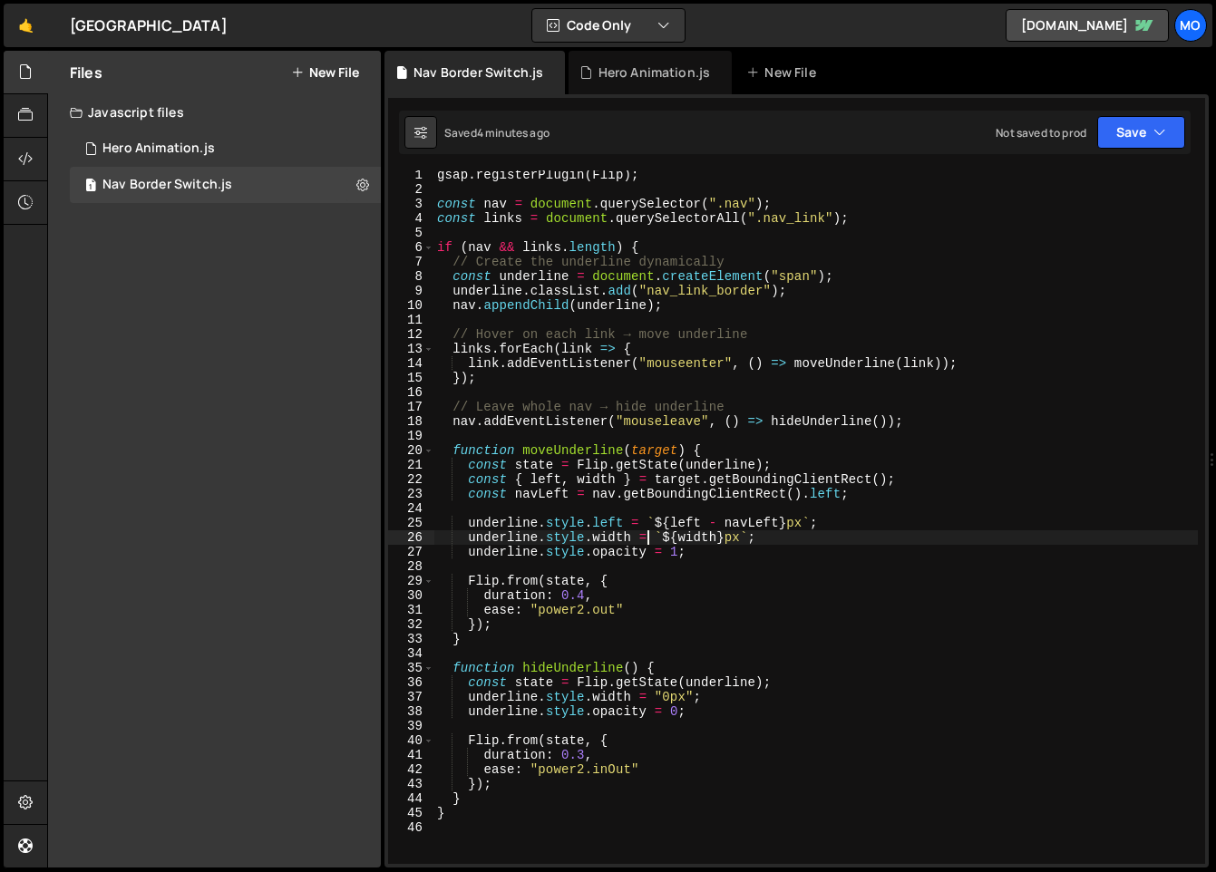
click at [649, 533] on div "gsap . registerPlugin ( Flip ) ; const nav = document . querySelector ( ".nav" …" at bounding box center [815, 529] width 764 height 722
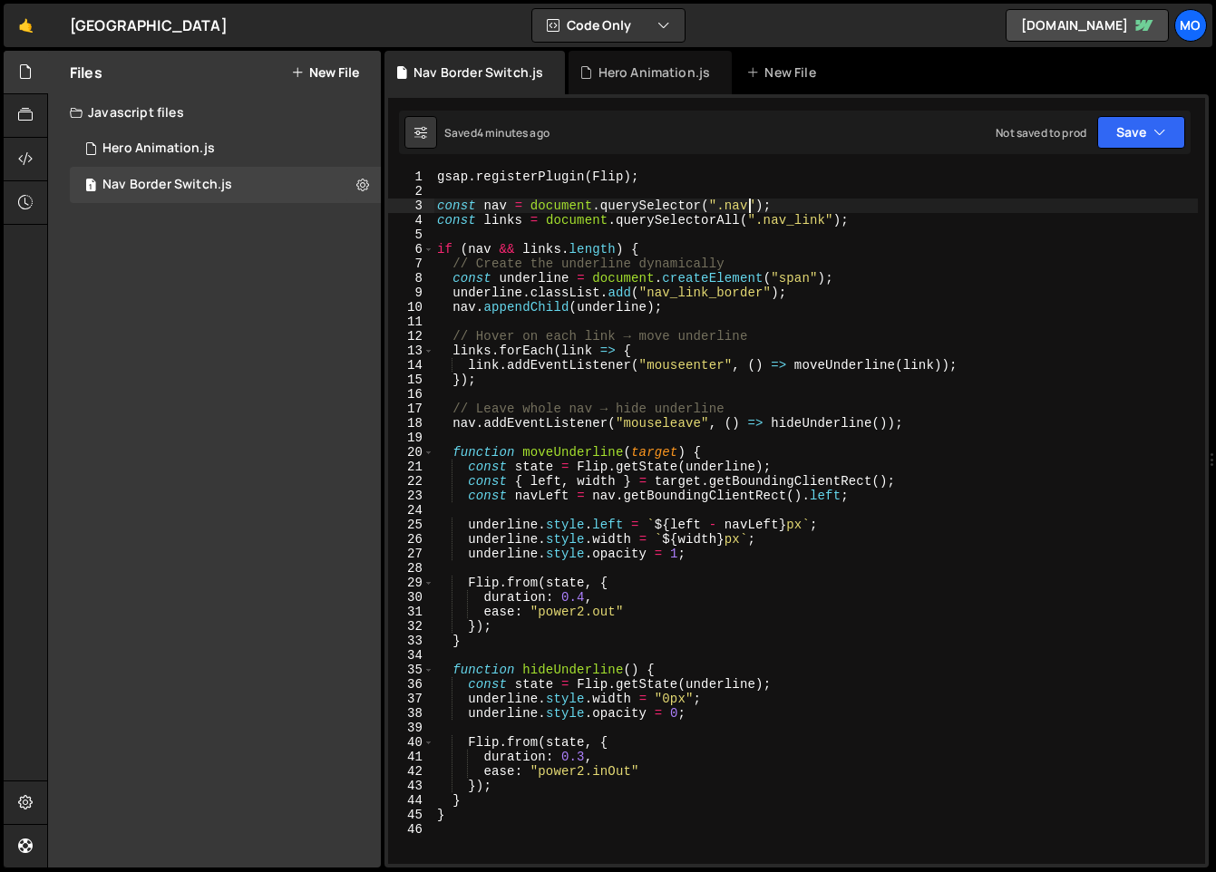
click at [750, 206] on div "gsap . registerPlugin ( Flip ) ; const nav = document . querySelector ( ".nav" …" at bounding box center [815, 531] width 764 height 722
click at [1148, 132] on button "Save" at bounding box center [1141, 132] width 88 height 33
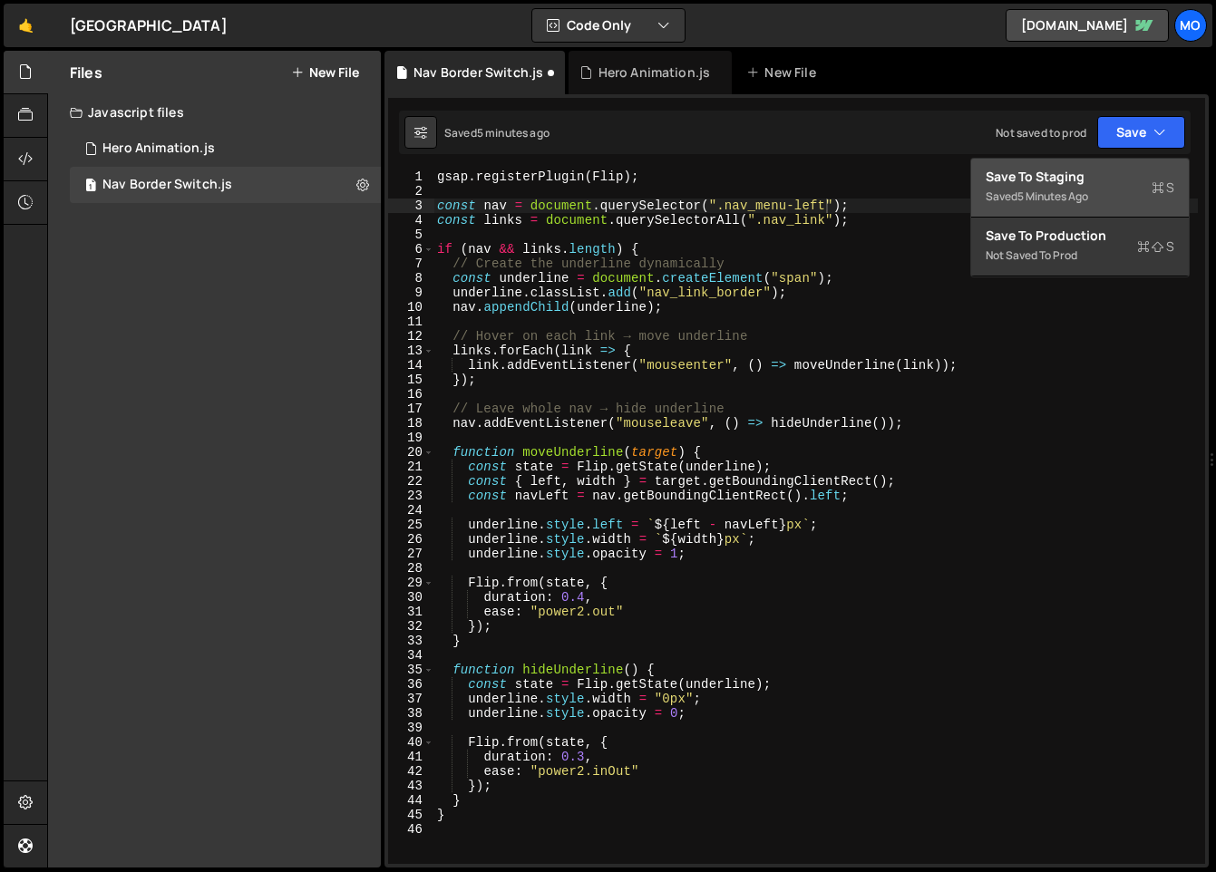
click at [1106, 180] on div "Save to Staging S" at bounding box center [1079, 177] width 189 height 18
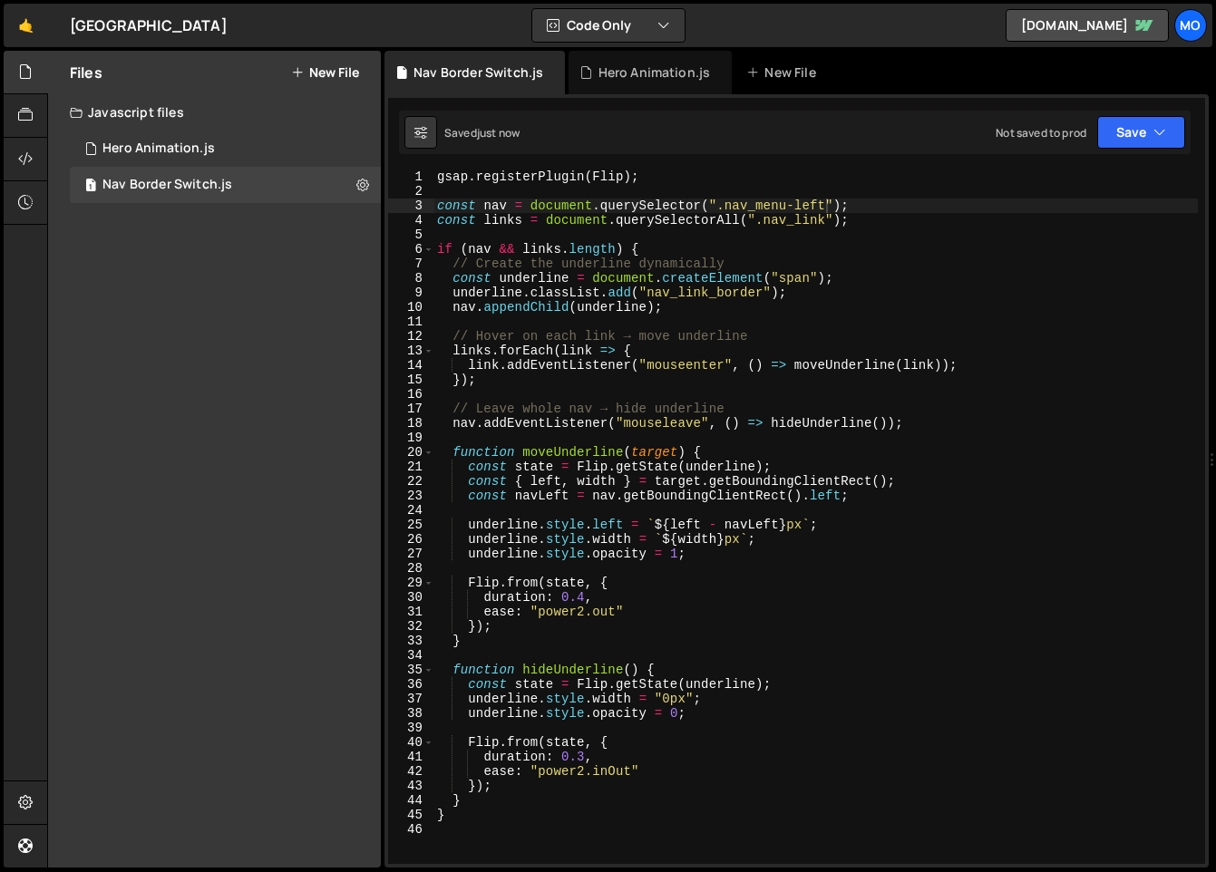
click at [752, 208] on div "gsap . registerPlugin ( Flip ) ; const nav = document . querySelector ( ".nav_m…" at bounding box center [815, 531] width 764 height 722
type textarea "const nav = document.querySelector(".nav");"
click at [619, 392] on div "gsap . registerPlugin ( Flip ) ; const nav = document . querySelector ( ".nav" …" at bounding box center [815, 531] width 764 height 722
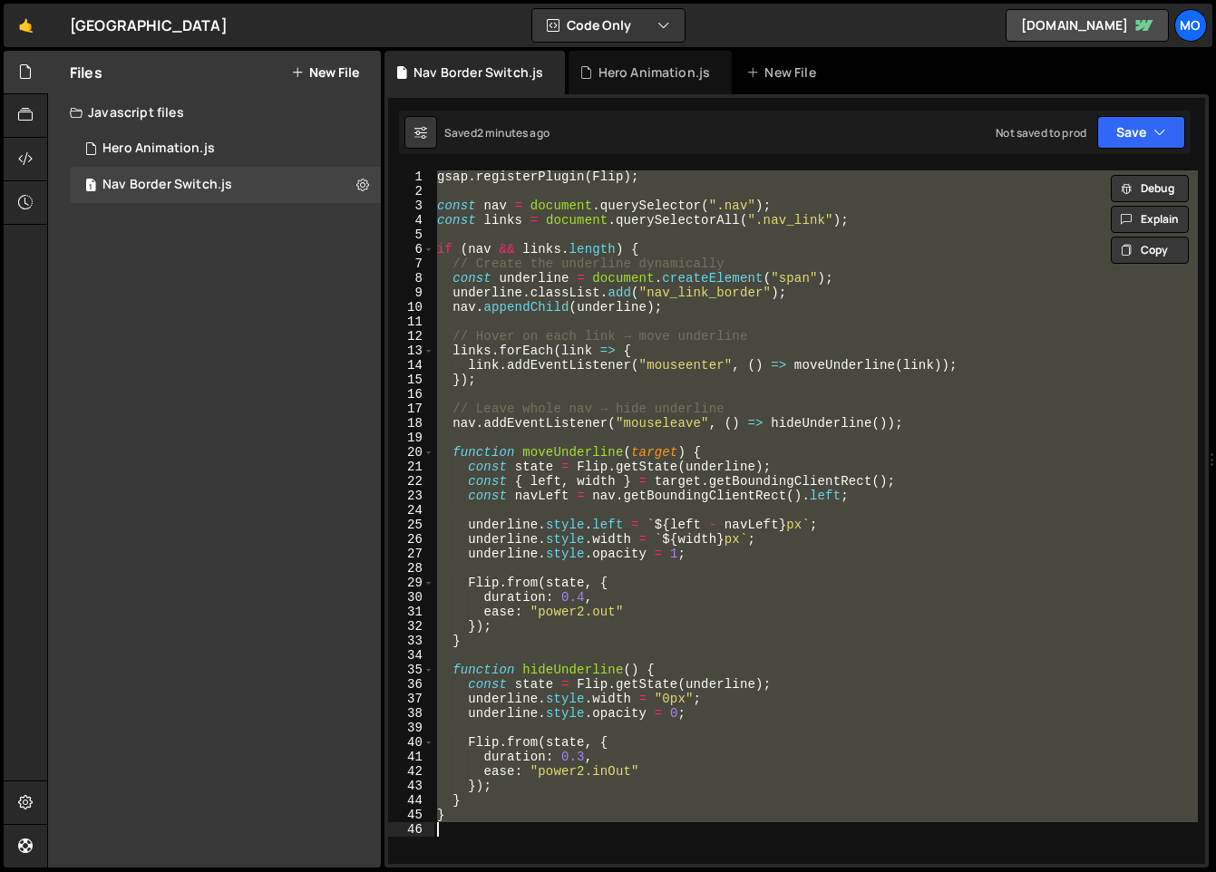
scroll to position [0, 0]
paste textarea
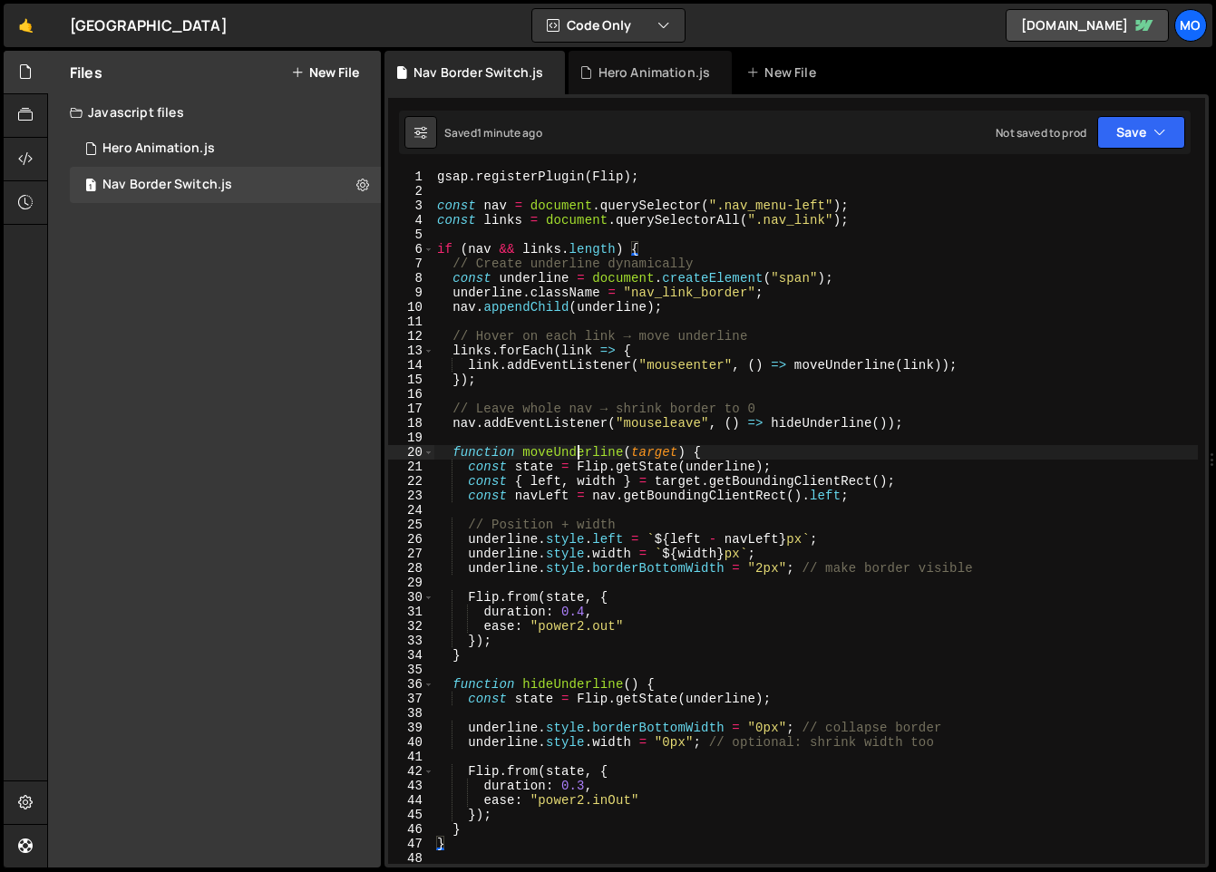
click at [580, 450] on div "gsap . registerPlugin ( Flip ) ; const nav = document . querySelector ( ".nav_m…" at bounding box center [815, 531] width 764 height 722
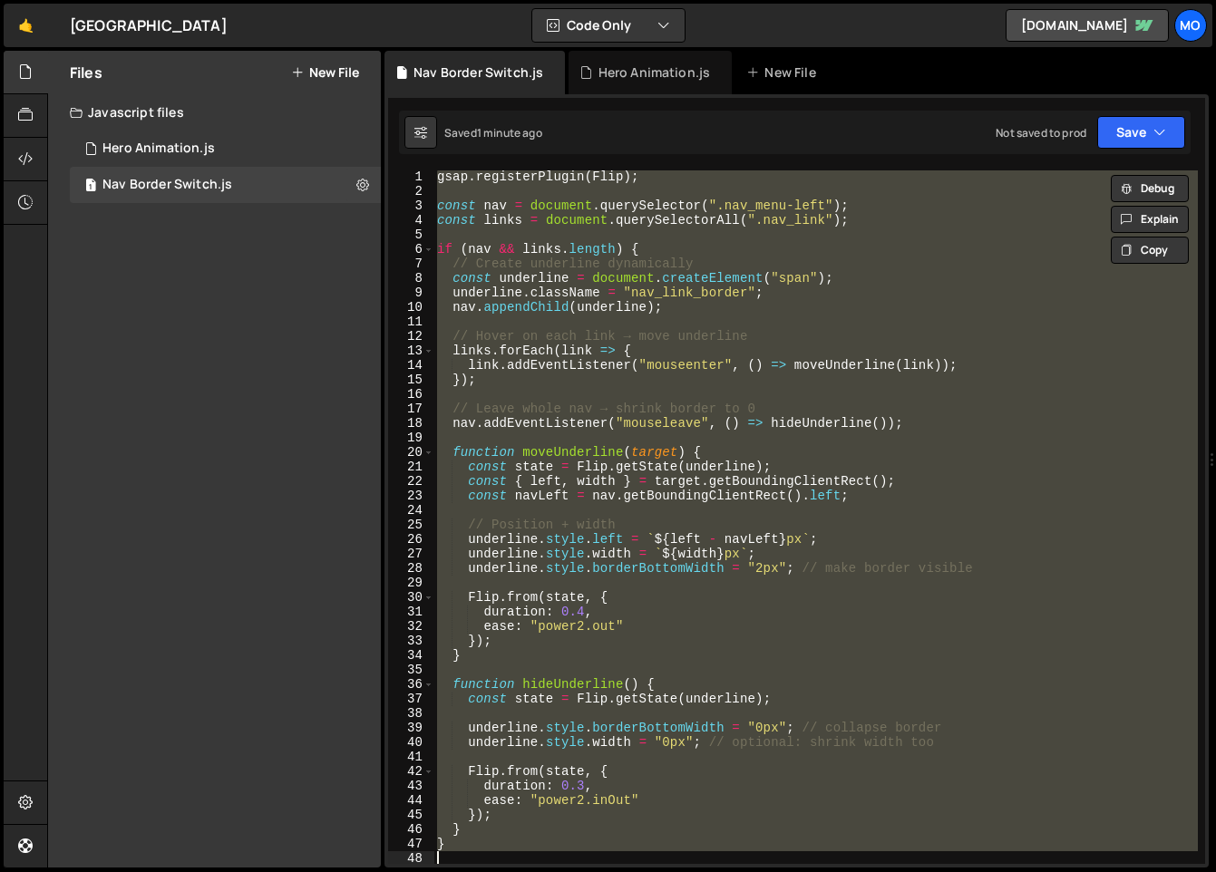
paste textarea
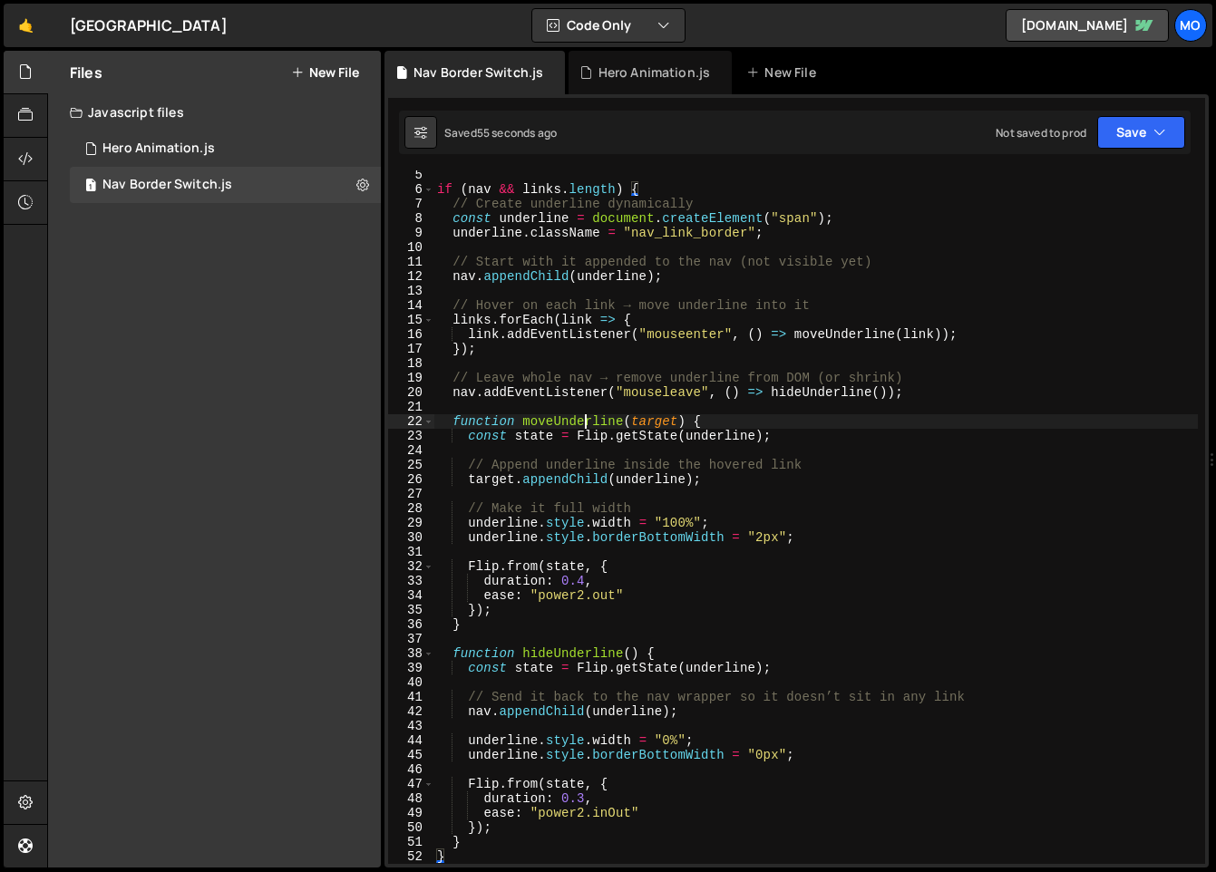
click at [588, 417] on div "if ( nav && links . length ) { // Create underline dynamically const underline …" at bounding box center [815, 529] width 764 height 722
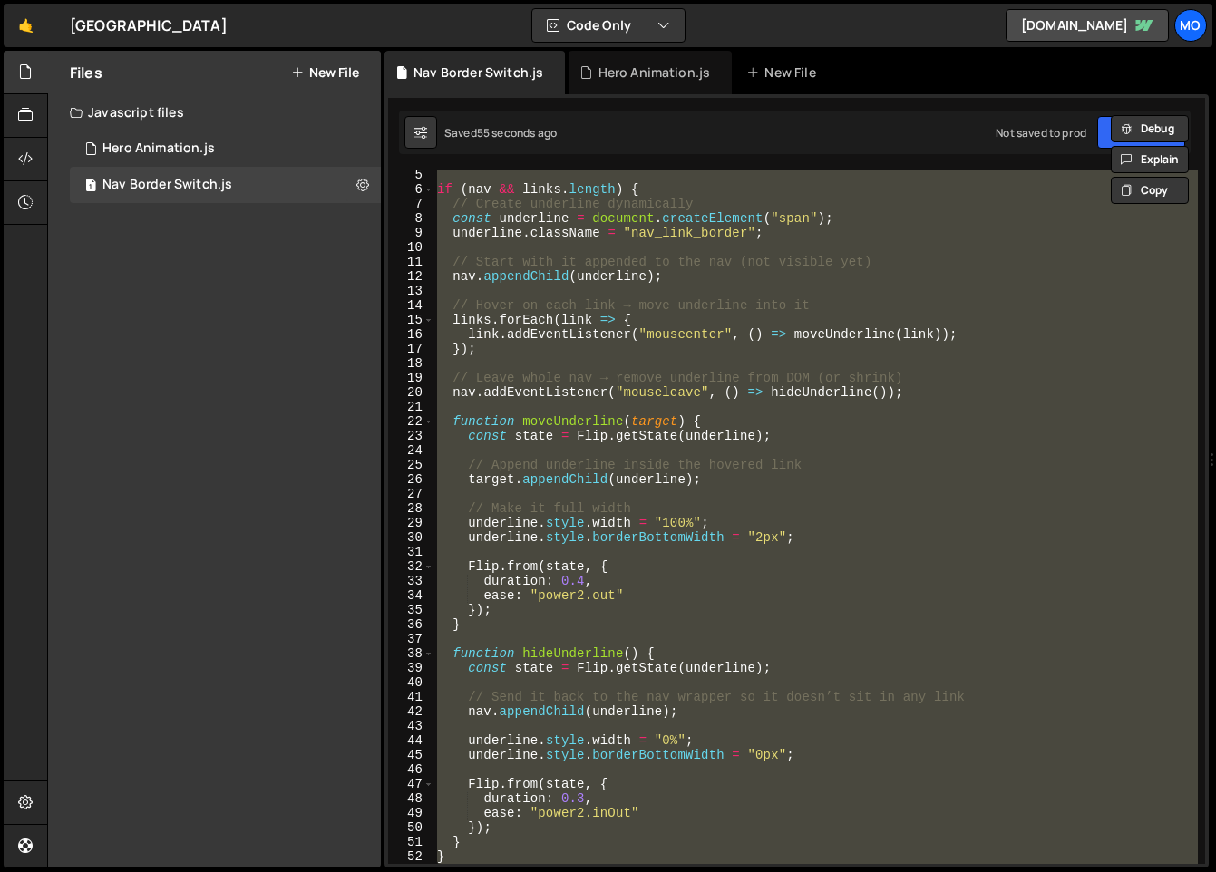
paste textarea
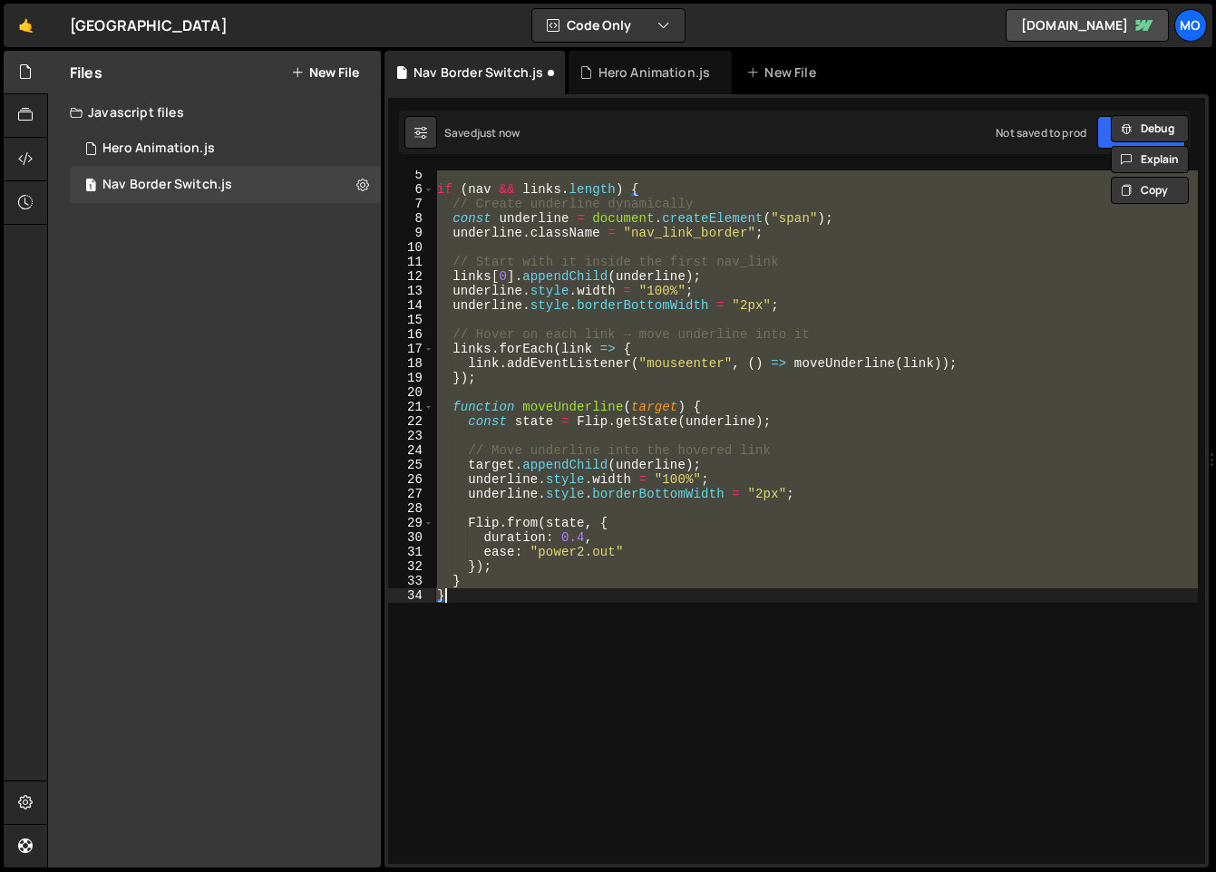
scroll to position [75, 0]
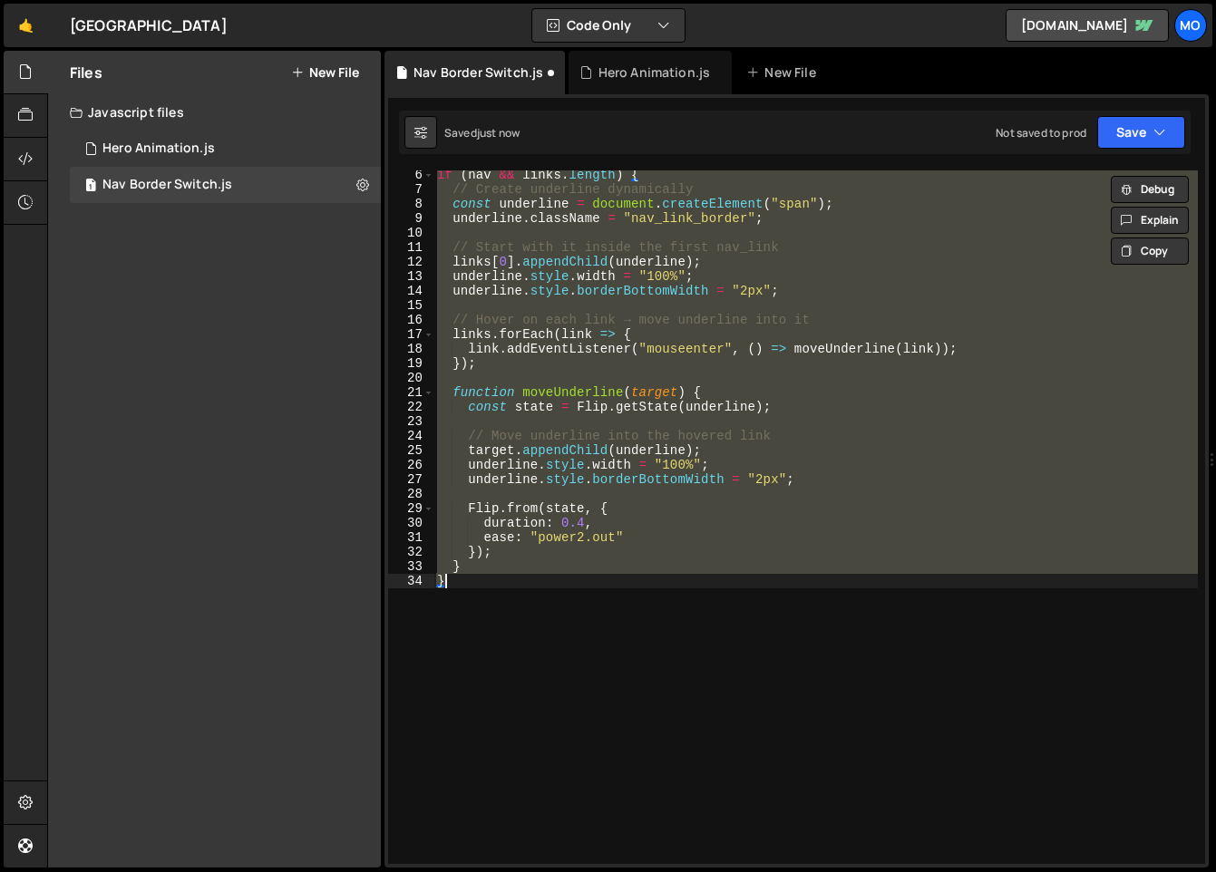
type textarea "}"
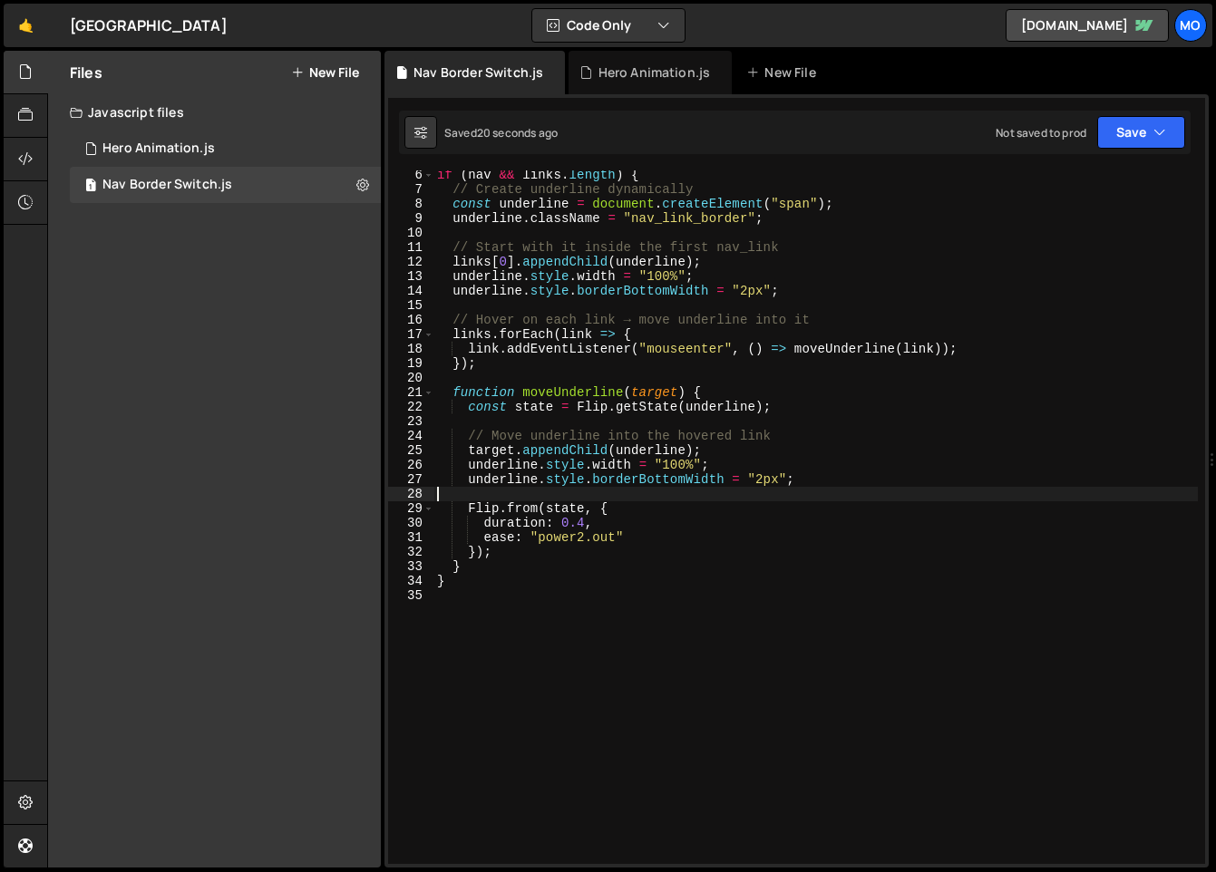
click at [870, 488] on div "if ( nav && links . length ) { // Create underline dynamically const underline …" at bounding box center [815, 529] width 764 height 722
click at [857, 480] on div "if ( nav && links . length ) { // Create underline dynamically const underline …" at bounding box center [815, 529] width 764 height 722
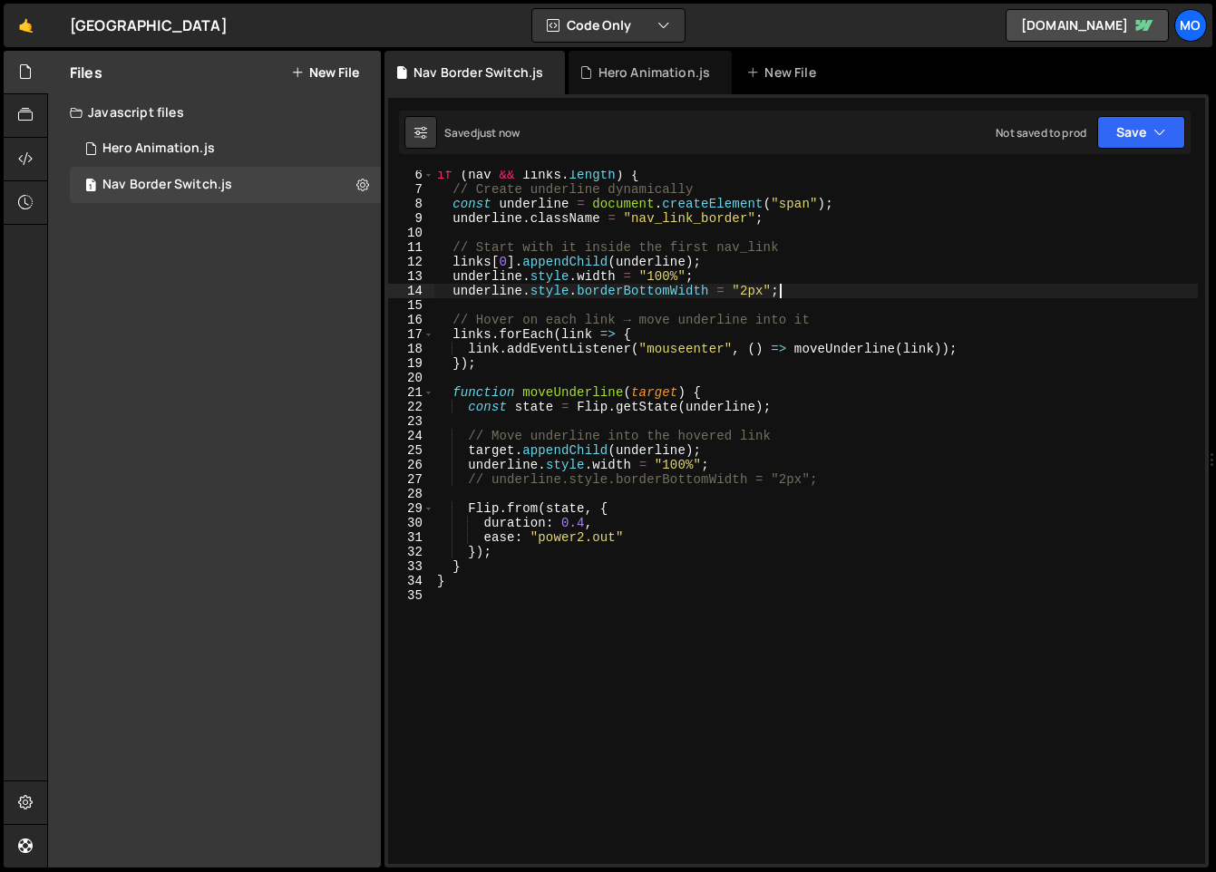
click at [798, 295] on div "if ( nav && links . length ) { // Create underline dynamically const underline …" at bounding box center [815, 529] width 764 height 722
click at [677, 478] on div "if ( nav && links . length ) { // Create underline dynamically const underline …" at bounding box center [815, 529] width 764 height 722
click at [662, 530] on div "if ( nav && links . length ) { // Create underline dynamically const underline …" at bounding box center [815, 529] width 764 height 722
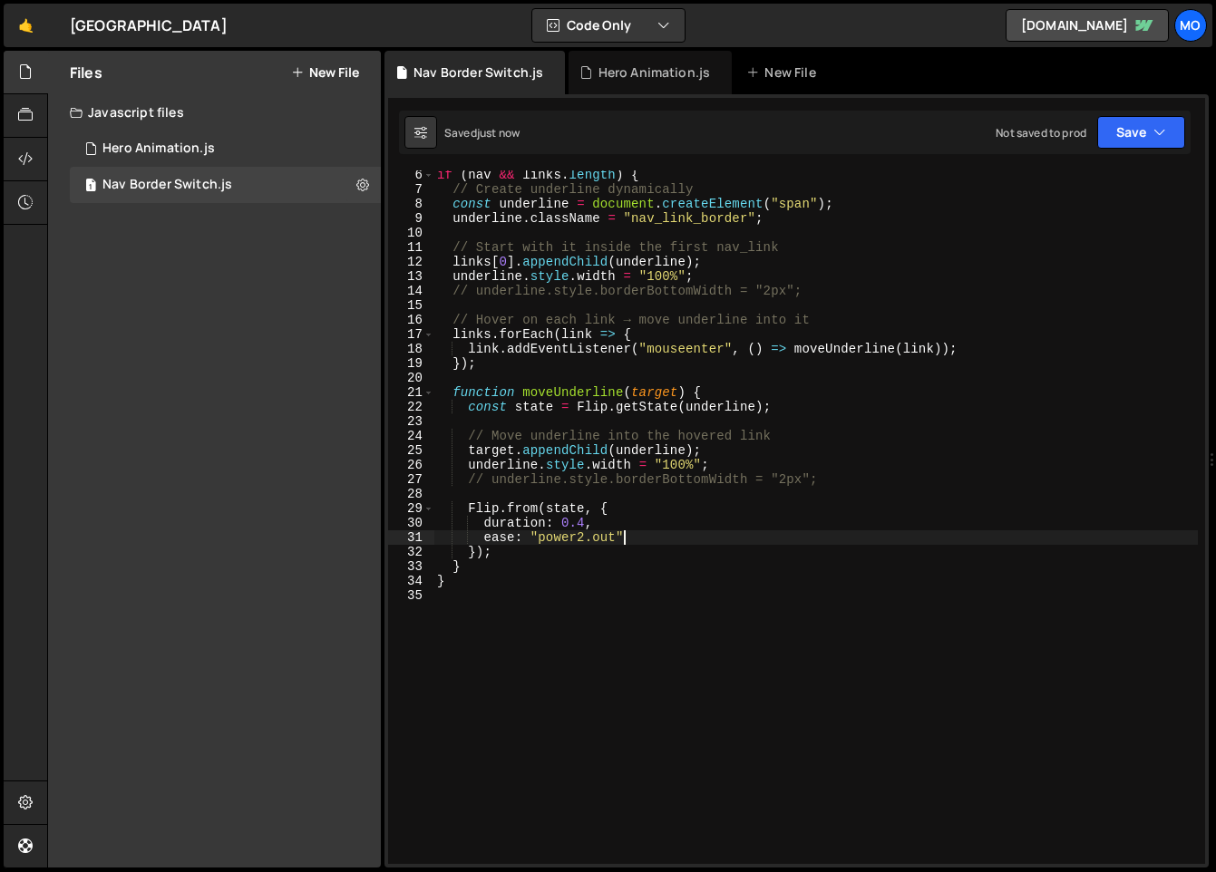
click at [583, 522] on div "if ( nav && links . length ) { // Create underline dynamically const underline …" at bounding box center [815, 529] width 764 height 722
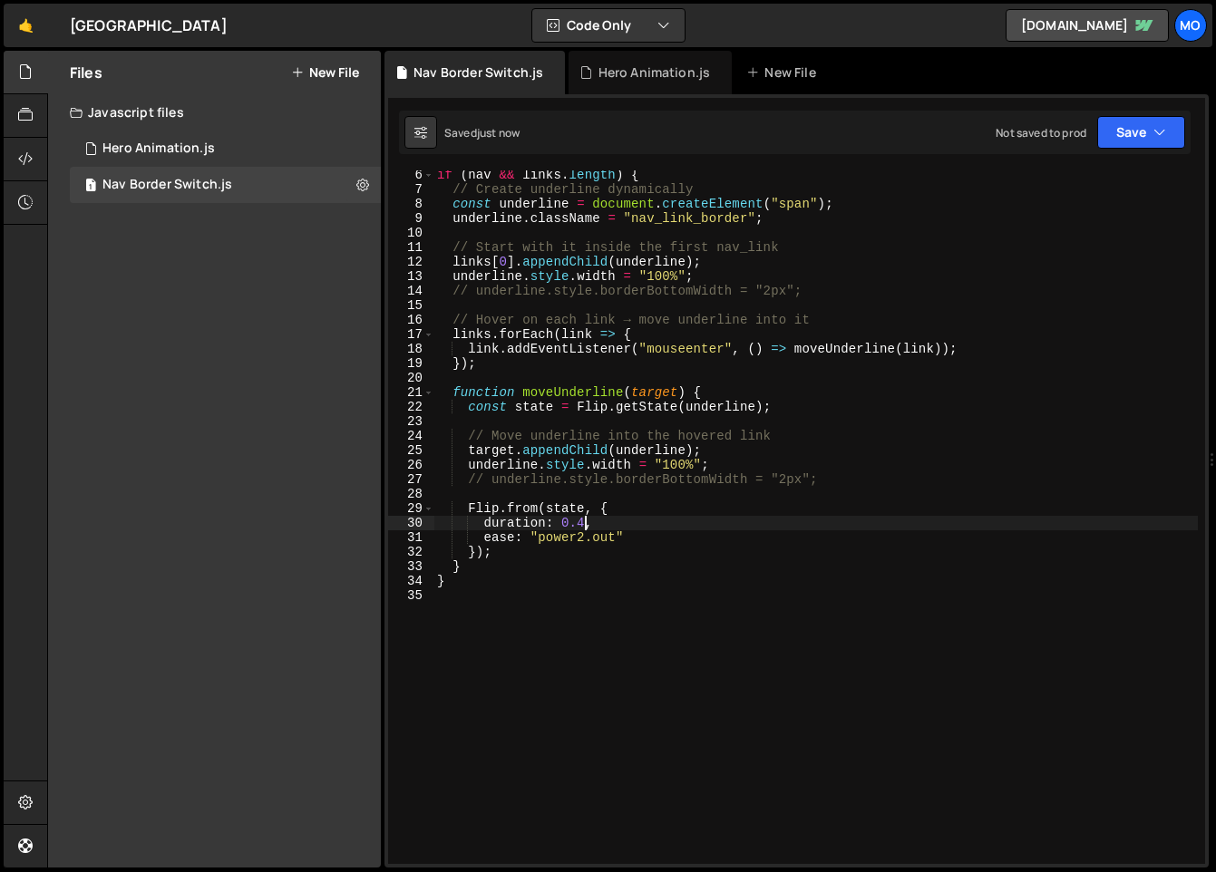
scroll to position [0, 10]
type textarea "duration: 0.2,"
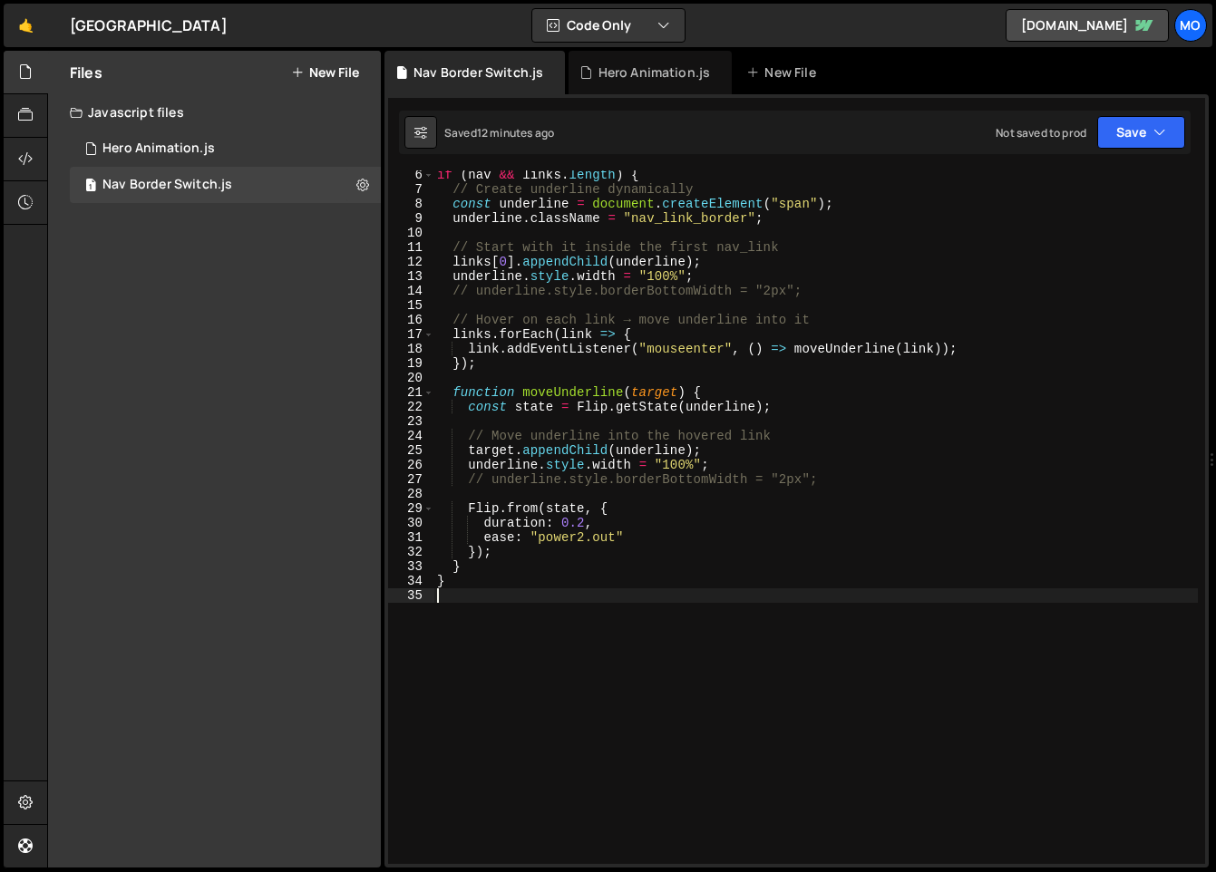
click at [515, 597] on div "if ( nav && links . length ) { // Create underline dynamically const underline …" at bounding box center [815, 529] width 764 height 722
click at [192, 150] on div "Hero Animation.js" at bounding box center [158, 148] width 112 height 16
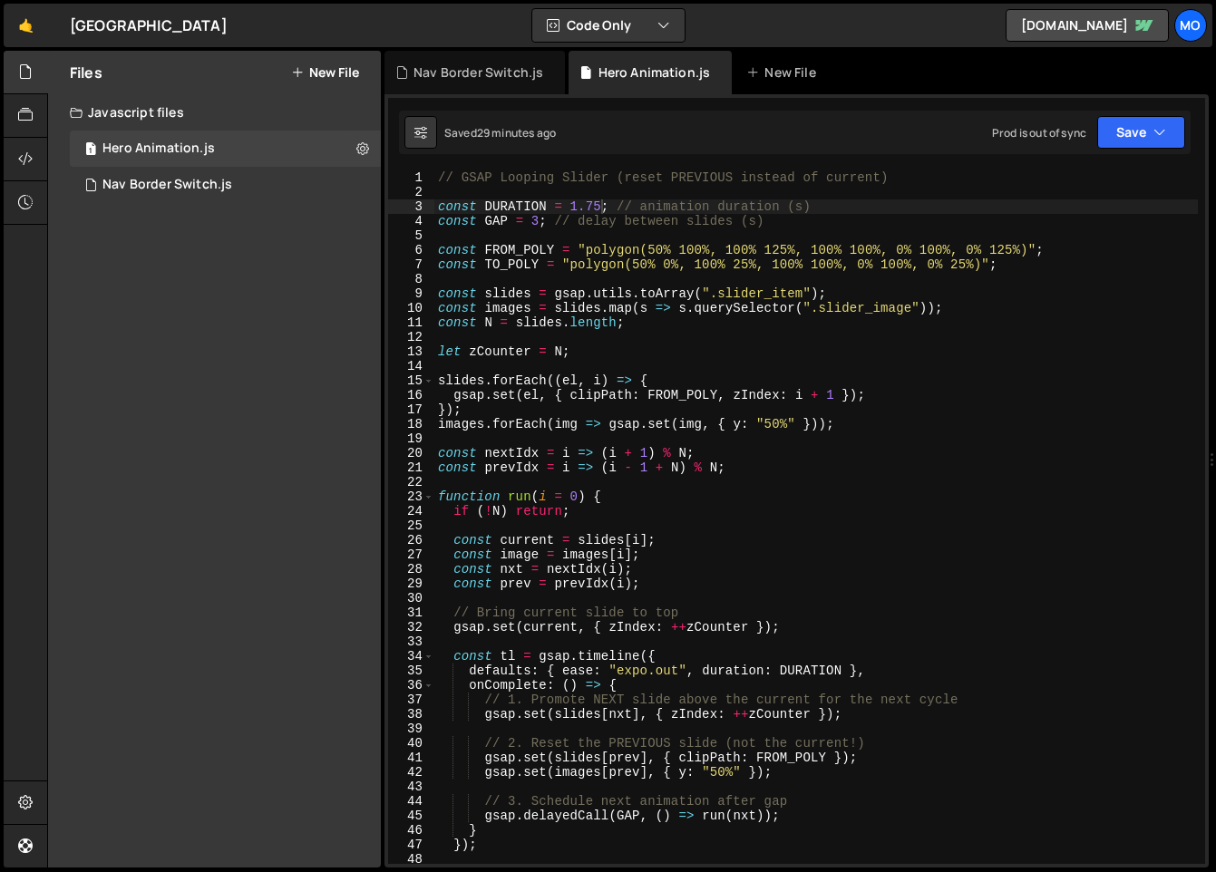
click at [592, 499] on div "// GSAP Looping Slider (reset PREVIOUS instead of current) const DURATION = 1.7…" at bounding box center [815, 531] width 763 height 722
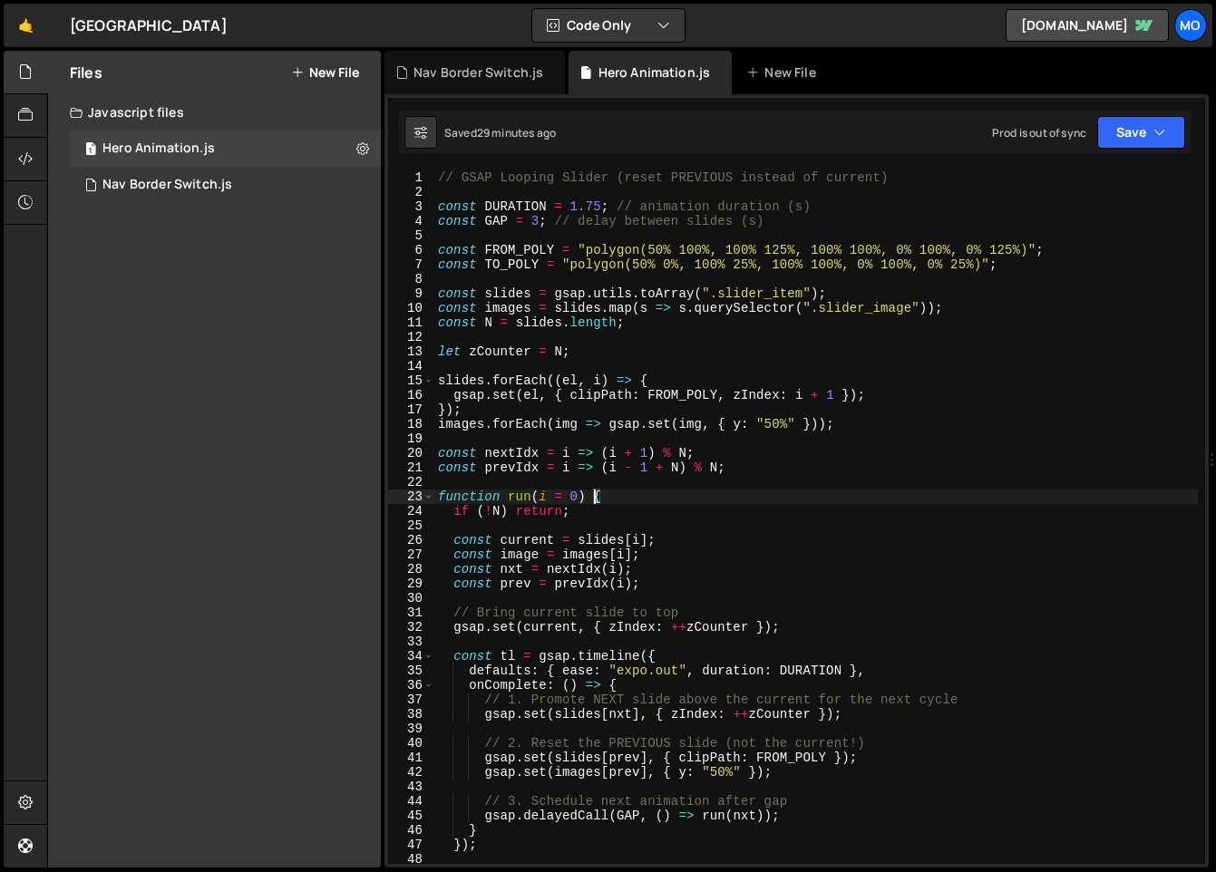
click at [655, 355] on div "// GSAP Looping Slider (reset PREVIOUS instead of current) const DURATION = 1.7…" at bounding box center [815, 531] width 763 height 722
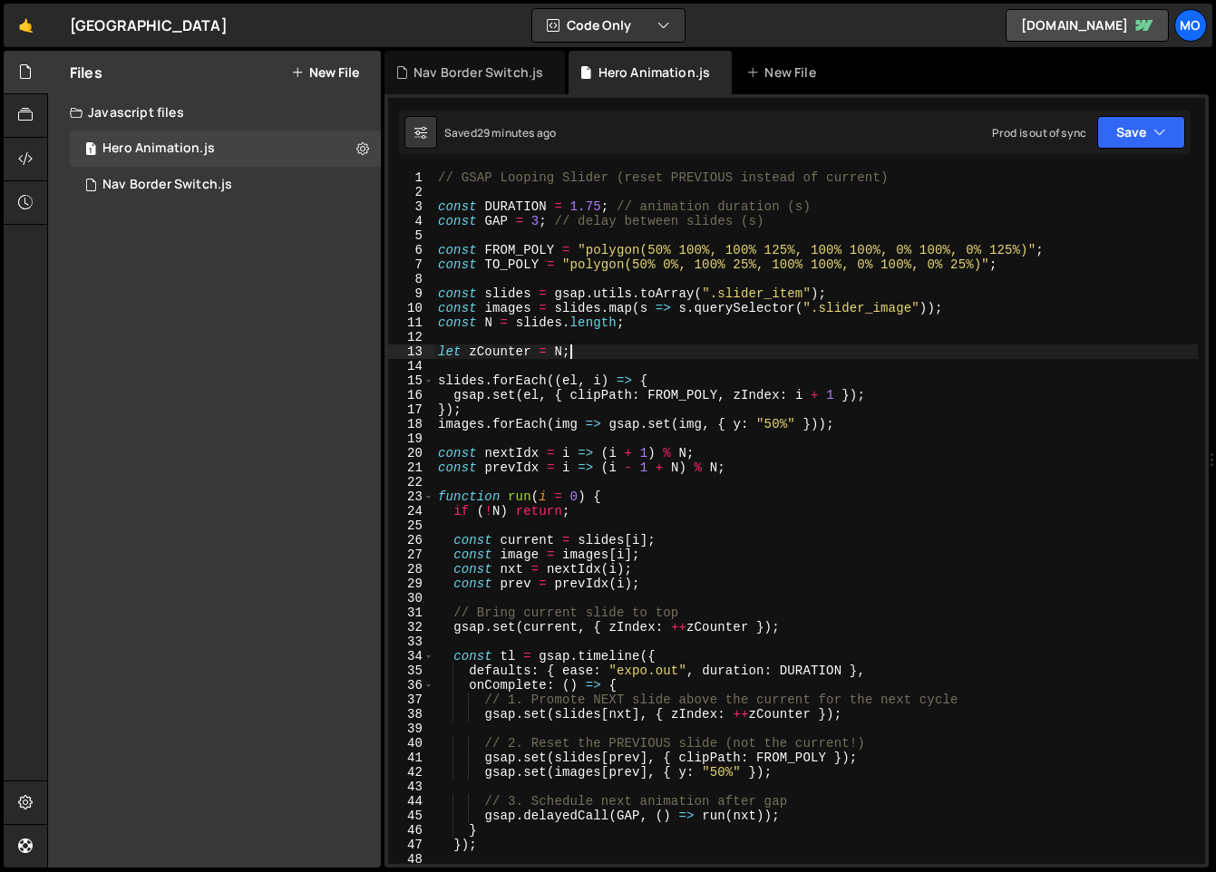
scroll to position [0, 8]
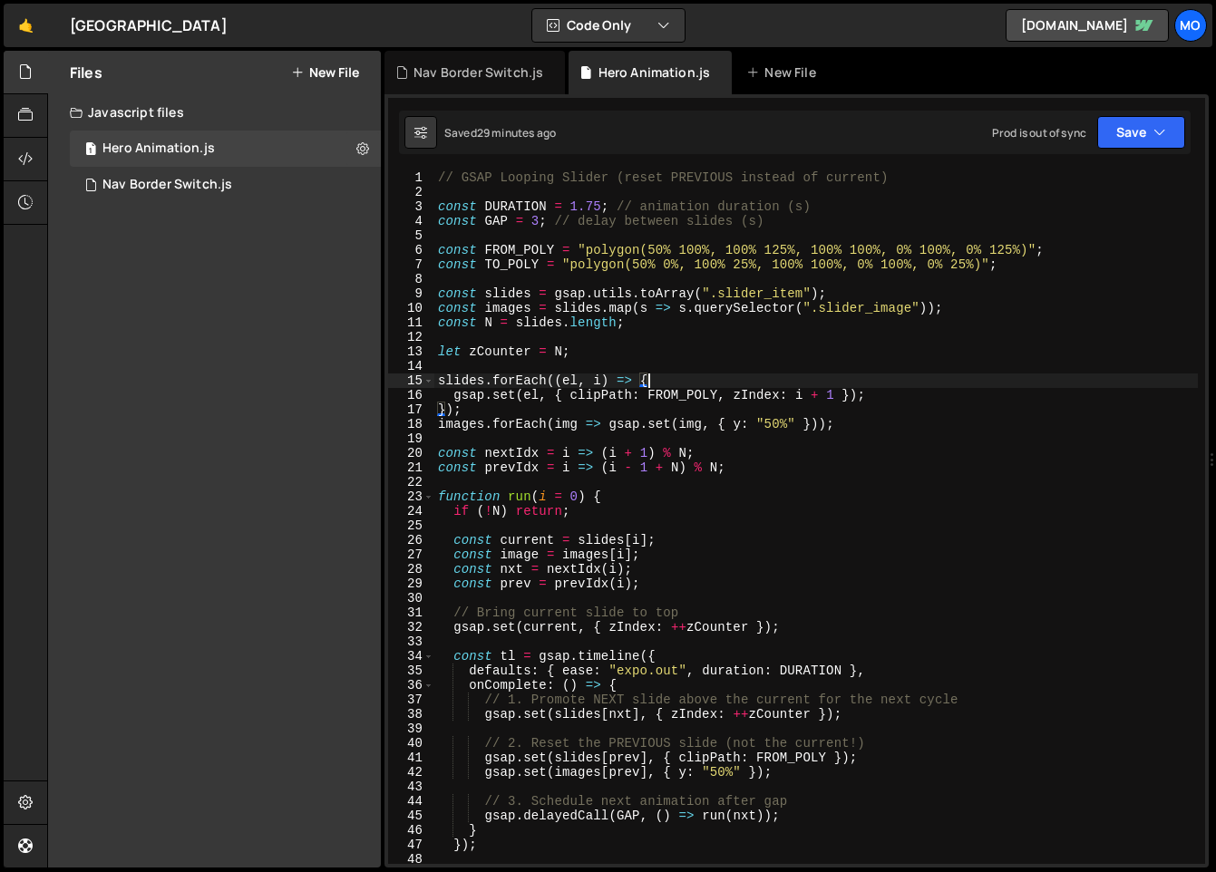
click at [678, 376] on div "// GSAP Looping Slider (reset PREVIOUS instead of current) const DURATION = 1.7…" at bounding box center [815, 531] width 763 height 722
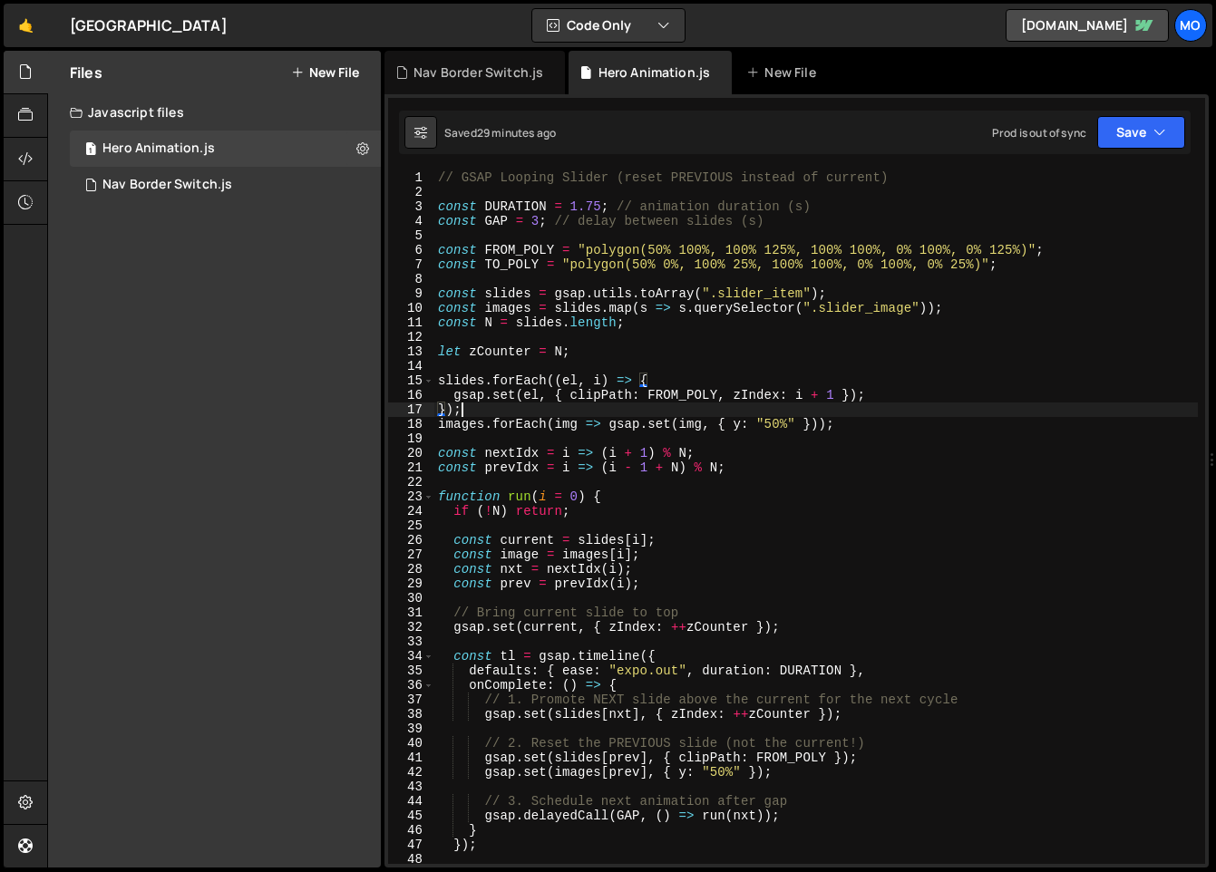
click at [662, 406] on div "// GSAP Looping Slider (reset PREVIOUS instead of current) const DURATION = 1.7…" at bounding box center [815, 531] width 763 height 722
type textarea "});"
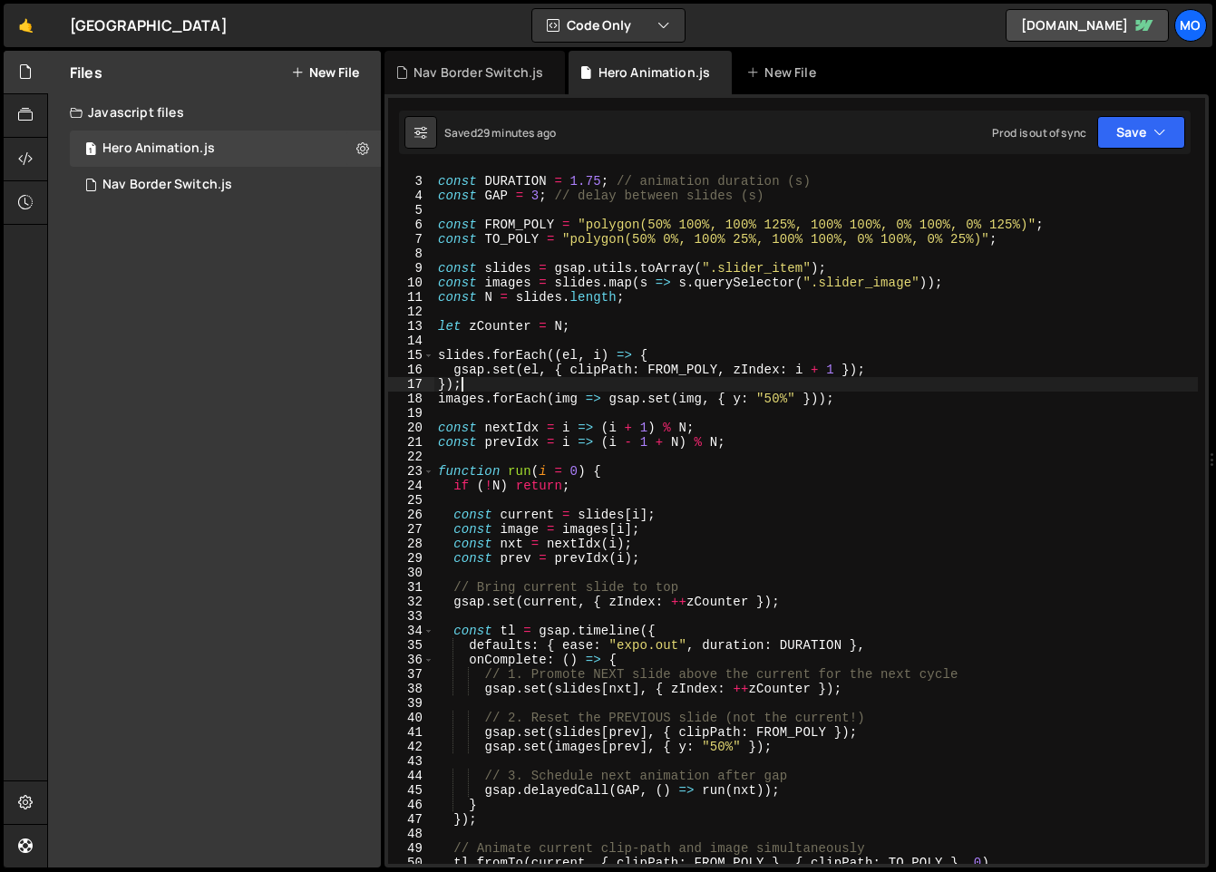
scroll to position [546, 0]
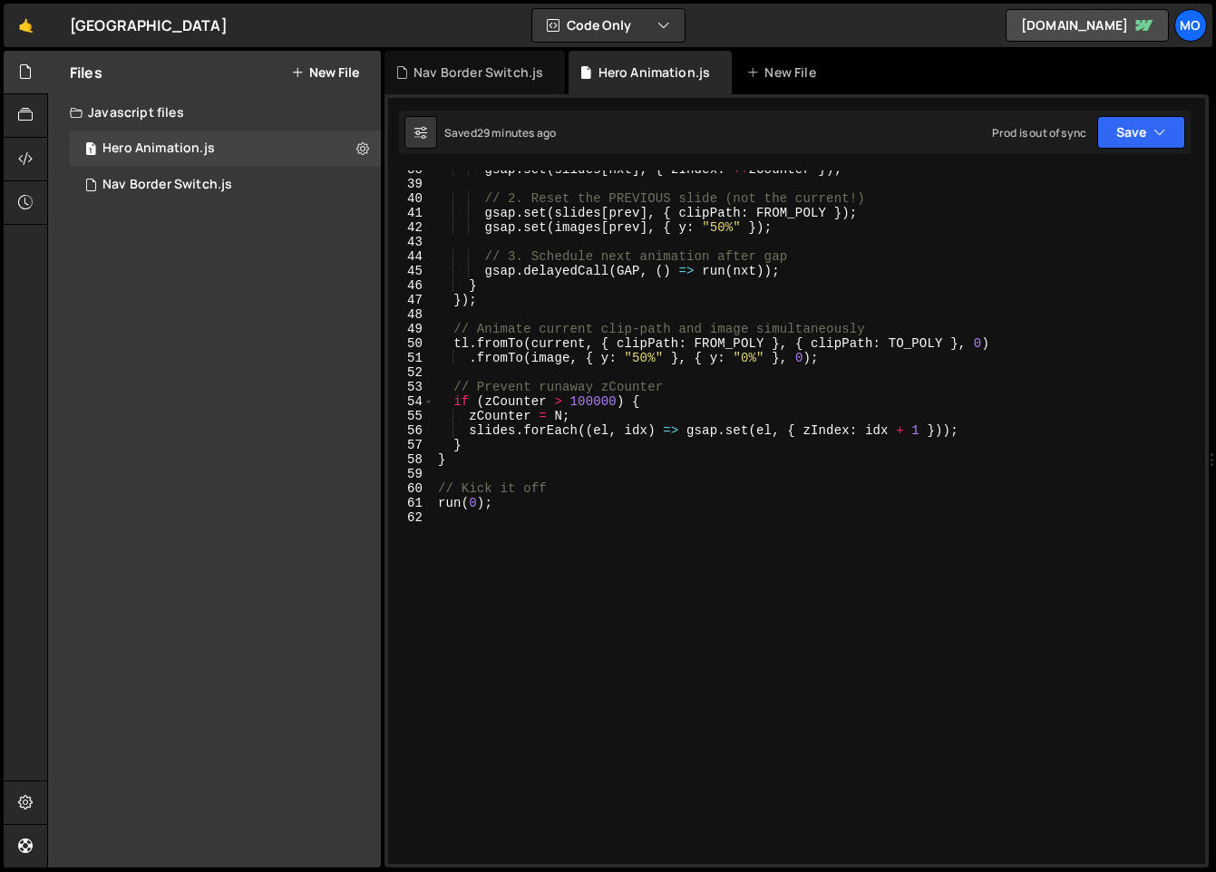
click at [614, 533] on div "gsap . set ( slides [ nxt ] , { zIndex : ++ zCounter }) ; // 2. Reset the PREVI…" at bounding box center [815, 523] width 763 height 722
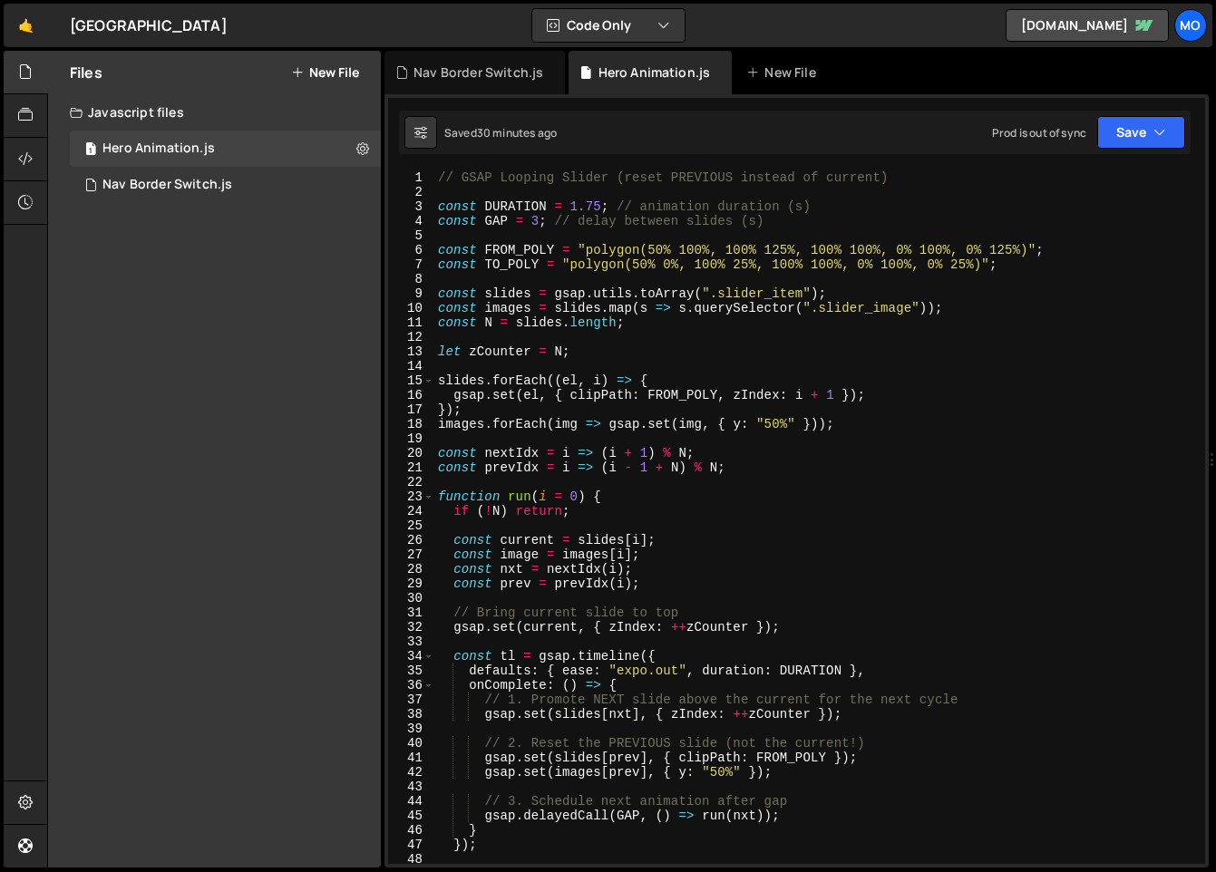
scroll to position [0, 0]
